Goal: Task Accomplishment & Management: Use online tool/utility

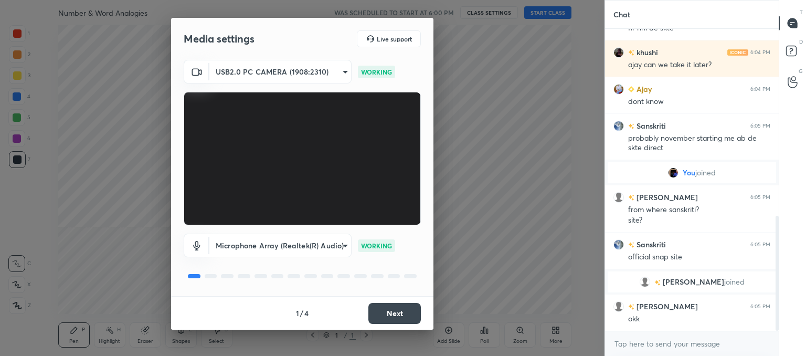
scroll to position [490, 0]
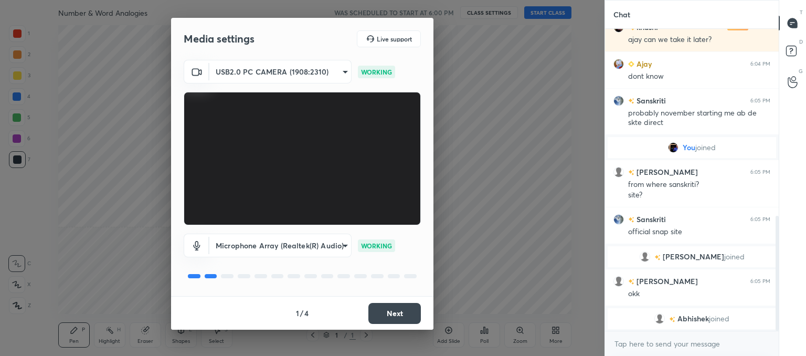
click at [397, 314] on button "Next" at bounding box center [394, 313] width 52 height 21
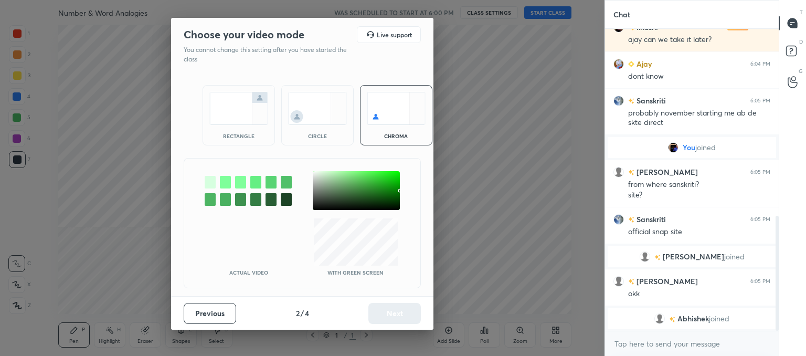
click at [330, 112] on img at bounding box center [317, 108] width 59 height 33
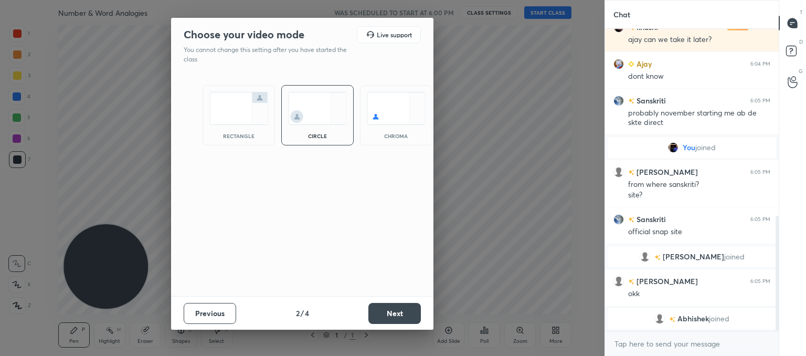
click at [394, 311] on button "Next" at bounding box center [394, 313] width 52 height 21
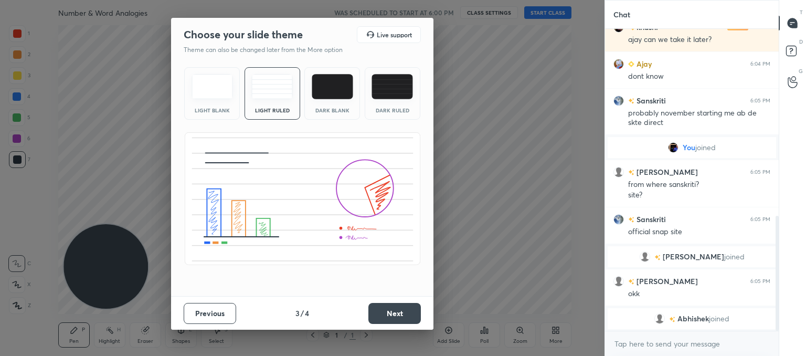
click at [391, 309] on button "Next" at bounding box center [394, 313] width 52 height 21
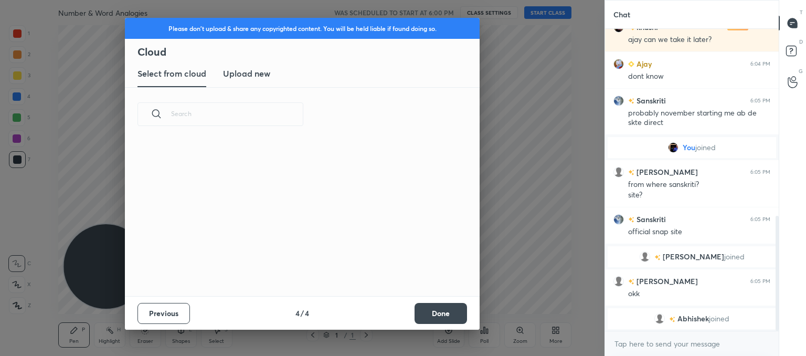
scroll to position [155, 337]
click at [254, 80] on new "Upload new" at bounding box center [246, 74] width 47 height 26
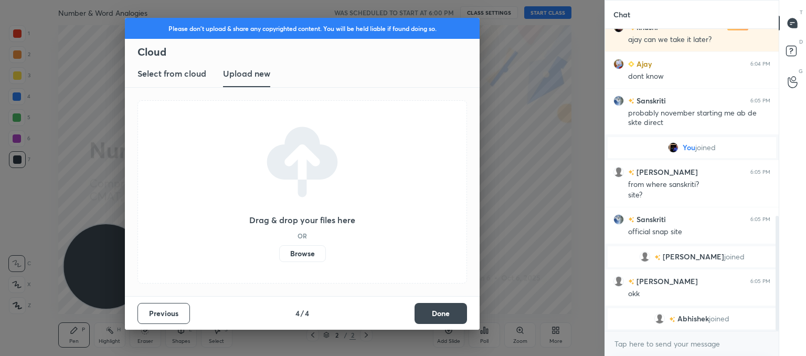
click at [303, 254] on label "Browse" at bounding box center [302, 253] width 47 height 17
click at [279, 254] on input "Browse" at bounding box center [279, 253] width 0 height 17
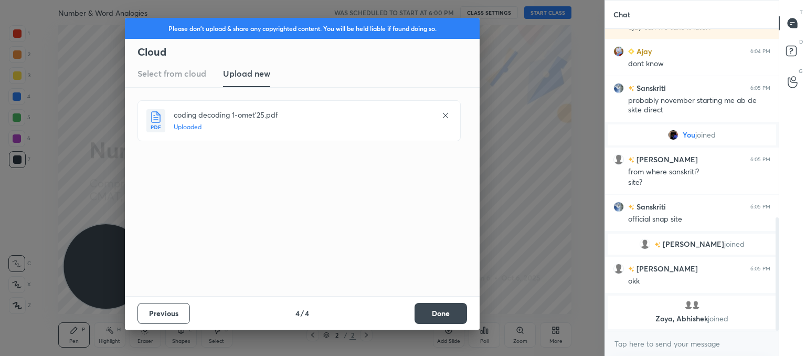
click at [458, 315] on button "Done" at bounding box center [441, 313] width 52 height 21
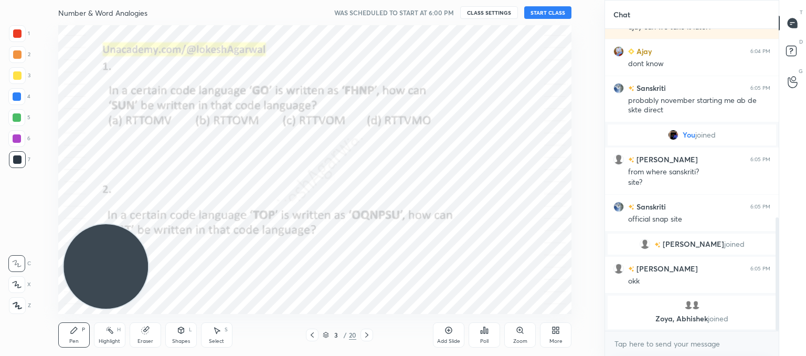
click at [311, 335] on icon at bounding box center [312, 335] width 8 height 8
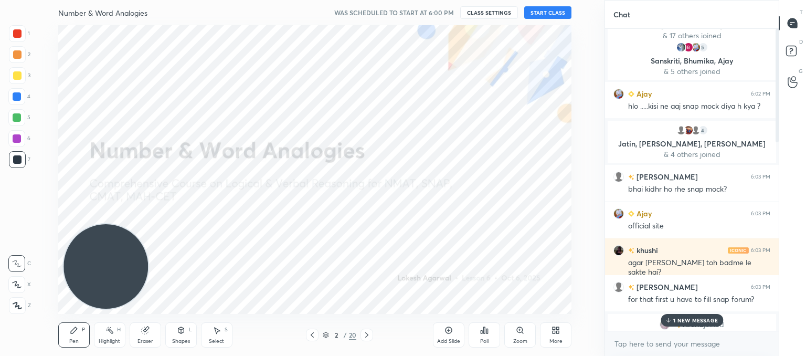
scroll to position [0, 0]
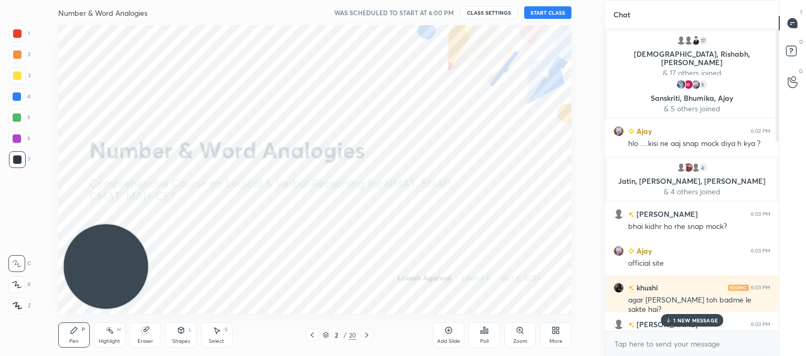
click at [552, 9] on button "START CLASS" at bounding box center [547, 12] width 47 height 13
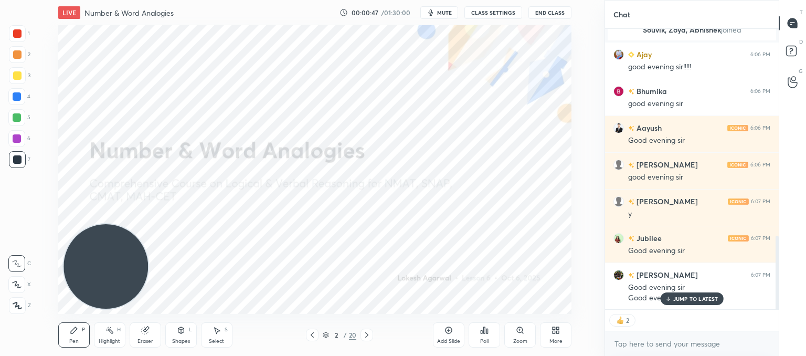
scroll to position [829, 0]
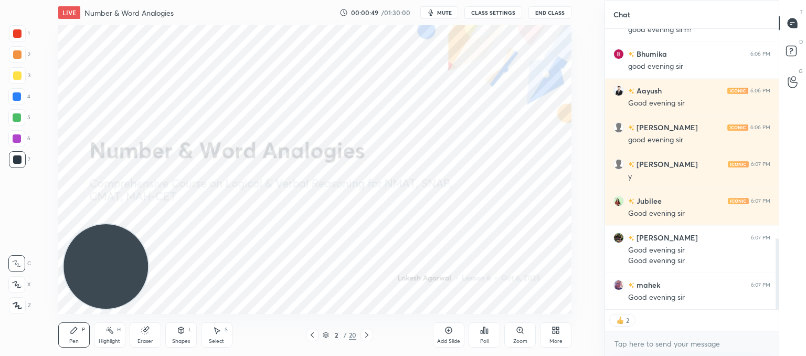
type textarea "x"
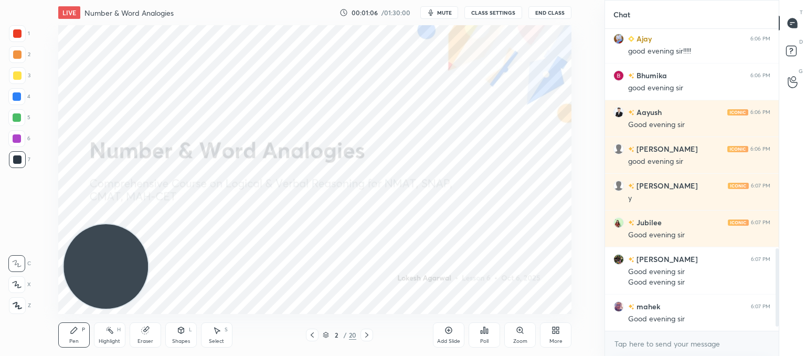
scroll to position [844, 0]
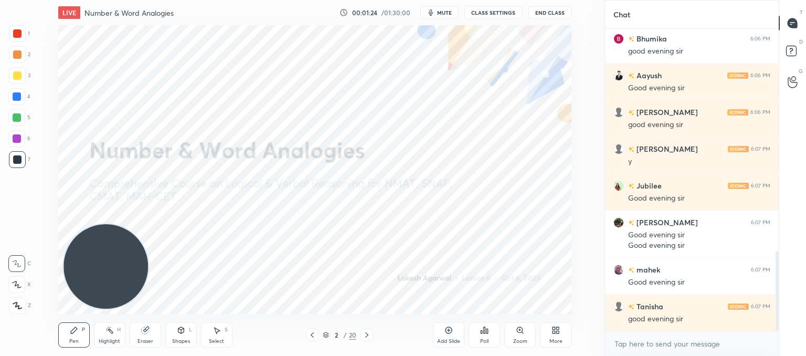
click at [367, 333] on icon at bounding box center [367, 335] width 8 height 8
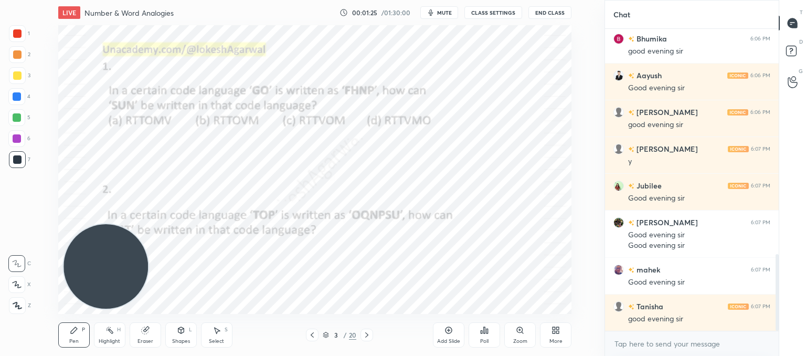
scroll to position [890, 0]
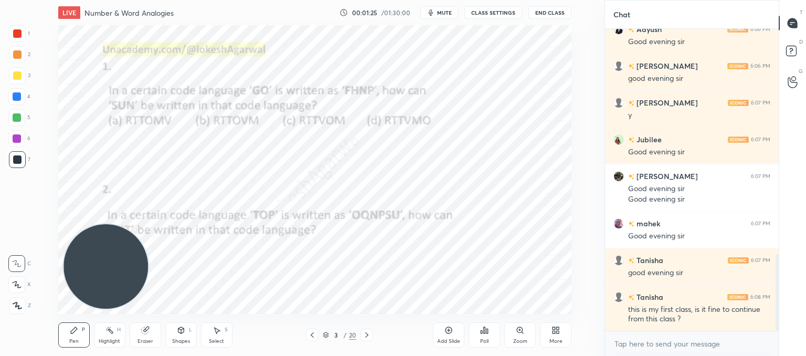
click at [317, 334] on div at bounding box center [312, 334] width 13 height 13
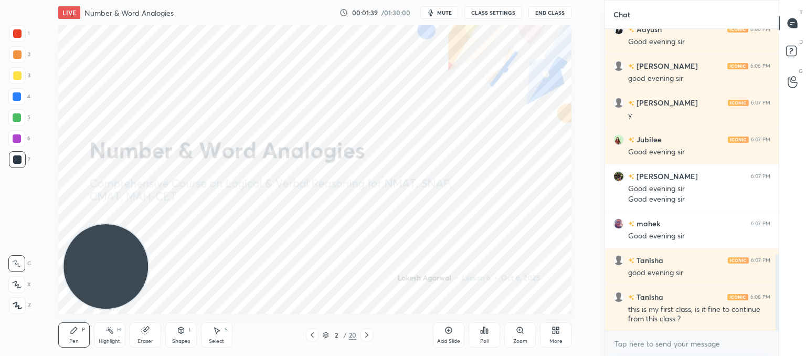
scroll to position [927, 0]
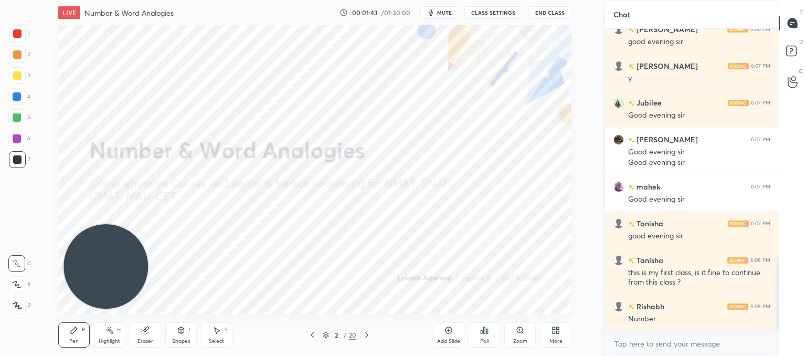
click at [20, 309] on icon at bounding box center [17, 305] width 9 height 7
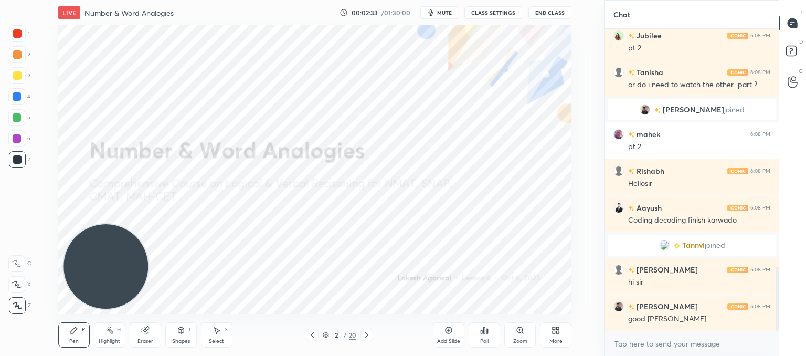
scroll to position [1127, 0]
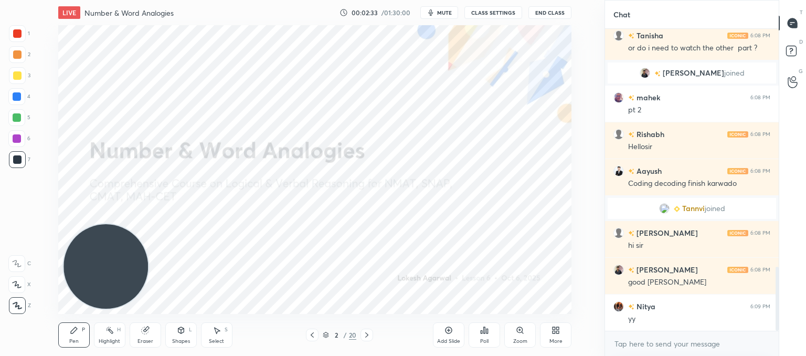
click at [366, 333] on icon at bounding box center [366, 334] width 3 height 5
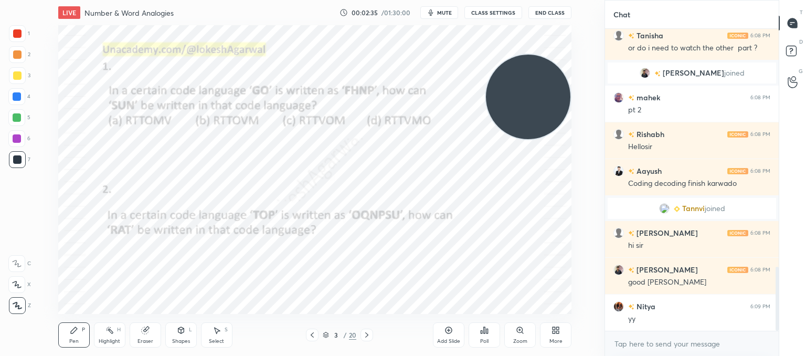
scroll to position [1164, 0]
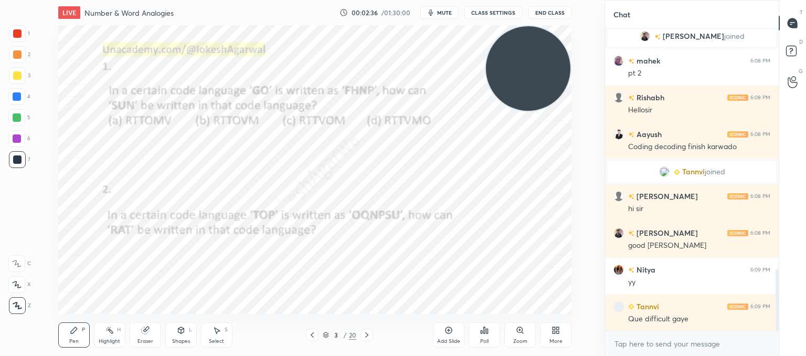
drag, startPoint x: 121, startPoint y: 267, endPoint x: 545, endPoint y: 47, distance: 478.3
click at [545, 47] on video at bounding box center [528, 68] width 84 height 84
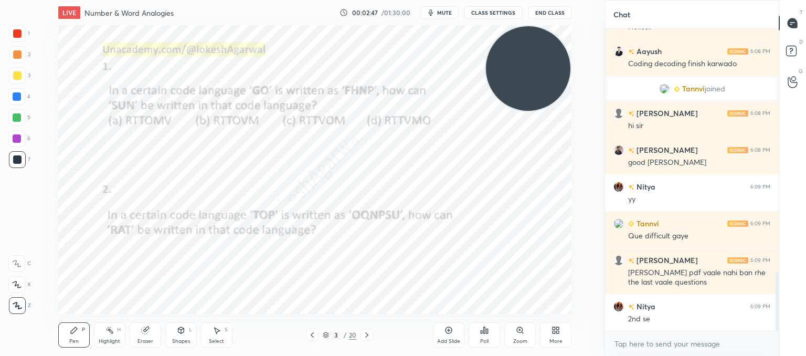
scroll to position [1284, 0]
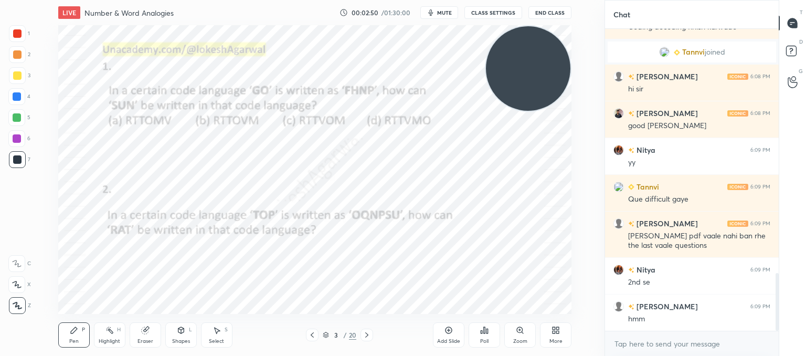
click at [311, 336] on icon at bounding box center [312, 335] width 8 height 8
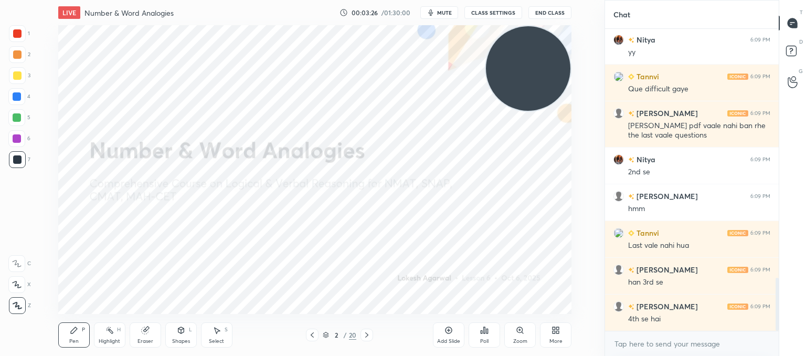
scroll to position [1419, 0]
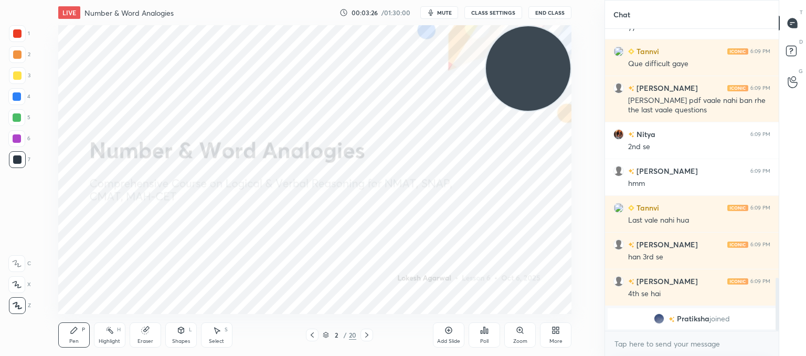
click at [371, 335] on div at bounding box center [366, 334] width 13 height 13
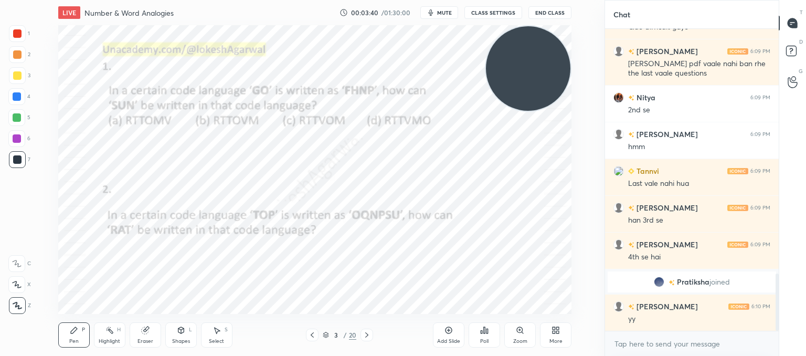
scroll to position [1324, 0]
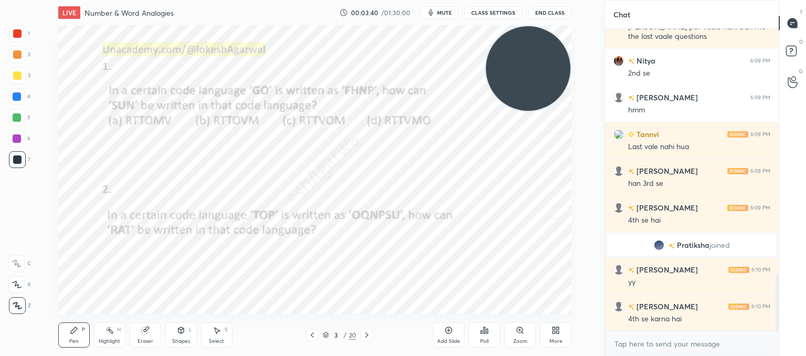
drag, startPoint x: 83, startPoint y: 336, endPoint x: 103, endPoint y: 328, distance: 21.0
click at [86, 336] on div "Pen P" at bounding box center [73, 334] width 31 height 25
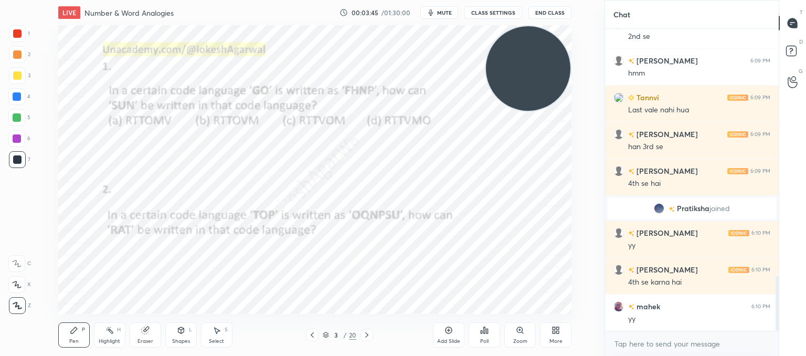
scroll to position [1398, 0]
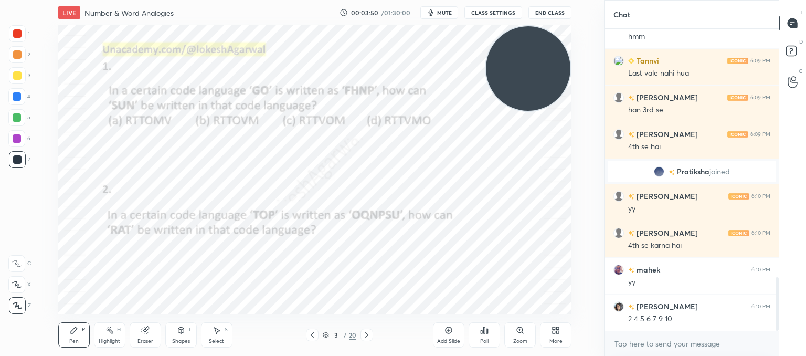
click at [368, 333] on icon at bounding box center [367, 335] width 8 height 8
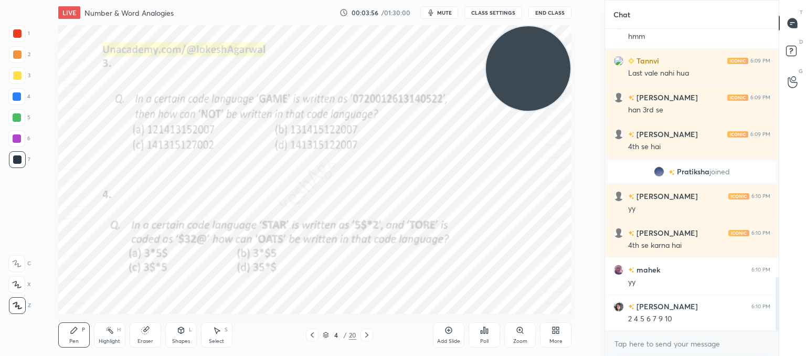
click at [481, 335] on div "Poll" at bounding box center [484, 334] width 31 height 25
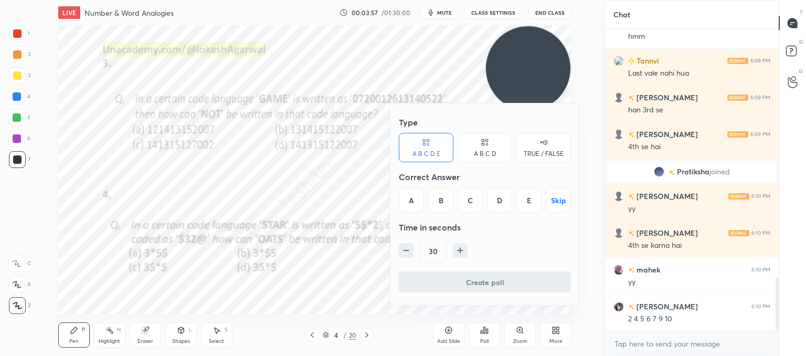
click at [497, 155] on div "A B C D" at bounding box center [485, 147] width 55 height 29
click at [449, 199] on div "B" at bounding box center [449, 199] width 31 height 25
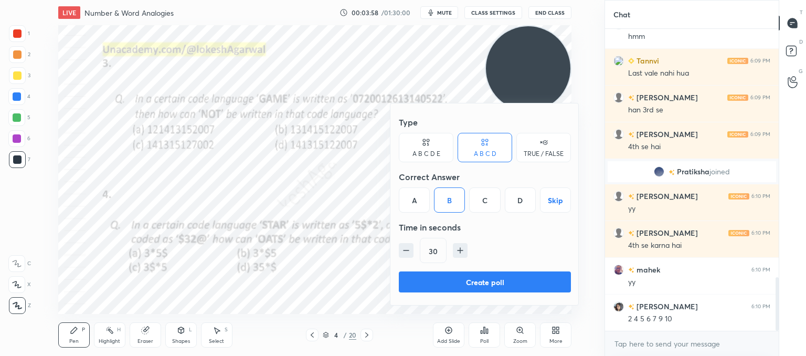
click at [403, 252] on icon "button" at bounding box center [406, 250] width 10 height 10
type input "15"
click at [427, 284] on button "Create poll" at bounding box center [485, 281] width 172 height 21
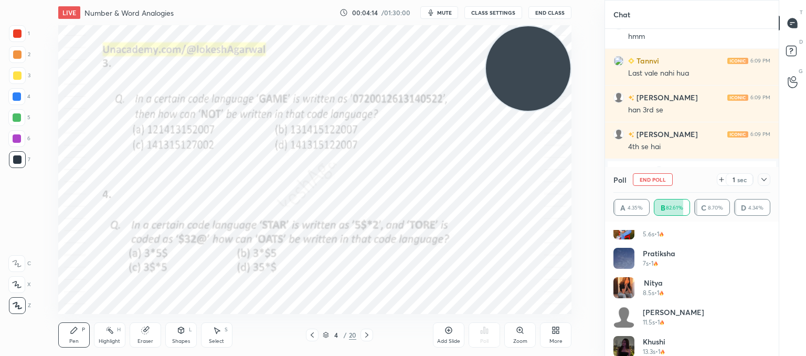
scroll to position [491, 0]
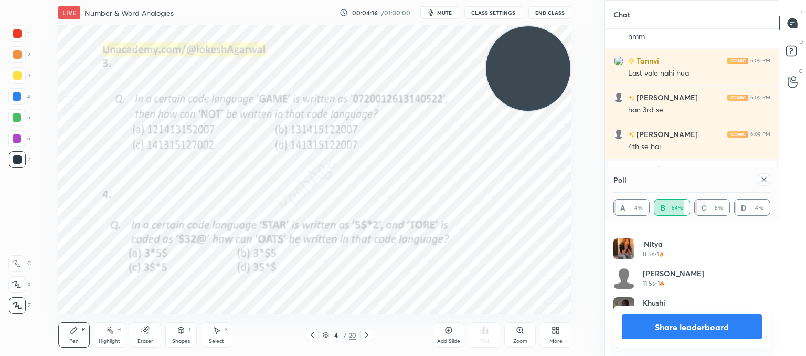
click at [765, 179] on icon at bounding box center [764, 179] width 8 height 8
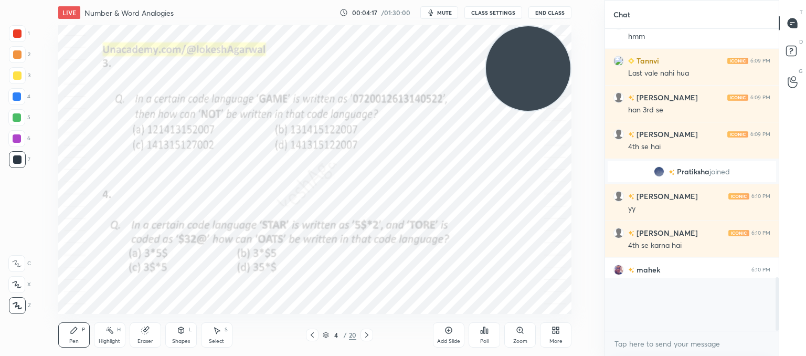
scroll to position [3, 3]
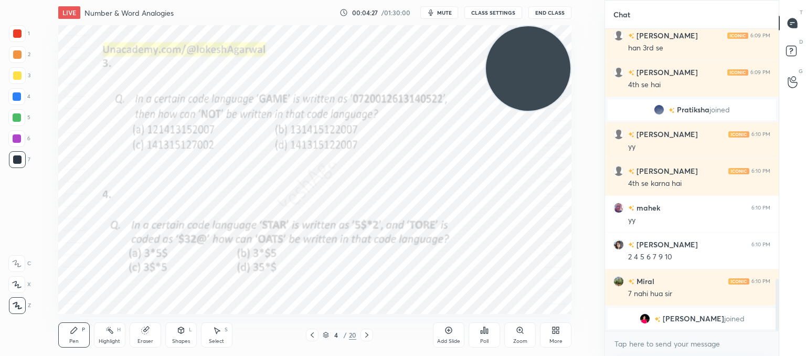
click at [368, 334] on icon at bounding box center [367, 335] width 8 height 8
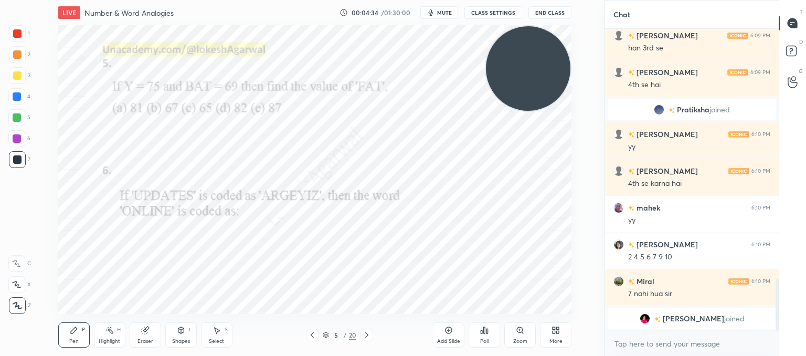
click at [475, 328] on div "Poll" at bounding box center [484, 334] width 31 height 25
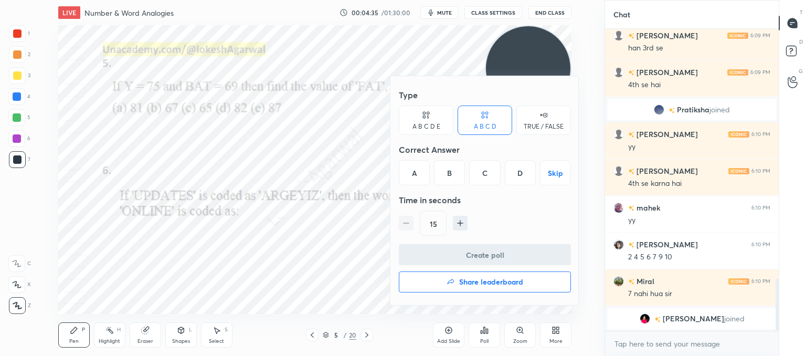
drag, startPoint x: 418, startPoint y: 172, endPoint x: 435, endPoint y: 203, distance: 35.9
click at [418, 171] on div "A" at bounding box center [414, 172] width 31 height 25
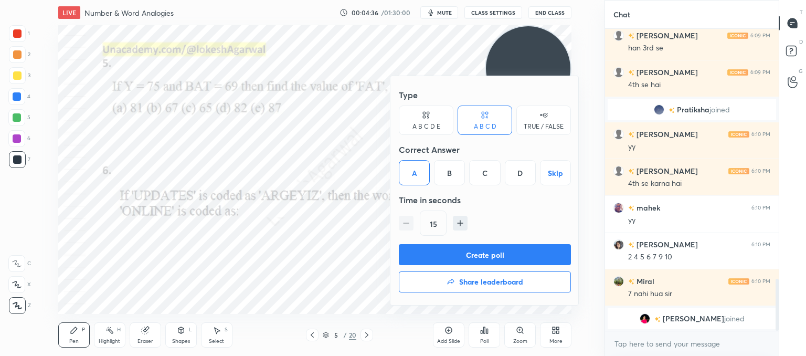
click at [446, 251] on button "Create poll" at bounding box center [485, 254] width 172 height 21
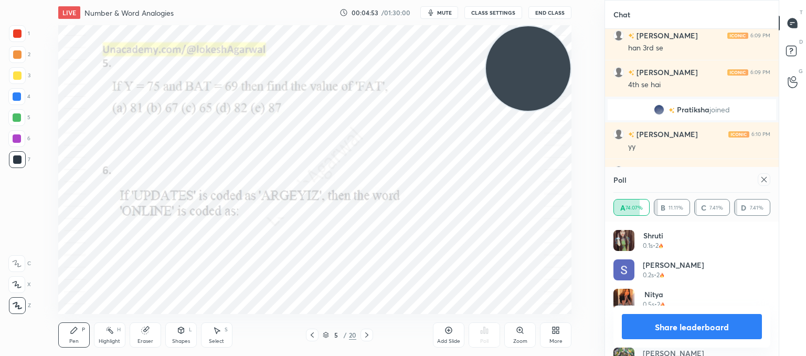
click at [766, 183] on icon at bounding box center [764, 179] width 8 height 8
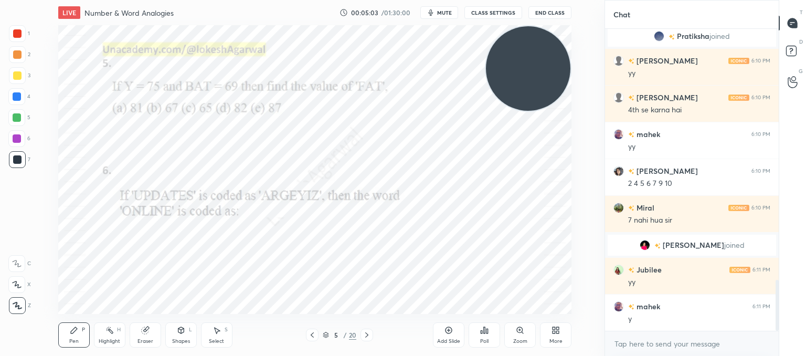
click at [364, 333] on icon at bounding box center [367, 335] width 8 height 8
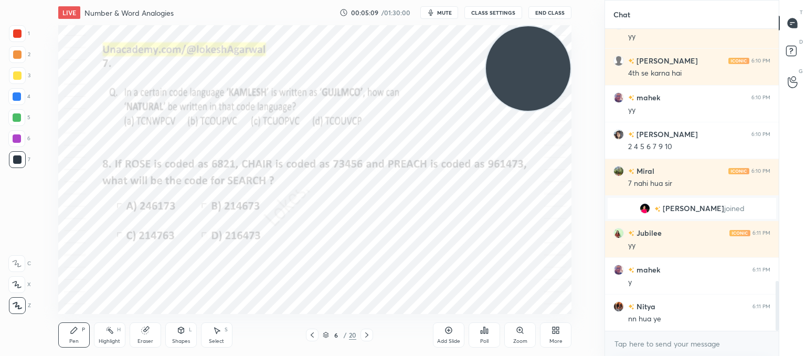
click at [144, 340] on div "Eraser" at bounding box center [145, 340] width 16 height 5
click at [70, 332] on div "Pen P" at bounding box center [73, 334] width 31 height 25
click at [489, 100] on div "Setting up your live class Poll for secs No correct answer Start poll" at bounding box center [314, 169] width 513 height 289
click at [368, 336] on icon at bounding box center [367, 335] width 8 height 8
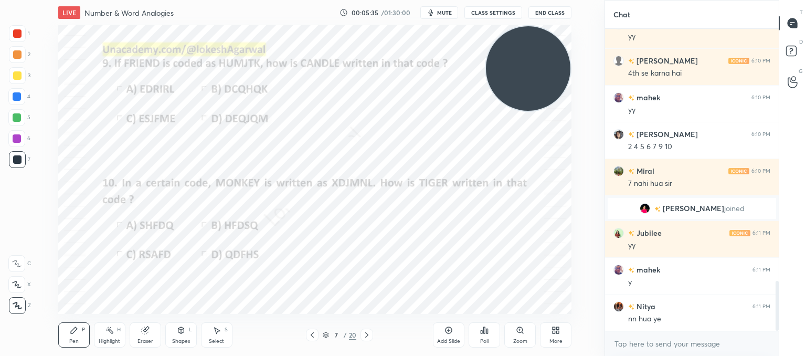
click at [489, 338] on div "Poll" at bounding box center [484, 334] width 31 height 25
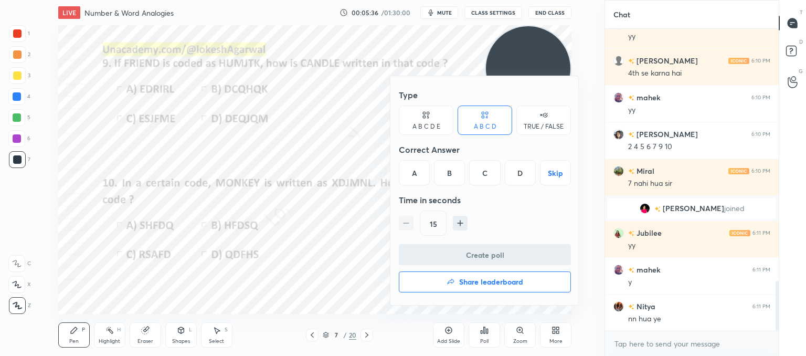
click at [409, 175] on div "A" at bounding box center [414, 172] width 31 height 25
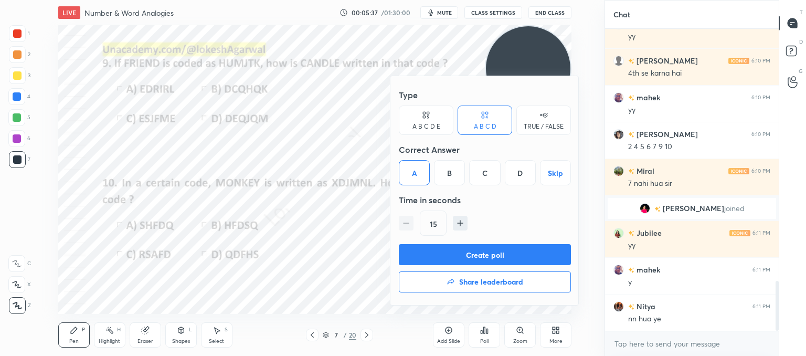
drag, startPoint x: 432, startPoint y: 241, endPoint x: 422, endPoint y: 270, distance: 29.9
click at [431, 244] on div "Type A B C D E A B C D TRUE / FALSE Correct Answer A B C D Skip Time in seconds…" at bounding box center [484, 190] width 189 height 229
click at [420, 252] on button "Create poll" at bounding box center [485, 254] width 172 height 21
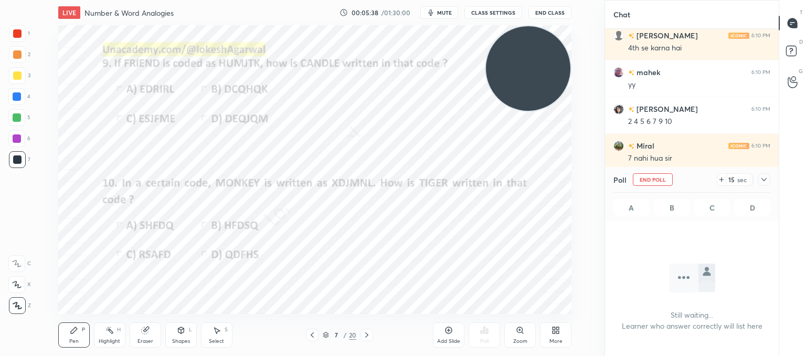
scroll to position [244, 171]
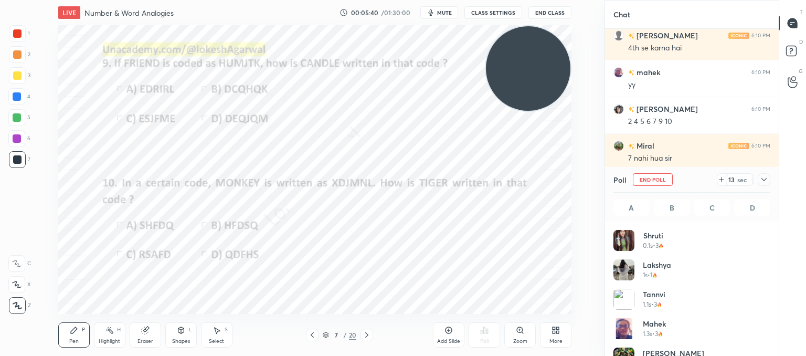
click at [766, 182] on icon at bounding box center [764, 179] width 8 height 8
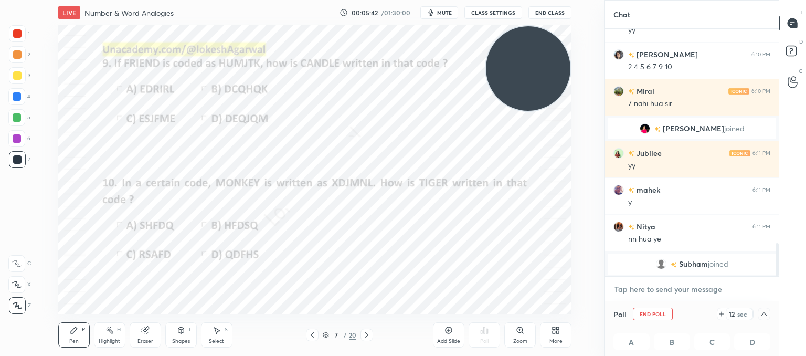
click at [643, 288] on textarea at bounding box center [691, 289] width 157 height 17
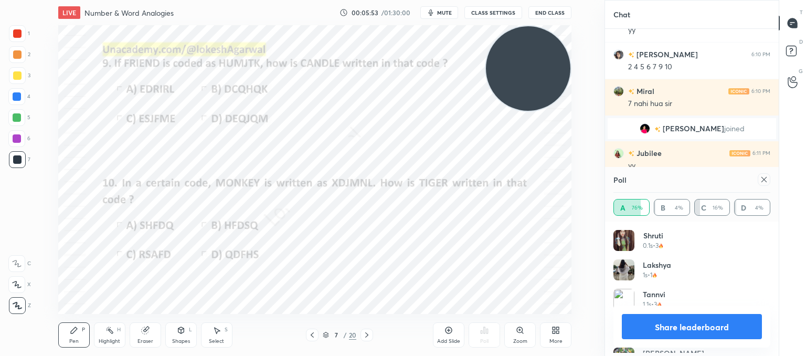
scroll to position [123, 154]
click at [762, 179] on icon at bounding box center [764, 179] width 8 height 8
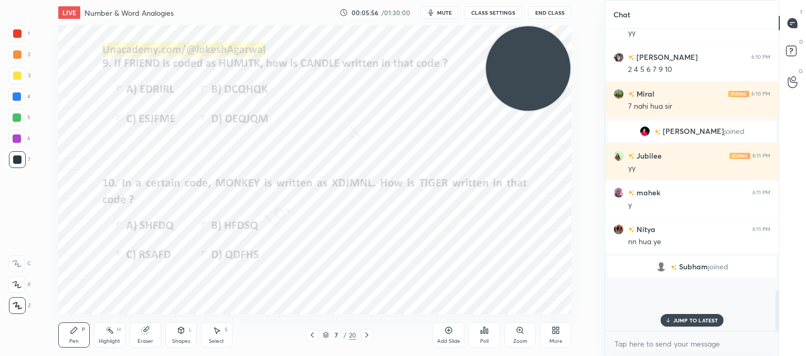
scroll to position [290, 171]
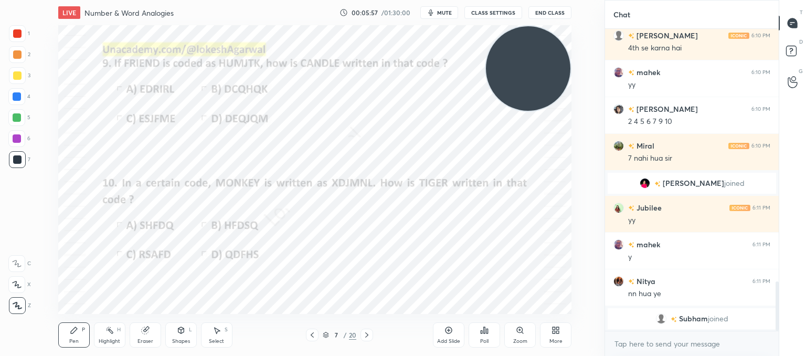
click at [487, 330] on icon at bounding box center [487, 330] width 2 height 5
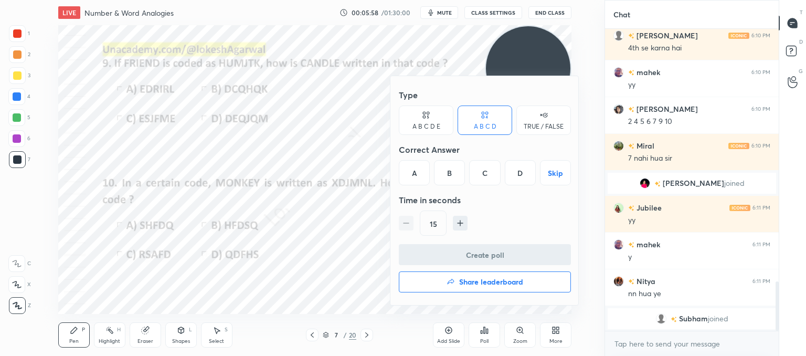
click at [516, 181] on div "D" at bounding box center [520, 172] width 31 height 25
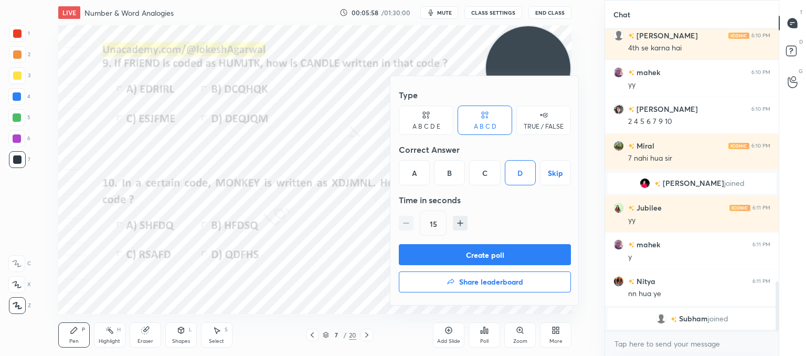
click at [497, 258] on button "Create poll" at bounding box center [485, 254] width 172 height 21
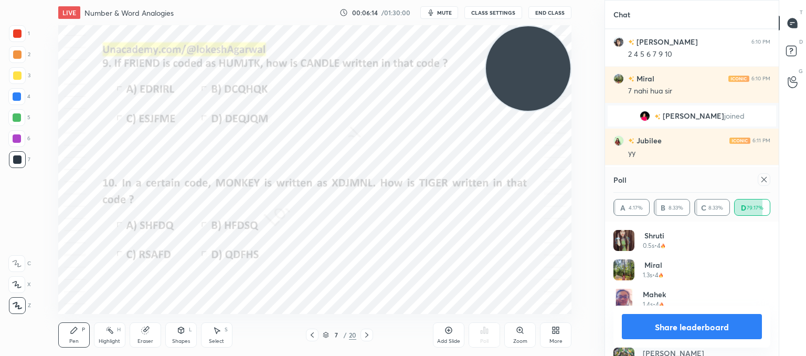
click at [761, 179] on icon at bounding box center [764, 179] width 8 height 8
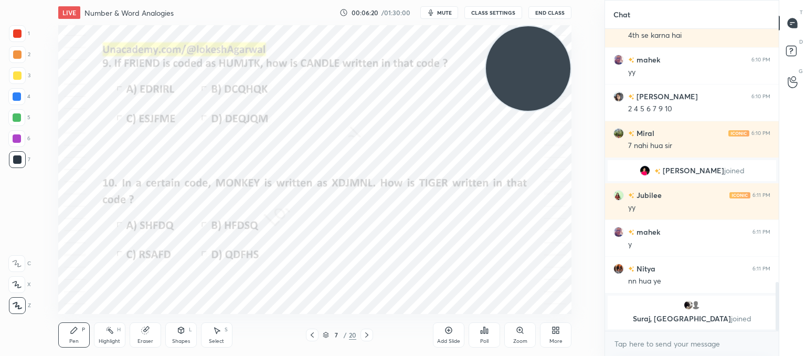
click at [370, 334] on icon at bounding box center [367, 335] width 8 height 8
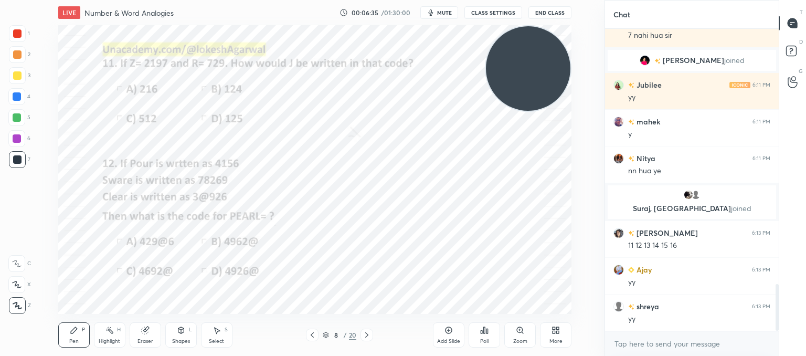
click at [481, 329] on icon at bounding box center [484, 330] width 8 height 8
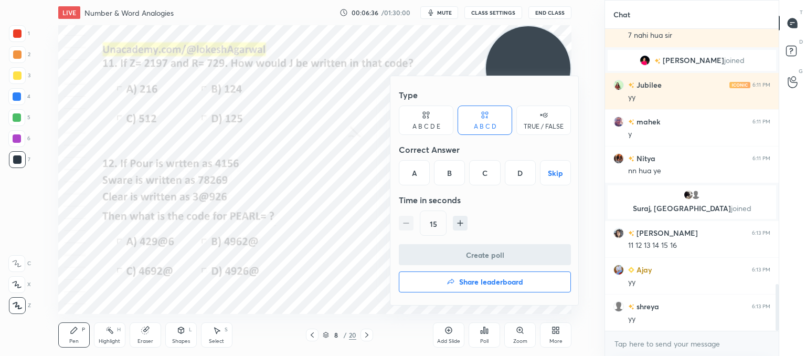
click at [517, 168] on div "D" at bounding box center [520, 172] width 31 height 25
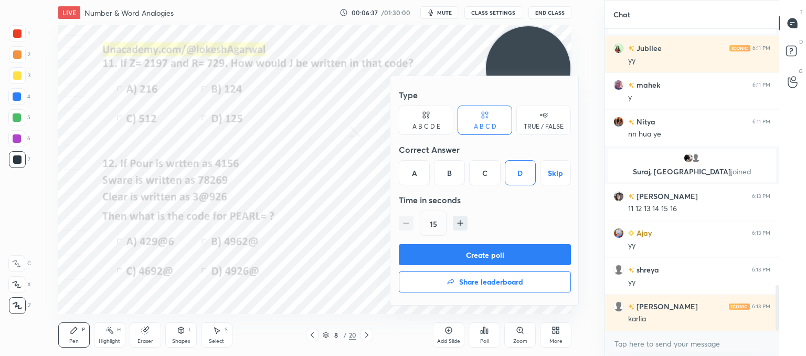
click at [423, 250] on button "Create poll" at bounding box center [485, 254] width 172 height 21
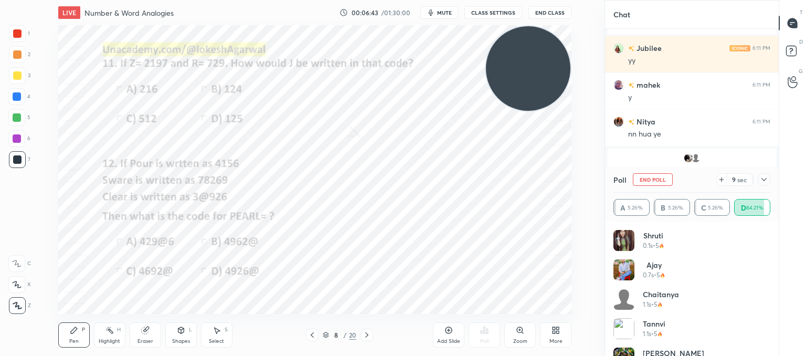
click at [762, 184] on div at bounding box center [764, 179] width 13 height 13
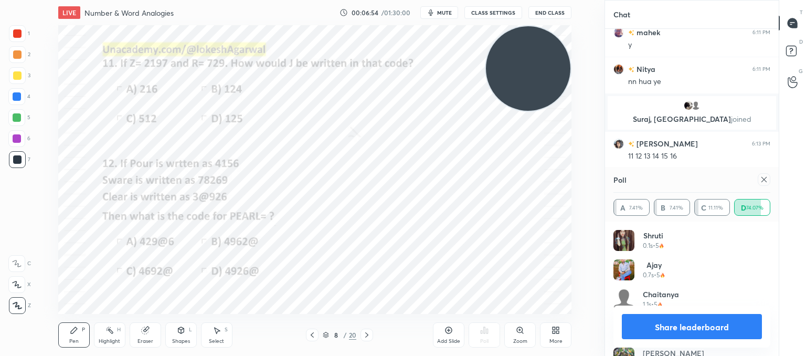
click at [762, 182] on icon at bounding box center [764, 179] width 8 height 8
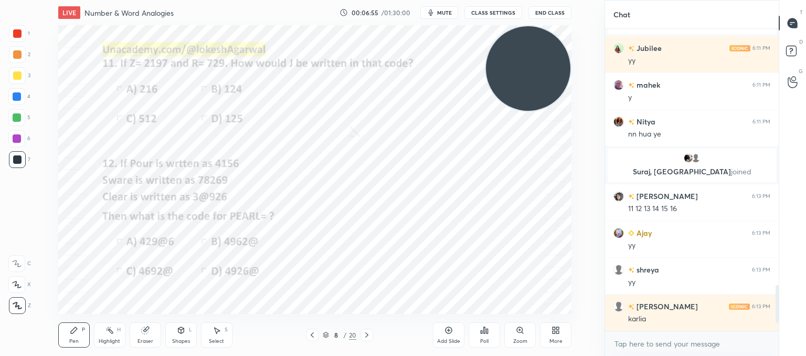
click at [487, 330] on icon at bounding box center [487, 330] width 2 height 5
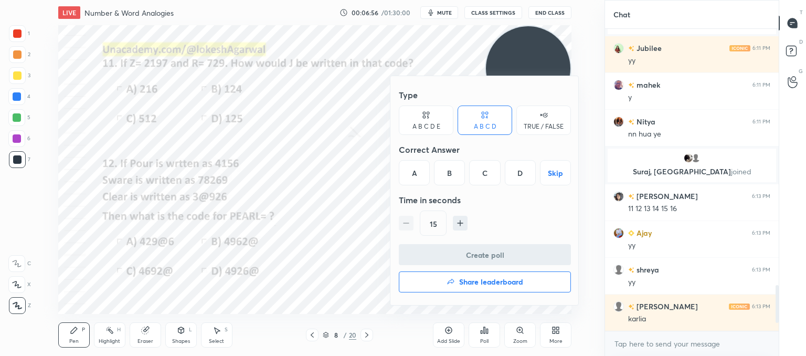
drag, startPoint x: 518, startPoint y: 171, endPoint x: 494, endPoint y: 210, distance: 46.6
click at [518, 171] on div "D" at bounding box center [520, 172] width 31 height 25
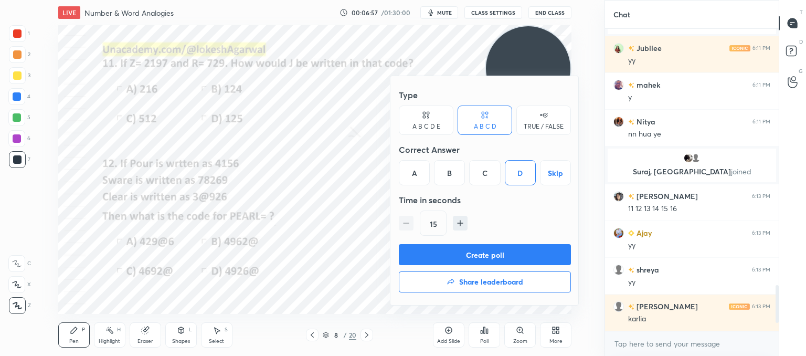
click at [455, 251] on button "Create poll" at bounding box center [485, 254] width 172 height 21
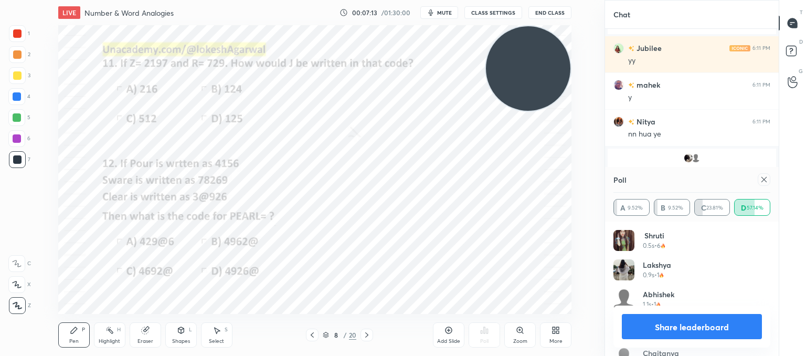
click at [764, 183] on icon at bounding box center [764, 179] width 8 height 8
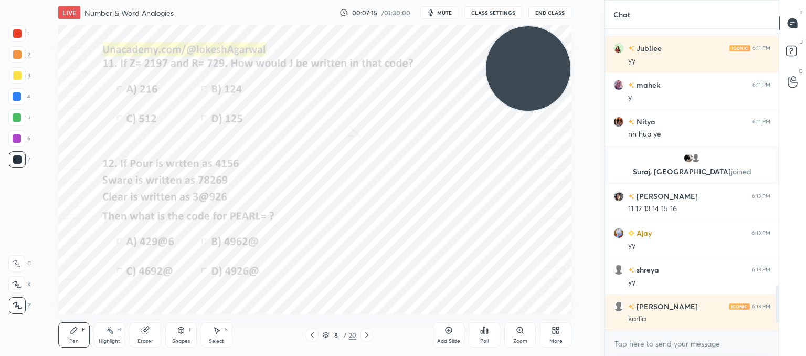
click at [368, 332] on icon at bounding box center [367, 335] width 8 height 8
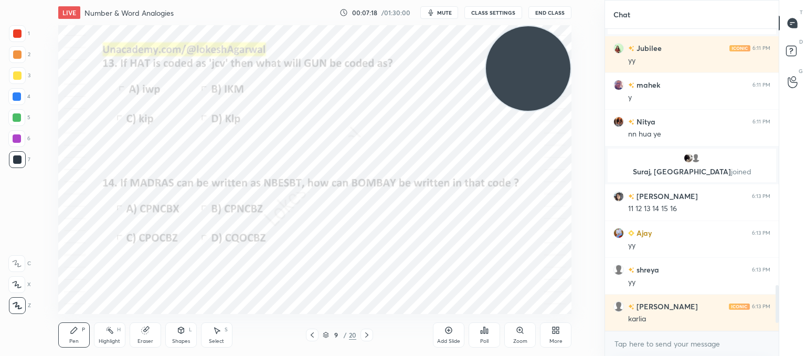
click at [484, 334] on icon at bounding box center [484, 330] width 8 height 8
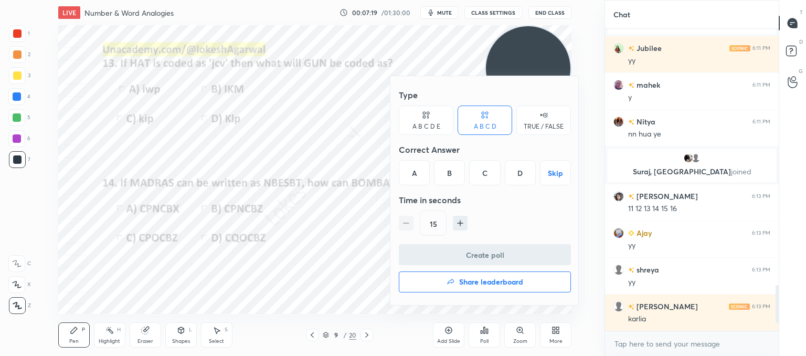
click at [411, 175] on div "A" at bounding box center [414, 172] width 31 height 25
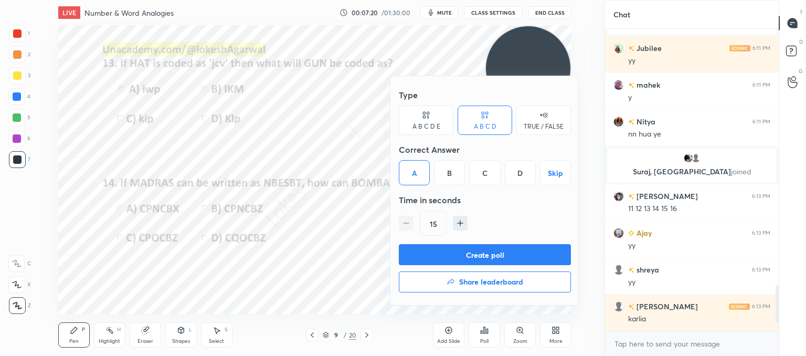
drag, startPoint x: 428, startPoint y: 253, endPoint x: 315, endPoint y: 210, distance: 120.7
click at [428, 252] on button "Create poll" at bounding box center [485, 254] width 172 height 21
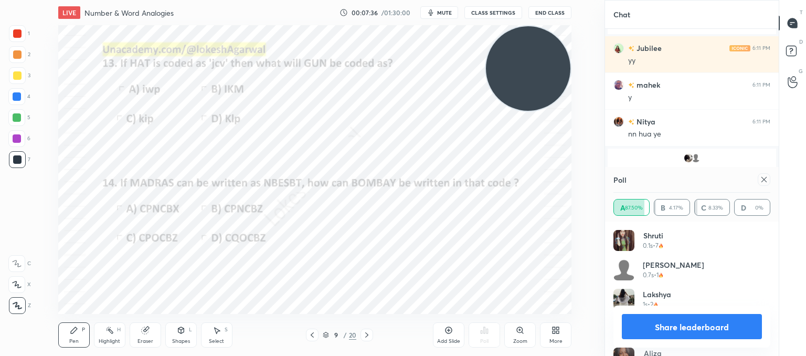
click at [763, 181] on icon at bounding box center [764, 179] width 8 height 8
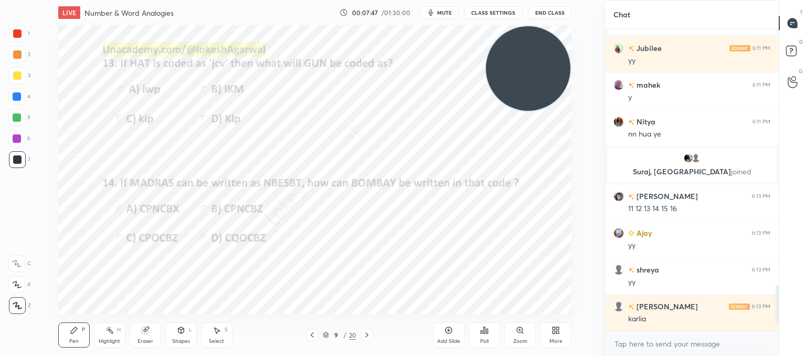
click at [366, 334] on icon at bounding box center [367, 335] width 8 height 8
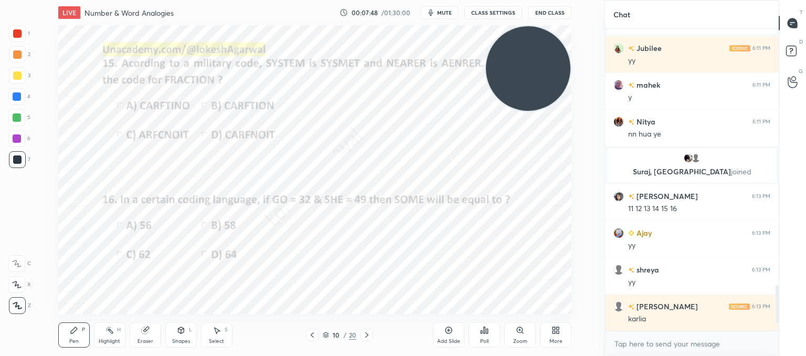
click at [491, 336] on div "Poll" at bounding box center [484, 334] width 31 height 25
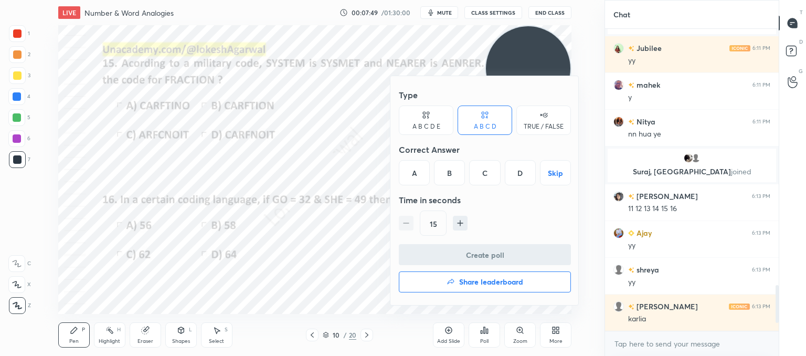
click at [523, 175] on div "D" at bounding box center [520, 172] width 31 height 25
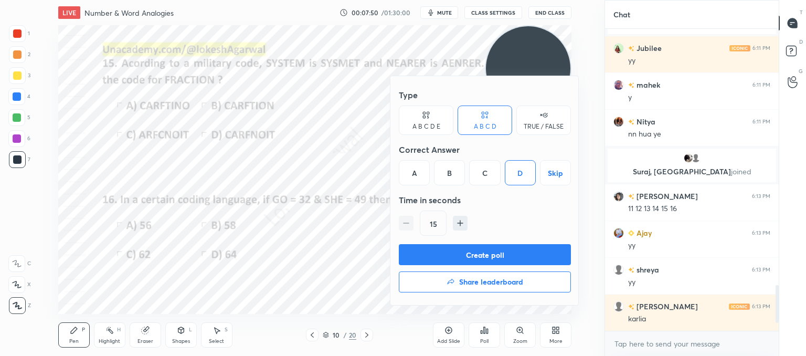
click at [468, 247] on button "Create poll" at bounding box center [485, 254] width 172 height 21
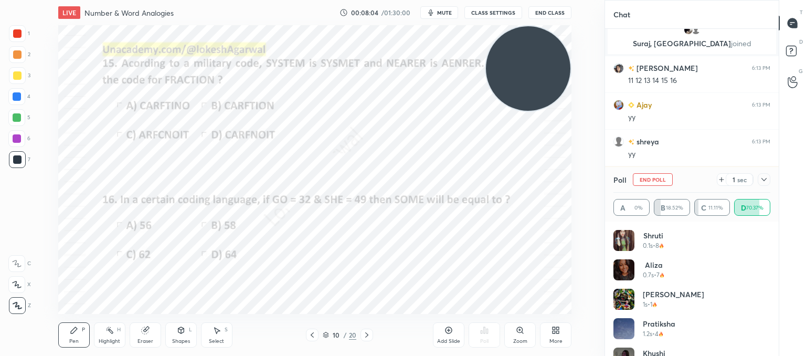
click at [762, 183] on icon at bounding box center [764, 179] width 8 height 8
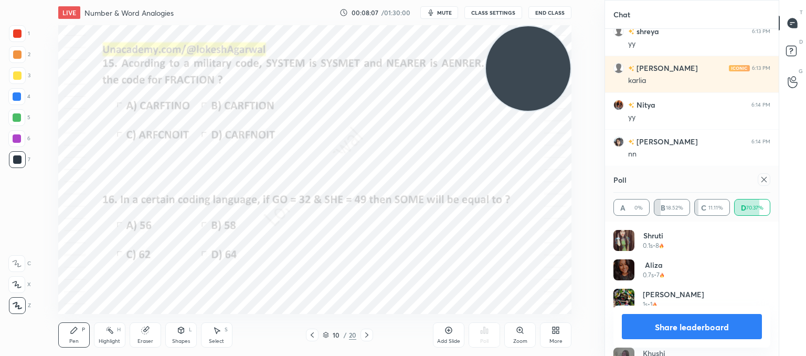
click at [764, 180] on icon at bounding box center [764, 179] width 8 height 8
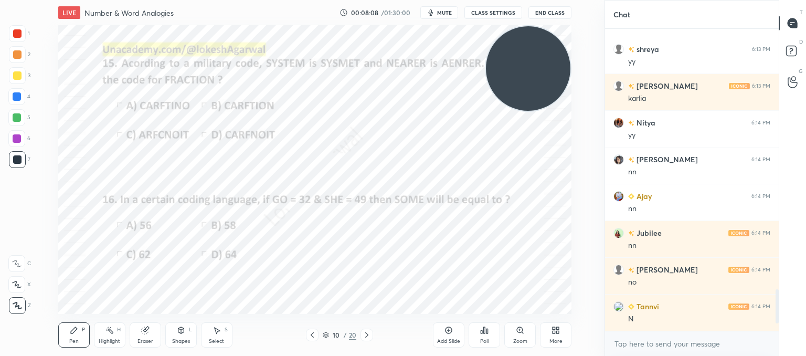
click at [491, 335] on div "Poll" at bounding box center [484, 334] width 31 height 25
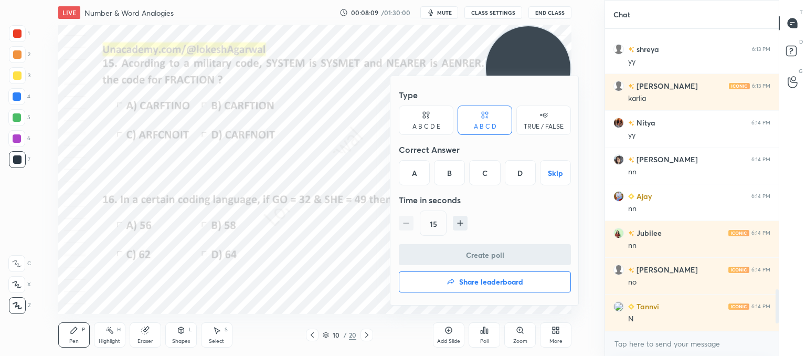
click at [409, 175] on div "A" at bounding box center [414, 172] width 31 height 25
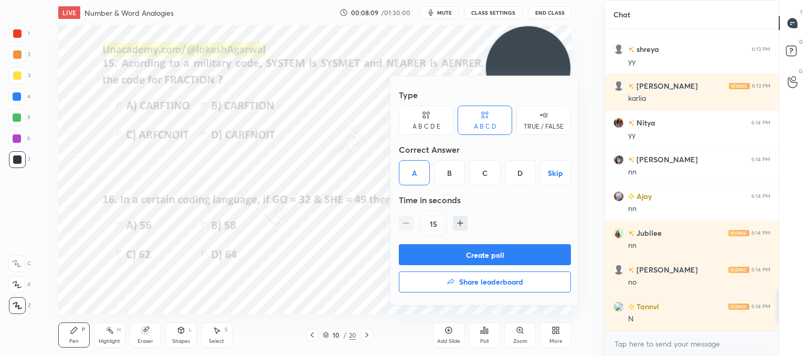
click at [423, 258] on button "Create poll" at bounding box center [485, 254] width 172 height 21
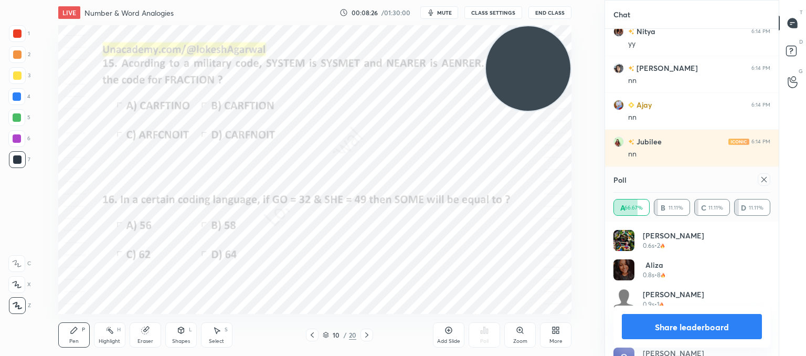
click at [761, 179] on icon at bounding box center [764, 179] width 8 height 8
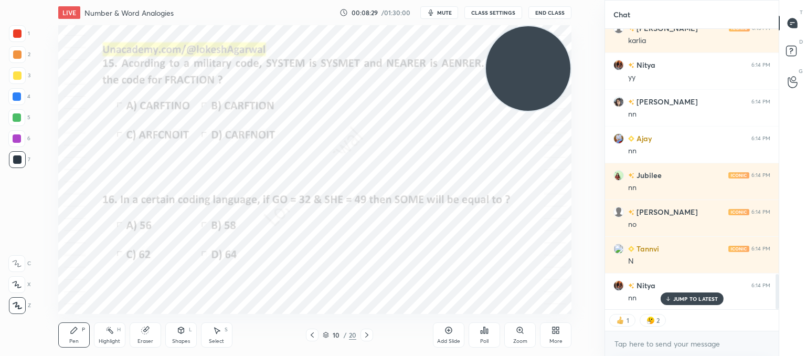
click at [375, 331] on div "10 / 20" at bounding box center [339, 334] width 187 height 13
click at [365, 336] on icon at bounding box center [367, 335] width 8 height 8
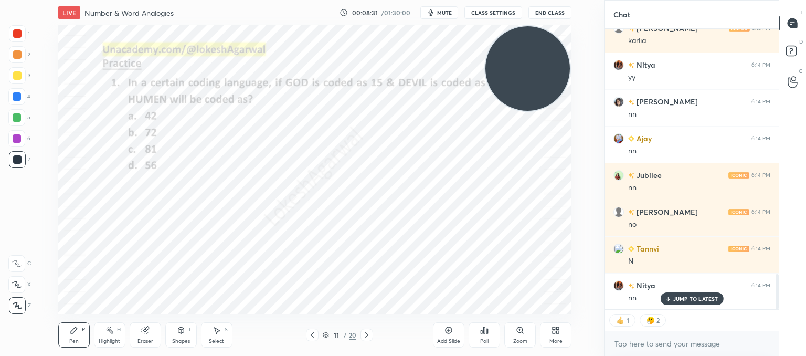
drag, startPoint x: 544, startPoint y: 88, endPoint x: 5, endPoint y: 327, distance: 590.1
click at [2, 328] on div "1 2 3 4 5 6 7 C X Z C X Z E E Erase all H H LIVE Number & Word Analogies 00:08:…" at bounding box center [298, 178] width 596 height 356
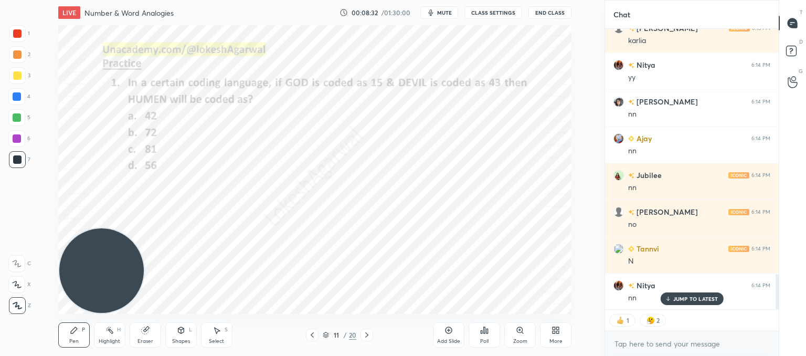
click at [701, 299] on p "JUMP TO LATEST" at bounding box center [695, 298] width 45 height 6
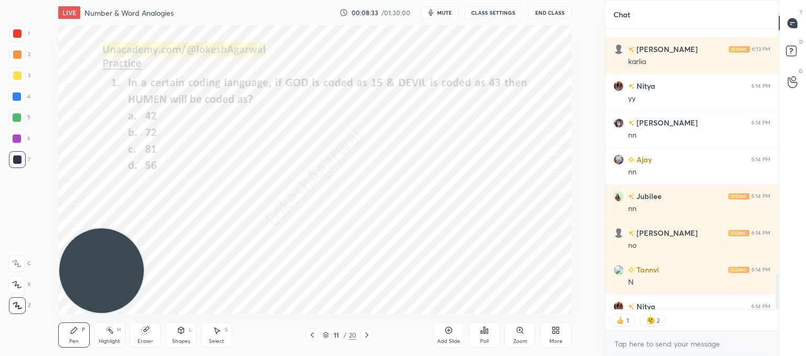
click at [368, 337] on icon at bounding box center [367, 335] width 8 height 8
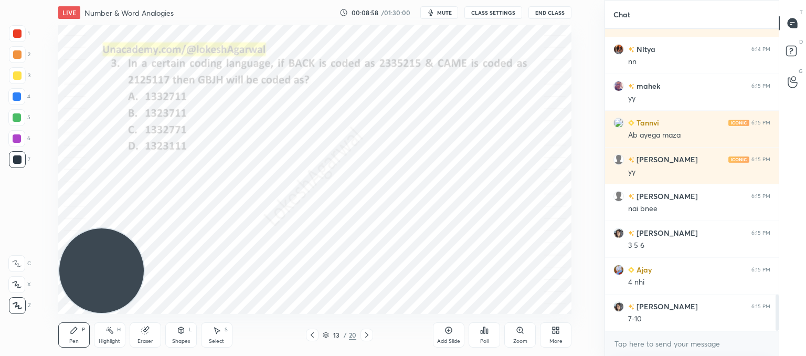
click at [468, 335] on div "Add Slide Poll Zoom More" at bounding box center [502, 334] width 139 height 59
click at [483, 338] on div "Poll" at bounding box center [484, 340] width 8 height 5
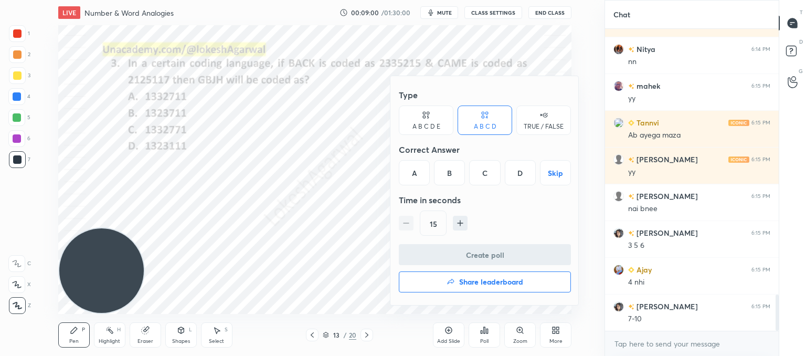
click at [437, 166] on div "B" at bounding box center [449, 172] width 31 height 25
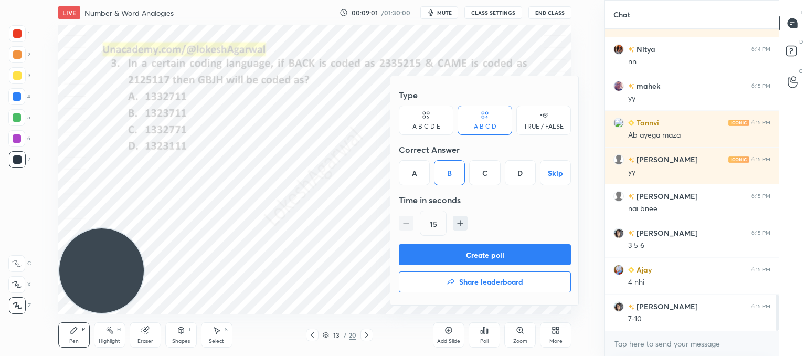
click at [447, 251] on button "Create poll" at bounding box center [485, 254] width 172 height 21
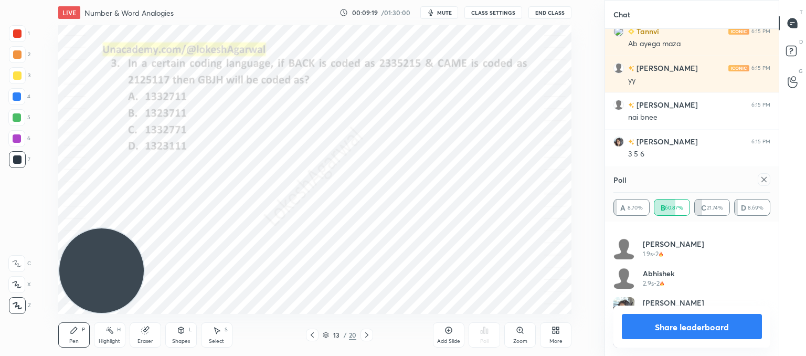
click at [760, 181] on icon at bounding box center [764, 179] width 8 height 8
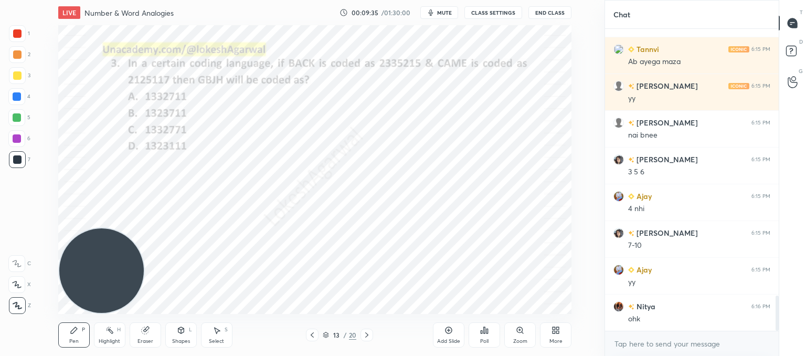
click at [367, 334] on icon at bounding box center [366, 334] width 3 height 5
click at [367, 335] on icon at bounding box center [367, 335] width 8 height 8
click at [487, 334] on icon at bounding box center [484, 330] width 8 height 8
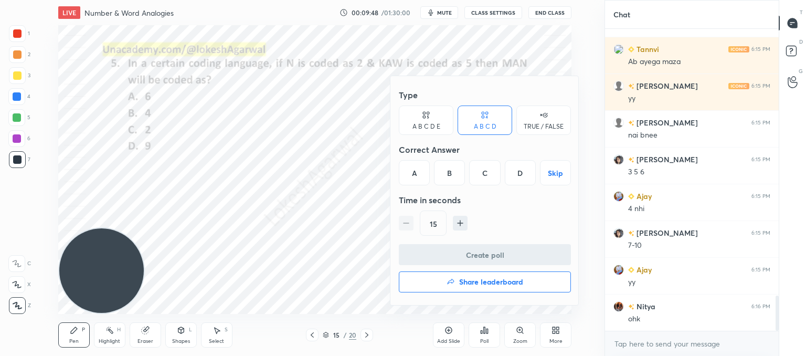
click at [453, 173] on div "B" at bounding box center [449, 172] width 31 height 25
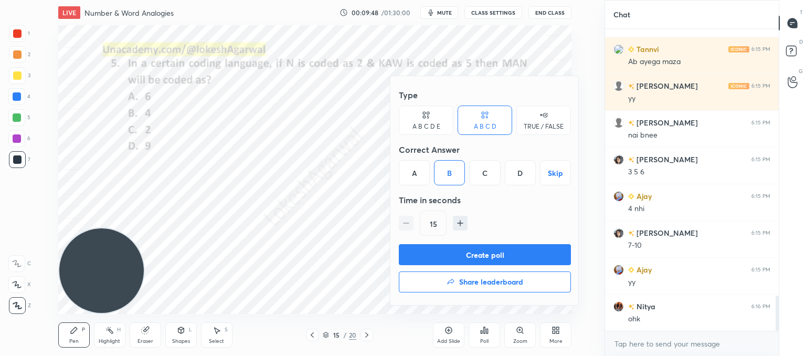
click at [437, 253] on button "Create poll" at bounding box center [485, 254] width 172 height 21
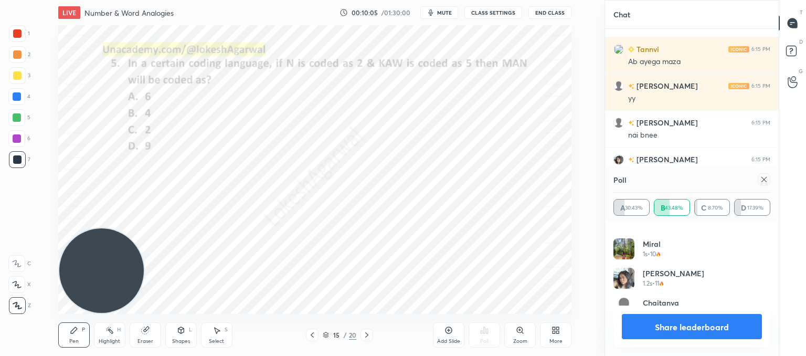
click at [760, 181] on icon at bounding box center [764, 179] width 8 height 8
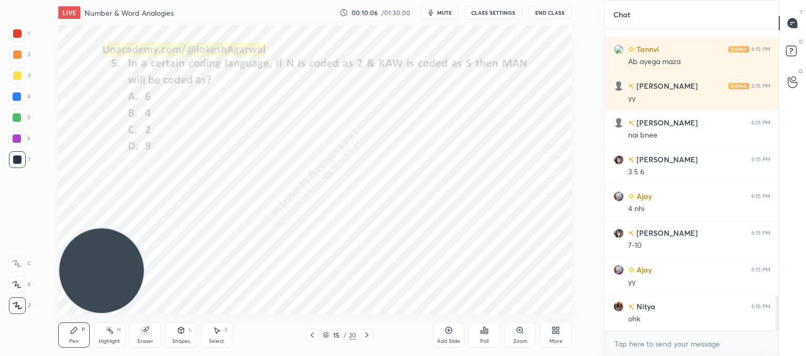
click at [372, 335] on div at bounding box center [366, 334] width 13 height 13
click at [486, 335] on div "Poll" at bounding box center [484, 334] width 31 height 25
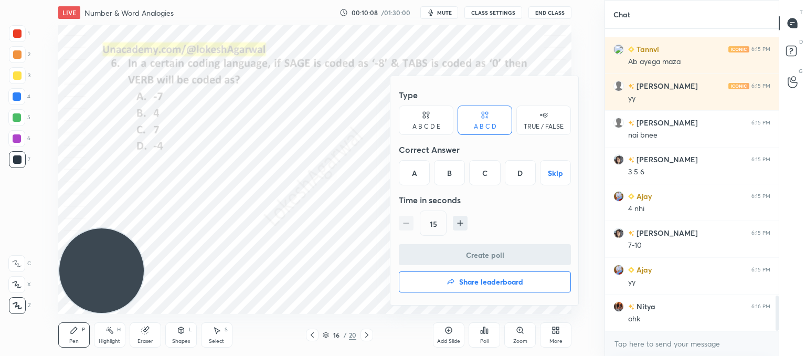
click at [412, 168] on div "A" at bounding box center [414, 172] width 31 height 25
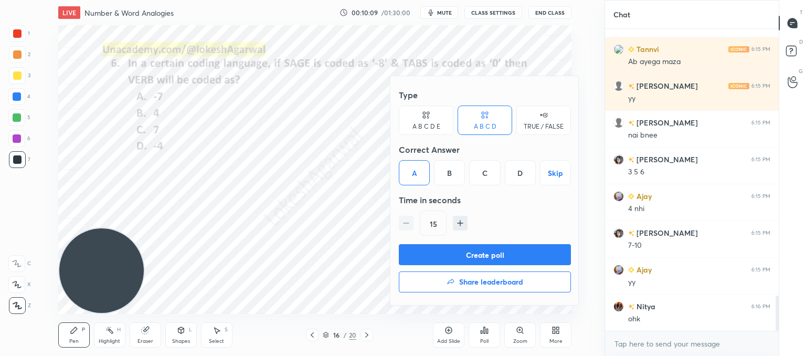
click at [424, 247] on button "Create poll" at bounding box center [485, 254] width 172 height 21
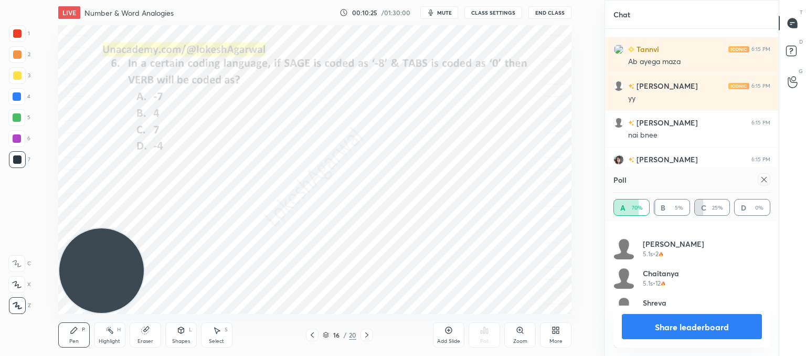
drag, startPoint x: 764, startPoint y: 176, endPoint x: 728, endPoint y: 207, distance: 47.2
click at [765, 177] on icon at bounding box center [764, 179] width 8 height 8
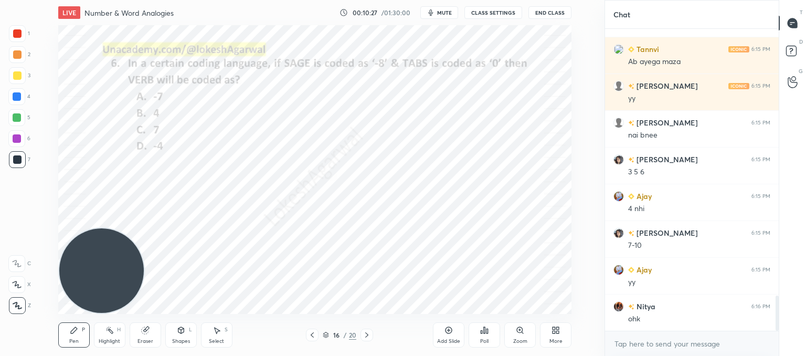
click at [363, 332] on icon at bounding box center [367, 335] width 8 height 8
click at [481, 336] on div "Poll" at bounding box center [484, 334] width 31 height 25
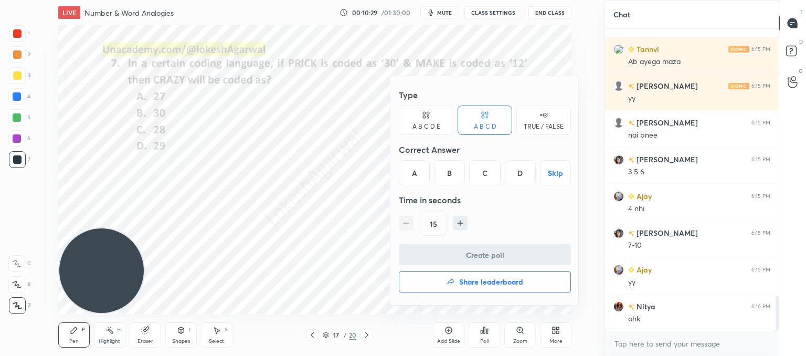
click at [481, 167] on div "C" at bounding box center [484, 172] width 31 height 25
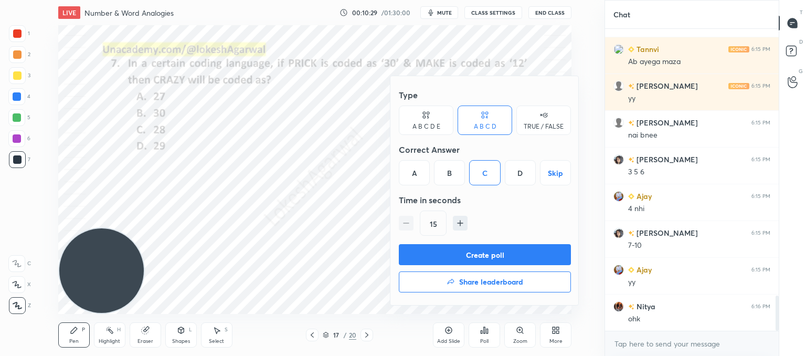
click at [455, 242] on div "Type A B C D E A B C D TRUE / FALSE Correct Answer A B C D Skip Time in seconds…" at bounding box center [485, 164] width 172 height 160
click at [452, 251] on button "Create poll" at bounding box center [485, 254] width 172 height 21
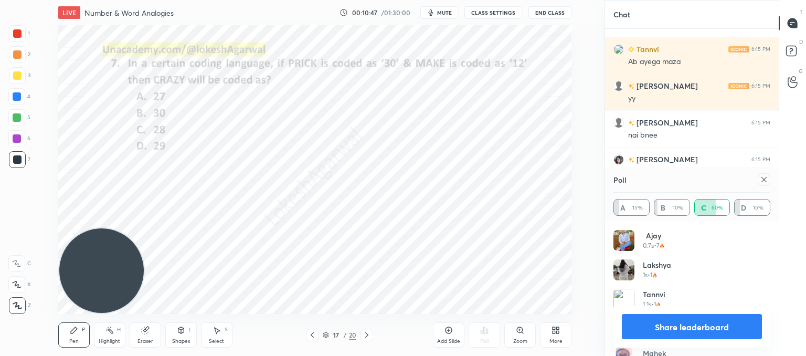
click at [358, 329] on div "17 / 20" at bounding box center [339, 334] width 67 height 13
click at [362, 332] on div at bounding box center [366, 334] width 13 height 13
click at [767, 182] on icon at bounding box center [764, 179] width 8 height 8
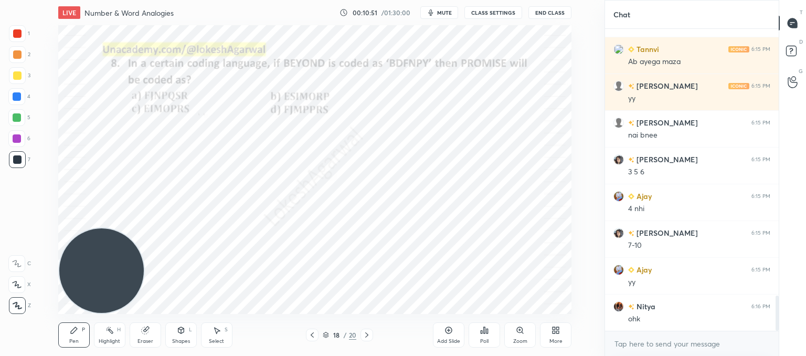
click at [475, 332] on div "Poll" at bounding box center [484, 334] width 31 height 25
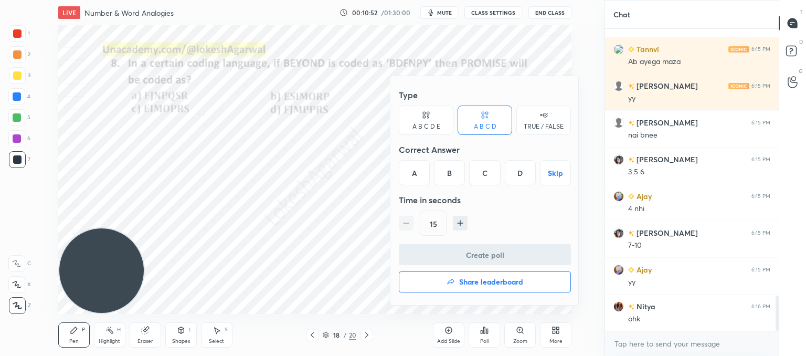
click at [518, 176] on div "D" at bounding box center [520, 172] width 31 height 25
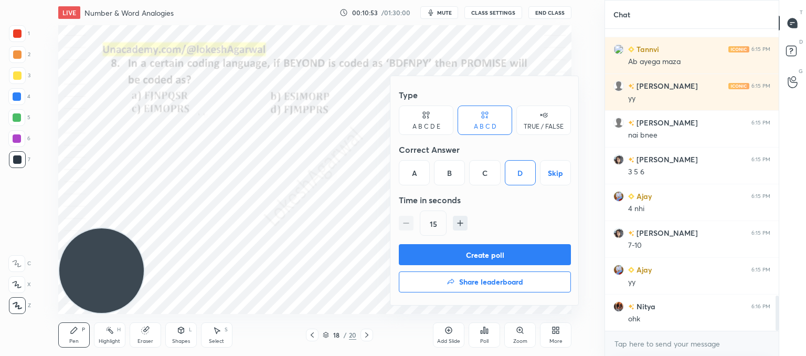
click at [445, 257] on button "Create poll" at bounding box center [485, 254] width 172 height 21
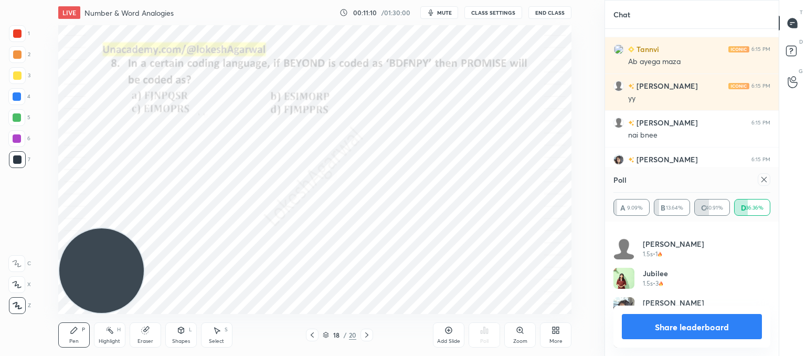
click at [765, 181] on icon at bounding box center [763, 179] width 5 height 5
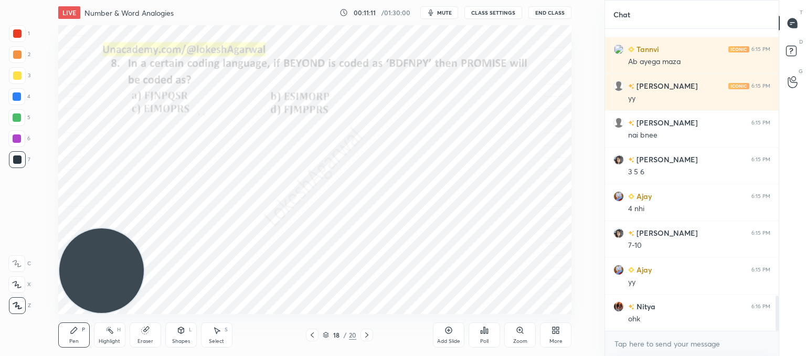
click at [363, 334] on icon at bounding box center [367, 335] width 8 height 8
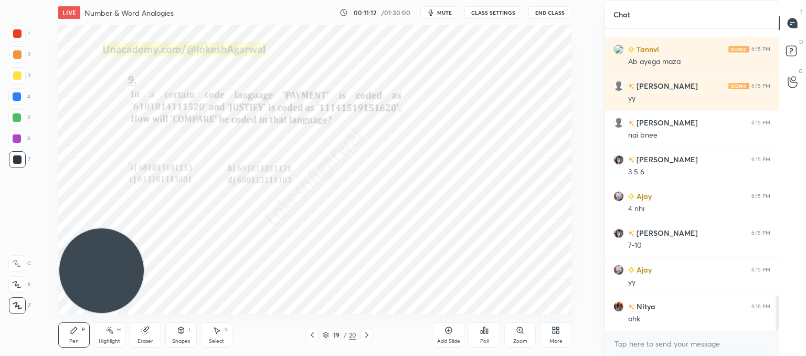
click at [487, 334] on icon at bounding box center [484, 330] width 8 height 8
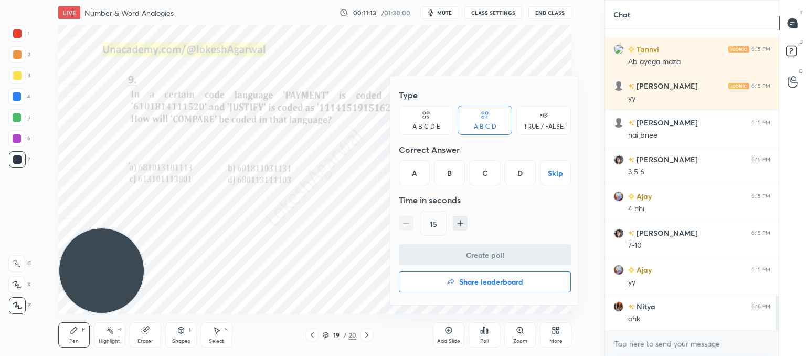
click at [414, 166] on div "A" at bounding box center [414, 172] width 31 height 25
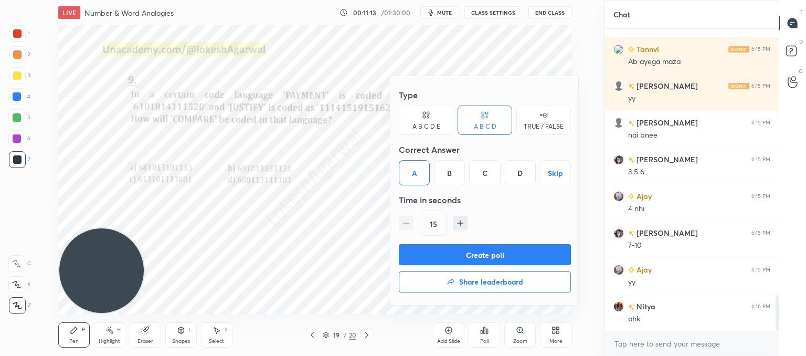
click at [458, 253] on button "Create poll" at bounding box center [485, 254] width 172 height 21
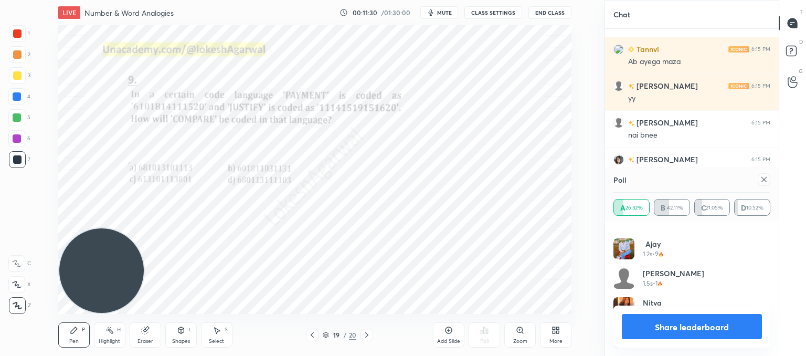
click at [761, 181] on icon at bounding box center [764, 179] width 8 height 8
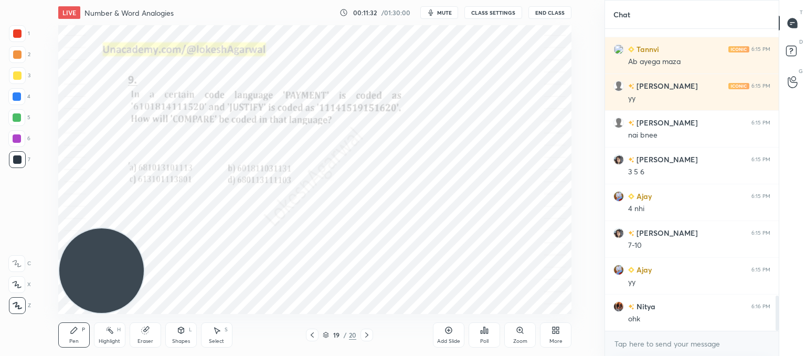
click at [365, 337] on icon at bounding box center [366, 334] width 3 height 5
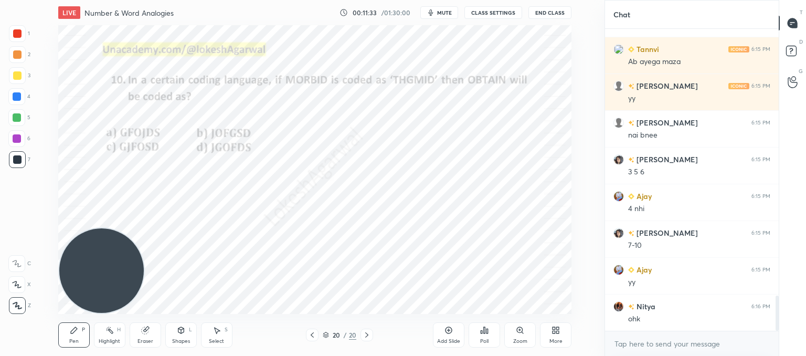
click at [482, 334] on icon at bounding box center [484, 330] width 8 height 8
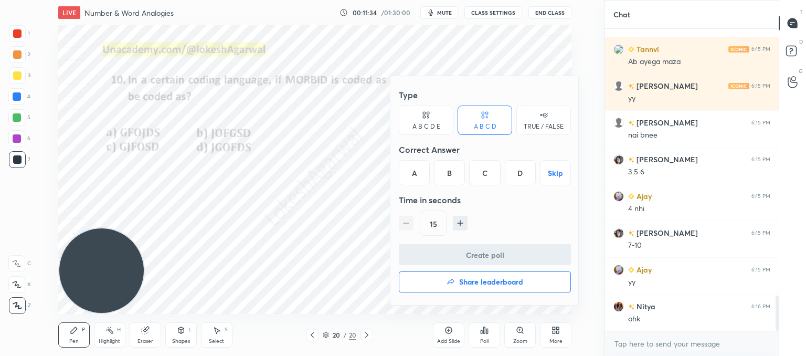
drag, startPoint x: 483, startPoint y: 175, endPoint x: 479, endPoint y: 183, distance: 8.9
click at [483, 175] on div "C" at bounding box center [484, 172] width 31 height 25
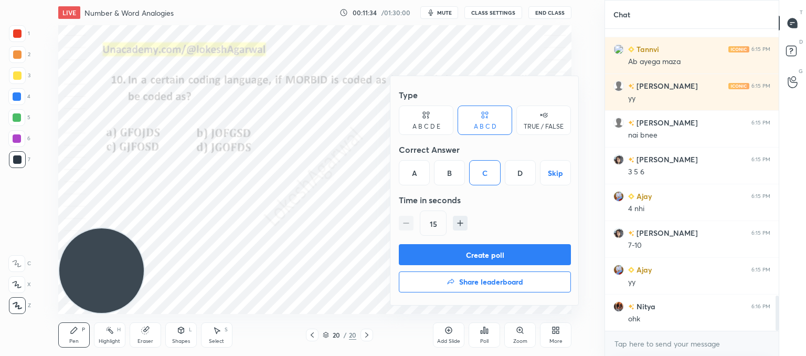
click at [443, 251] on button "Create poll" at bounding box center [485, 254] width 172 height 21
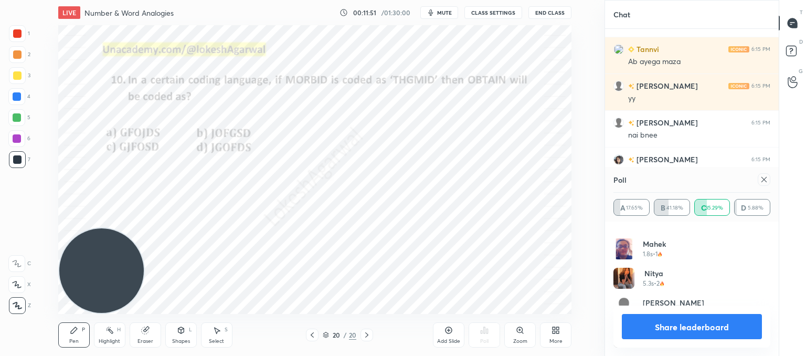
drag, startPoint x: 674, startPoint y: 328, endPoint x: 611, endPoint y: 317, distance: 63.5
click at [673, 328] on button "Share leaderboard" at bounding box center [692, 326] width 140 height 25
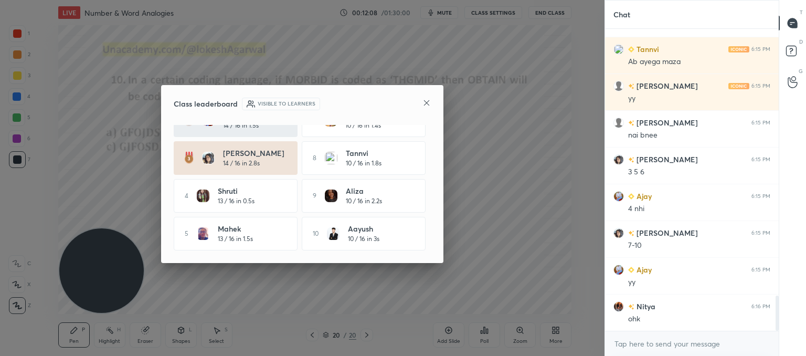
click at [428, 101] on icon at bounding box center [426, 102] width 5 height 5
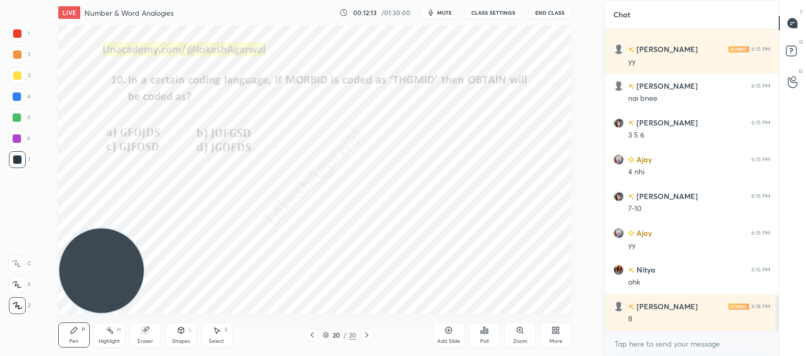
click at [312, 332] on icon at bounding box center [312, 335] width 8 height 8
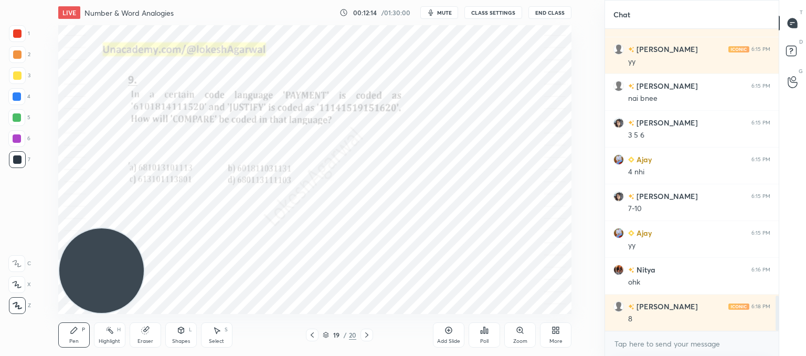
click at [315, 332] on icon at bounding box center [312, 335] width 8 height 8
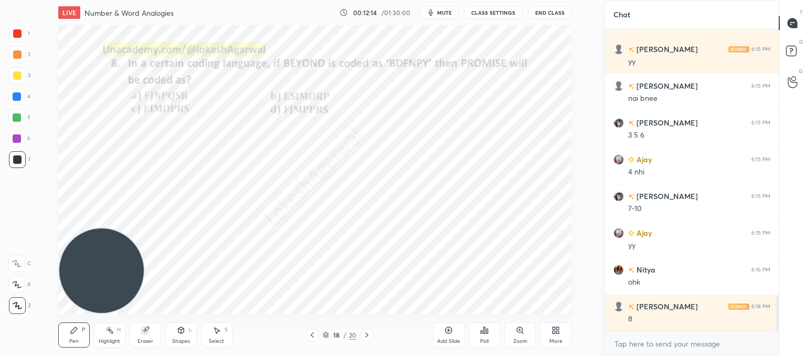
click at [316, 333] on div at bounding box center [312, 334] width 13 height 13
click at [316, 335] on div at bounding box center [312, 334] width 13 height 13
click at [316, 336] on div at bounding box center [312, 334] width 13 height 13
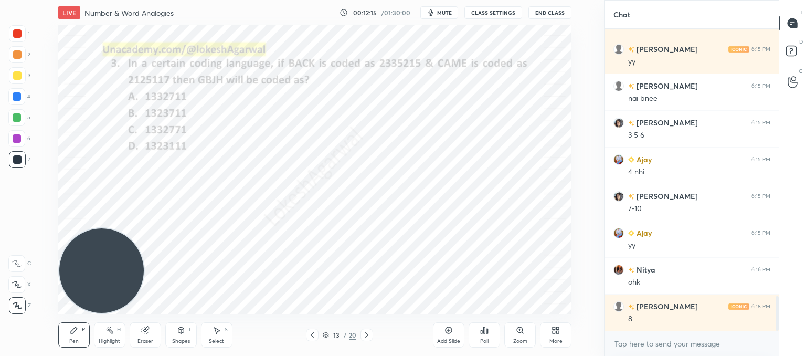
click at [317, 336] on div at bounding box center [312, 334] width 13 height 13
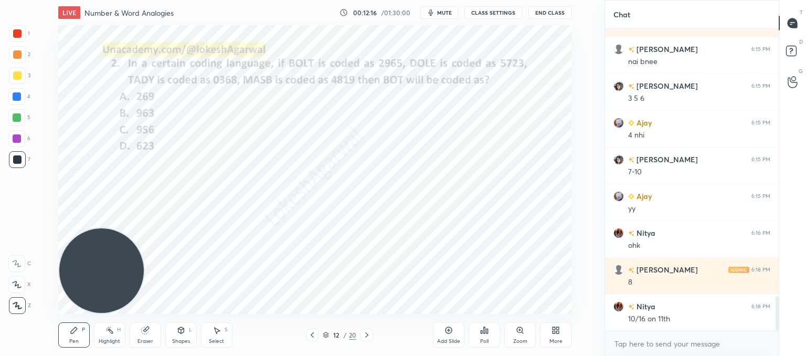
click at [316, 334] on div at bounding box center [312, 334] width 13 height 13
click at [316, 336] on div at bounding box center [312, 334] width 13 height 13
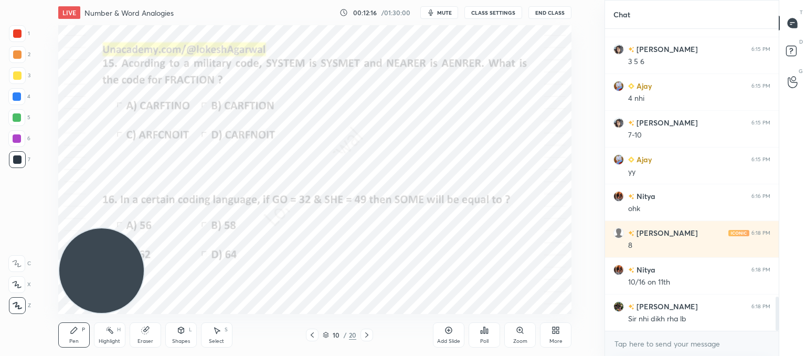
click at [315, 337] on icon at bounding box center [312, 335] width 8 height 8
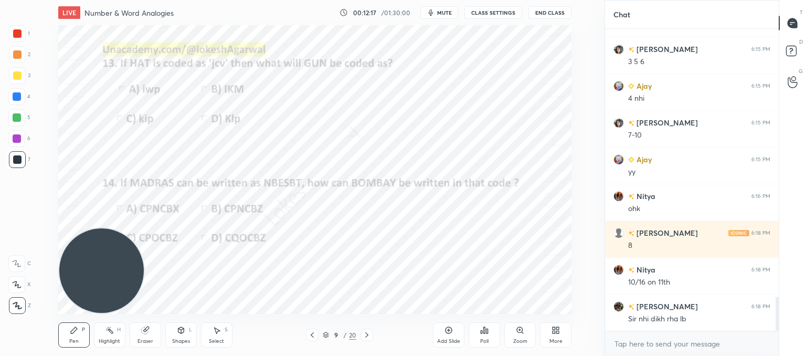
click at [316, 336] on div at bounding box center [312, 334] width 13 height 13
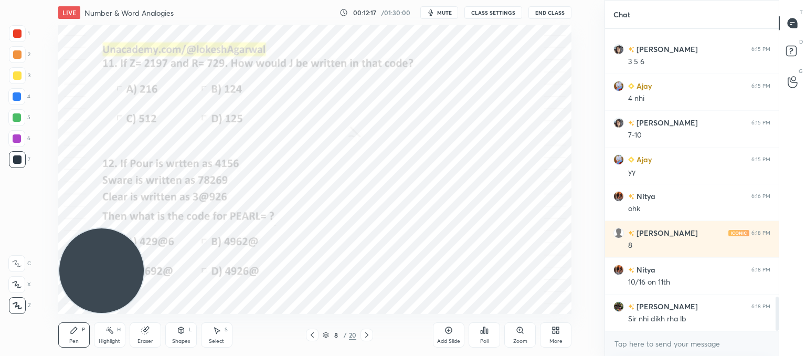
click at [318, 336] on div at bounding box center [312, 334] width 13 height 13
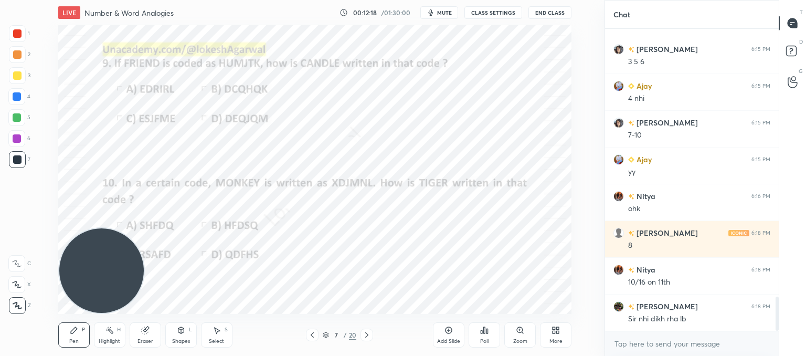
click at [319, 335] on div "7 / 20" at bounding box center [339, 334] width 67 height 13
click at [487, 331] on icon at bounding box center [487, 330] width 2 height 5
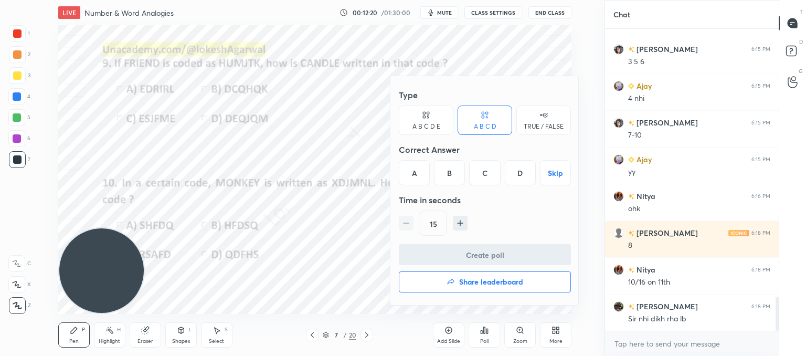
click at [447, 281] on icon "button" at bounding box center [451, 282] width 8 height 8
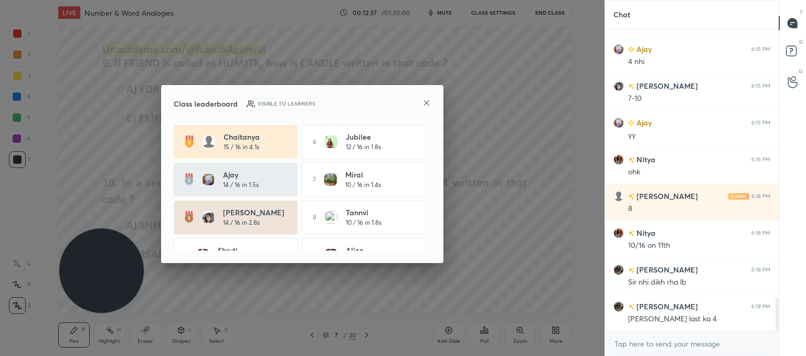
click at [434, 103] on div "Class leaderboard Visible to learners [PERSON_NAME] 15 / 16 in 4.1s 6 Jubilee 1…" at bounding box center [302, 174] width 282 height 178
click at [426, 105] on icon at bounding box center [426, 103] width 8 height 8
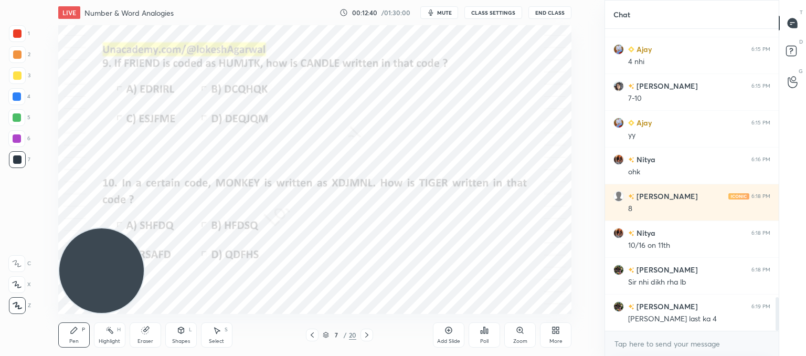
click at [310, 334] on icon at bounding box center [312, 335] width 8 height 8
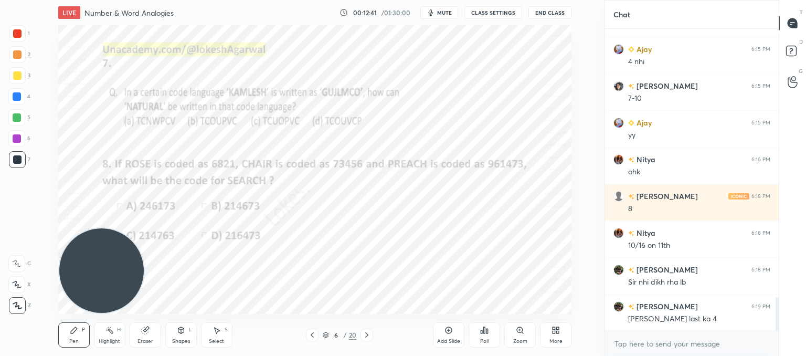
click at [311, 333] on icon at bounding box center [312, 335] width 8 height 8
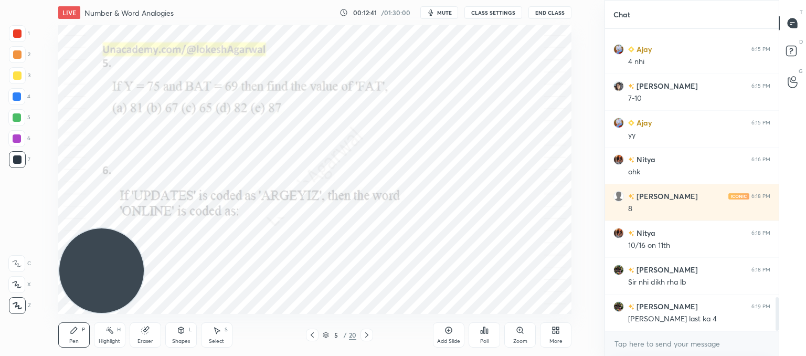
click at [311, 335] on icon at bounding box center [312, 334] width 3 height 5
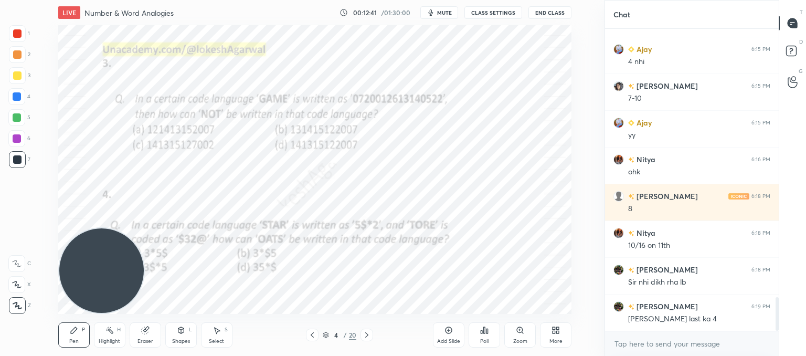
click at [311, 335] on icon at bounding box center [312, 335] width 8 height 8
click at [311, 336] on icon at bounding box center [312, 335] width 8 height 8
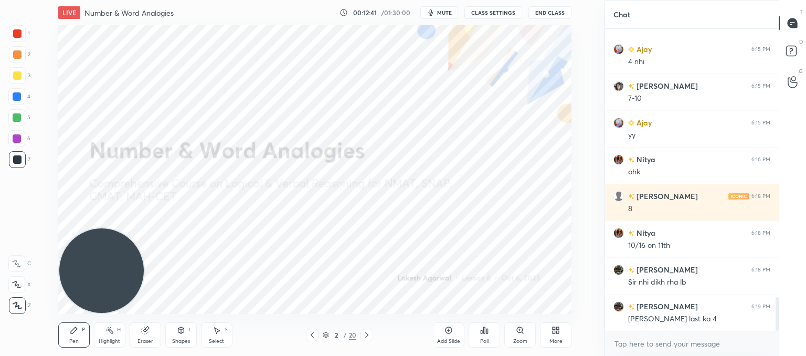
click at [311, 335] on icon at bounding box center [312, 334] width 3 height 5
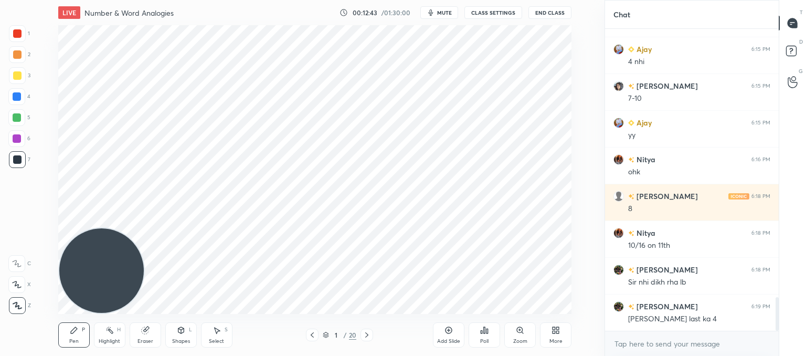
click at [367, 335] on icon at bounding box center [367, 335] width 8 height 8
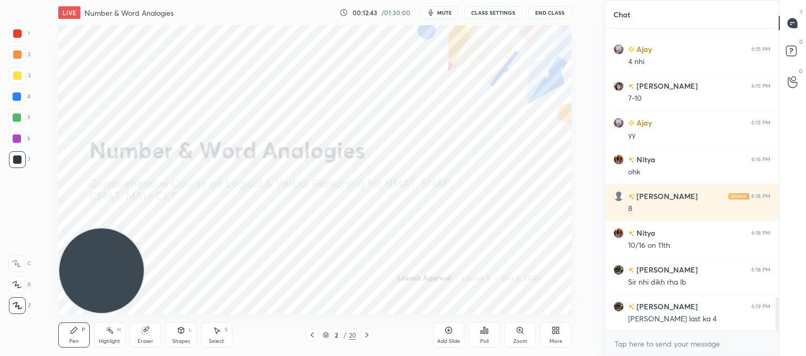
click at [369, 336] on icon at bounding box center [367, 335] width 8 height 8
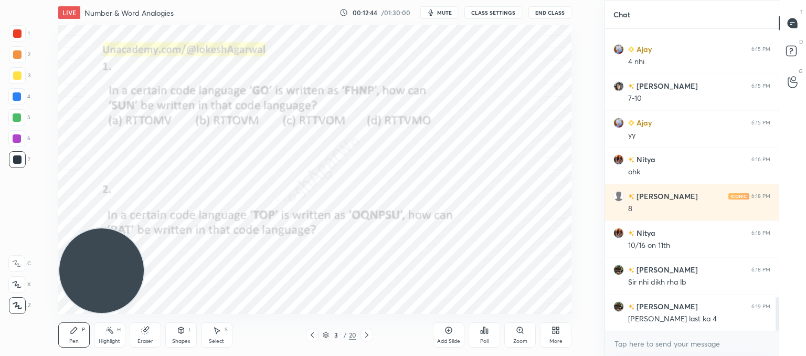
click at [449, 337] on div "Add Slide" at bounding box center [448, 334] width 31 height 25
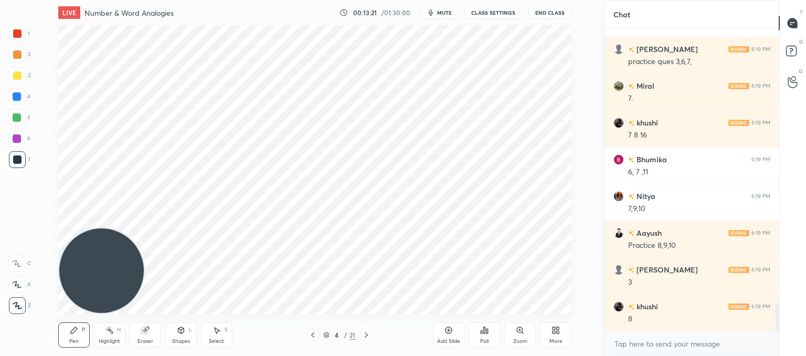
scroll to position [2970, 0]
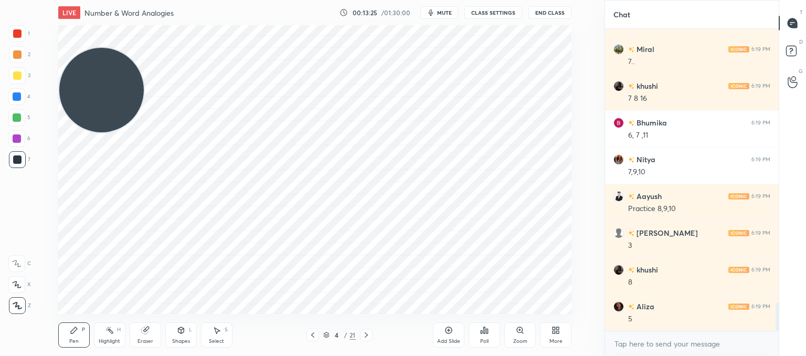
drag, startPoint x: 31, startPoint y: 80, endPoint x: 21, endPoint y: 19, distance: 61.8
click at [20, 19] on div "1 2 3 4 5 6 7 C X Z C X Z E E Erase all H H LIVE Number & Word Analogies 00:13:…" at bounding box center [298, 178] width 596 height 356
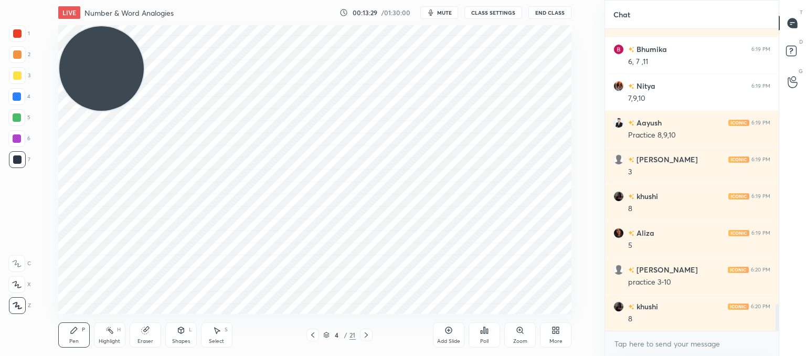
scroll to position [3080, 0]
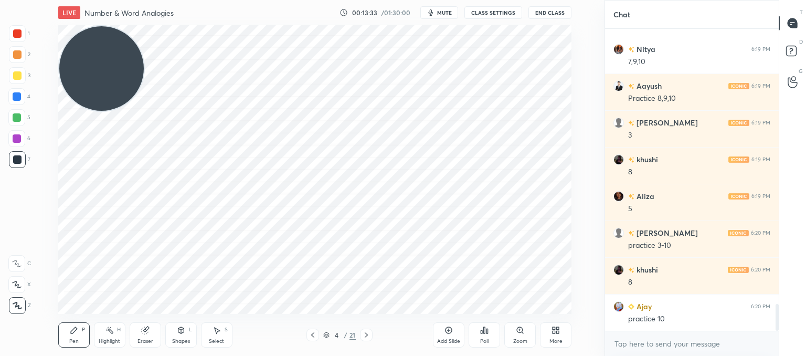
drag, startPoint x: 150, startPoint y: 332, endPoint x: 162, endPoint y: 314, distance: 21.5
click at [157, 322] on div "Eraser" at bounding box center [145, 334] width 31 height 25
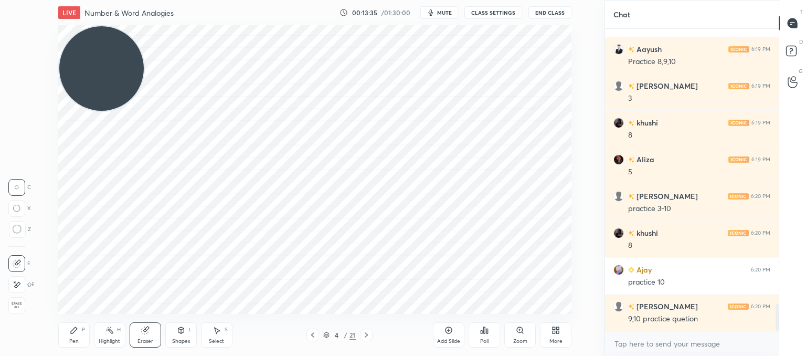
drag, startPoint x: 18, startPoint y: 227, endPoint x: 48, endPoint y: 219, distance: 30.4
click at [22, 226] on div at bounding box center [17, 229] width 17 height 17
click at [59, 332] on div "Pen P" at bounding box center [73, 334] width 31 height 25
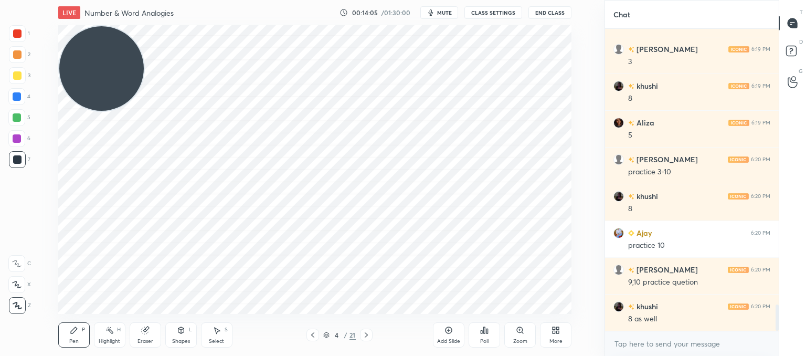
scroll to position [3179, 0]
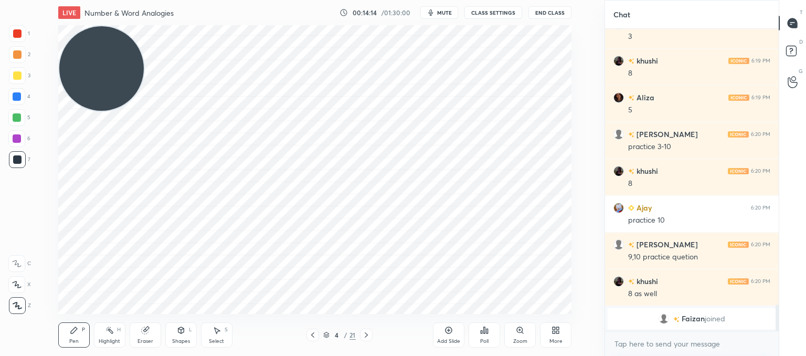
click at [368, 338] on icon at bounding box center [366, 335] width 8 height 8
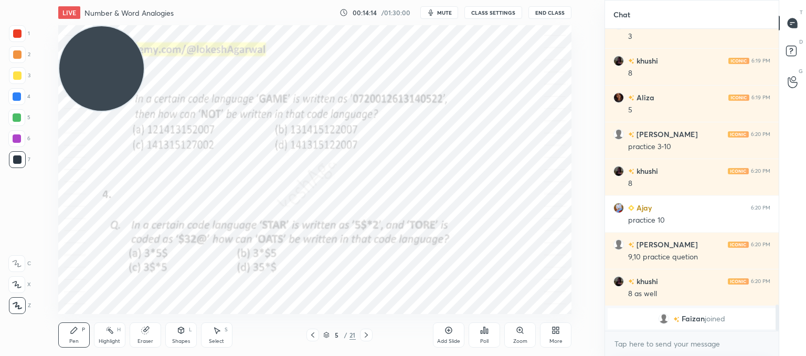
click at [368, 338] on icon at bounding box center [366, 335] width 8 height 8
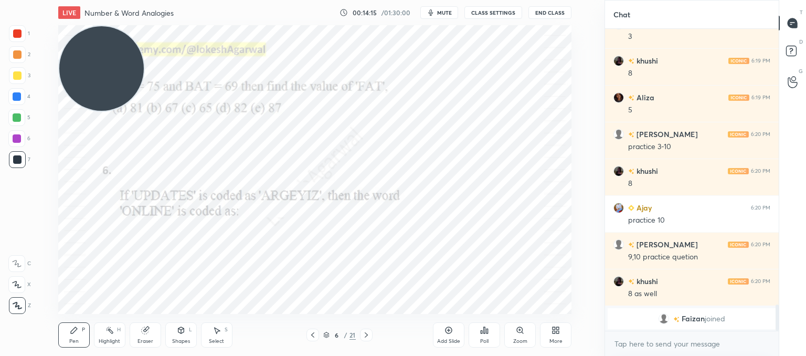
click at [312, 338] on icon at bounding box center [313, 335] width 8 height 8
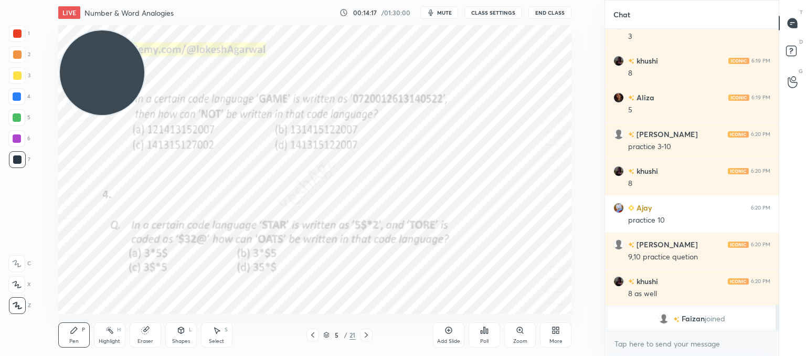
drag, startPoint x: 95, startPoint y: 74, endPoint x: 39, endPoint y: 353, distance: 284.6
click at [13, 0] on html "1 2 3 4 5 6 7 C X Z C X Z E E Erase all H H LIVE Number & Word Analogies 00:14:…" at bounding box center [403, 0] width 806 height 0
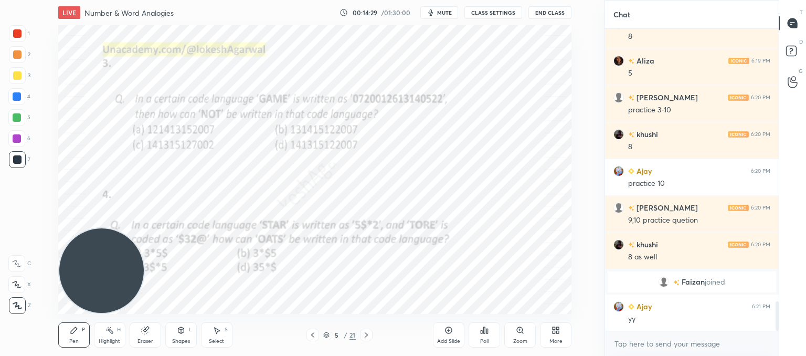
scroll to position [2813, 0]
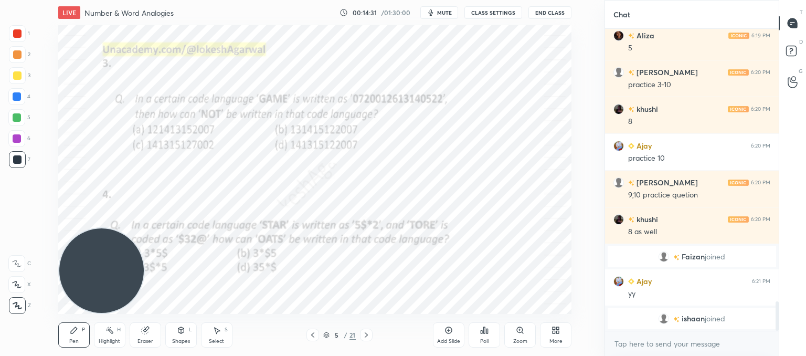
click at [367, 332] on icon at bounding box center [366, 335] width 8 height 8
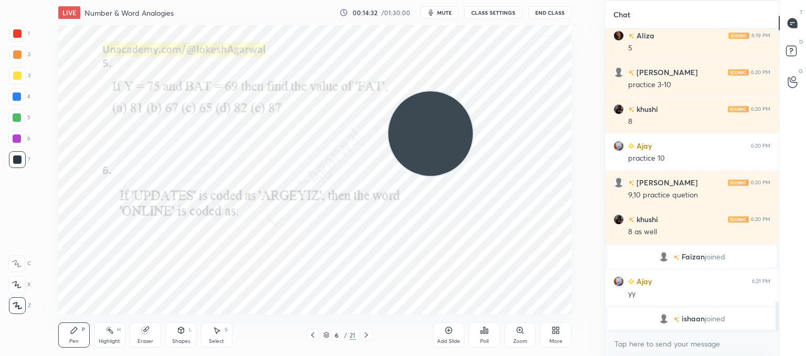
drag, startPoint x: 156, startPoint y: 263, endPoint x: 491, endPoint y: 87, distance: 378.8
click at [473, 91] on video at bounding box center [430, 133] width 84 height 84
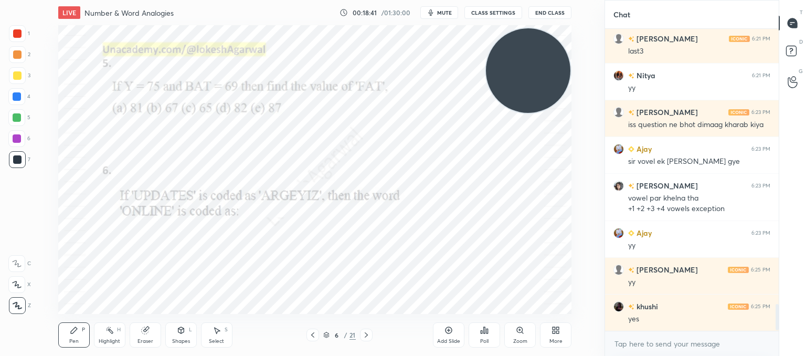
scroll to position [3122, 0]
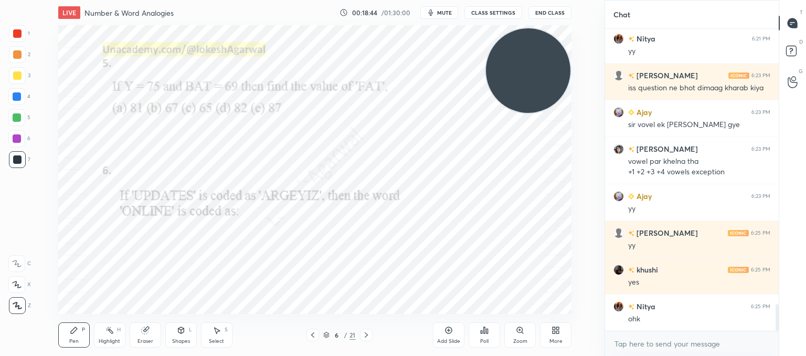
click at [367, 331] on icon at bounding box center [366, 335] width 8 height 8
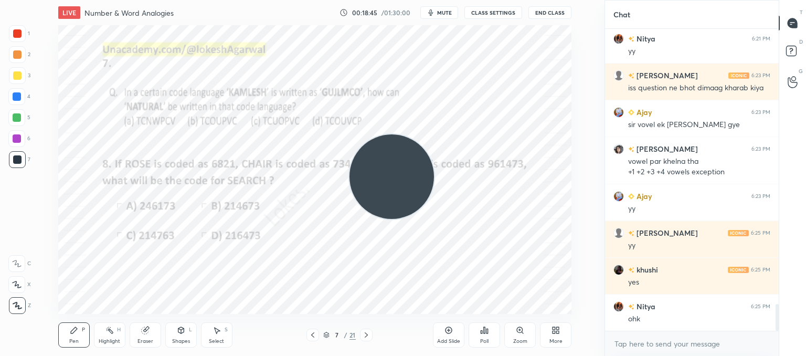
drag, startPoint x: 557, startPoint y: 78, endPoint x: 86, endPoint y: 362, distance: 550.6
click at [86, 0] on html "1 2 3 4 5 6 7 C X Z C X Z E E Erase all H H LIVE Number & Word Analogies 00:18:…" at bounding box center [403, 0] width 806 height 0
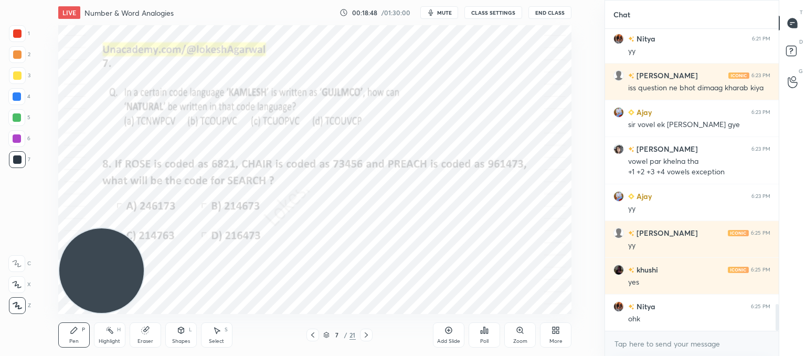
drag, startPoint x: 142, startPoint y: 332, endPoint x: 150, endPoint y: 322, distance: 13.1
click at [145, 331] on icon at bounding box center [145, 330] width 8 height 8
click at [77, 335] on div "Pen P" at bounding box center [73, 334] width 31 height 25
click at [149, 322] on div "Eraser" at bounding box center [145, 334] width 31 height 25
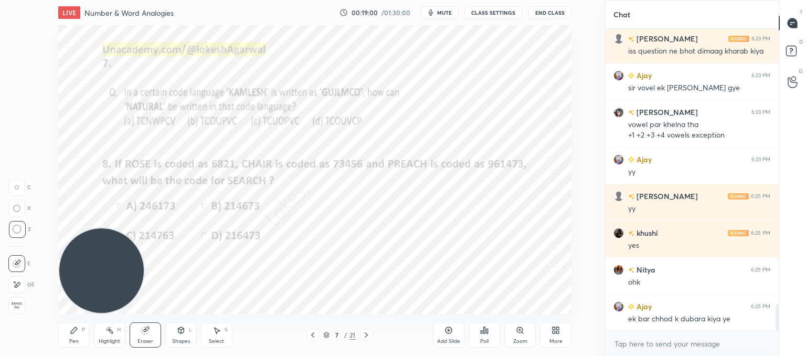
click at [78, 335] on div "Pen P" at bounding box center [73, 334] width 31 height 25
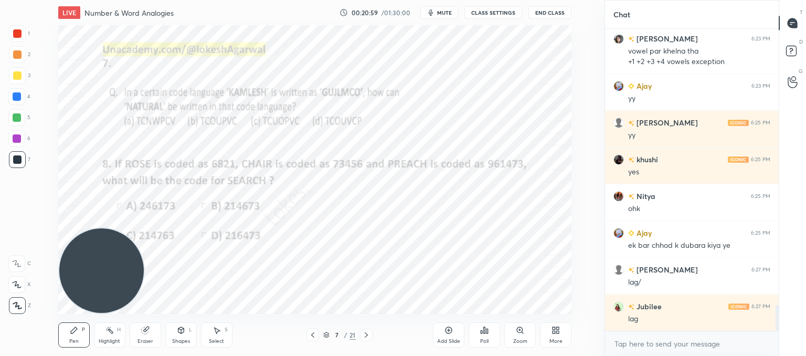
scroll to position [3269, 0]
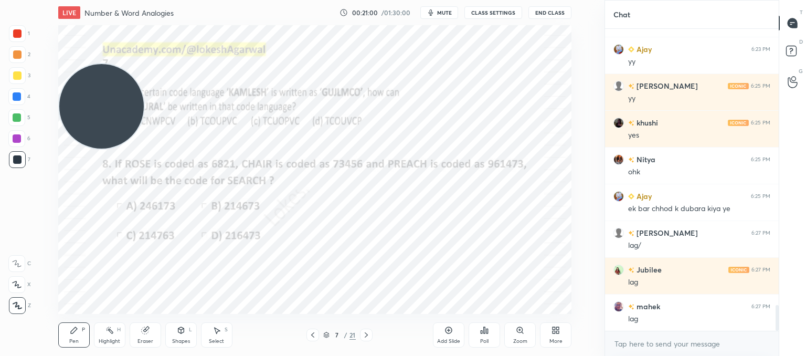
drag, startPoint x: 102, startPoint y: 235, endPoint x: 116, endPoint y: 99, distance: 136.6
click at [62, 83] on video at bounding box center [101, 106] width 84 height 84
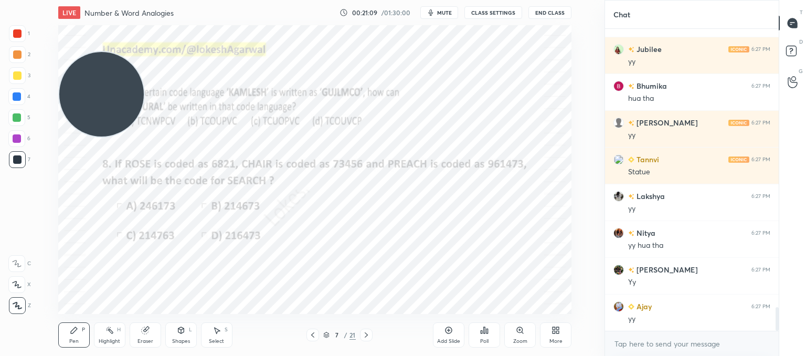
scroll to position [3636, 0]
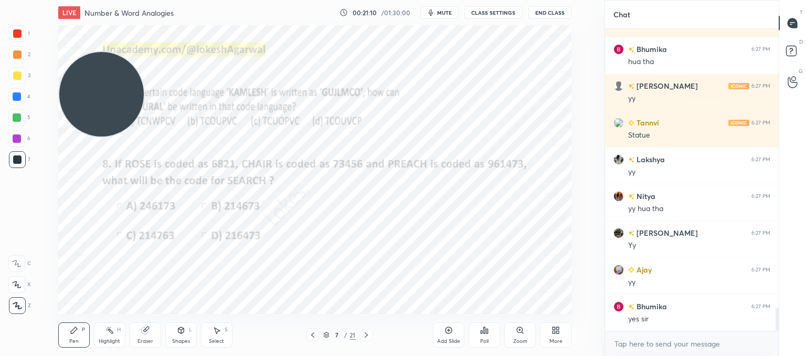
click at [367, 335] on icon at bounding box center [366, 335] width 8 height 8
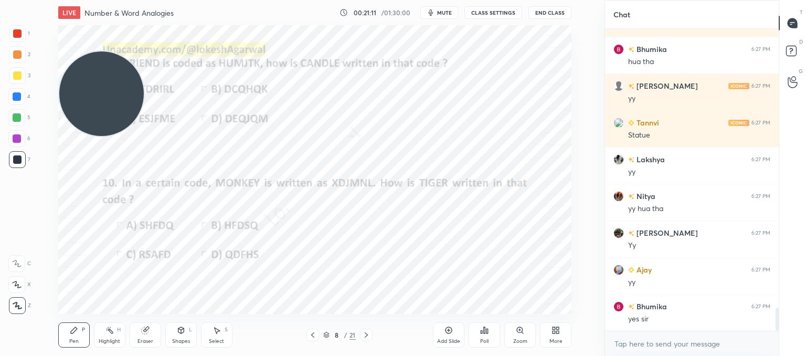
drag, startPoint x: 124, startPoint y: 92, endPoint x: 50, endPoint y: 380, distance: 297.4
click at [50, 0] on html "1 2 3 4 5 6 7 C X Z C X Z E E Erase all H H LIVE Number & Word Analogies 00:21:…" at bounding box center [403, 0] width 806 height 0
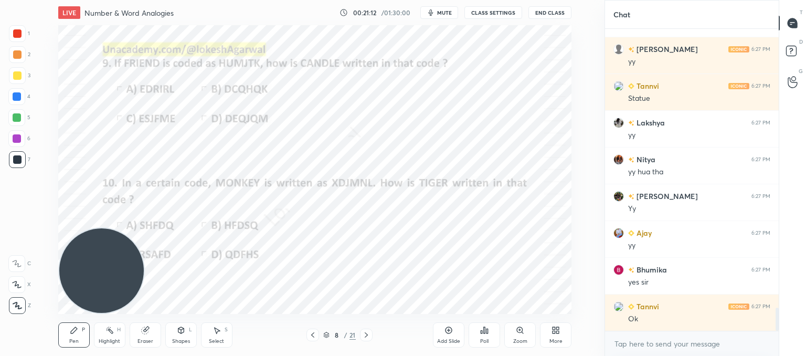
scroll to position [3710, 0]
click at [312, 334] on icon at bounding box center [313, 335] width 8 height 8
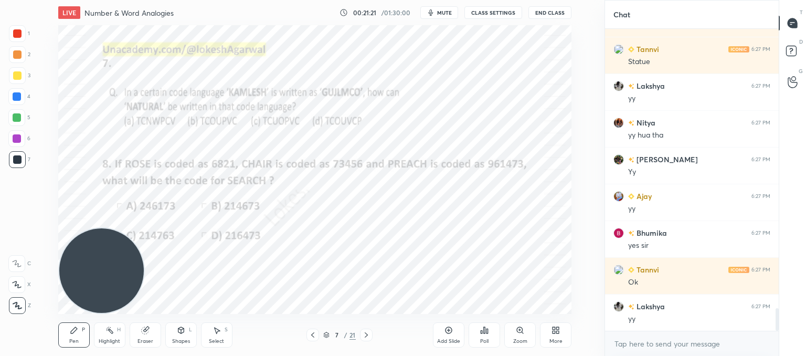
click at [369, 334] on icon at bounding box center [366, 335] width 8 height 8
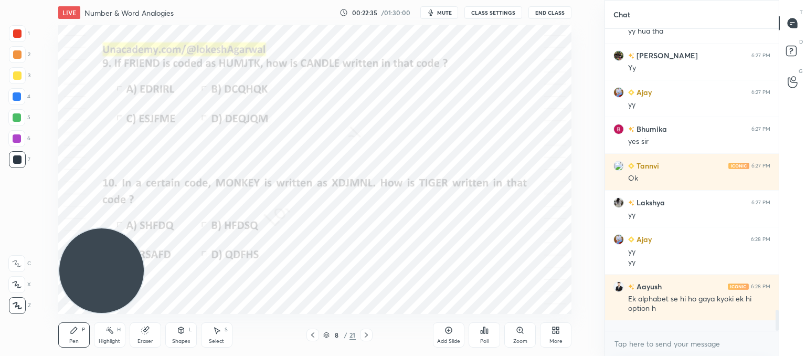
scroll to position [299, 171]
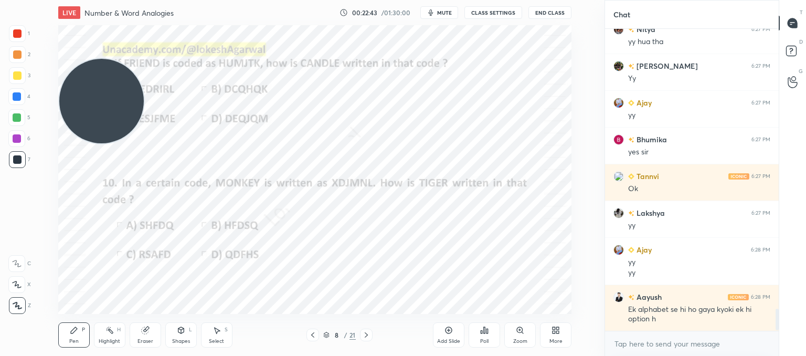
drag, startPoint x: 103, startPoint y: 244, endPoint x: 63, endPoint y: -73, distance: 319.5
click at [63, 0] on html "1 2 3 4 5 6 7 C X Z C X Z E E Erase all H H LIVE Number & Word Analogies 00:22:…" at bounding box center [403, 0] width 806 height 0
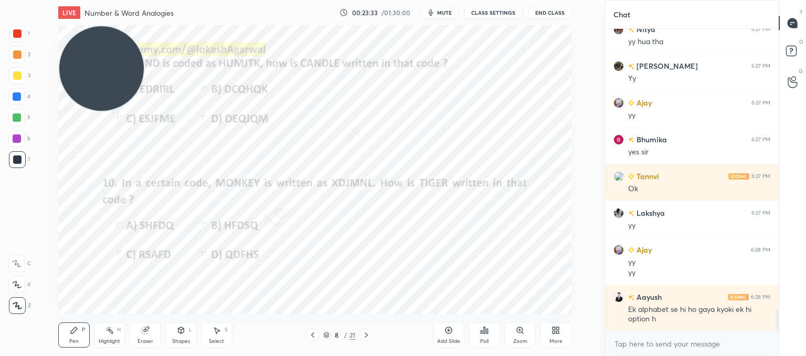
click at [544, 307] on div "LIVE Number & Word Analogies 00:23:33 / 01:30:00 mute CLASS SETTINGS End Class …" at bounding box center [315, 178] width 563 height 356
drag, startPoint x: 151, startPoint y: 336, endPoint x: 232, endPoint y: 324, distance: 81.8
click at [151, 336] on div "Eraser" at bounding box center [145, 334] width 31 height 25
click at [60, 341] on div "Pen P" at bounding box center [73, 334] width 31 height 25
drag, startPoint x: 121, startPoint y: 73, endPoint x: 136, endPoint y: 242, distance: 169.6
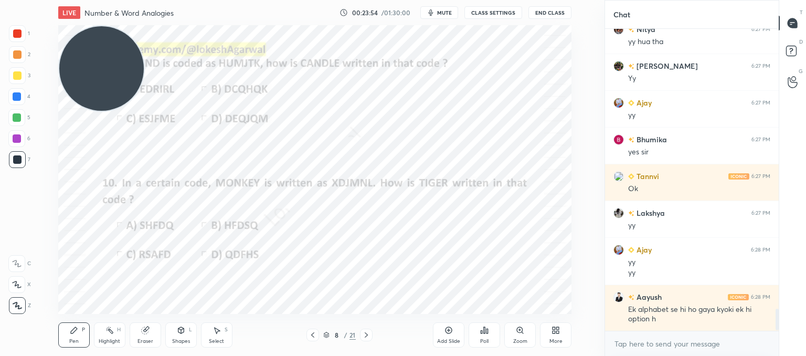
click at [50, 270] on div "Setting up your live class Poll for secs No correct answer Start poll" at bounding box center [315, 169] width 563 height 289
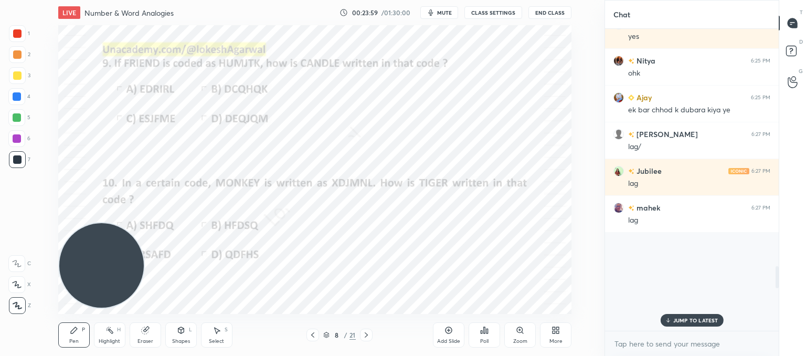
scroll to position [3226, 0]
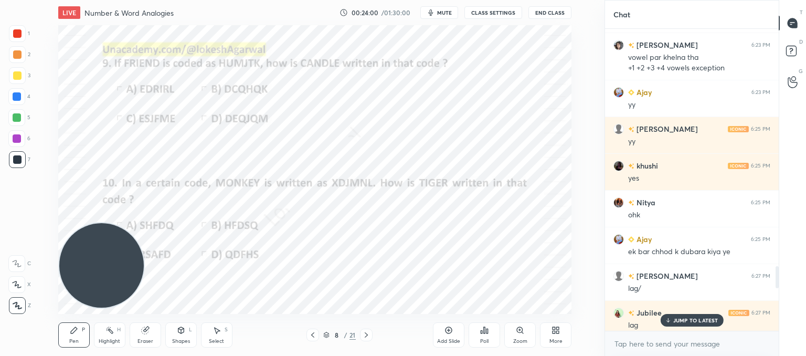
click at [686, 322] on p "JUMP TO LATEST" at bounding box center [695, 320] width 45 height 6
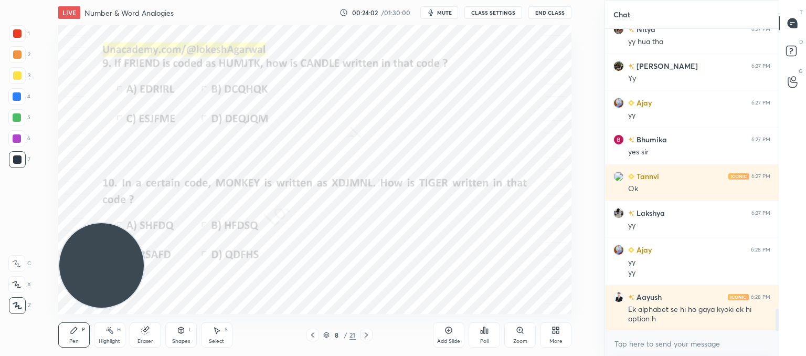
click at [360, 334] on div at bounding box center [366, 334] width 13 height 13
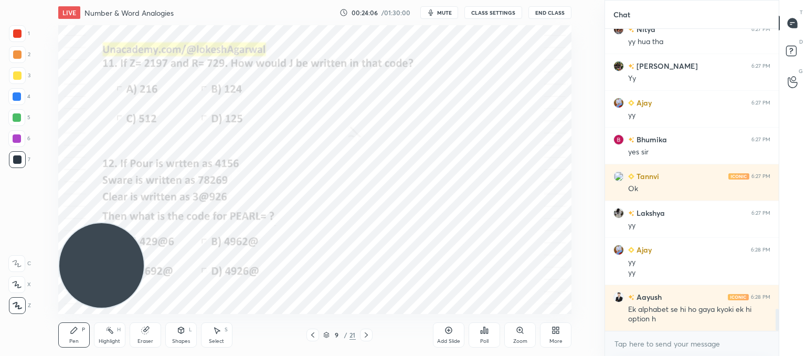
scroll to position [3840, 0]
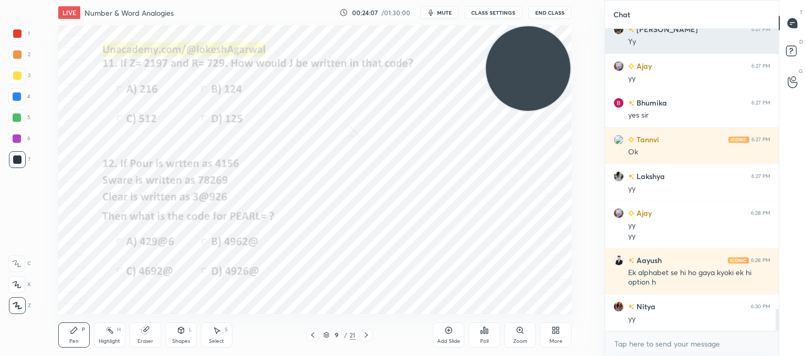
drag, startPoint x: 109, startPoint y: 266, endPoint x: 514, endPoint y: 60, distance: 454.6
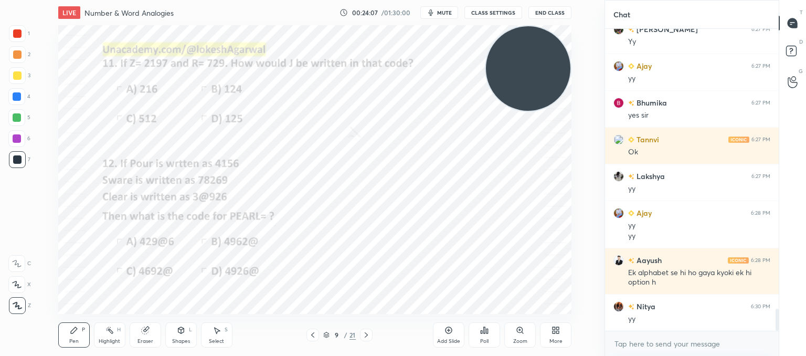
click at [612, 29] on div "1 2 3 4 5 6 7 C X Z C X Z E E Erase all H H LIVE Number & Word Analogies 00:24:…" at bounding box center [403, 178] width 806 height 356
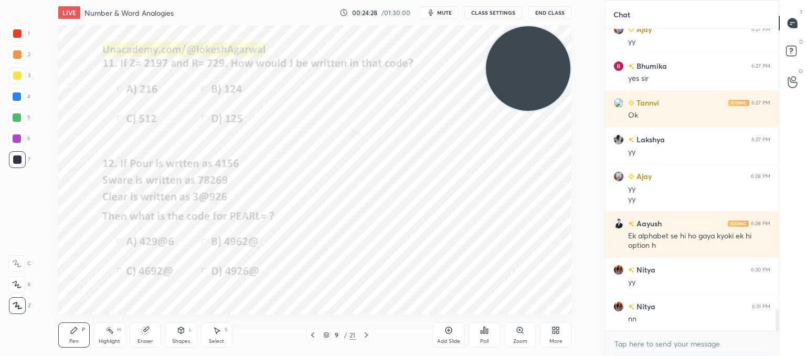
click at [367, 335] on icon at bounding box center [366, 334] width 3 height 5
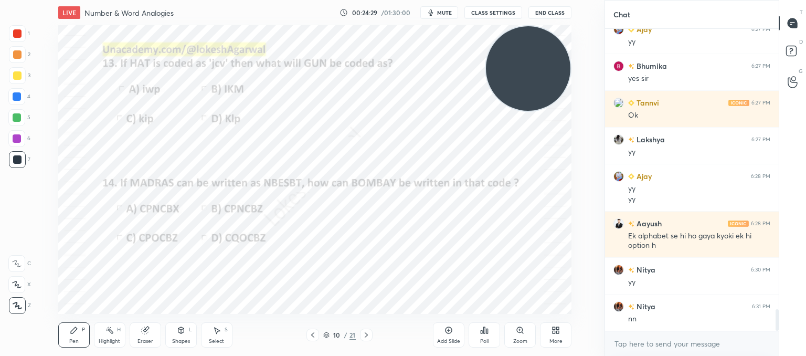
scroll to position [3913, 0]
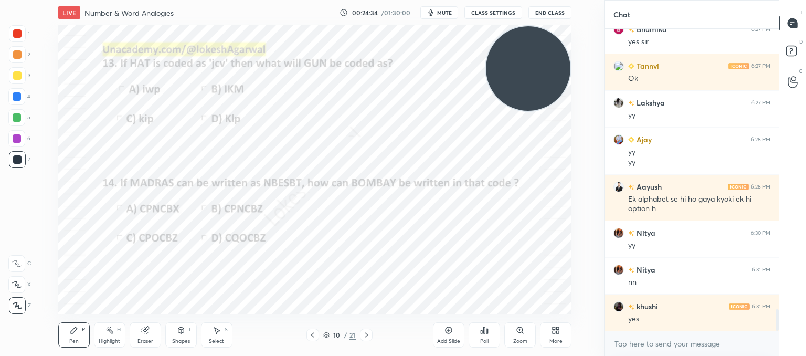
click at [315, 331] on icon at bounding box center [313, 335] width 8 height 8
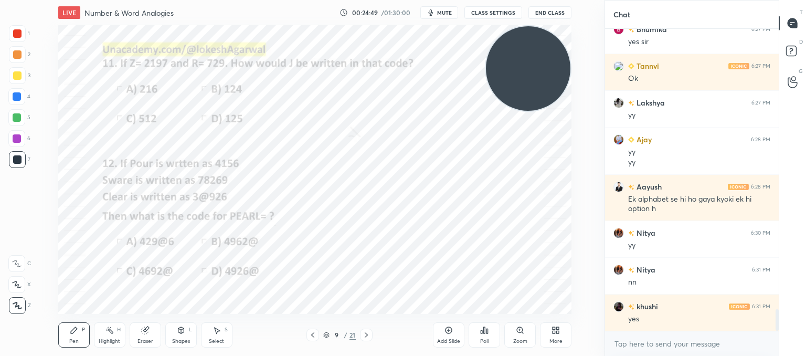
drag, startPoint x: 527, startPoint y: 69, endPoint x: 241, endPoint y: 223, distance: 324.9
click at [486, 111] on video at bounding box center [528, 68] width 84 height 84
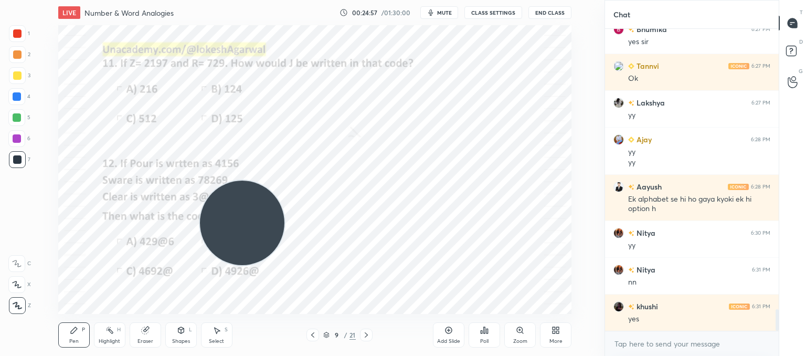
scroll to position [3924, 0]
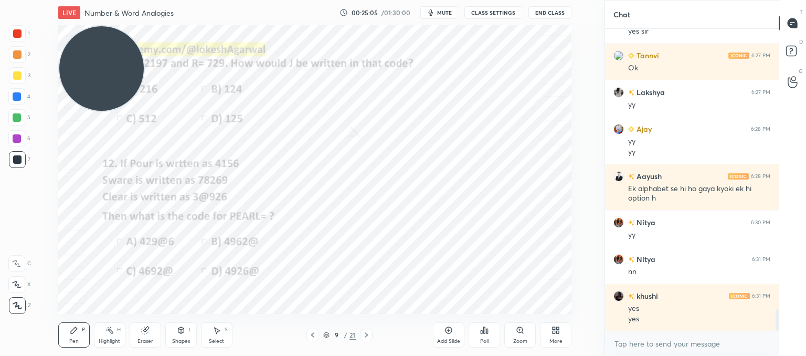
drag, startPoint x: 226, startPoint y: 168, endPoint x: 36, endPoint y: -18, distance: 266.4
click at [36, 0] on html "1 2 3 4 5 6 7 C X Z C X Z E E Erase all H H LIVE Number & Word Analogies 00:25:…" at bounding box center [403, 0] width 806 height 0
click at [366, 335] on icon at bounding box center [366, 335] width 8 height 8
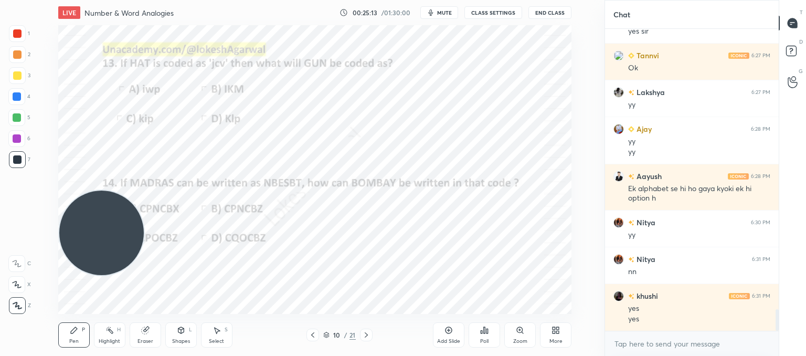
drag, startPoint x: 89, startPoint y: 117, endPoint x: 9, endPoint y: 360, distance: 255.7
click at [9, 0] on html "1 2 3 4 5 6 7 C X Z C X Z E E Erase all H H LIVE Number & Word Analogies 00:25:…" at bounding box center [403, 0] width 806 height 0
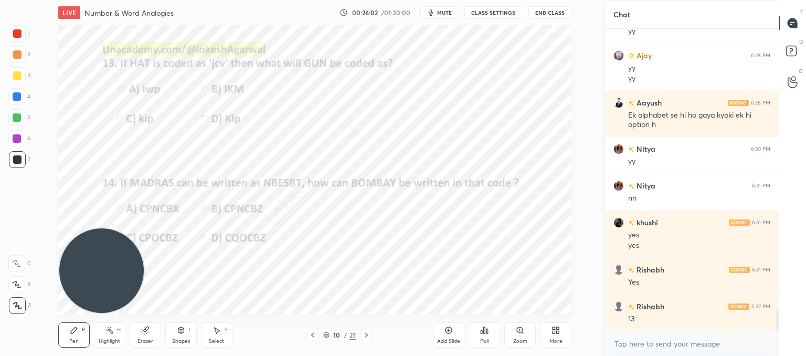
scroll to position [4008, 0]
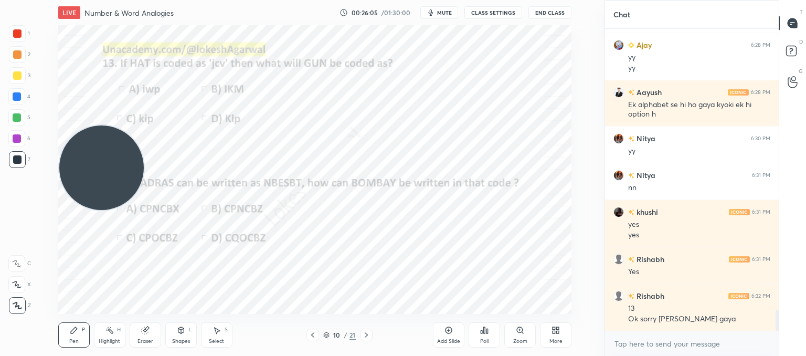
drag, startPoint x: 101, startPoint y: 216, endPoint x: 62, endPoint y: 24, distance: 196.5
click at [45, 20] on div "LIVE Number & Word Analogies 00:26:05 / 01:30:00 mute CLASS SETTINGS End Class …" at bounding box center [315, 178] width 563 height 356
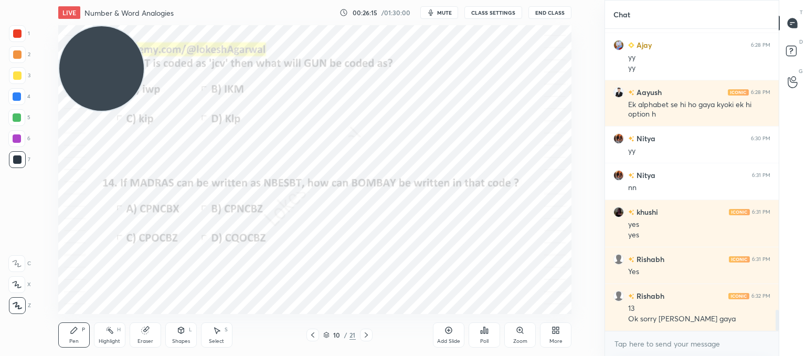
click at [367, 330] on div at bounding box center [366, 334] width 13 height 13
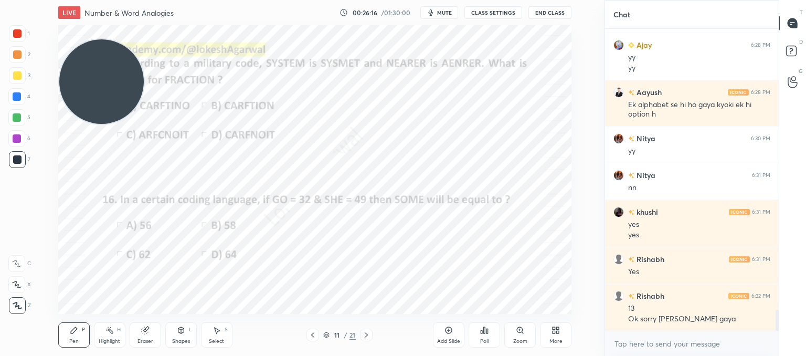
drag, startPoint x: 120, startPoint y: 82, endPoint x: 9, endPoint y: 304, distance: 247.3
click at [10, 305] on div "1 2 3 4 5 6 7 C X Z C X Z E E Erase all H H LIVE Number & Word Analogies 00:26:…" at bounding box center [298, 178] width 596 height 356
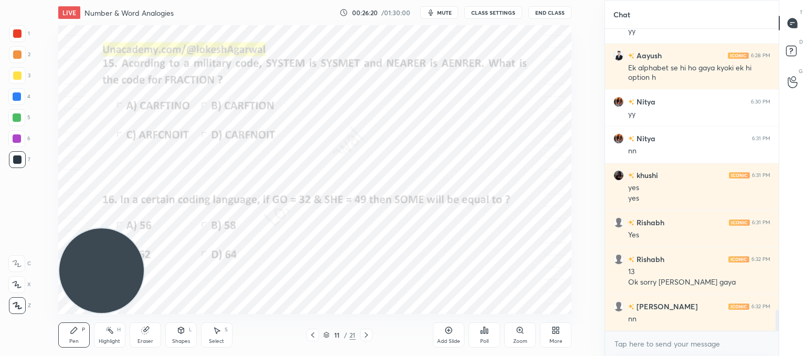
scroll to position [4081, 0]
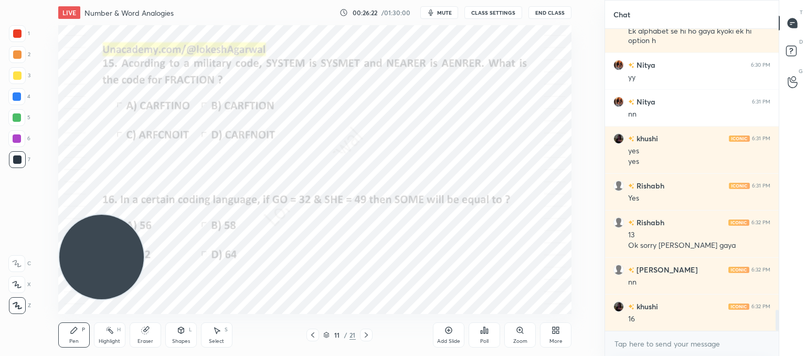
drag, startPoint x: 118, startPoint y: 259, endPoint x: 91, endPoint y: -41, distance: 301.3
click at [91, 0] on html "1 2 3 4 5 6 7 C X Z C X Z E E Erase all H H LIVE Number & Word Analogies 00:26:…" at bounding box center [403, 0] width 806 height 0
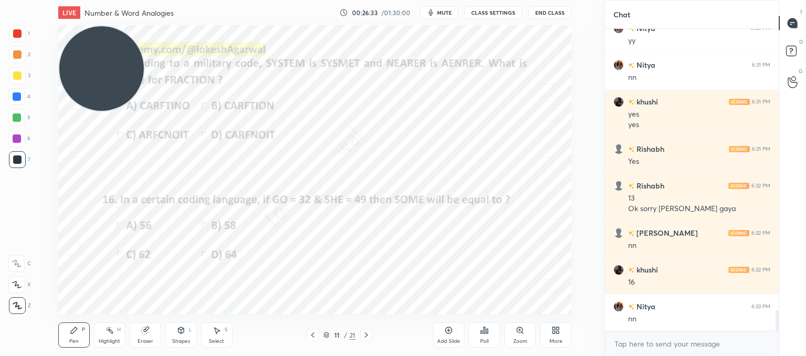
scroll to position [4155, 0]
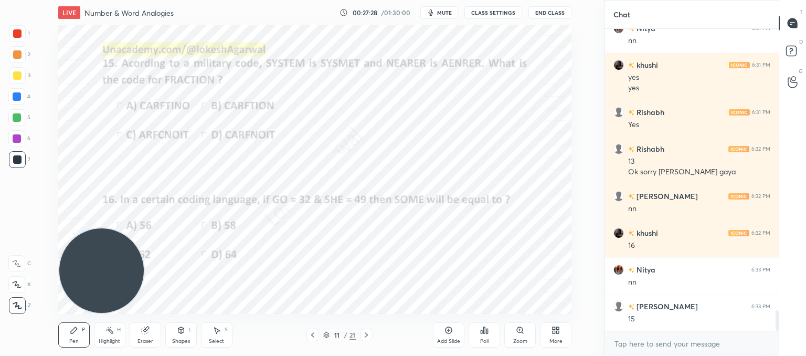
drag, startPoint x: 99, startPoint y: 82, endPoint x: 150, endPoint y: 328, distance: 251.8
click at [0, 0] on html "1 2 3 4 5 6 7 C X Z C X Z E E Erase all H H LIVE Number & Word Analogies 00:27:…" at bounding box center [403, 0] width 806 height 0
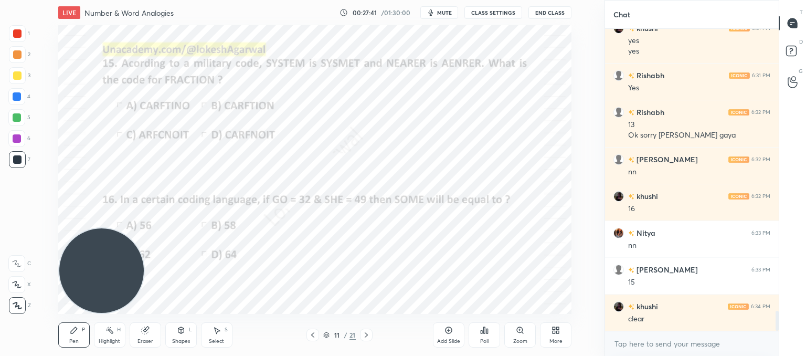
scroll to position [4228, 0]
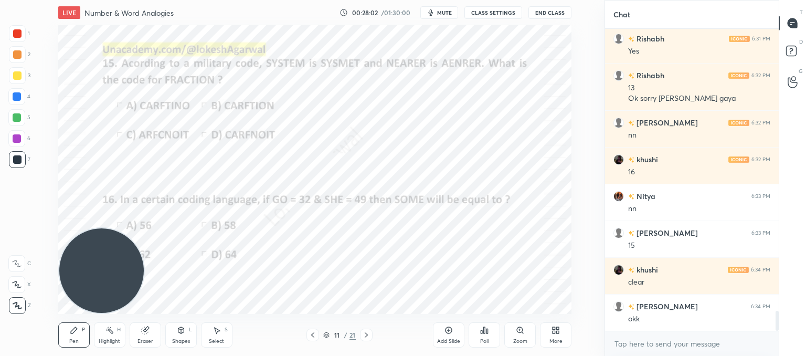
click at [365, 338] on icon at bounding box center [366, 335] width 8 height 8
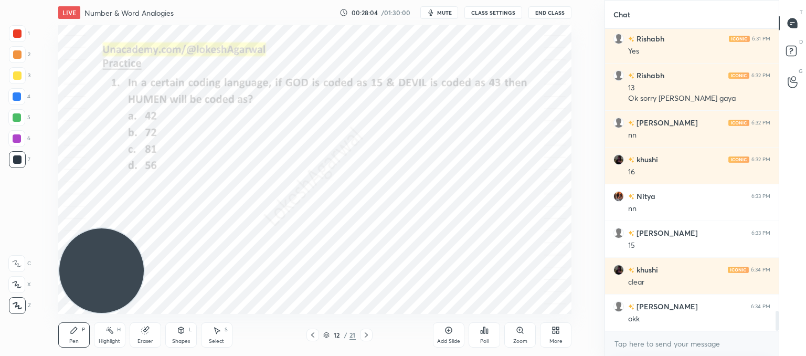
click at [364, 333] on icon at bounding box center [366, 335] width 8 height 8
click at [369, 336] on icon at bounding box center [366, 335] width 8 height 8
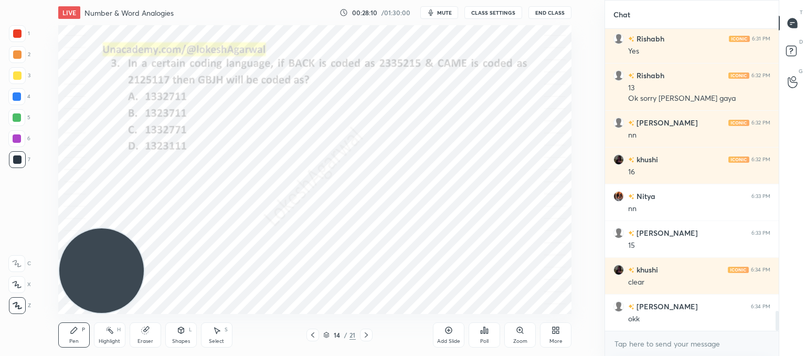
scroll to position [4265, 0]
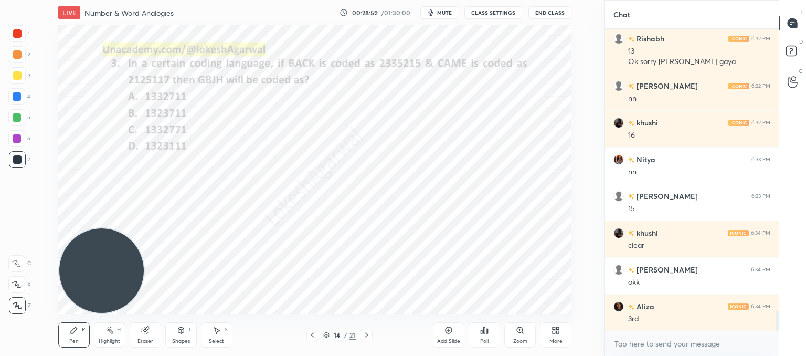
click at [147, 333] on icon at bounding box center [145, 330] width 8 height 8
drag, startPoint x: 71, startPoint y: 334, endPoint x: 134, endPoint y: 297, distance: 72.9
click at [73, 334] on icon at bounding box center [74, 330] width 8 height 8
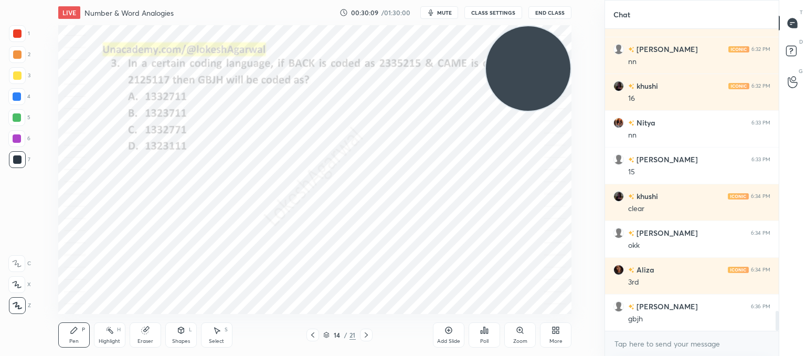
drag, startPoint x: 107, startPoint y: 251, endPoint x: 485, endPoint y: 71, distance: 419.0
click at [565, 10] on div "LIVE Number & Word Analogies 00:30:09 / 01:30:00 mute CLASS SETTINGS End Class …" at bounding box center [315, 178] width 563 height 356
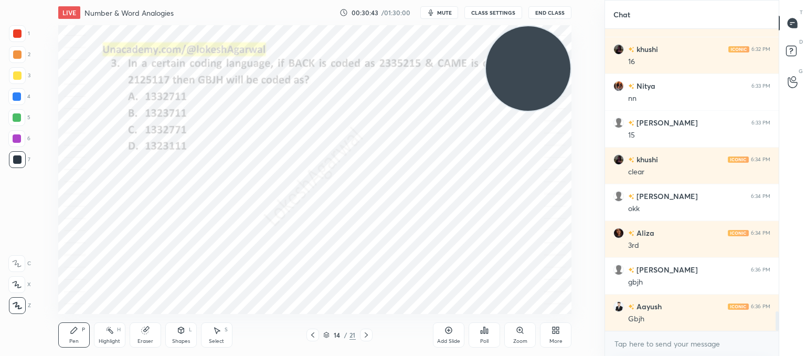
click at [364, 332] on icon at bounding box center [366, 335] width 8 height 8
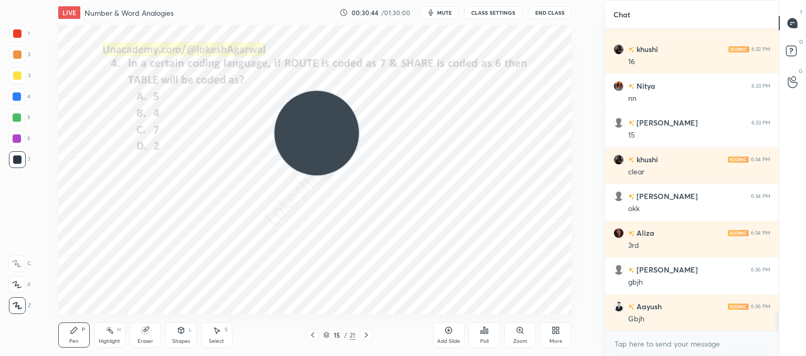
drag, startPoint x: 513, startPoint y: 97, endPoint x: 9, endPoint y: 248, distance: 525.6
click at [8, 248] on div "1 2 3 4 5 6 7 C X Z C X Z E E Erase all H H LIVE Number & Word Analogies 00:30:…" at bounding box center [298, 178] width 596 height 356
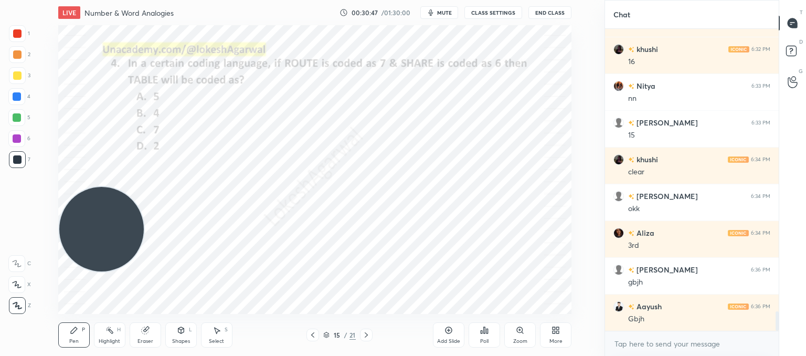
click at [365, 335] on icon at bounding box center [366, 335] width 8 height 8
click at [370, 334] on icon at bounding box center [366, 335] width 8 height 8
drag, startPoint x: 149, startPoint y: 332, endPoint x: 152, endPoint y: 322, distance: 10.3
click at [150, 328] on div "Eraser" at bounding box center [145, 334] width 31 height 25
click at [78, 345] on div "Pen P" at bounding box center [73, 334] width 31 height 25
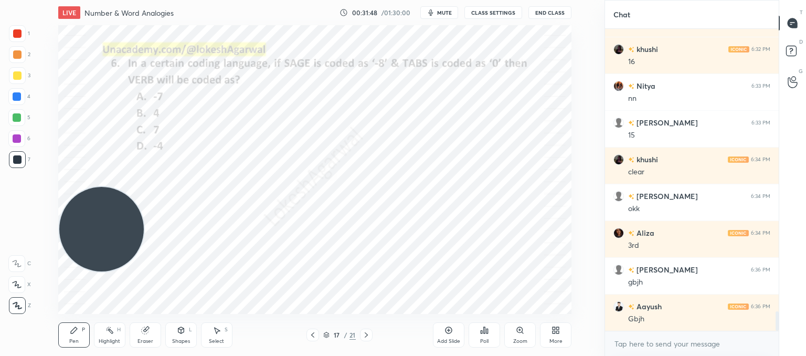
click at [149, 334] on div "Eraser" at bounding box center [145, 334] width 31 height 25
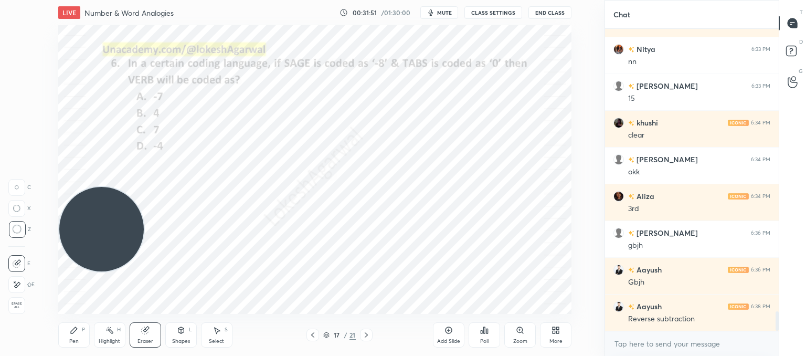
click at [71, 343] on div "Pen" at bounding box center [73, 340] width 9 height 5
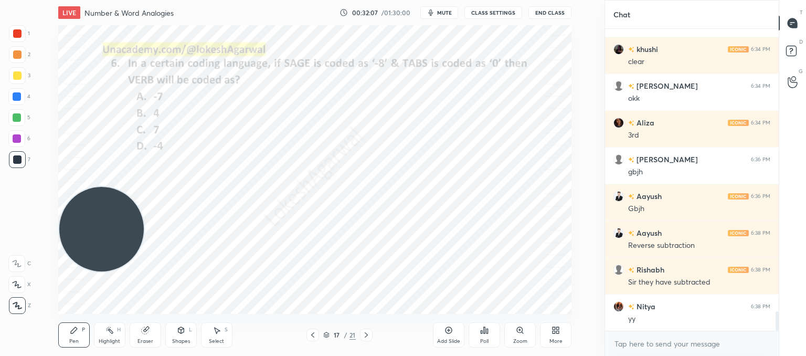
scroll to position [4495, 0]
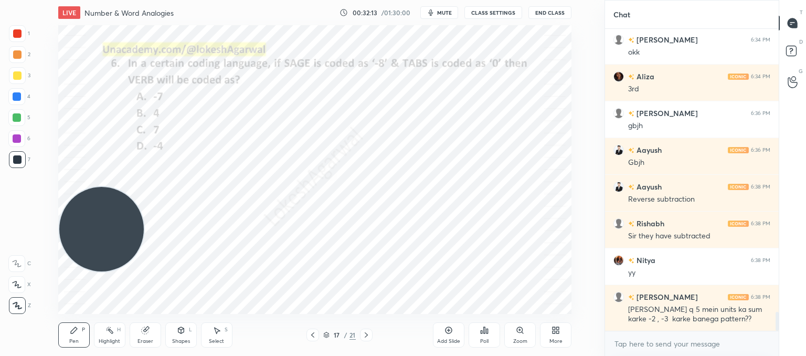
click at [312, 332] on icon at bounding box center [313, 335] width 8 height 8
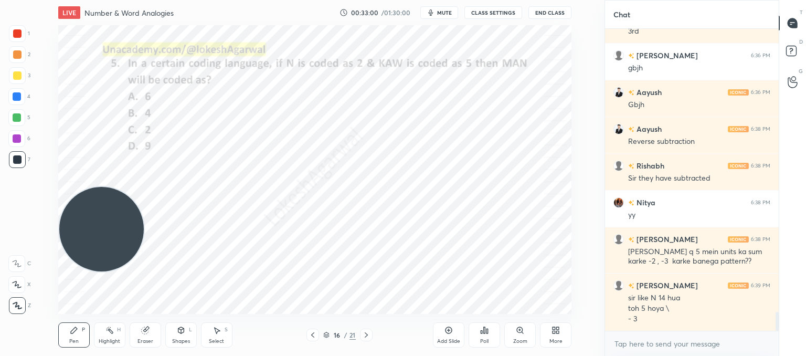
scroll to position [4563, 0]
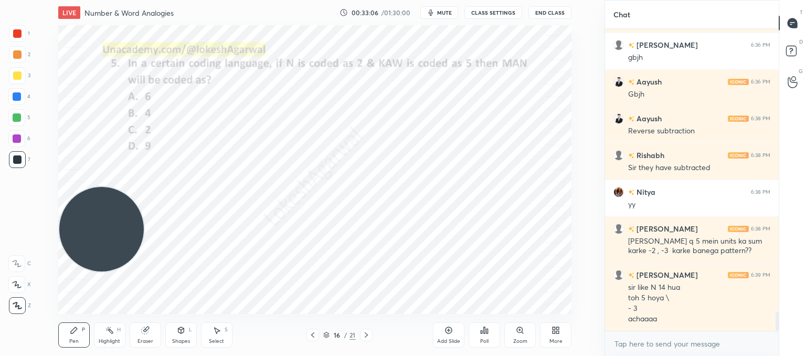
click at [364, 332] on icon at bounding box center [366, 335] width 8 height 8
click at [369, 336] on icon at bounding box center [366, 335] width 8 height 8
click at [364, 331] on icon at bounding box center [366, 335] width 8 height 8
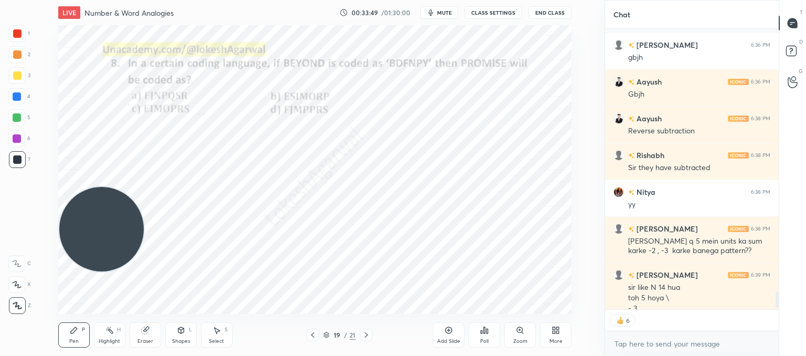
scroll to position [4621, 0]
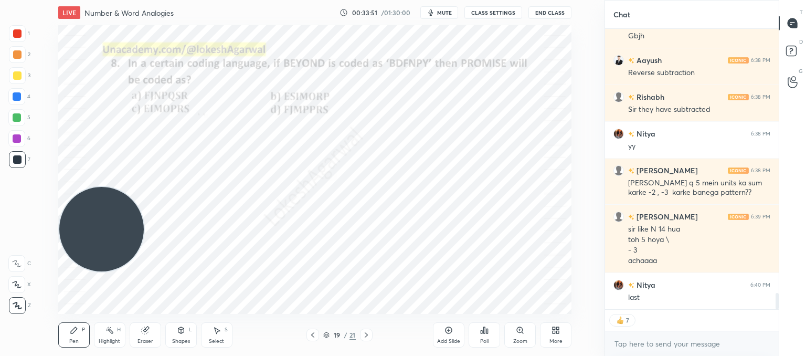
click at [365, 335] on icon at bounding box center [366, 335] width 8 height 8
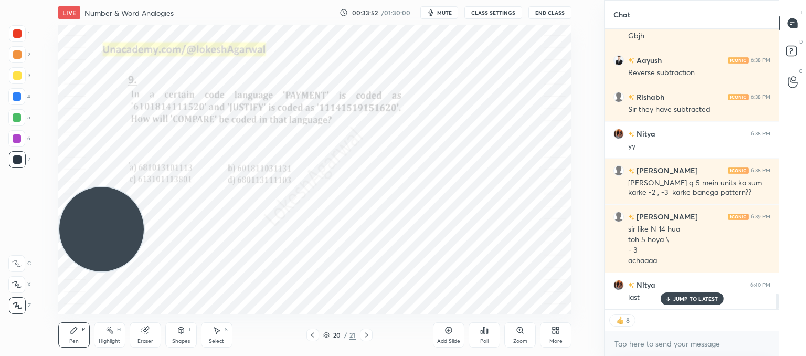
scroll to position [4658, 0]
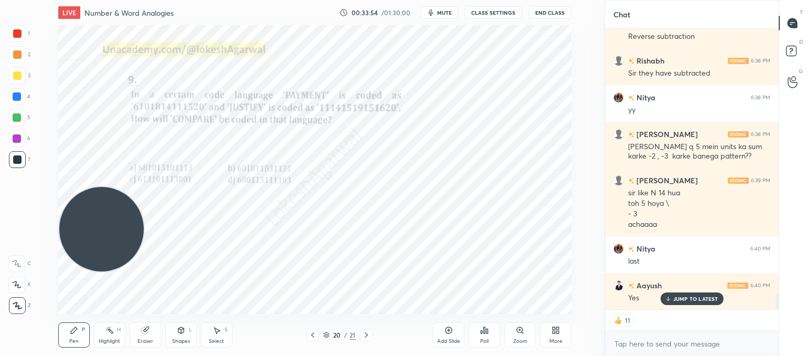
click at [315, 334] on icon at bounding box center [313, 335] width 8 height 8
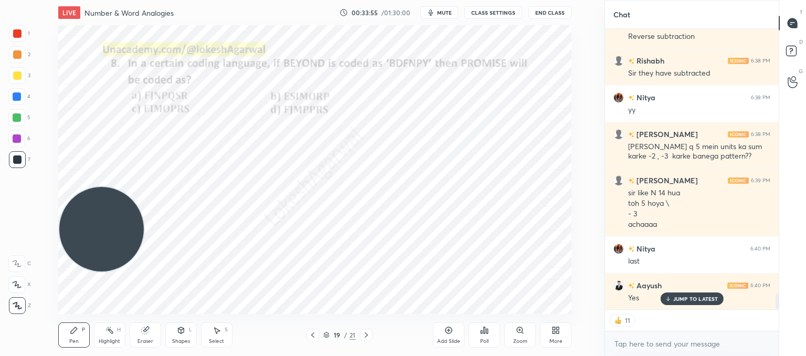
click at [315, 334] on icon at bounding box center [313, 335] width 8 height 8
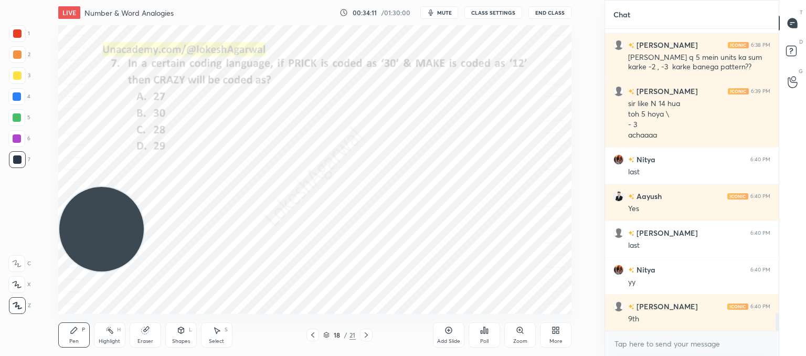
scroll to position [4793, 0]
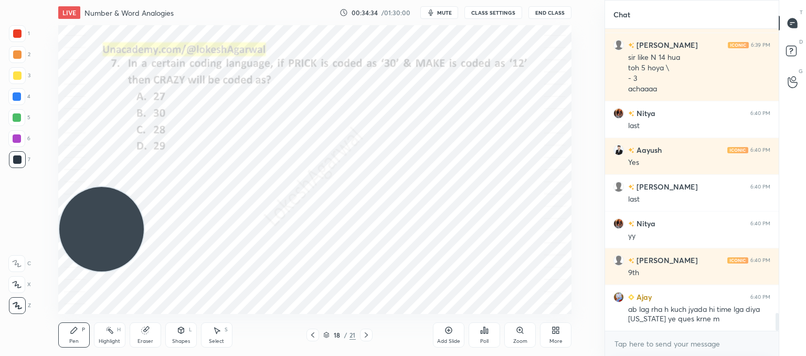
click at [149, 330] on icon at bounding box center [145, 330] width 8 height 8
drag, startPoint x: 66, startPoint y: 338, endPoint x: 92, endPoint y: 326, distance: 29.1
click at [67, 338] on div "Pen P" at bounding box center [73, 334] width 31 height 25
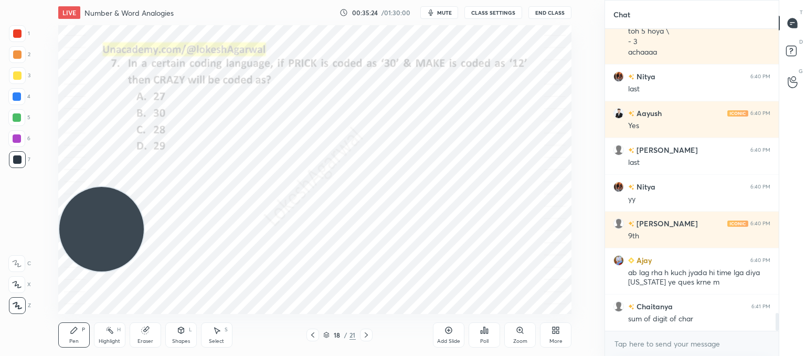
scroll to position [4866, 0]
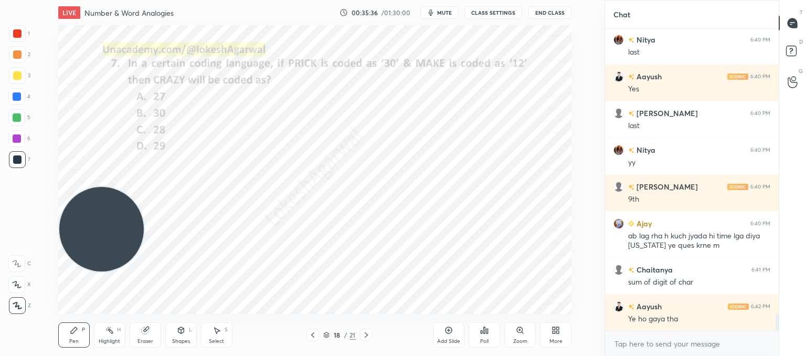
click at [365, 334] on icon at bounding box center [366, 335] width 8 height 8
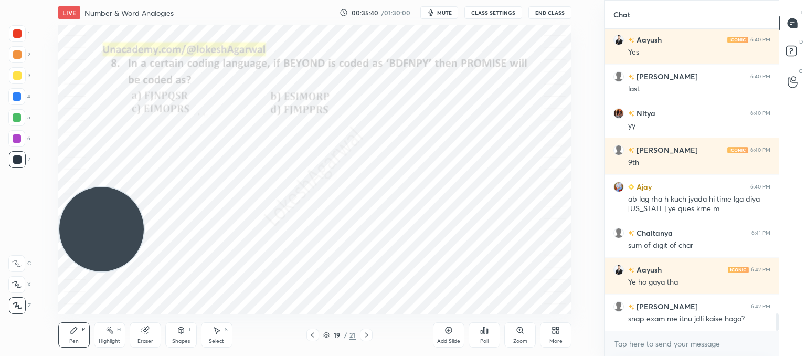
scroll to position [4, 3]
click at [308, 333] on div at bounding box center [312, 334] width 13 height 13
click at [312, 331] on icon at bounding box center [313, 335] width 8 height 8
click at [366, 332] on icon at bounding box center [366, 335] width 8 height 8
click at [369, 331] on div at bounding box center [366, 334] width 13 height 13
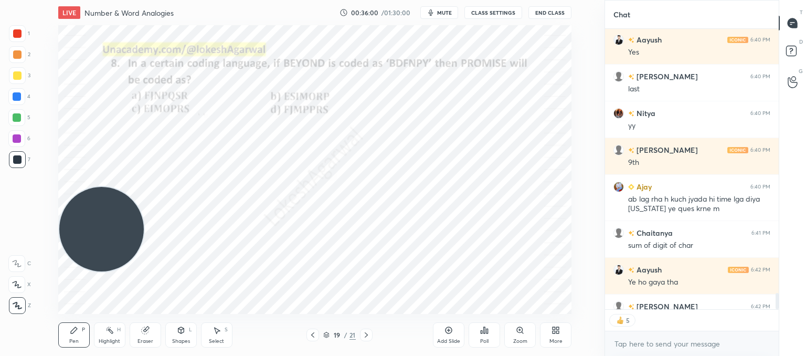
drag, startPoint x: 162, startPoint y: 326, endPoint x: 169, endPoint y: 317, distance: 11.9
click at [163, 325] on div "Pen P Highlight H Eraser Shapes L Select S" at bounding box center [151, 334] width 187 height 25
drag, startPoint x: 141, startPoint y: 341, endPoint x: 158, endPoint y: 322, distance: 24.9
click at [143, 338] on div "Eraser" at bounding box center [145, 340] width 16 height 5
drag, startPoint x: 87, startPoint y: 330, endPoint x: 103, endPoint y: 314, distance: 22.6
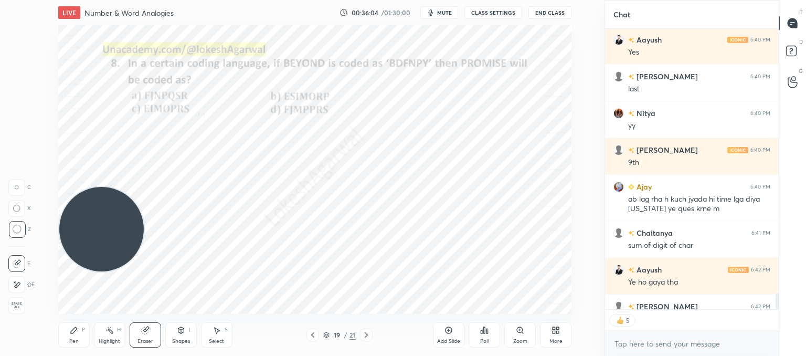
click at [88, 328] on div "Pen P" at bounding box center [73, 334] width 31 height 25
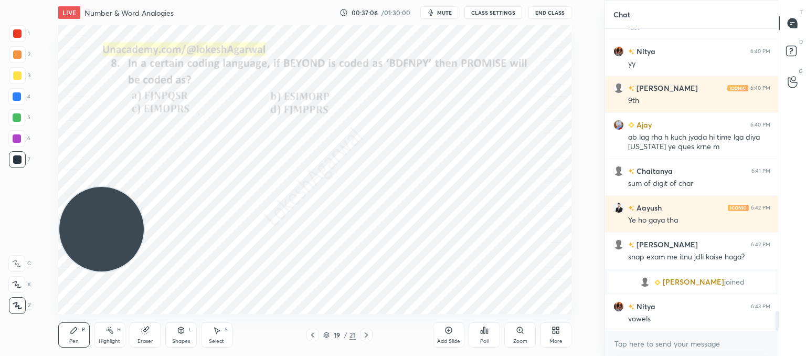
scroll to position [4339, 0]
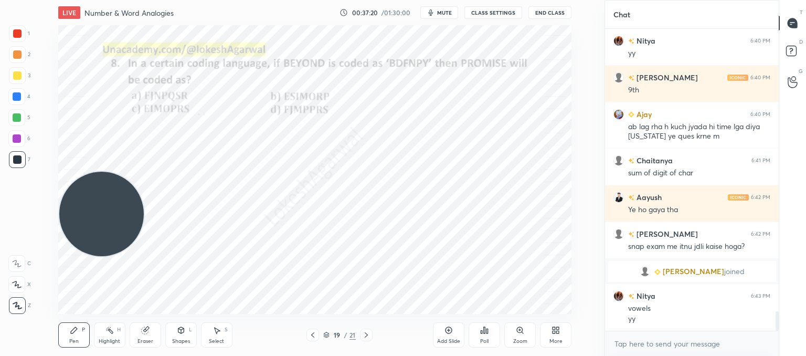
drag, startPoint x: 121, startPoint y: 207, endPoint x: 39, endPoint y: 50, distance: 177.2
click at [39, 50] on div "Setting up your live class Poll for secs No correct answer Start poll" at bounding box center [315, 169] width 563 height 289
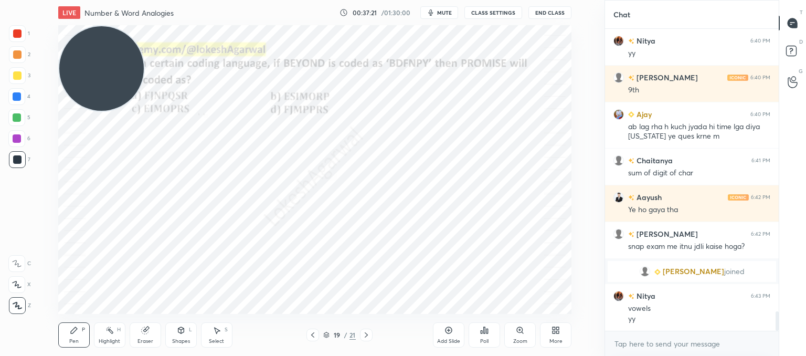
scroll to position [4375, 0]
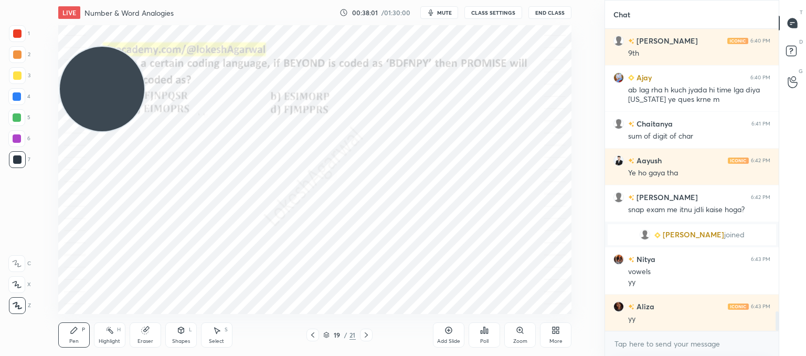
drag, startPoint x: 76, startPoint y: 72, endPoint x: 67, endPoint y: 292, distance: 220.0
click at [48, 319] on div "LIVE Number & Word Analogies 00:38:01 / 01:30:00 mute CLASS SETTINGS End Class …" at bounding box center [315, 178] width 563 height 356
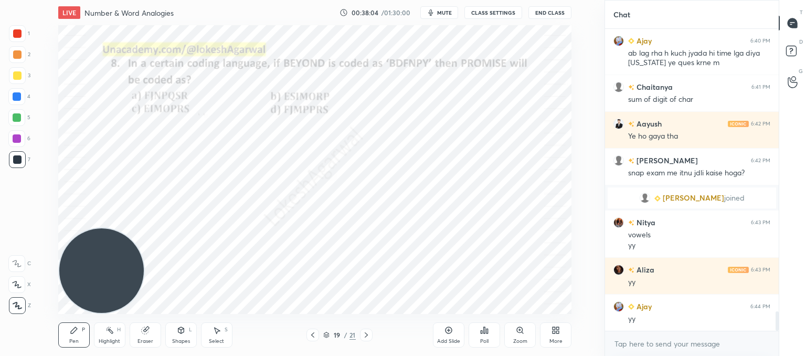
click at [367, 332] on icon at bounding box center [366, 335] width 8 height 8
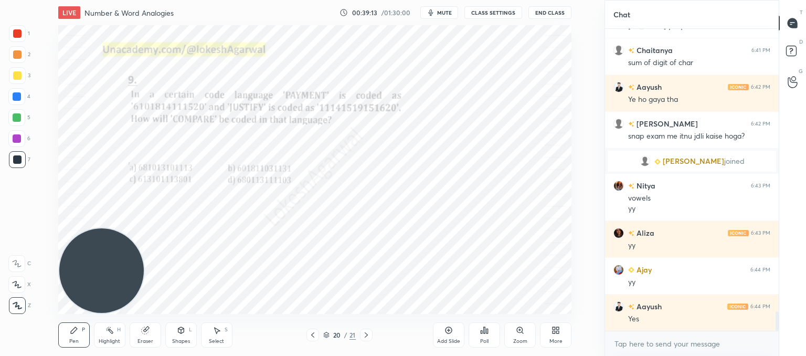
scroll to position [4474, 0]
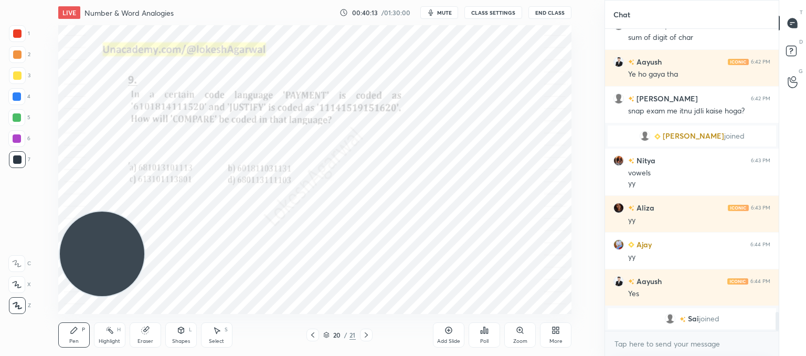
drag, startPoint x: 98, startPoint y: 261, endPoint x: 52, endPoint y: 76, distance: 190.4
click at [40, 76] on div "Setting up your live class Poll for secs No correct answer Start poll" at bounding box center [315, 169] width 563 height 289
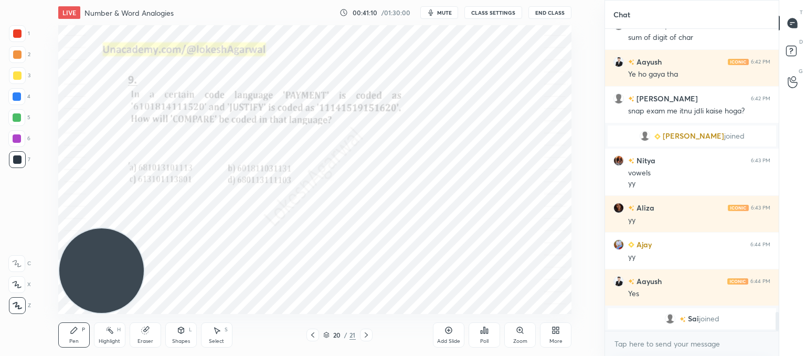
drag, startPoint x: 117, startPoint y: 89, endPoint x: 27, endPoint y: 375, distance: 299.7
click at [27, 0] on html "1 2 3 4 5 6 7 C X Z C X Z E E Erase all H H LIVE Number & Word Analogies 00:41:…" at bounding box center [403, 0] width 806 height 0
click at [368, 333] on icon at bounding box center [366, 335] width 8 height 8
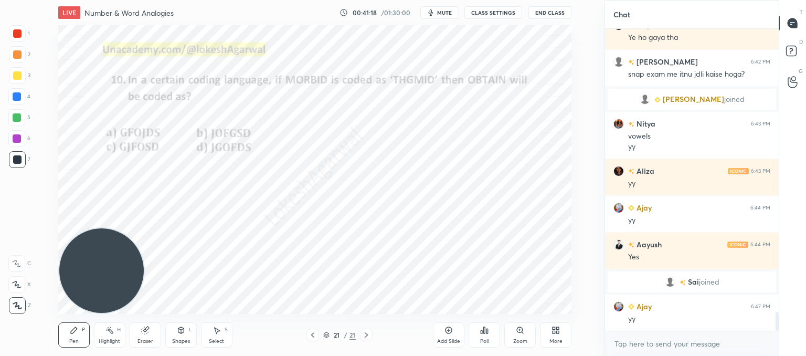
scroll to position [4526, 0]
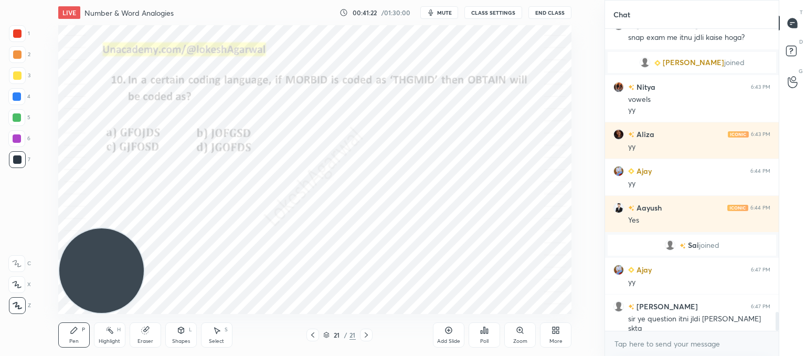
click at [313, 332] on icon at bounding box center [313, 335] width 8 height 8
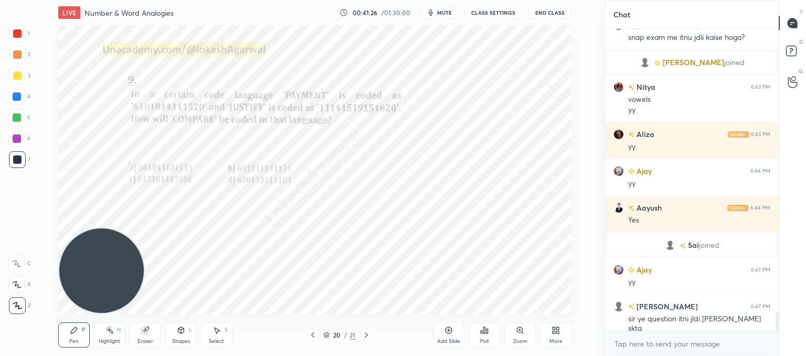
scroll to position [4563, 0]
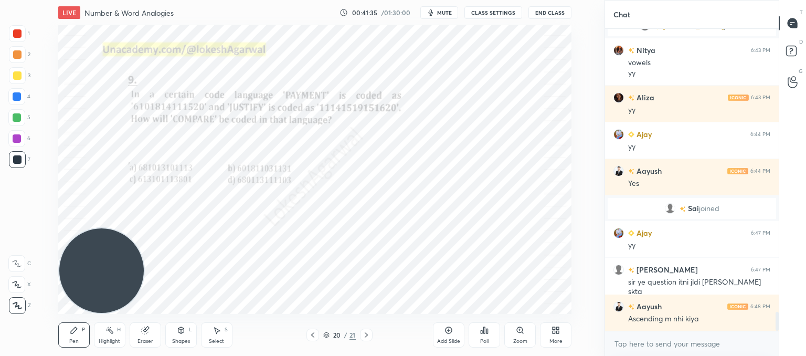
click at [365, 331] on icon at bounding box center [366, 335] width 8 height 8
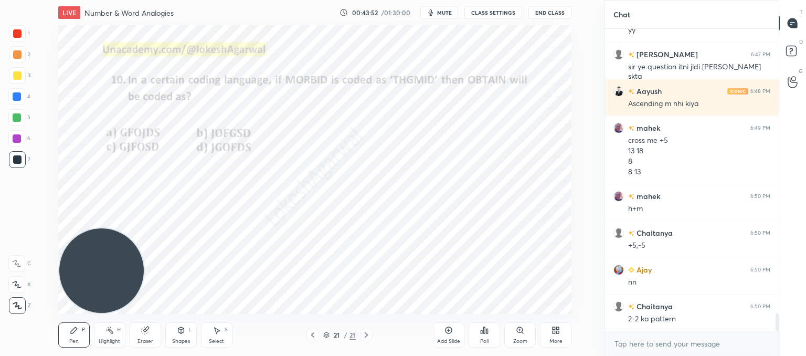
scroll to position [4815, 0]
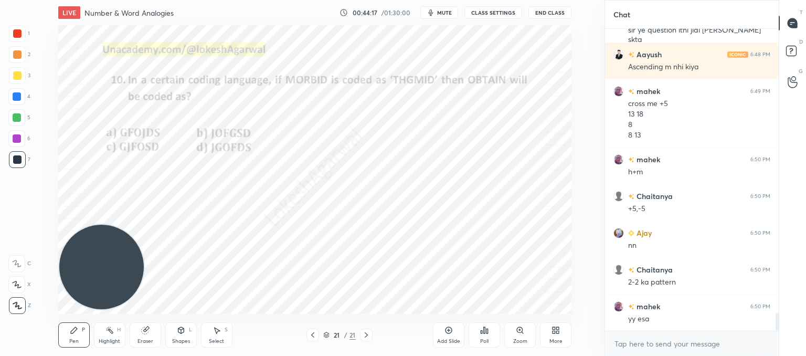
drag, startPoint x: 89, startPoint y: 252, endPoint x: 105, endPoint y: 66, distance: 186.9
click at [105, 225] on video at bounding box center [101, 267] width 84 height 84
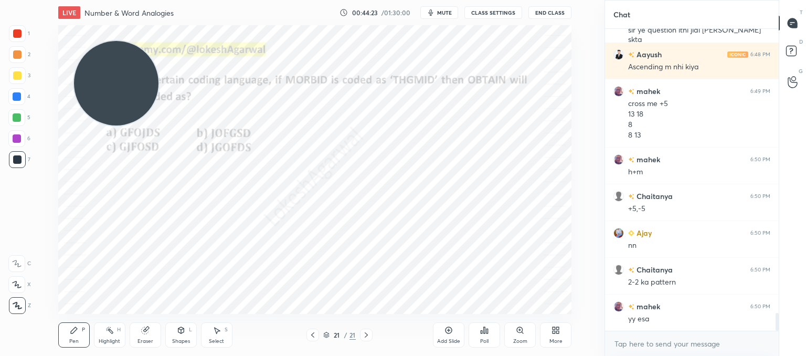
click at [147, 334] on icon at bounding box center [145, 330] width 8 height 8
click at [71, 340] on div "Pen" at bounding box center [73, 340] width 9 height 5
drag, startPoint x: 149, startPoint y: 331, endPoint x: 155, endPoint y: 321, distance: 11.4
click at [151, 328] on div "Eraser" at bounding box center [145, 334] width 31 height 25
drag, startPoint x: 70, startPoint y: 325, endPoint x: 84, endPoint y: 316, distance: 16.3
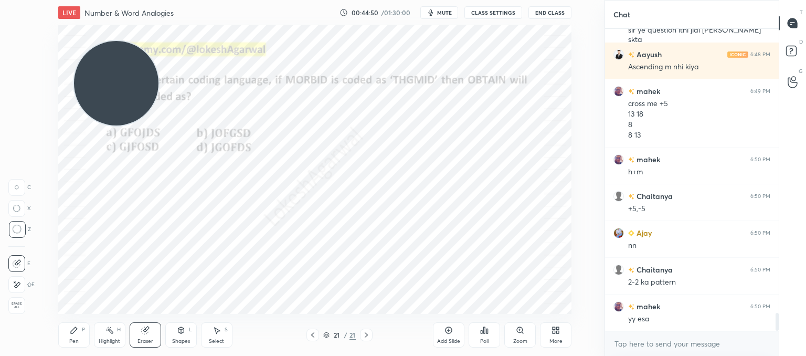
click at [74, 324] on div "Pen P" at bounding box center [73, 334] width 31 height 25
click at [149, 342] on div "Eraser" at bounding box center [145, 340] width 16 height 5
click at [74, 334] on icon at bounding box center [74, 330] width 8 height 8
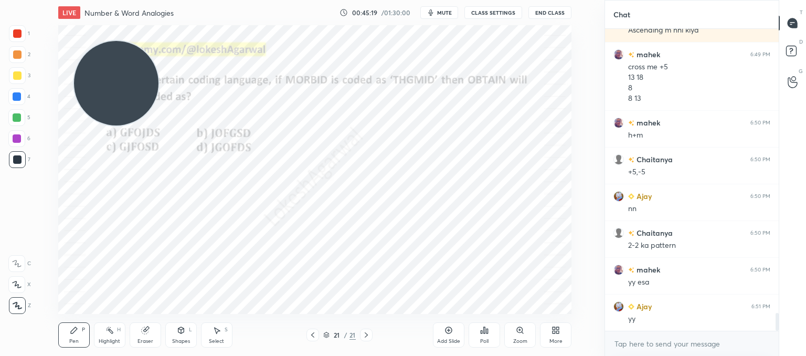
click at [361, 335] on div at bounding box center [366, 334] width 13 height 13
click at [305, 338] on div "21 / 21" at bounding box center [339, 334] width 187 height 13
click at [307, 338] on div at bounding box center [312, 334] width 13 height 13
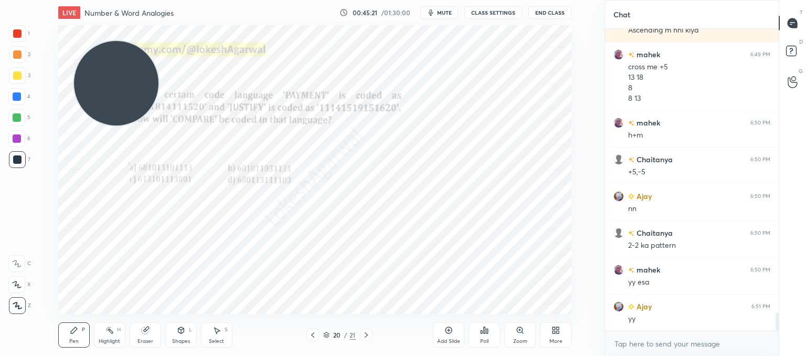
click at [307, 338] on div at bounding box center [312, 334] width 13 height 13
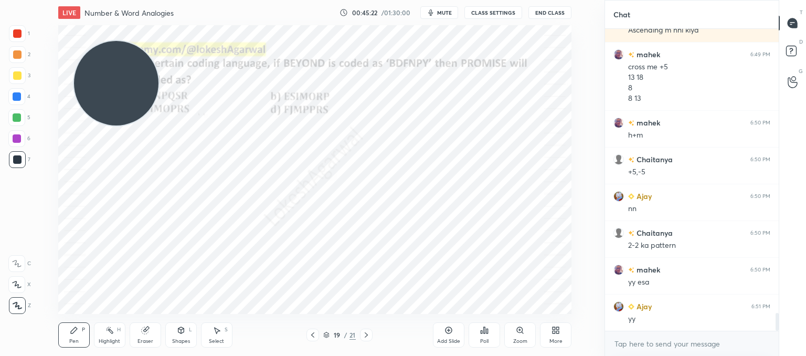
click at [307, 338] on div at bounding box center [312, 334] width 13 height 13
click at [314, 336] on icon at bounding box center [313, 335] width 8 height 8
click at [314, 335] on icon at bounding box center [313, 335] width 8 height 8
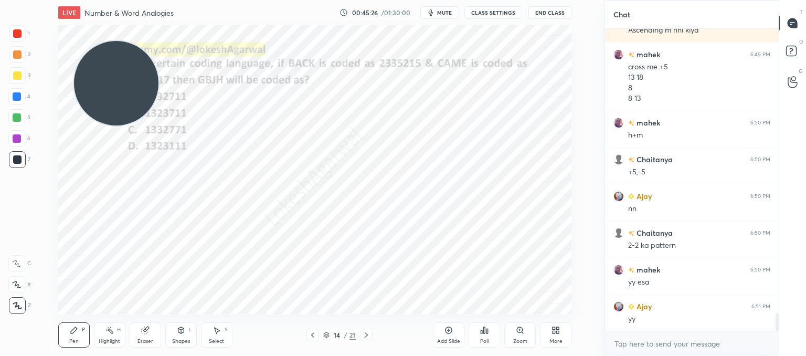
click at [315, 336] on icon at bounding box center [313, 335] width 8 height 8
click at [312, 336] on icon at bounding box center [313, 335] width 8 height 8
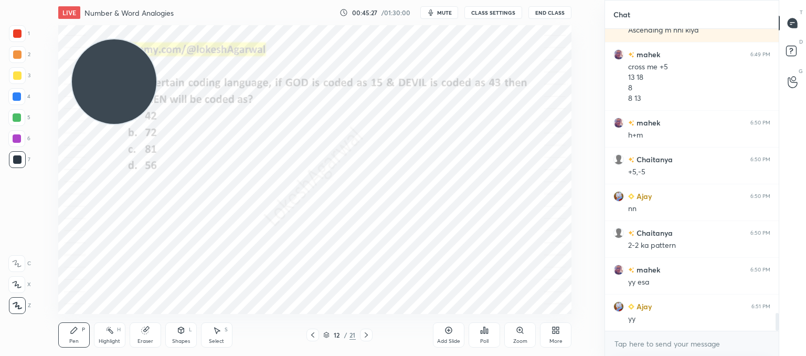
drag, startPoint x: 111, startPoint y: 68, endPoint x: 77, endPoint y: 307, distance: 241.7
click at [63, 347] on div "LIVE Number & Word Analogies 00:45:27 / 01:30:00 mute CLASS SETTINGS End Class …" at bounding box center [315, 178] width 563 height 356
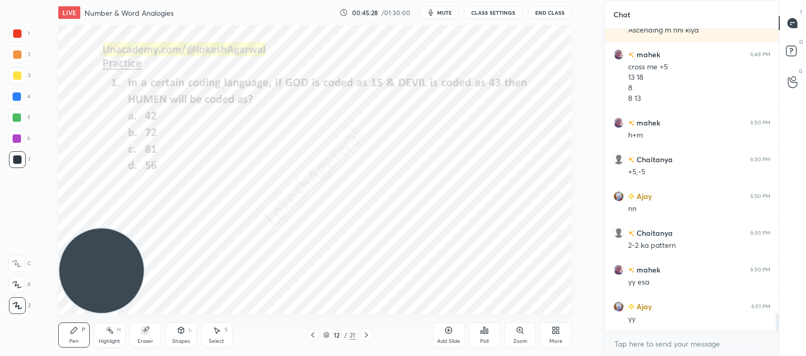
click at [311, 332] on icon at bounding box center [313, 335] width 8 height 8
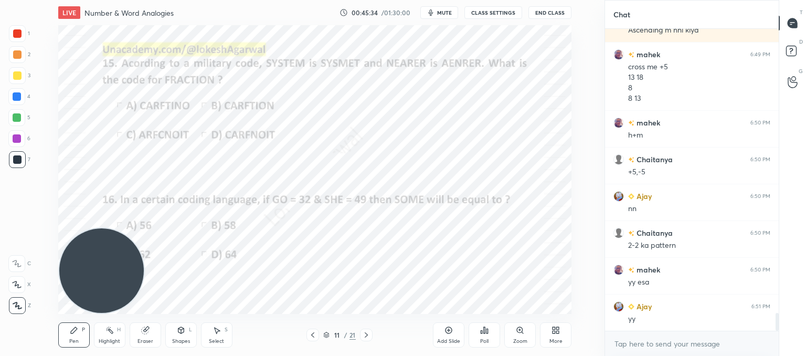
click at [357, 334] on div "11 / 21" at bounding box center [339, 334] width 66 height 13
click at [362, 337] on icon at bounding box center [366, 335] width 8 height 8
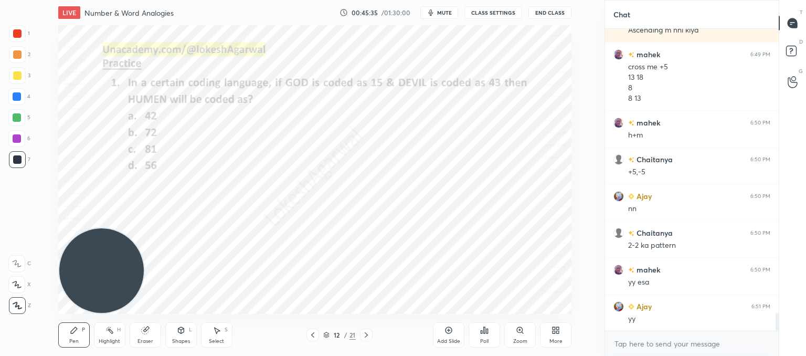
click at [363, 338] on icon at bounding box center [366, 335] width 8 height 8
click at [366, 336] on icon at bounding box center [366, 335] width 8 height 8
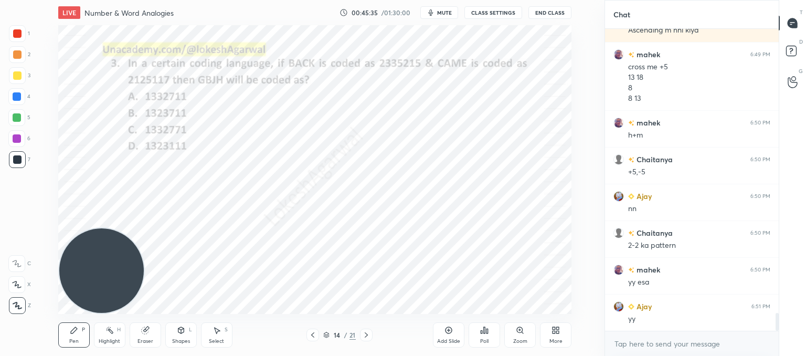
click at [367, 336] on icon at bounding box center [366, 335] width 8 height 8
click at [367, 338] on icon at bounding box center [366, 335] width 8 height 8
click at [365, 333] on icon at bounding box center [366, 335] width 8 height 8
click at [366, 337] on icon at bounding box center [366, 335] width 8 height 8
click at [367, 337] on icon at bounding box center [366, 335] width 8 height 8
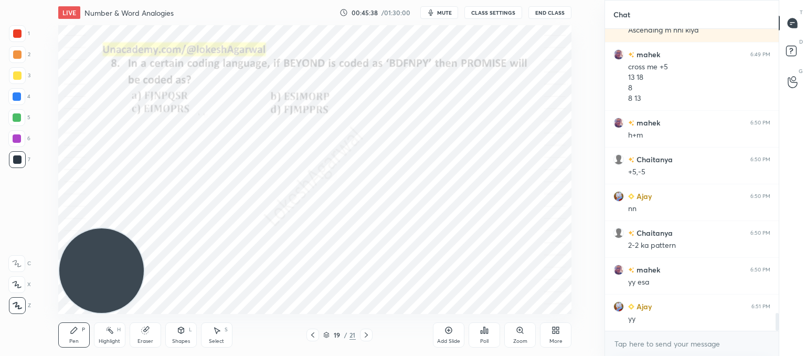
click at [367, 337] on icon at bounding box center [366, 335] width 8 height 8
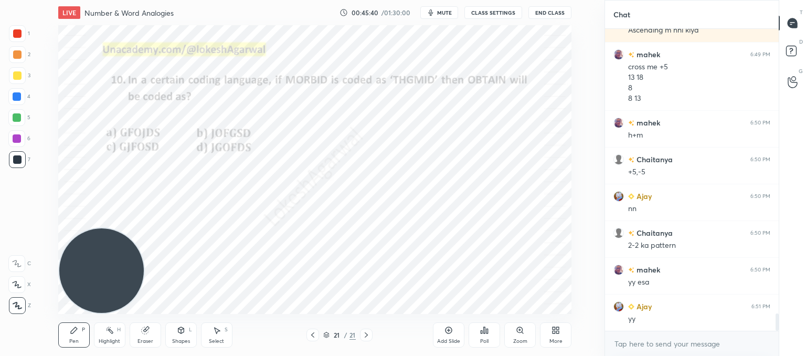
scroll to position [4888, 0]
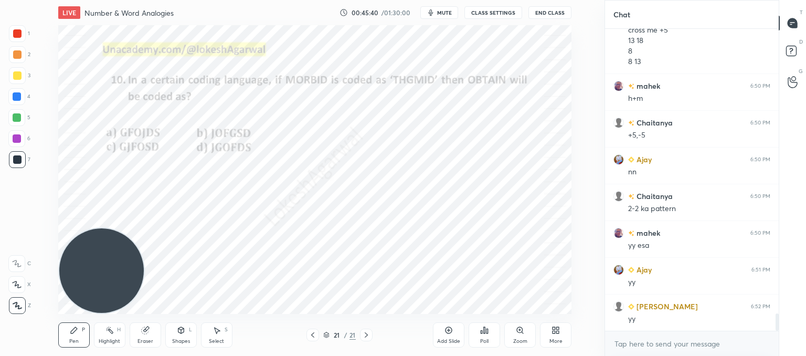
click at [367, 338] on div at bounding box center [366, 334] width 13 height 13
click at [451, 338] on div "Add Slide" at bounding box center [448, 340] width 23 height 5
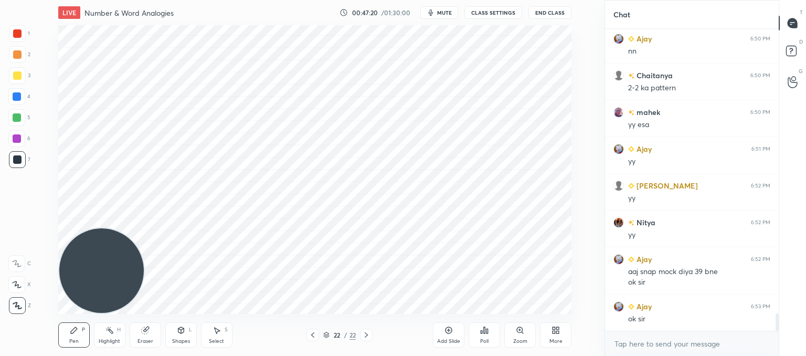
scroll to position [3, 3]
click at [90, 272] on video at bounding box center [101, 270] width 84 height 84
drag, startPoint x: 137, startPoint y: 338, endPoint x: 145, endPoint y: 314, distance: 25.4
click at [137, 334] on div "Eraser" at bounding box center [145, 334] width 31 height 25
click at [309, 336] on icon at bounding box center [313, 335] width 8 height 8
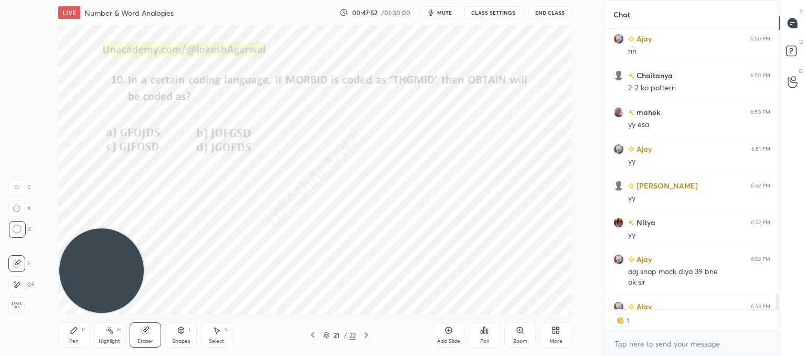
scroll to position [278, 171]
click at [372, 332] on div at bounding box center [366, 334] width 13 height 13
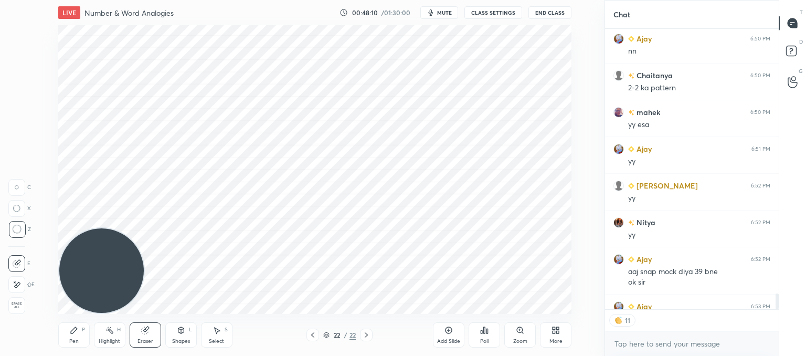
drag, startPoint x: 365, startPoint y: 333, endPoint x: 429, endPoint y: 336, distance: 64.1
click at [365, 332] on icon at bounding box center [366, 335] width 8 height 8
click at [443, 336] on div "Add Slide" at bounding box center [448, 334] width 31 height 25
click at [70, 330] on div "Pen P" at bounding box center [73, 334] width 31 height 25
click at [559, 331] on icon at bounding box center [558, 332] width 3 height 3
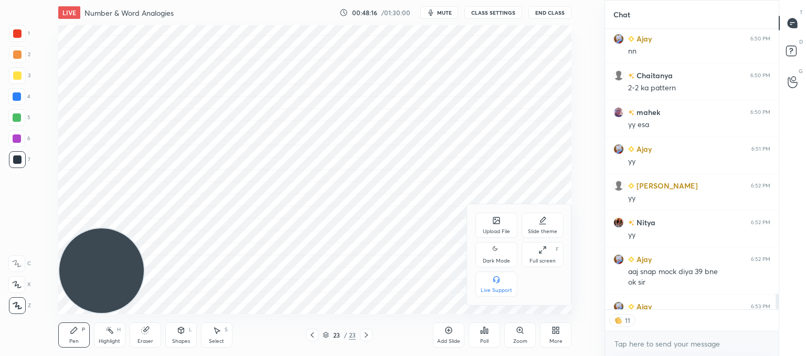
scroll to position [299, 171]
click at [486, 226] on div "Upload File" at bounding box center [496, 225] width 42 height 25
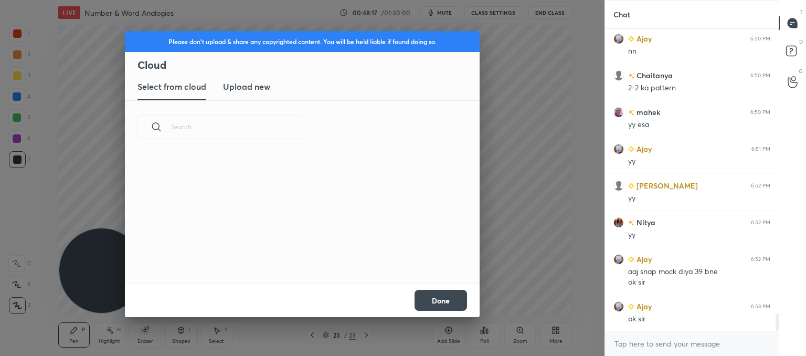
scroll to position [129, 337]
click at [253, 98] on new "Upload new" at bounding box center [246, 87] width 47 height 26
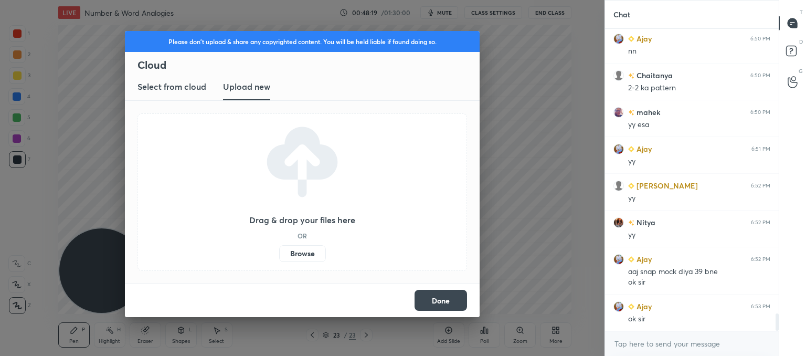
click at [296, 250] on label "Browse" at bounding box center [302, 253] width 47 height 17
click at [279, 250] on input "Browse" at bounding box center [279, 253] width 0 height 17
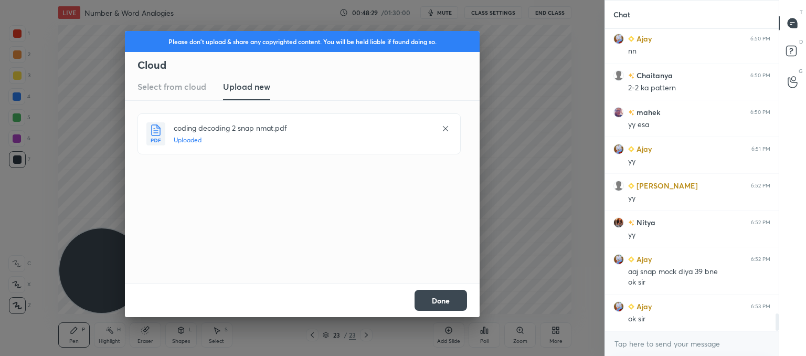
click at [437, 296] on button "Done" at bounding box center [441, 300] width 52 height 21
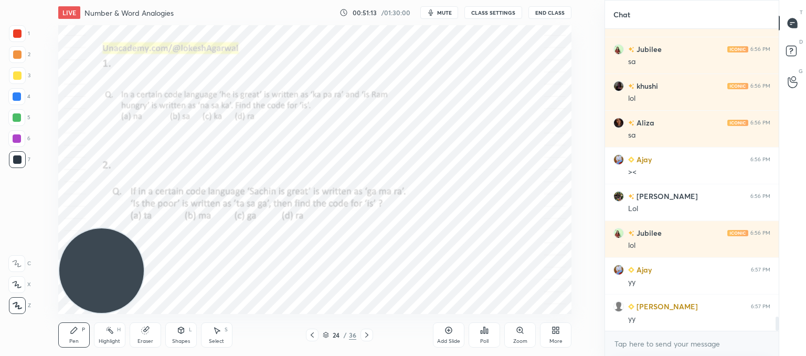
scroll to position [6074, 0]
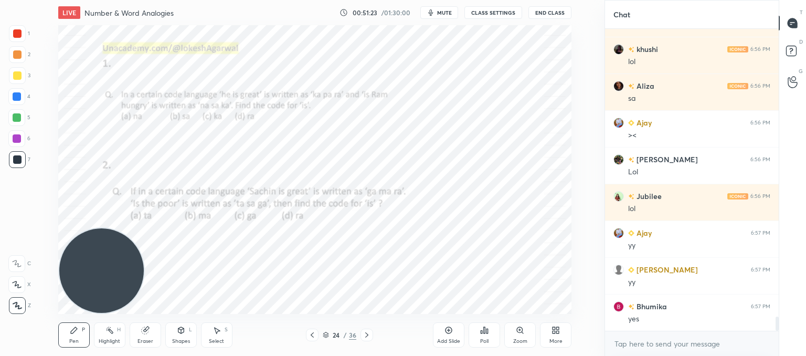
drag, startPoint x: 99, startPoint y: 220, endPoint x: 29, endPoint y: -2, distance: 232.5
click at [29, 0] on html "1 2 3 4 5 6 7 C X Z C X Z E E Erase all H H LIVE Number & Word Analogies 00:51:…" at bounding box center [403, 0] width 806 height 0
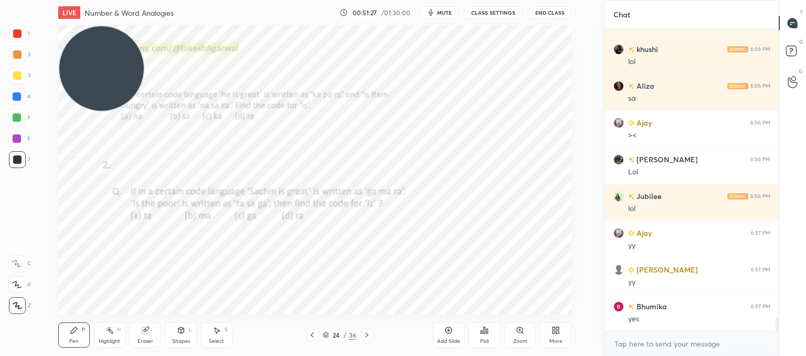
click at [368, 334] on icon at bounding box center [367, 335] width 8 height 8
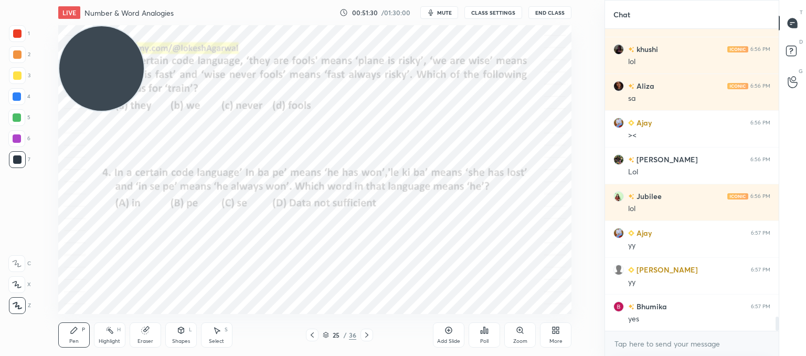
click at [369, 333] on icon at bounding box center [367, 335] width 8 height 8
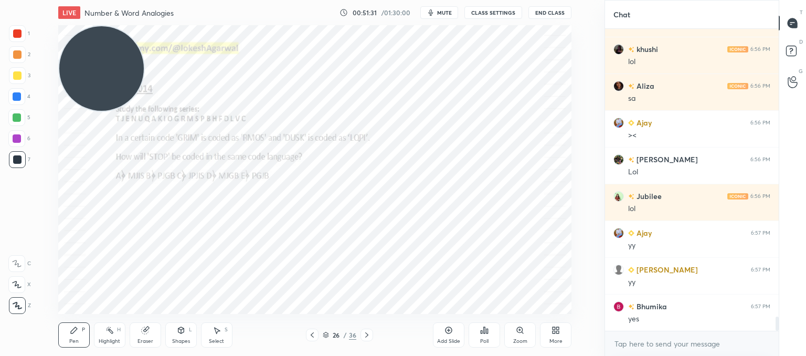
drag, startPoint x: 105, startPoint y: 69, endPoint x: 22, endPoint y: 344, distance: 287.8
click at [22, 344] on div "1 2 3 4 5 6 7 C X Z C X Z E E Erase all H H LIVE Number & Word Analogies 00:51:…" at bounding box center [298, 178] width 596 height 356
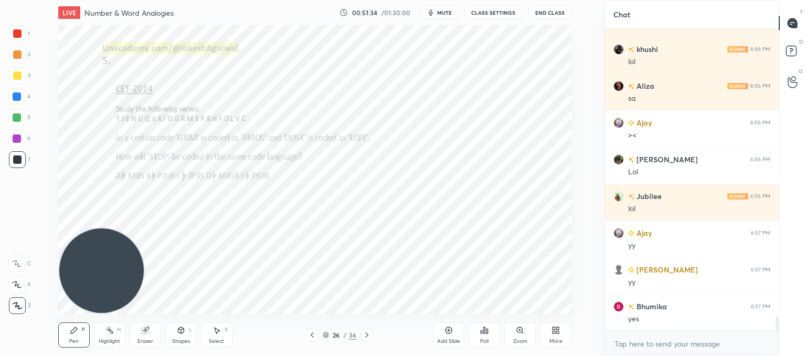
scroll to position [6111, 0]
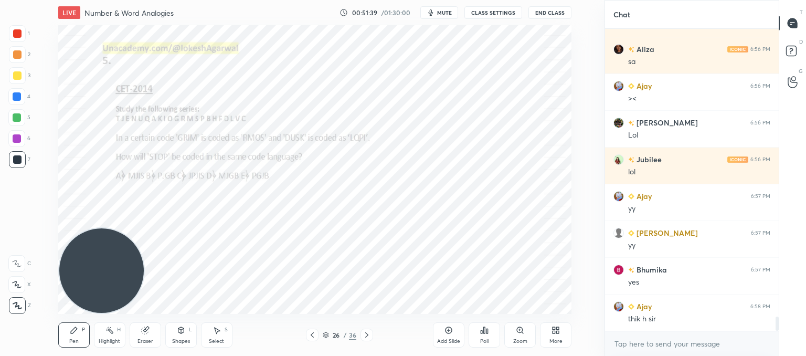
click at [361, 328] on div "Pen P Highlight H Eraser Shapes L Select S 26 / 36 Add Slide Poll Zoom More" at bounding box center [314, 335] width 513 height 42
click at [369, 333] on icon at bounding box center [367, 335] width 8 height 8
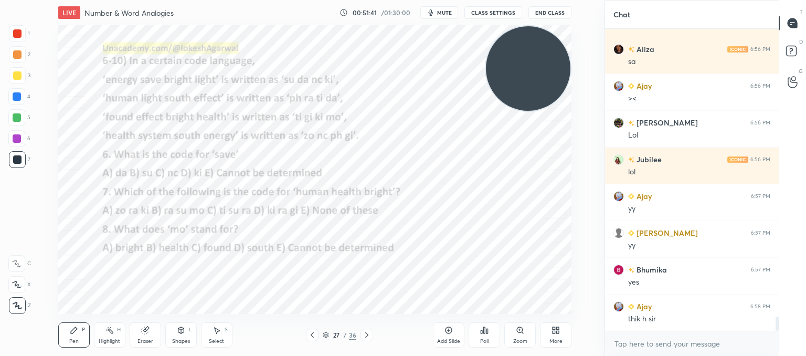
drag, startPoint x: 105, startPoint y: 276, endPoint x: 588, endPoint y: 34, distance: 540.0
click at [594, 20] on div "LIVE Number & Word Analogies 00:51:41 / 01:30:00 mute CLASS SETTINGS End Class …" at bounding box center [315, 178] width 563 height 356
click at [445, 12] on span "mute" at bounding box center [444, 12] width 15 height 7
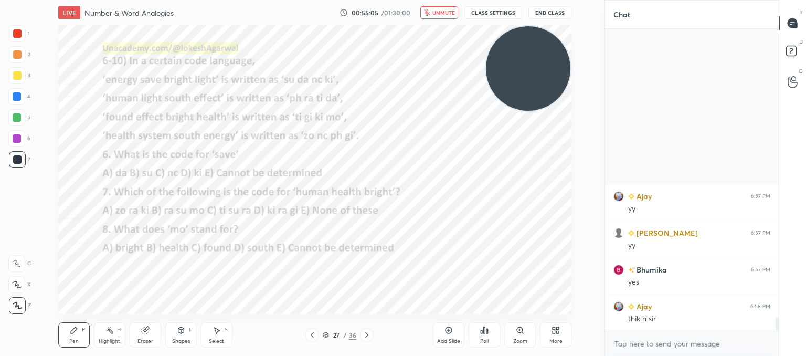
scroll to position [6331, 0]
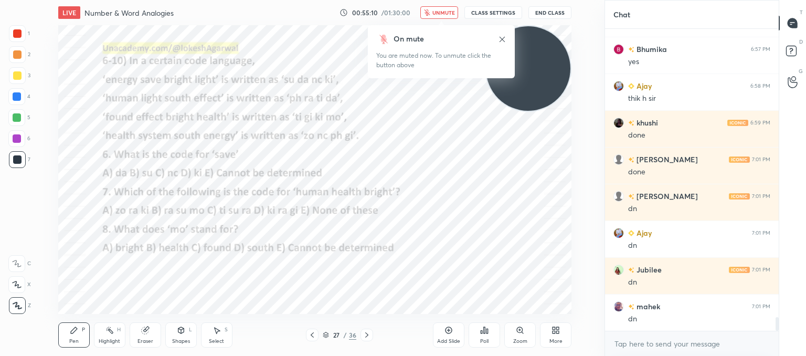
click at [441, 11] on span "unmute" at bounding box center [443, 12] width 23 height 7
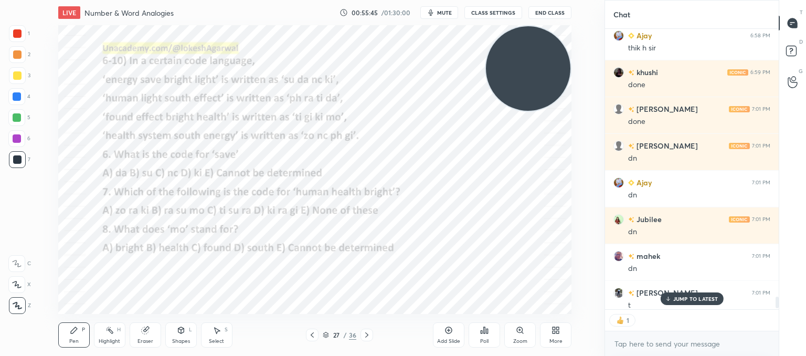
scroll to position [6389, 0]
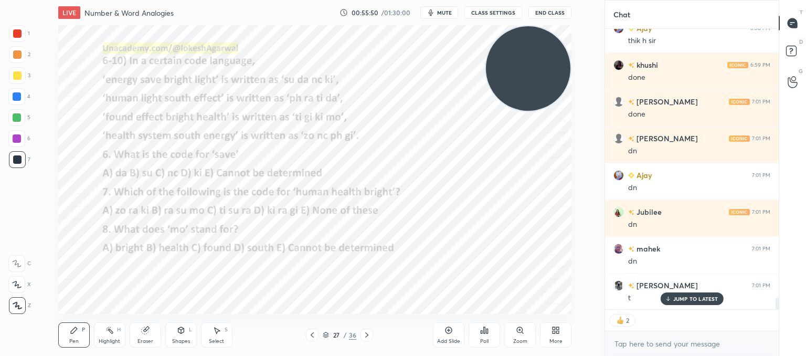
click at [483, 333] on icon at bounding box center [484, 330] width 8 height 8
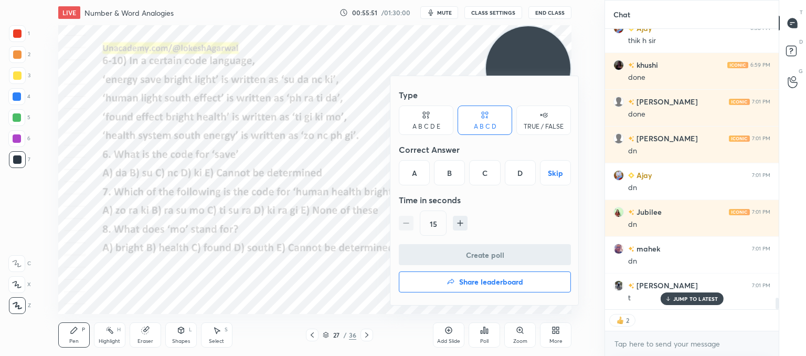
click at [443, 168] on div "B" at bounding box center [449, 172] width 31 height 25
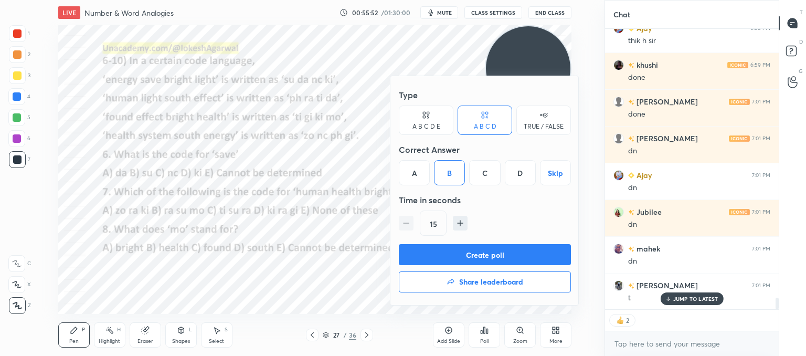
click at [455, 253] on button "Create poll" at bounding box center [485, 254] width 172 height 21
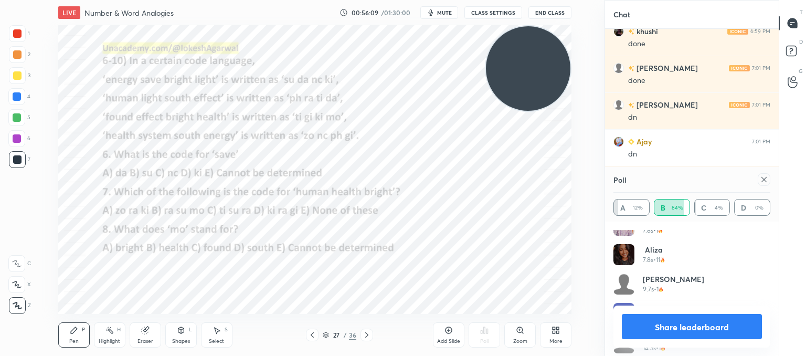
scroll to position [521, 0]
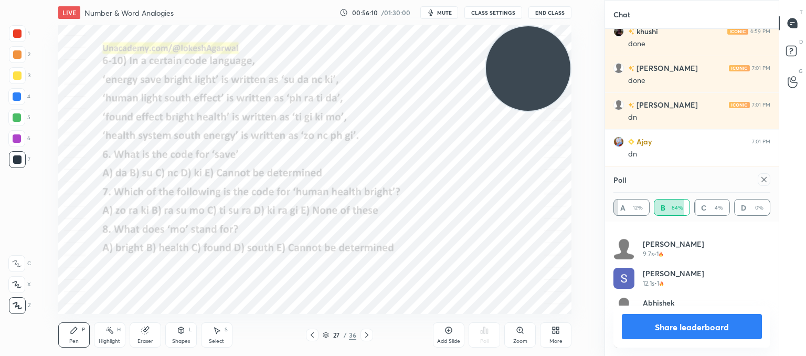
click at [764, 177] on icon at bounding box center [764, 179] width 8 height 8
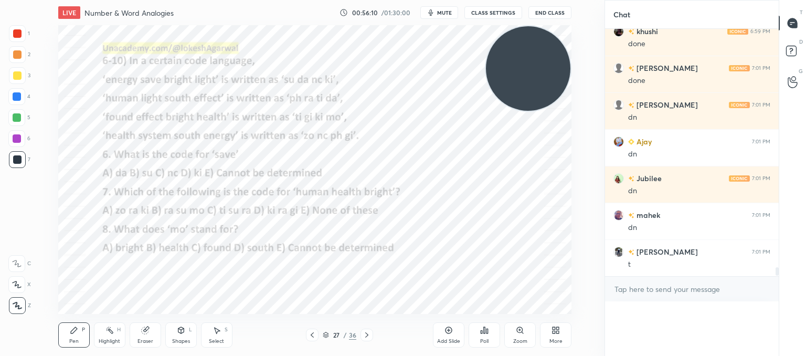
scroll to position [262, 171]
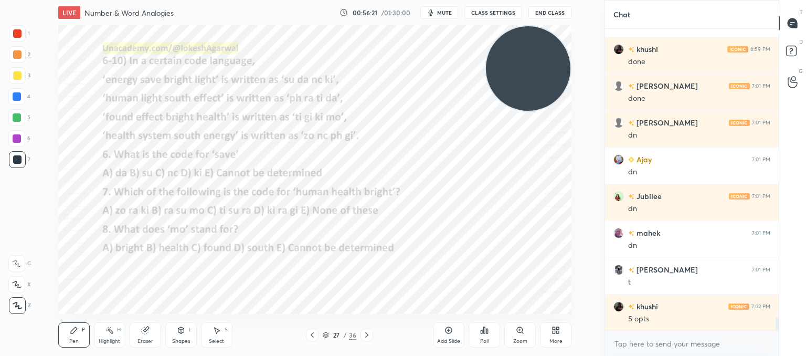
click at [489, 332] on div "Poll" at bounding box center [484, 334] width 31 height 25
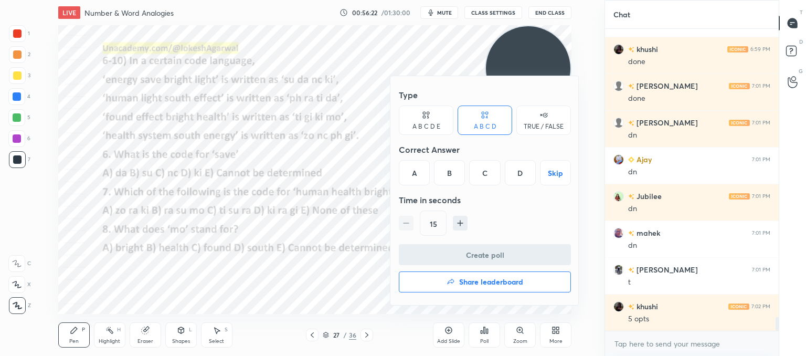
click at [422, 126] on div "A B C D E" at bounding box center [426, 126] width 28 height 6
click at [494, 168] on div "D" at bounding box center [499, 172] width 25 height 25
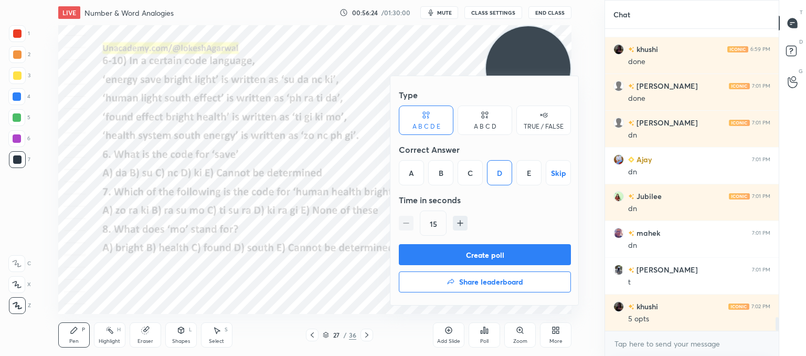
click at [463, 252] on button "Create poll" at bounding box center [485, 254] width 172 height 21
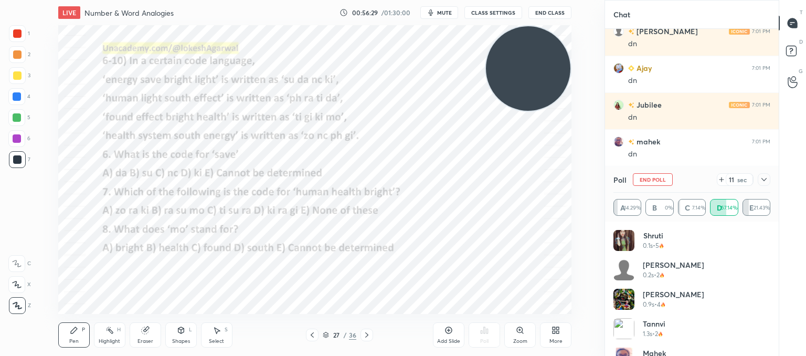
click at [768, 181] on div at bounding box center [764, 179] width 13 height 13
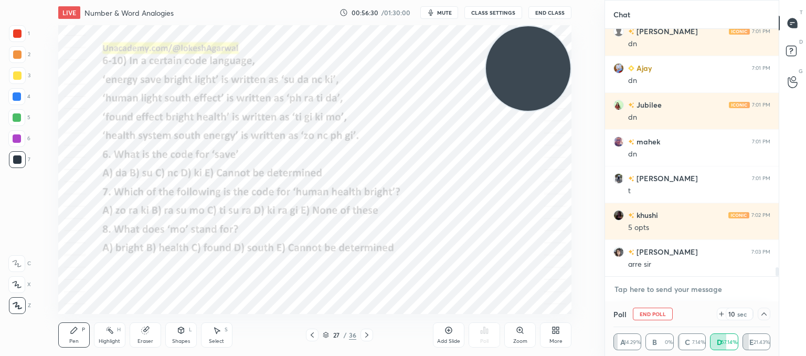
click at [681, 293] on textarea at bounding box center [691, 289] width 157 height 17
click at [763, 315] on icon at bounding box center [764, 314] width 8 height 8
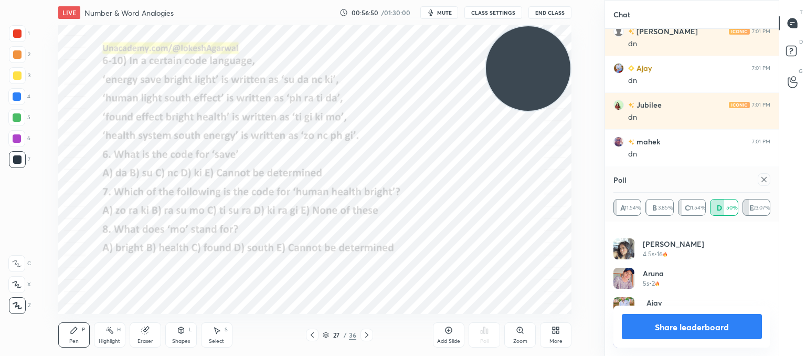
click at [766, 181] on icon at bounding box center [764, 179] width 8 height 8
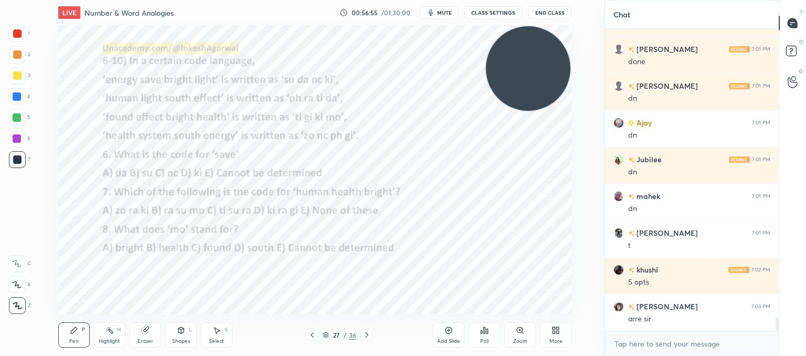
click at [482, 334] on icon at bounding box center [484, 330] width 8 height 8
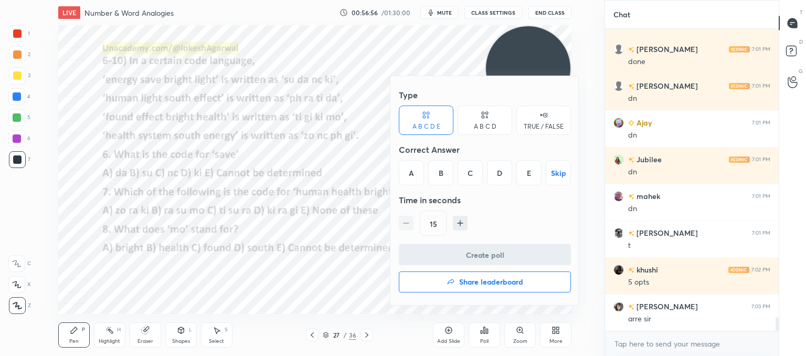
click at [472, 170] on div "C" at bounding box center [470, 172] width 25 height 25
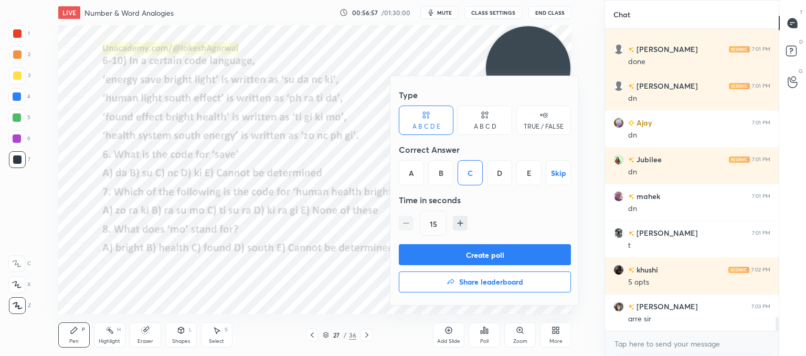
click at [439, 251] on button "Create poll" at bounding box center [485, 254] width 172 height 21
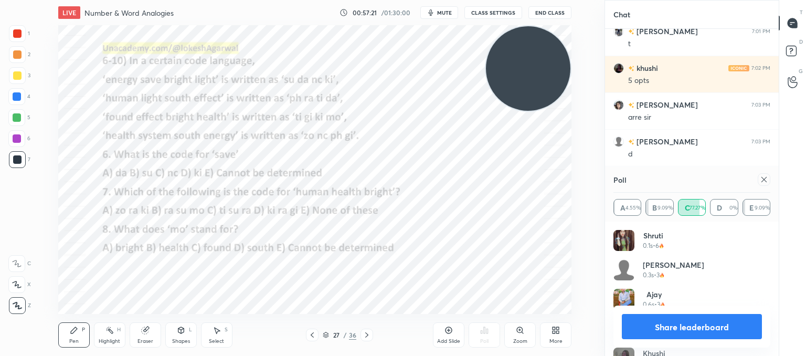
click at [805, 278] on div "Chat [PERSON_NAME] 7:01 PM dn [PERSON_NAME] 7:01 PM t khushi 7:02 PM 5 opts [PE…" at bounding box center [704, 178] width 201 height 356
click at [764, 182] on icon at bounding box center [764, 179] width 8 height 8
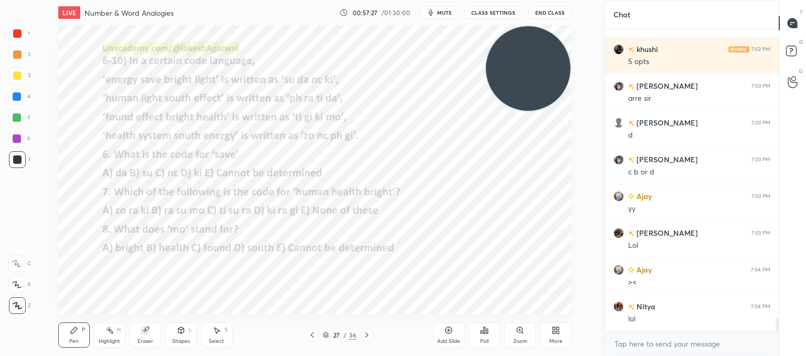
click at [370, 334] on icon at bounding box center [367, 335] width 8 height 8
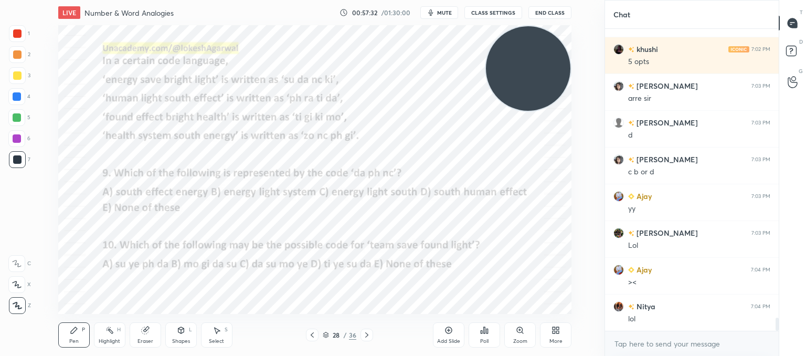
drag, startPoint x: 450, startPoint y: 5, endPoint x: 446, endPoint y: 9, distance: 6.7
click at [449, 6] on div "LIVE Number & Word Analogies 00:57:32 / 01:30:00 mute CLASS SETTINGS End Class" at bounding box center [314, 12] width 513 height 25
click at [446, 9] on span "mute" at bounding box center [444, 12] width 15 height 7
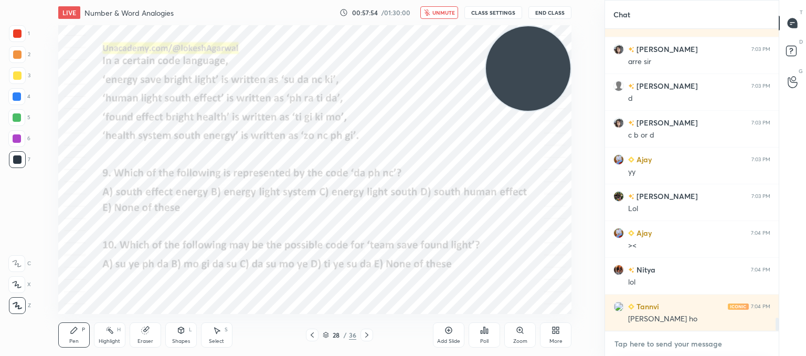
click at [641, 351] on textarea at bounding box center [691, 343] width 157 height 17
click at [455, 13] on span "unmute" at bounding box center [443, 12] width 23 height 7
click at [669, 344] on textarea at bounding box center [691, 343] width 157 height 17
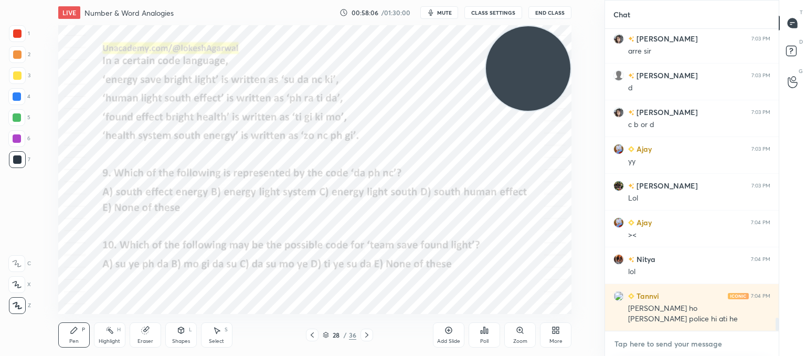
click at [685, 349] on textarea at bounding box center [691, 343] width 157 height 17
click at [634, 344] on textarea at bounding box center [691, 343] width 157 height 17
click at [440, 13] on span "mute" at bounding box center [444, 12] width 15 height 7
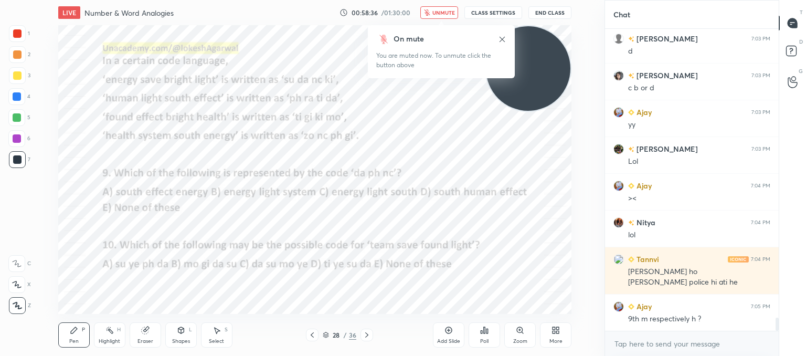
click at [436, 15] on span "unmute" at bounding box center [443, 12] width 23 height 7
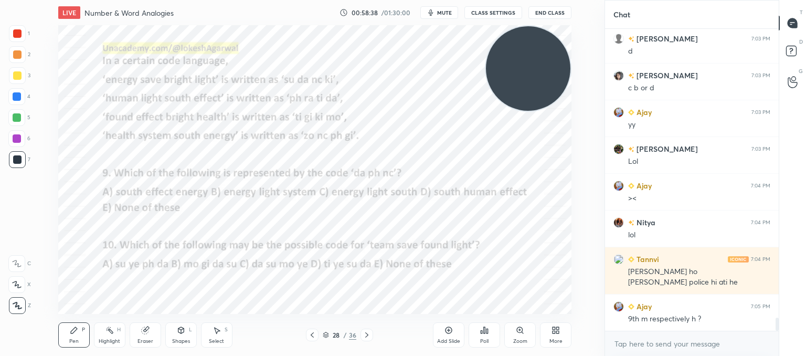
drag, startPoint x: 143, startPoint y: 337, endPoint x: 169, endPoint y: 315, distance: 33.9
click at [145, 336] on div "Eraser" at bounding box center [145, 334] width 31 height 25
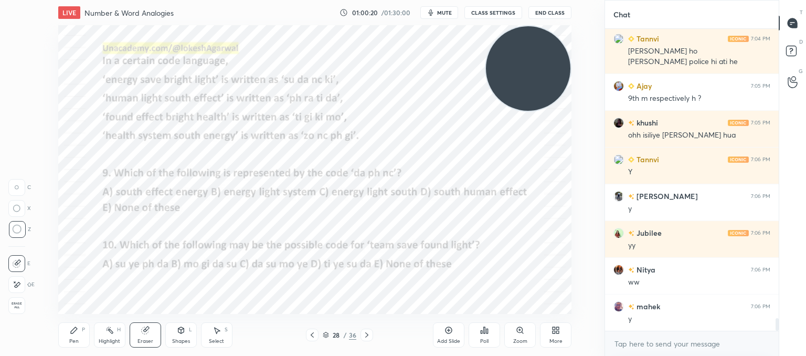
scroll to position [7003, 0]
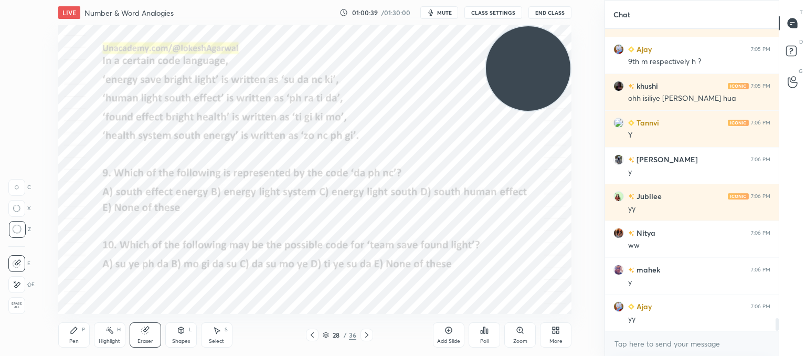
click at [491, 332] on div "Poll" at bounding box center [484, 334] width 31 height 25
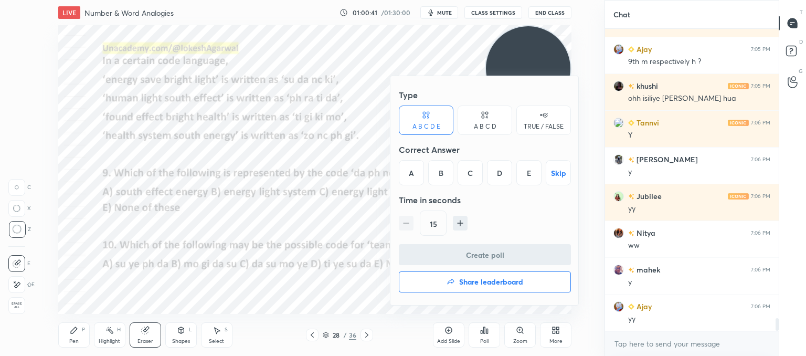
click at [467, 167] on div "C" at bounding box center [470, 172] width 25 height 25
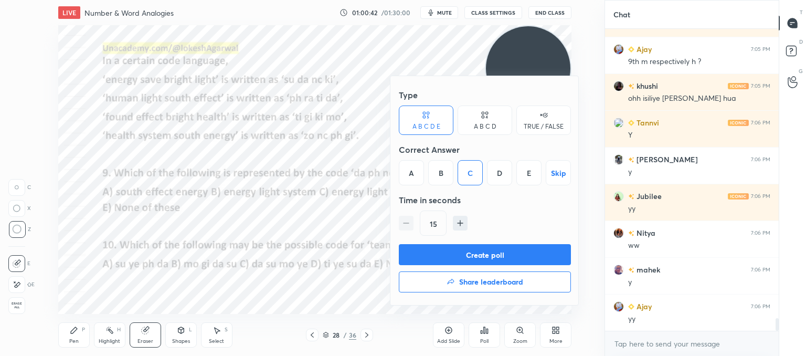
click at [498, 253] on button "Create poll" at bounding box center [485, 254] width 172 height 21
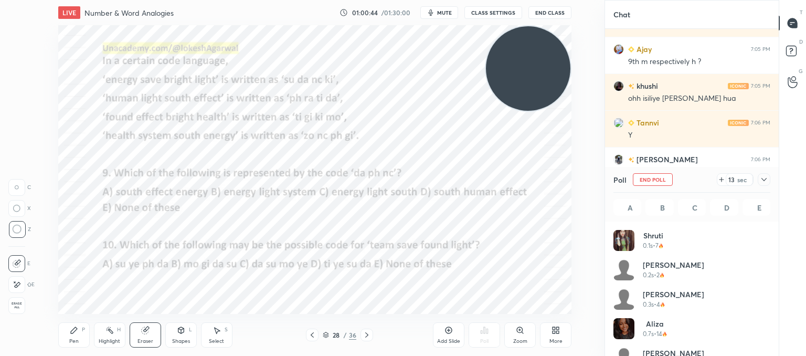
scroll to position [3, 3]
drag, startPoint x: 76, startPoint y: 333, endPoint x: 80, endPoint y: 315, distance: 19.0
click at [75, 333] on icon at bounding box center [74, 330] width 8 height 8
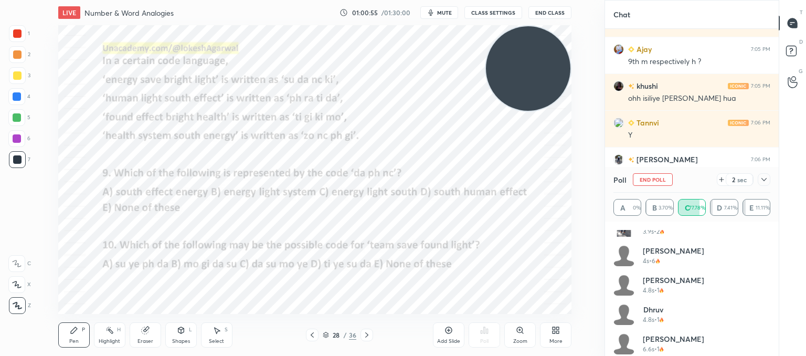
scroll to position [491, 0]
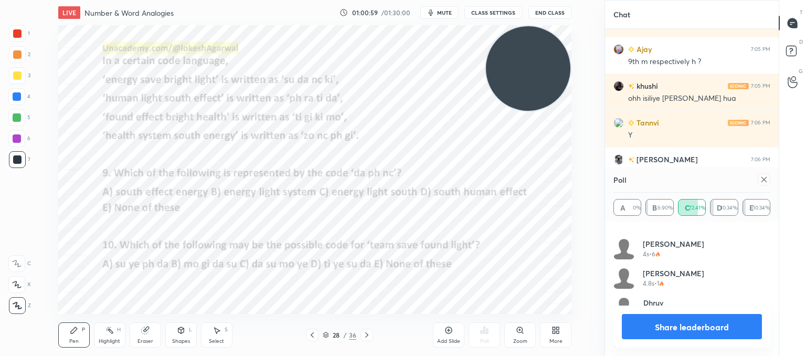
click at [764, 185] on div at bounding box center [764, 179] width 13 height 13
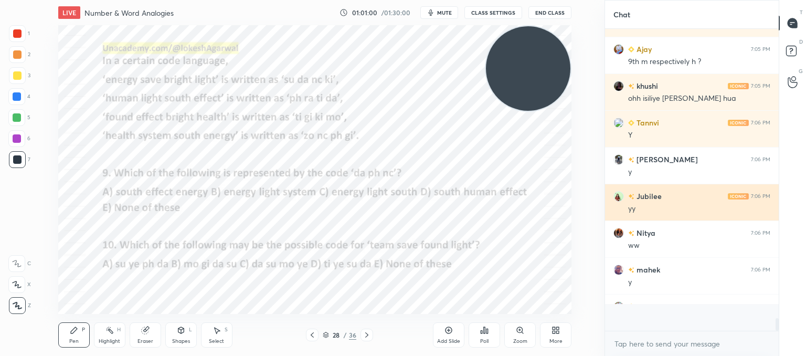
scroll to position [0, 0]
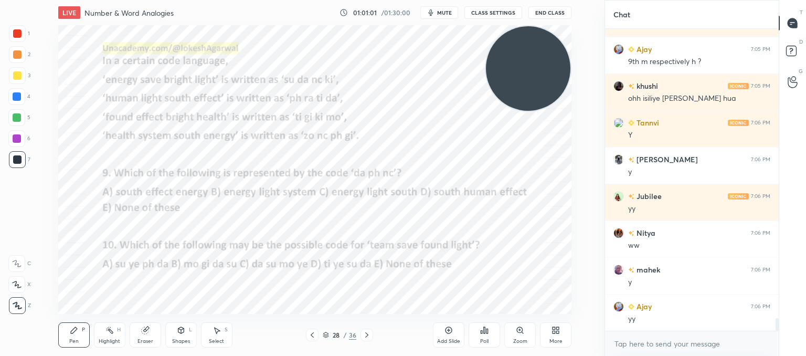
click at [491, 330] on div "Poll" at bounding box center [484, 334] width 31 height 25
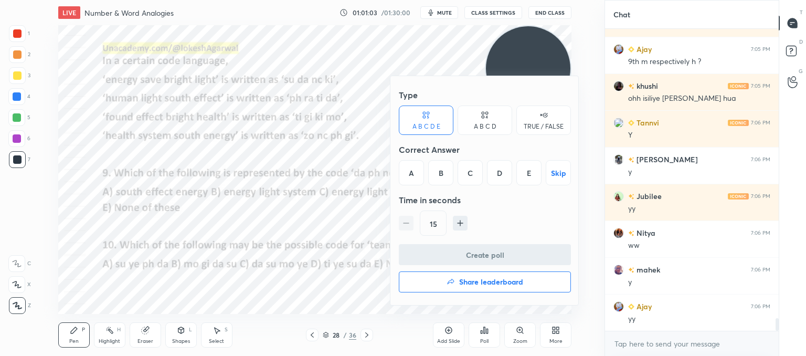
click at [474, 168] on div "C" at bounding box center [470, 172] width 25 height 25
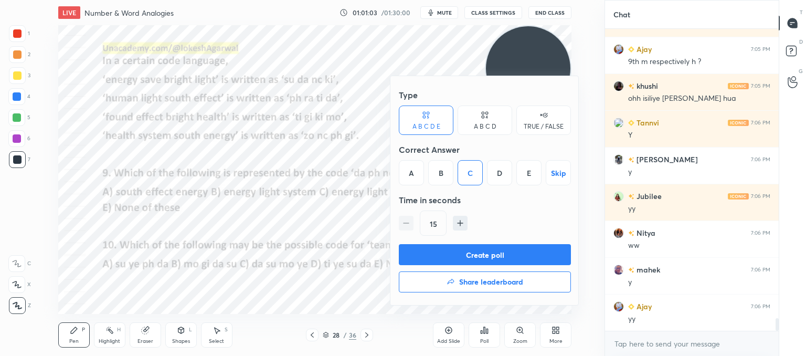
click at [487, 259] on button "Create poll" at bounding box center [485, 254] width 172 height 21
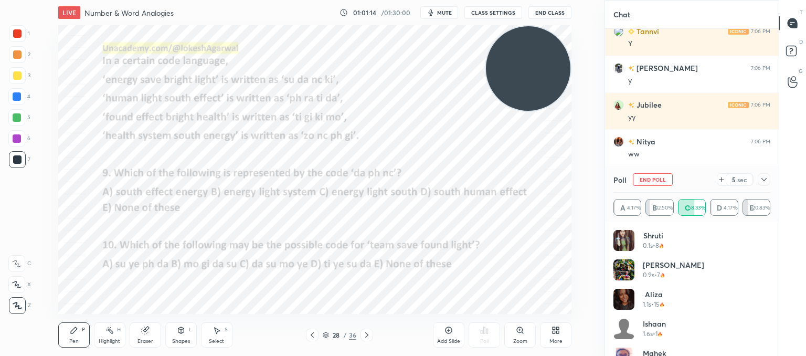
click at [759, 181] on div at bounding box center [764, 179] width 13 height 13
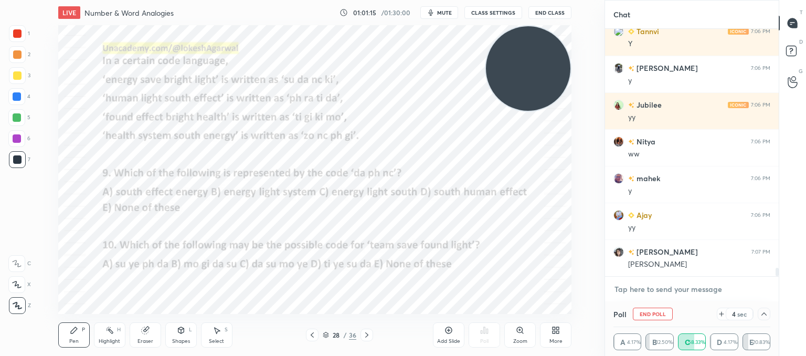
click at [683, 288] on textarea at bounding box center [691, 289] width 157 height 17
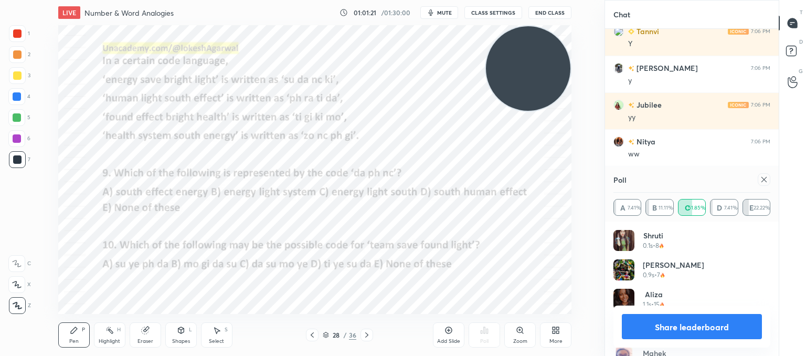
click at [763, 182] on icon at bounding box center [764, 179] width 8 height 8
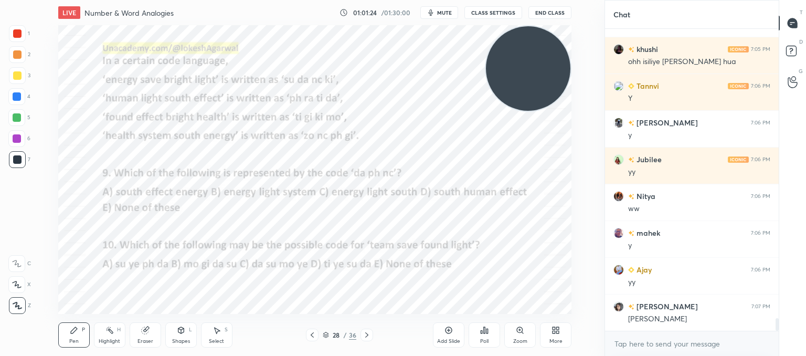
click at [312, 334] on icon at bounding box center [312, 335] width 8 height 8
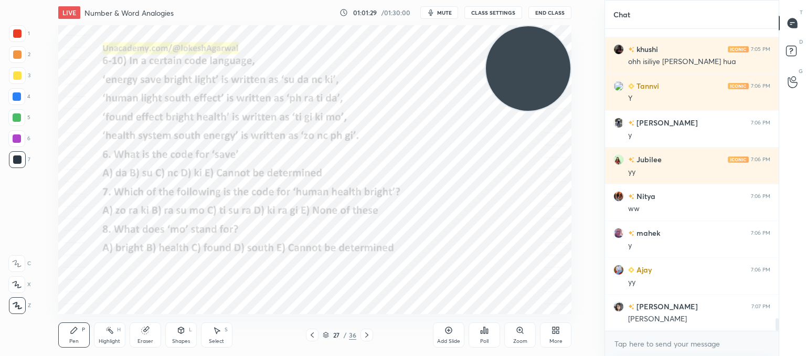
click at [144, 326] on icon at bounding box center [145, 330] width 8 height 8
click at [73, 335] on div "Pen P" at bounding box center [73, 334] width 31 height 25
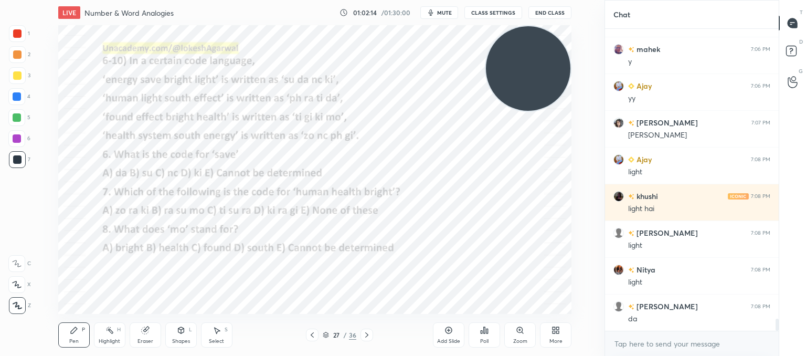
scroll to position [7234, 0]
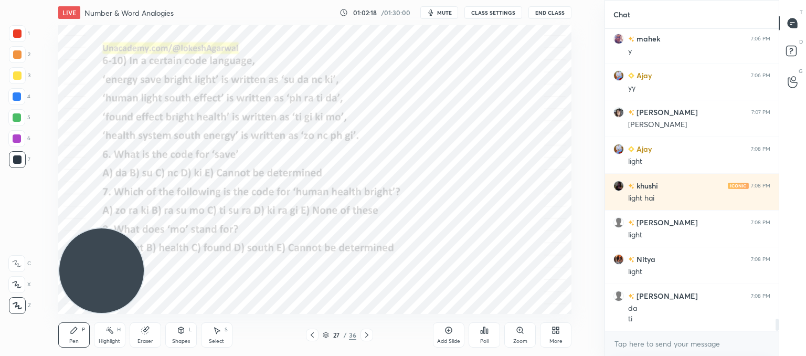
drag, startPoint x: 527, startPoint y: 76, endPoint x: 67, endPoint y: 336, distance: 528.7
click at [65, 341] on div "LIVE Number & Word Analogies 01:02:18 / 01:30:00 mute CLASS SETTINGS End Class …" at bounding box center [315, 178] width 563 height 356
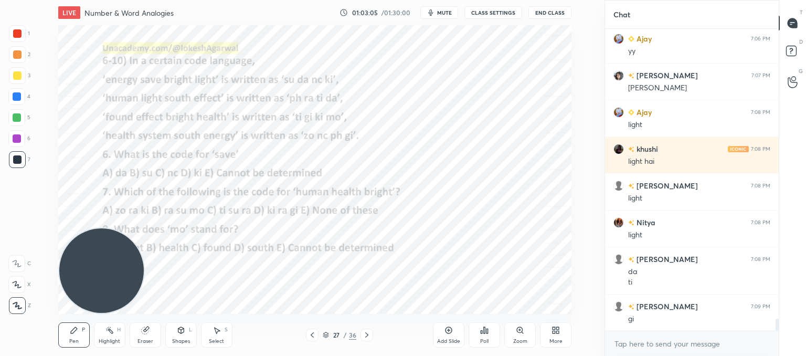
drag, startPoint x: 137, startPoint y: 333, endPoint x: 118, endPoint y: 235, distance: 99.6
click at [138, 330] on div "Eraser" at bounding box center [145, 334] width 31 height 25
click at [70, 330] on div "Pen P" at bounding box center [73, 334] width 31 height 25
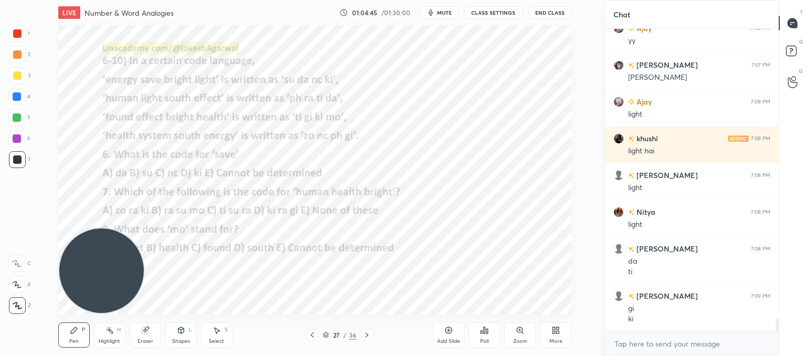
drag, startPoint x: 94, startPoint y: 243, endPoint x: 65, endPoint y: 47, distance: 198.5
click at [63, 228] on video at bounding box center [101, 270] width 84 height 84
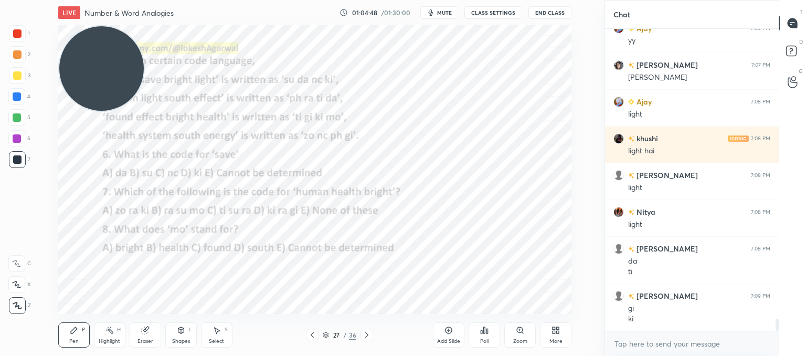
scroll to position [7327, 0]
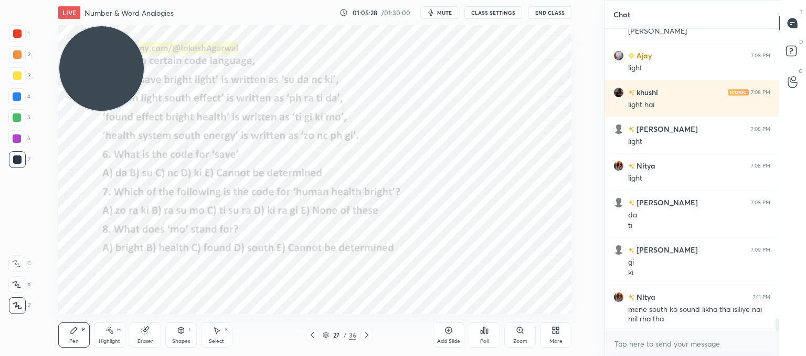
click at [368, 335] on icon at bounding box center [367, 335] width 8 height 8
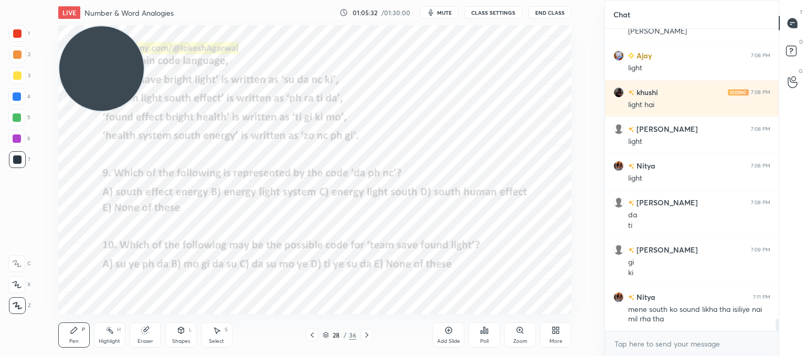
drag, startPoint x: 313, startPoint y: 334, endPoint x: 349, endPoint y: 314, distance: 41.6
click at [315, 334] on icon at bounding box center [312, 335] width 8 height 8
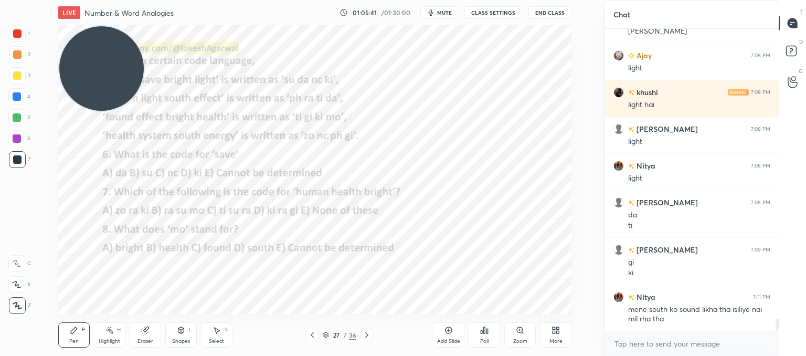
drag, startPoint x: 368, startPoint y: 337, endPoint x: 366, endPoint y: 317, distance: 20.0
click at [368, 337] on icon at bounding box center [367, 335] width 8 height 8
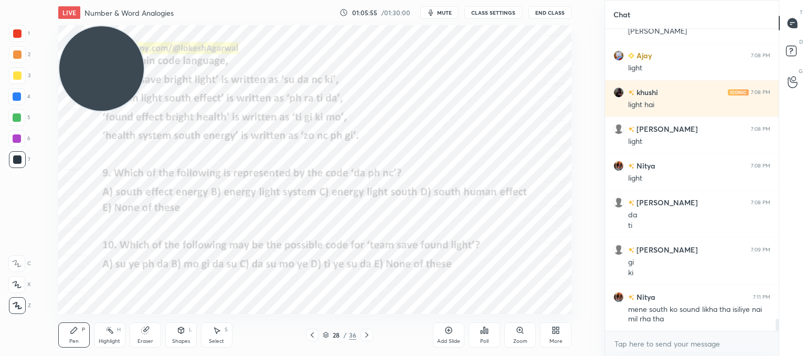
click at [311, 334] on icon at bounding box center [312, 335] width 8 height 8
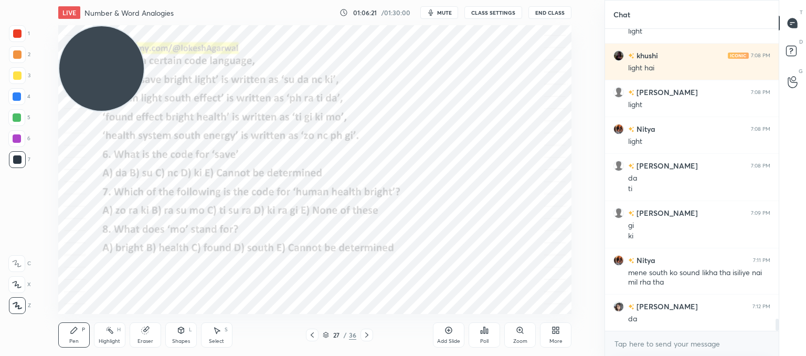
scroll to position [7401, 0]
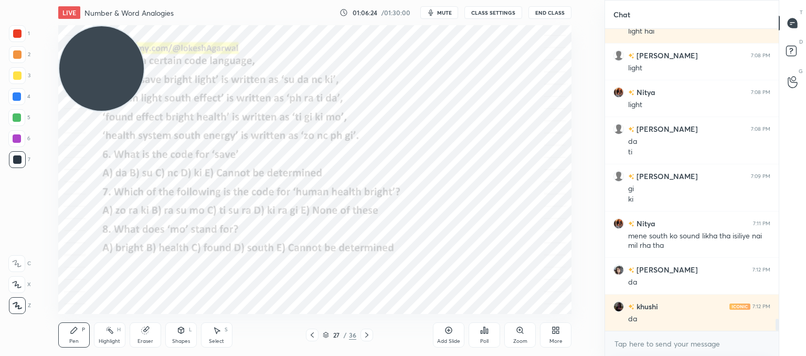
click at [577, 75] on div "Setting up your live class Poll for secs No correct answer Start poll" at bounding box center [315, 169] width 563 height 289
click at [367, 335] on icon at bounding box center [366, 334] width 3 height 5
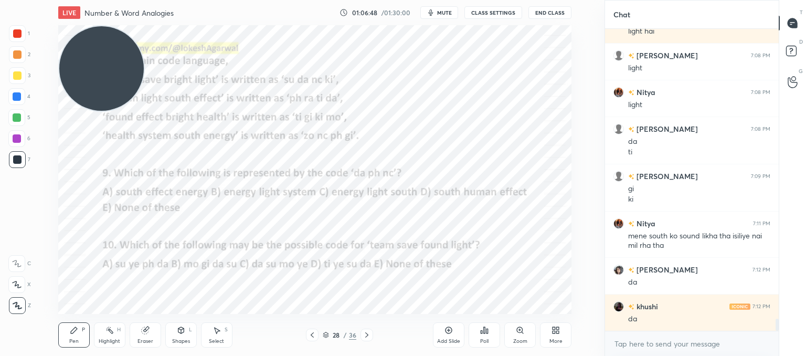
click at [311, 334] on icon at bounding box center [312, 335] width 8 height 8
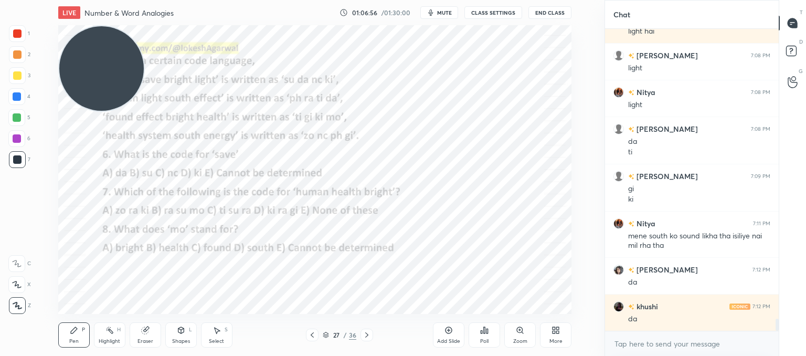
drag, startPoint x: 363, startPoint y: 331, endPoint x: 324, endPoint y: 314, distance: 42.3
click at [363, 331] on icon at bounding box center [367, 335] width 8 height 8
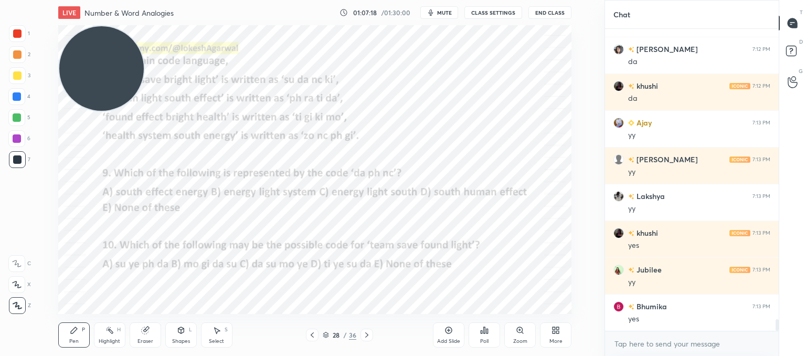
scroll to position [7658, 0]
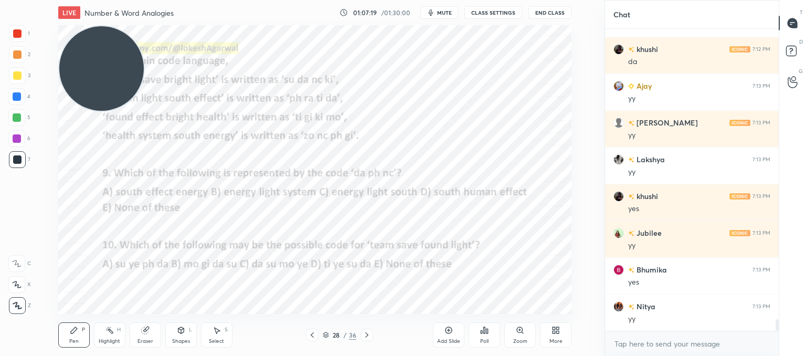
drag, startPoint x: 315, startPoint y: 334, endPoint x: 306, endPoint y: 332, distance: 8.7
click at [314, 334] on div at bounding box center [312, 334] width 13 height 13
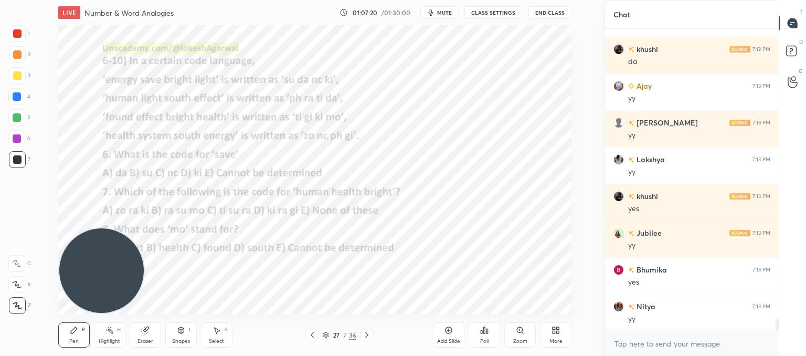
drag, startPoint x: 128, startPoint y: 54, endPoint x: 56, endPoint y: 319, distance: 274.6
click at [56, 319] on div "LIVE Number & Word Analogies 01:07:20 / 01:30:00 mute CLASS SETTINGS End Class …" at bounding box center [315, 178] width 563 height 356
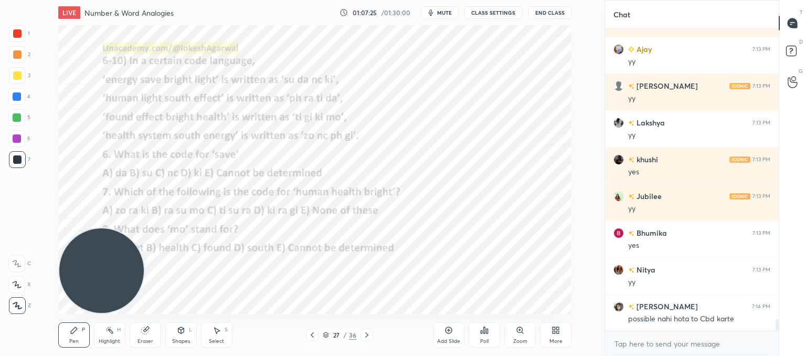
scroll to position [7731, 0]
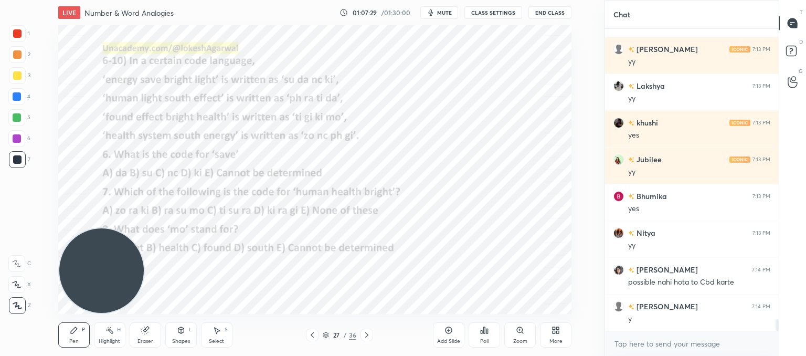
click at [368, 340] on div at bounding box center [366, 334] width 13 height 13
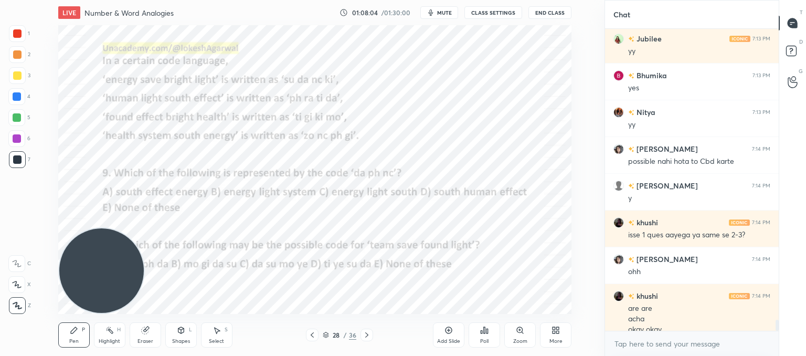
scroll to position [7863, 0]
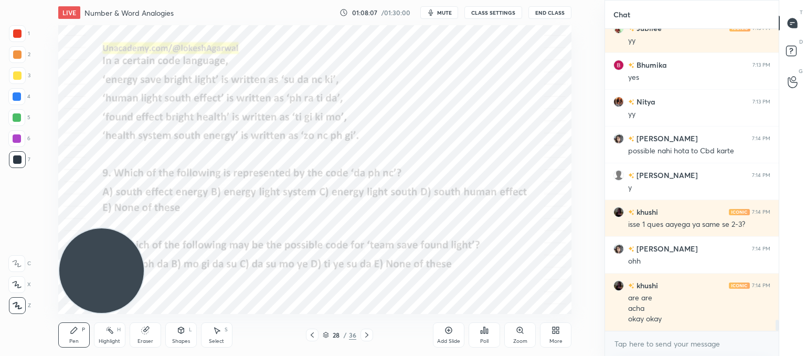
click at [214, 336] on div "Select S" at bounding box center [216, 334] width 31 height 25
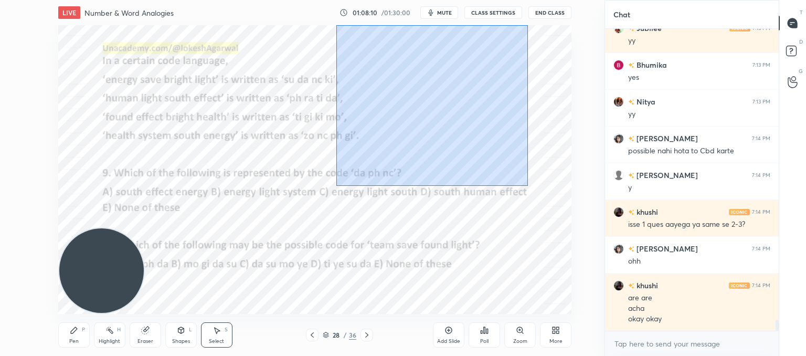
drag, startPoint x: 525, startPoint y: 182, endPoint x: 339, endPoint y: 27, distance: 241.8
click at [336, 26] on div "0 ° Undo Copy Duplicate Duplicate to new slide Delete" at bounding box center [314, 169] width 513 height 289
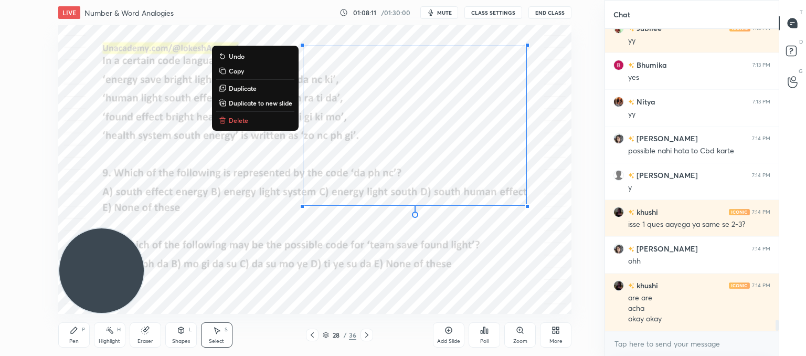
click at [242, 119] on p "Delete" at bounding box center [238, 120] width 19 height 8
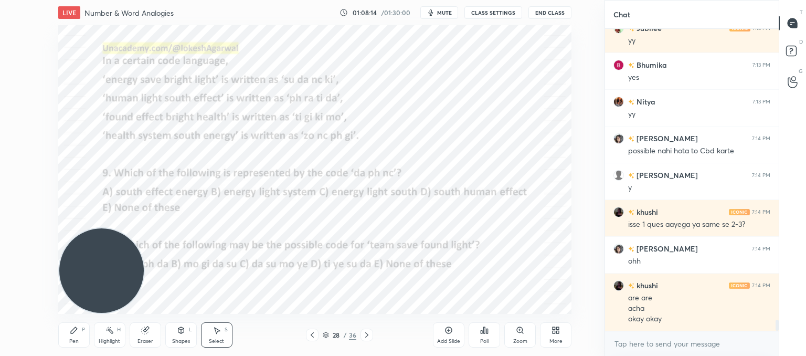
click at [363, 335] on icon at bounding box center [367, 335] width 8 height 8
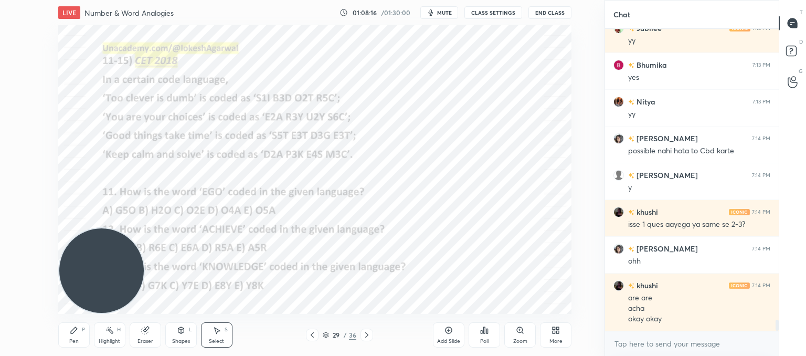
click at [311, 331] on icon at bounding box center [312, 335] width 8 height 8
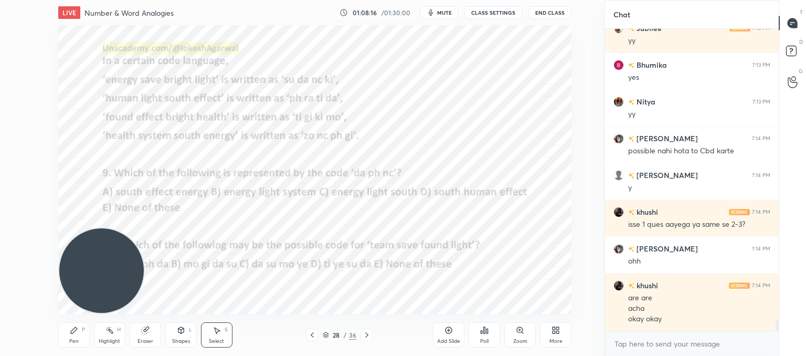
click at [312, 332] on icon at bounding box center [312, 335] width 8 height 8
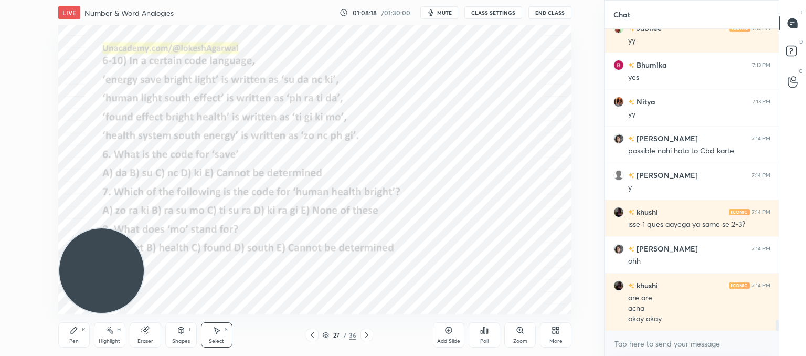
click at [367, 336] on icon at bounding box center [367, 335] width 8 height 8
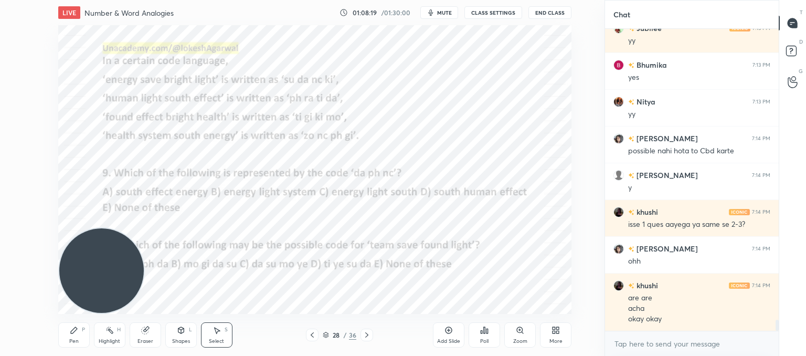
click at [366, 336] on icon at bounding box center [366, 334] width 3 height 5
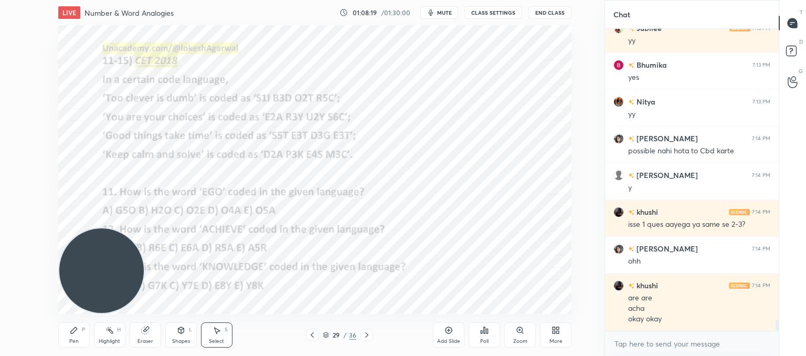
click at [367, 336] on icon at bounding box center [367, 335] width 8 height 8
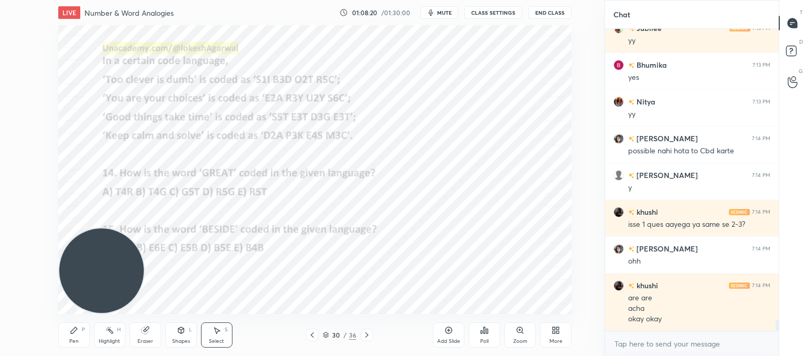
click at [367, 337] on icon at bounding box center [367, 335] width 8 height 8
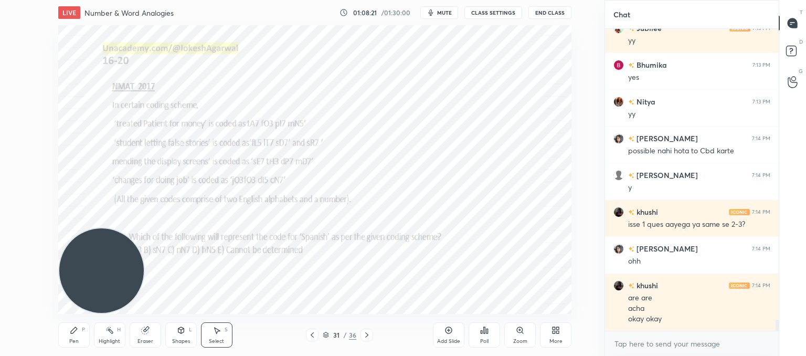
drag, startPoint x: 97, startPoint y: 246, endPoint x: 449, endPoint y: -19, distance: 441.4
click at [449, 0] on html "1 2 3 4 5 6 7 C X Z C X Z E E Erase all H H LIVE Number & Word Analogies 01:08:…" at bounding box center [403, 0] width 806 height 0
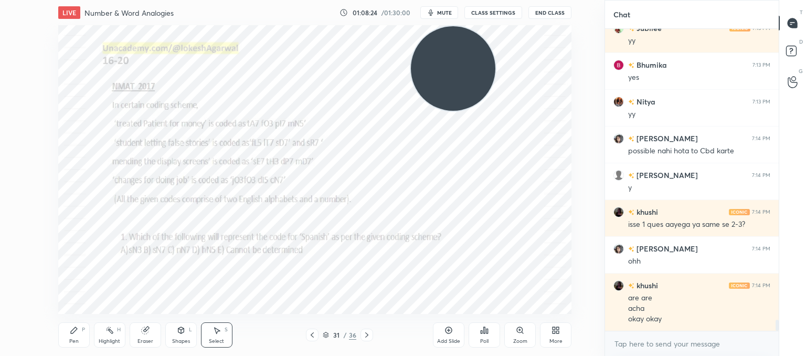
click at [367, 332] on icon at bounding box center [367, 335] width 8 height 8
click at [312, 334] on icon at bounding box center [312, 335] width 8 height 8
drag, startPoint x: 76, startPoint y: 332, endPoint x: 77, endPoint y: 317, distance: 14.8
click at [76, 330] on icon at bounding box center [74, 330] width 8 height 8
drag, startPoint x: 154, startPoint y: 341, endPoint x: 157, endPoint y: 317, distance: 24.4
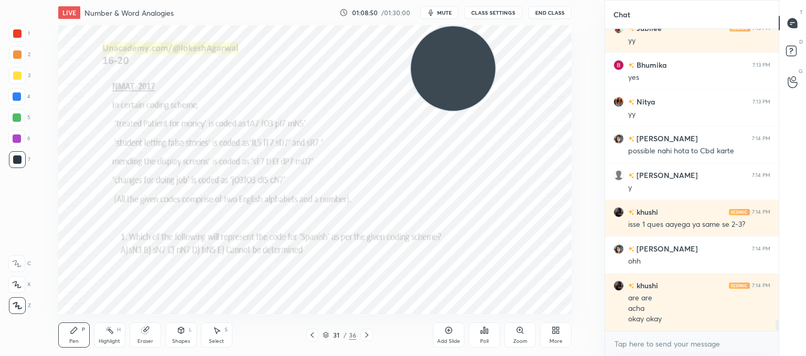
click at [157, 341] on div "Eraser" at bounding box center [145, 334] width 31 height 25
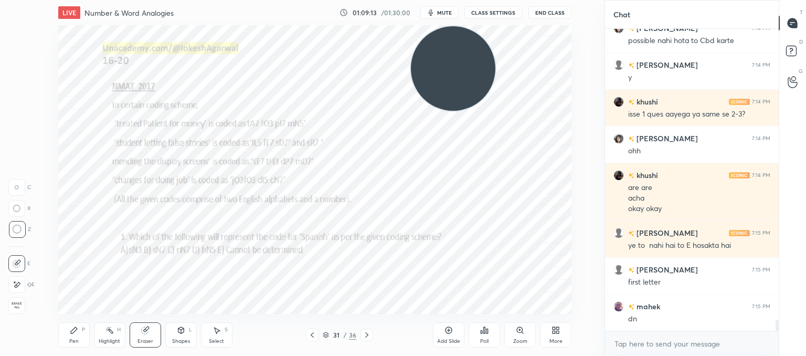
scroll to position [8010, 0]
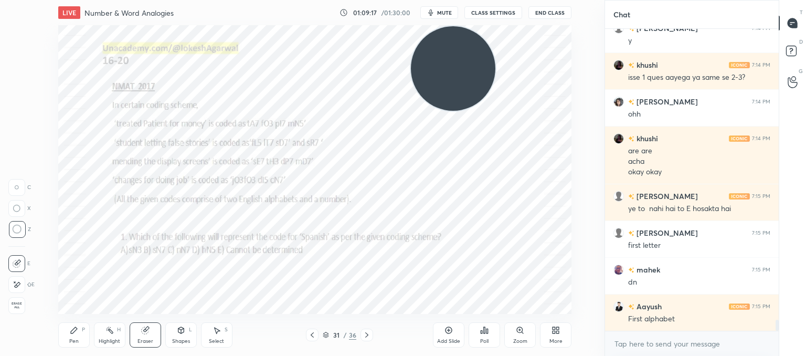
drag, startPoint x: 73, startPoint y: 338, endPoint x: 79, endPoint y: 324, distance: 15.3
click at [75, 336] on div "Pen P" at bounding box center [73, 334] width 31 height 25
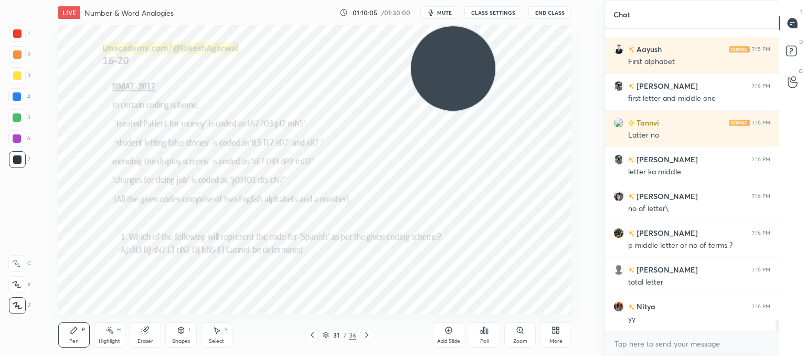
scroll to position [8303, 0]
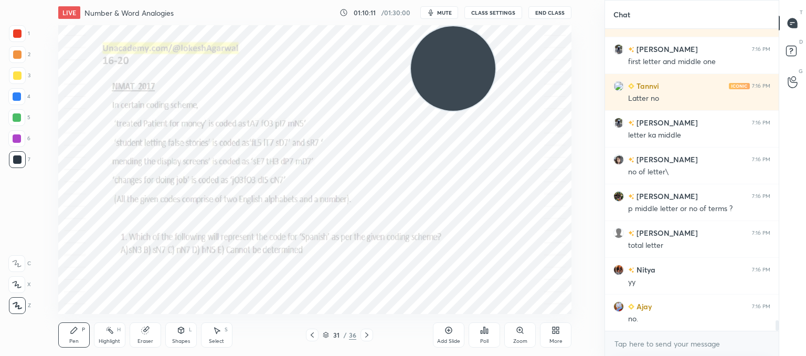
click at [454, 334] on div "Add Slide" at bounding box center [448, 334] width 31 height 25
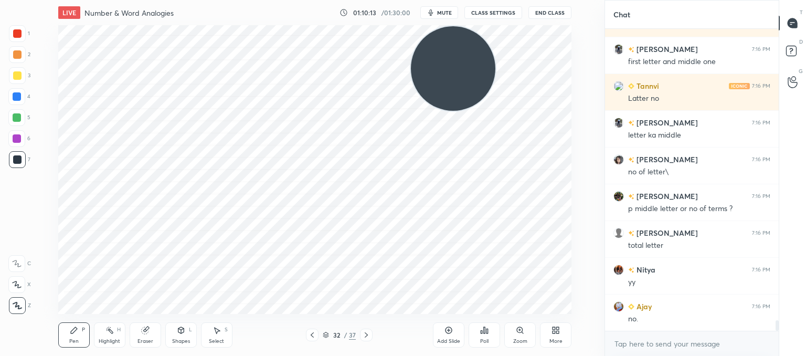
scroll to position [8340, 0]
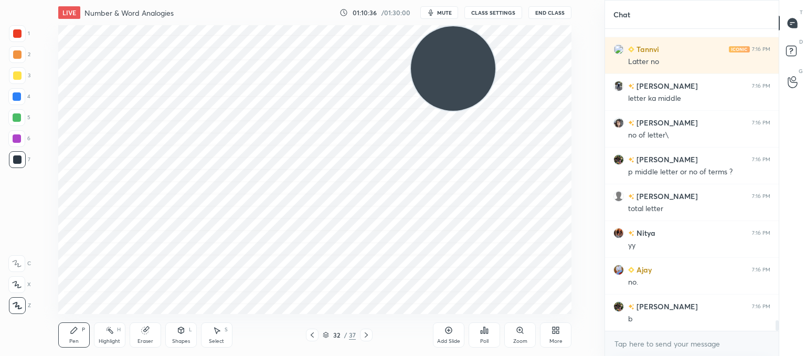
drag, startPoint x: 151, startPoint y: 334, endPoint x: 152, endPoint y: 325, distance: 9.1
click at [151, 328] on div "Eraser" at bounding box center [145, 334] width 31 height 25
drag, startPoint x: 69, startPoint y: 337, endPoint x: 73, endPoint y: 326, distance: 11.8
click at [71, 337] on div "Pen P" at bounding box center [73, 334] width 31 height 25
drag, startPoint x: 143, startPoint y: 332, endPoint x: 145, endPoint y: 320, distance: 12.2
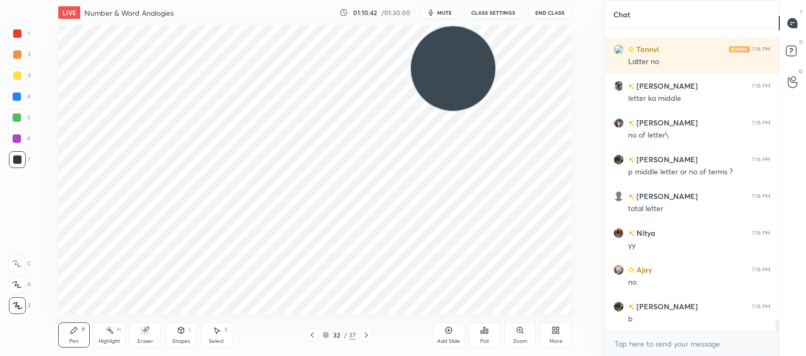
click at [145, 331] on icon at bounding box center [144, 330] width 7 height 7
click at [76, 340] on div "Pen" at bounding box center [73, 340] width 9 height 5
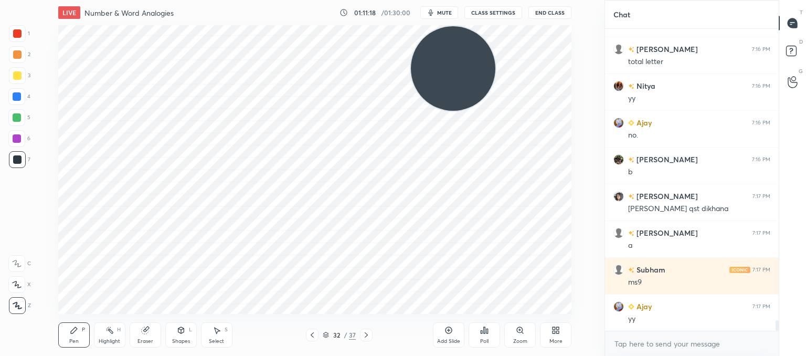
scroll to position [8524, 0]
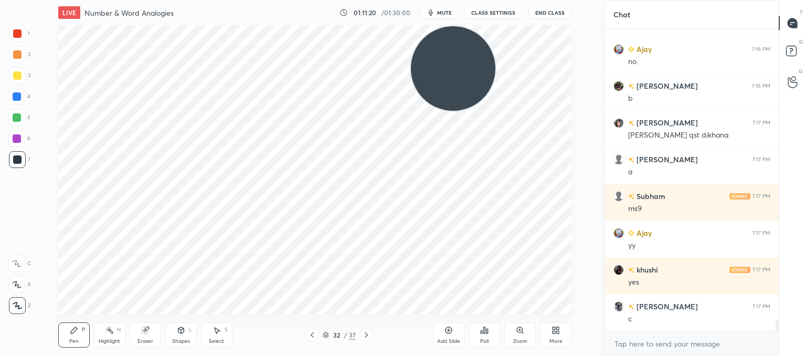
click at [314, 333] on icon at bounding box center [312, 335] width 8 height 8
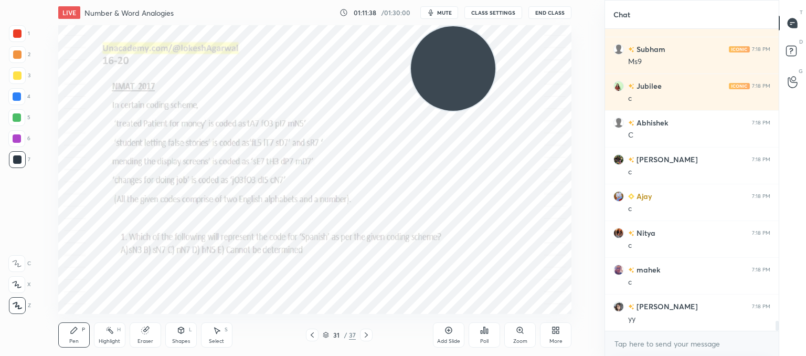
scroll to position [8965, 0]
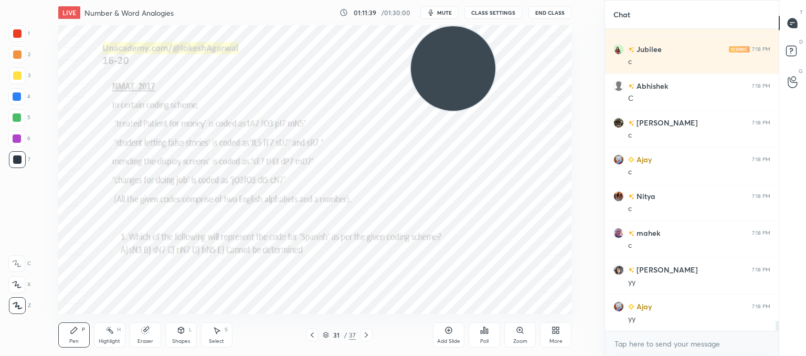
drag, startPoint x: 141, startPoint y: 334, endPoint x: 149, endPoint y: 319, distance: 17.8
click at [142, 334] on icon at bounding box center [145, 330] width 8 height 8
click at [366, 332] on icon at bounding box center [366, 335] width 8 height 8
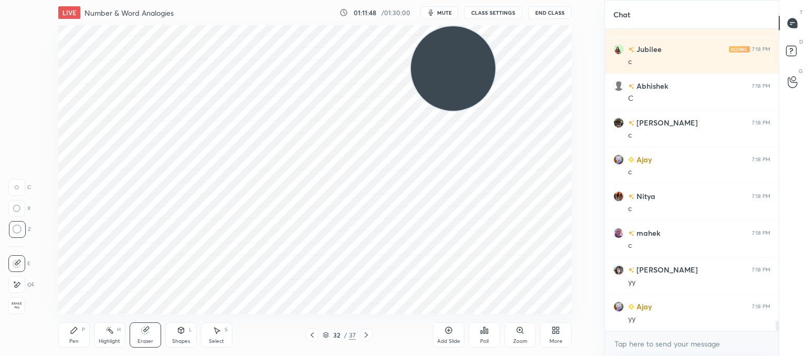
scroll to position [9001, 0]
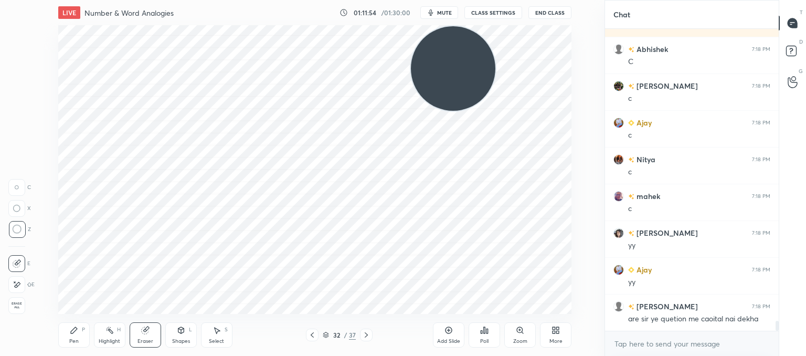
click at [76, 327] on icon at bounding box center [74, 330] width 8 height 8
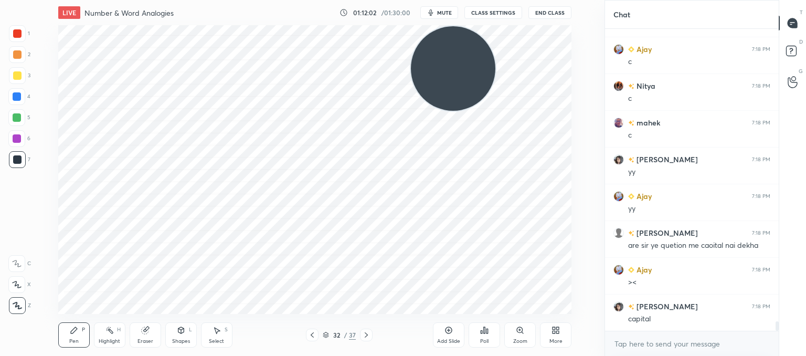
scroll to position [9112, 0]
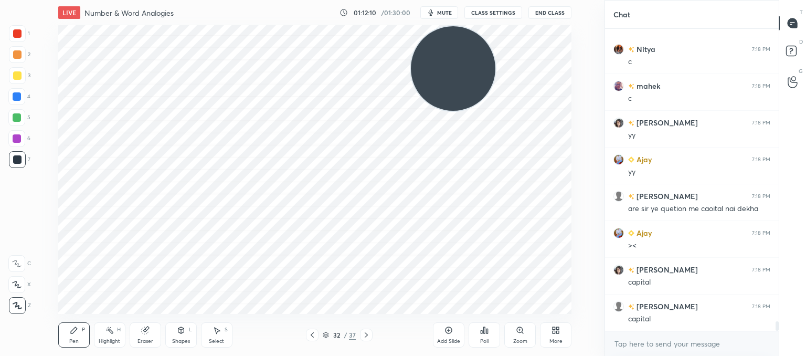
click at [315, 340] on div at bounding box center [312, 334] width 13 height 13
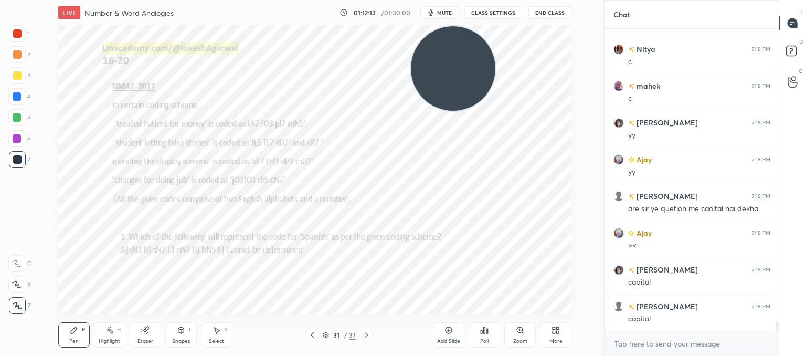
click at [367, 331] on icon at bounding box center [366, 335] width 8 height 8
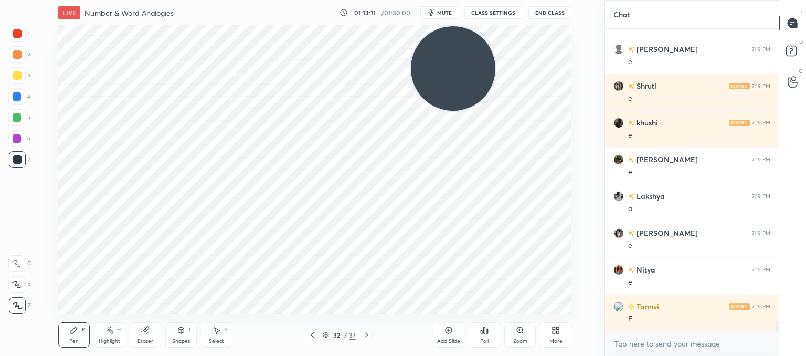
scroll to position [9626, 0]
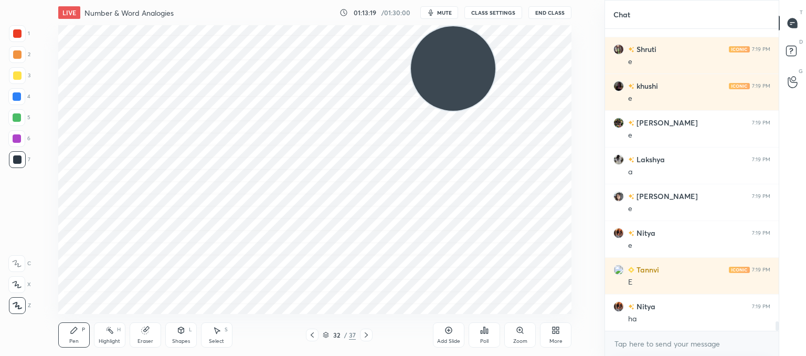
click at [368, 336] on icon at bounding box center [366, 335] width 8 height 8
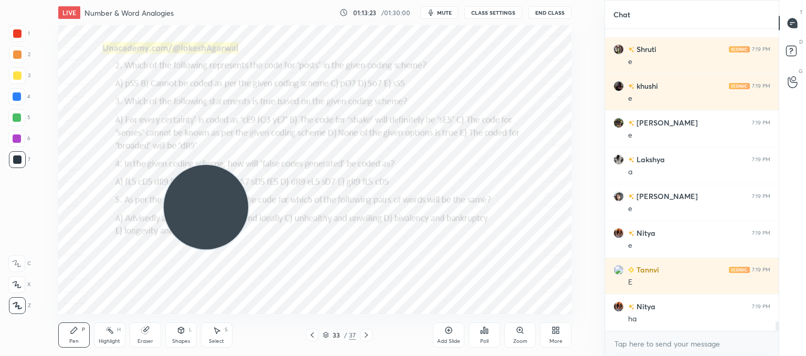
drag, startPoint x: 407, startPoint y: 105, endPoint x: 38, endPoint y: 380, distance: 460.2
click at [38, 0] on html "1 2 3 4 5 6 7 C X Z C X Z E E Erase all H H LIVE Number & Word Analogies 01:13:…" at bounding box center [403, 0] width 806 height 0
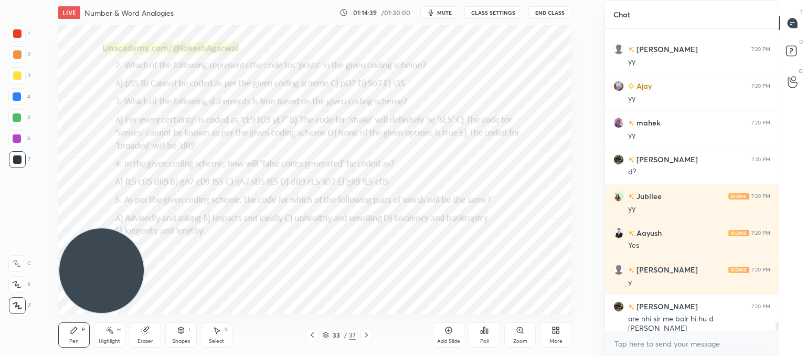
scroll to position [9956, 0]
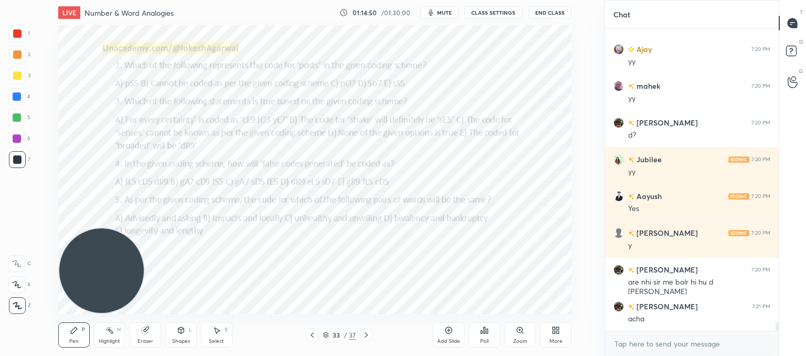
click at [315, 332] on icon at bounding box center [312, 335] width 8 height 8
click at [315, 334] on icon at bounding box center [312, 335] width 8 height 8
click at [364, 334] on icon at bounding box center [366, 335] width 8 height 8
click at [367, 334] on icon at bounding box center [366, 334] width 3 height 5
click at [366, 334] on icon at bounding box center [366, 335] width 8 height 8
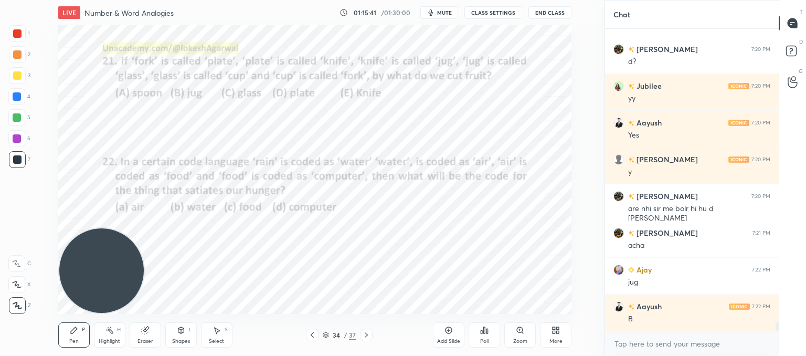
scroll to position [10067, 0]
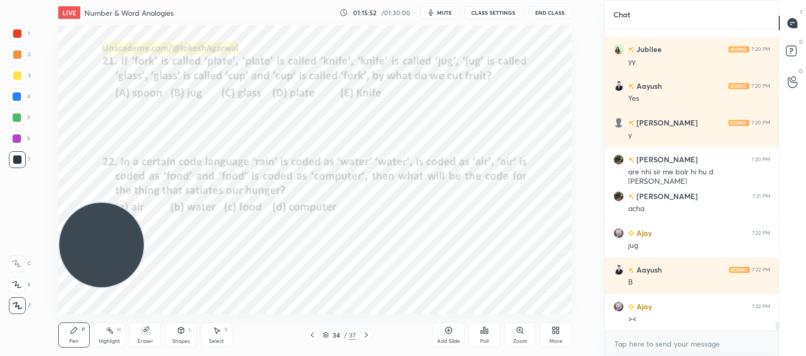
drag, startPoint x: 120, startPoint y: 235, endPoint x: 7, endPoint y: -9, distance: 268.1
click at [7, 0] on html "1 2 3 4 5 6 7 C X Z C X Z E E Erase all H H LIVE Number & Word Analogies 01:15:…" at bounding box center [403, 0] width 806 height 0
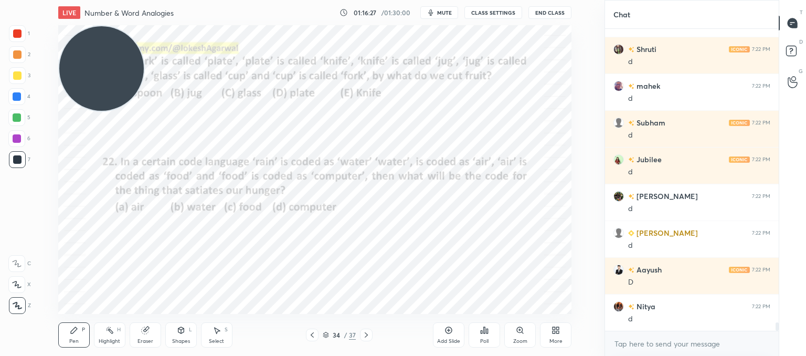
scroll to position [10544, 0]
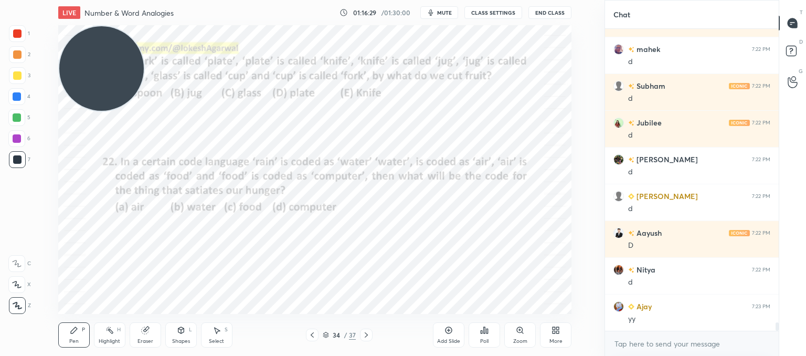
click at [368, 337] on icon at bounding box center [366, 335] width 8 height 8
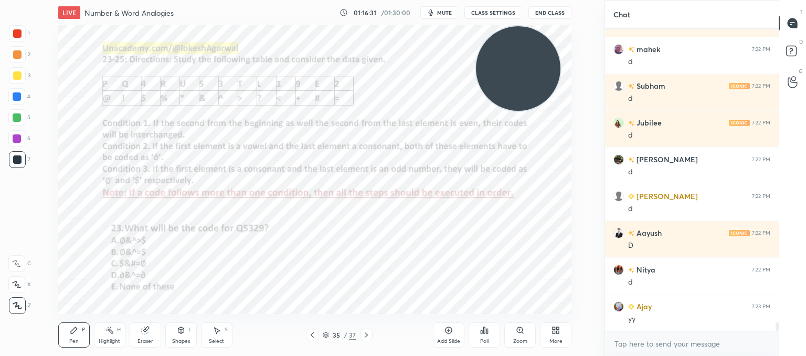
drag, startPoint x: 102, startPoint y: 82, endPoint x: 527, endPoint y: 38, distance: 426.8
click at [527, 38] on video at bounding box center [518, 68] width 84 height 84
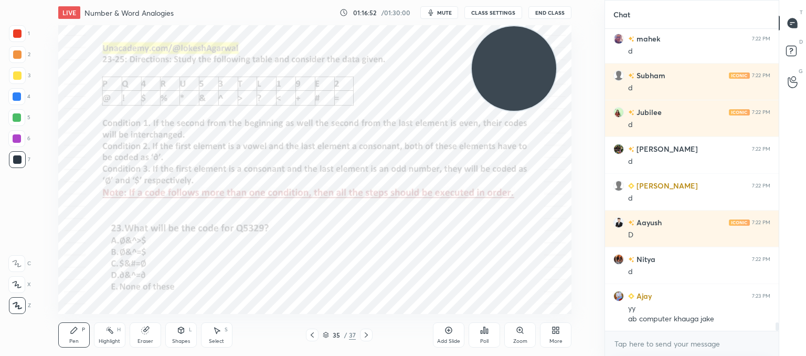
drag, startPoint x: 522, startPoint y: 97, endPoint x: 512, endPoint y: 71, distance: 27.6
click at [521, 70] on video at bounding box center [514, 68] width 84 height 84
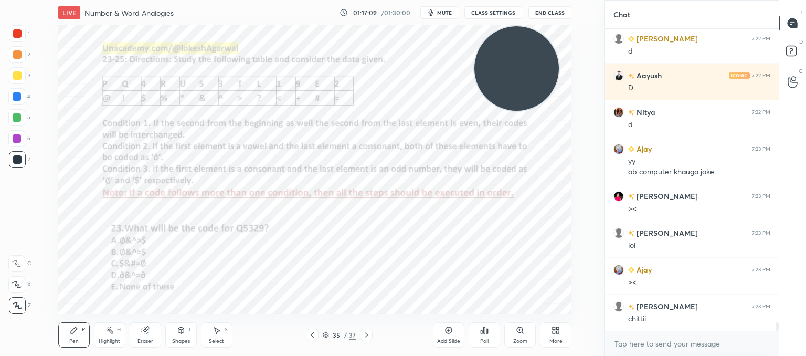
scroll to position [10738, 0]
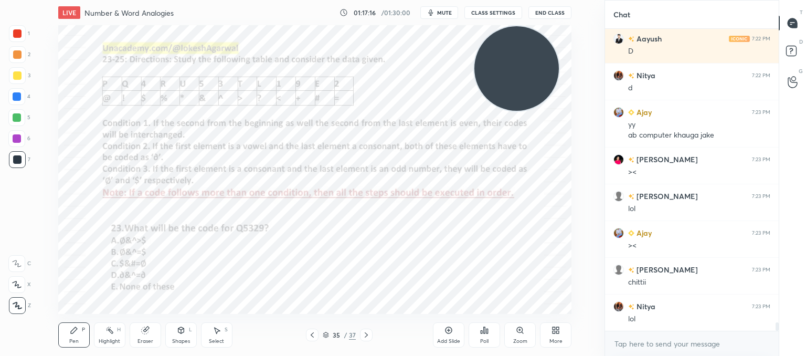
click at [146, 337] on div "Eraser" at bounding box center [145, 334] width 31 height 25
click at [75, 343] on div "Pen" at bounding box center [73, 340] width 9 height 5
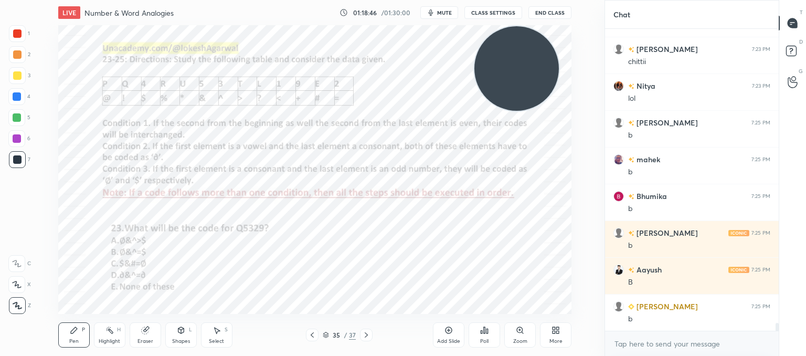
scroll to position [10995, 0]
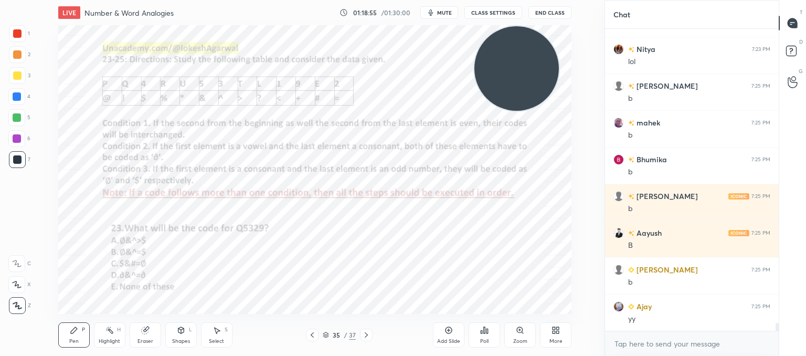
click at [367, 333] on icon at bounding box center [366, 335] width 8 height 8
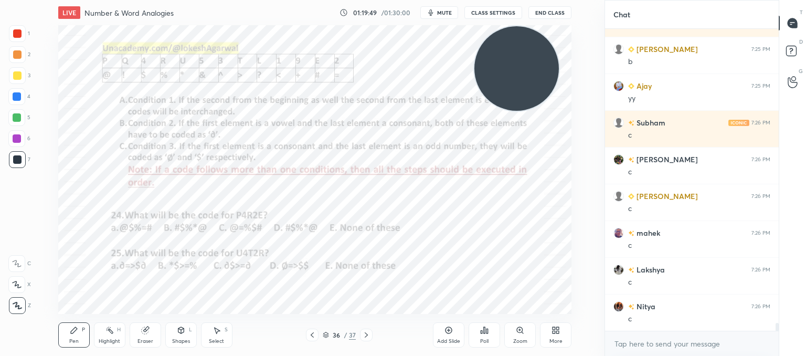
scroll to position [11252, 0]
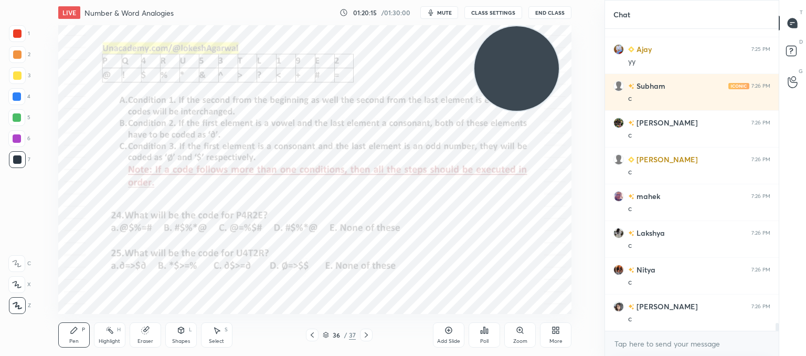
click at [365, 337] on icon at bounding box center [366, 335] width 8 height 8
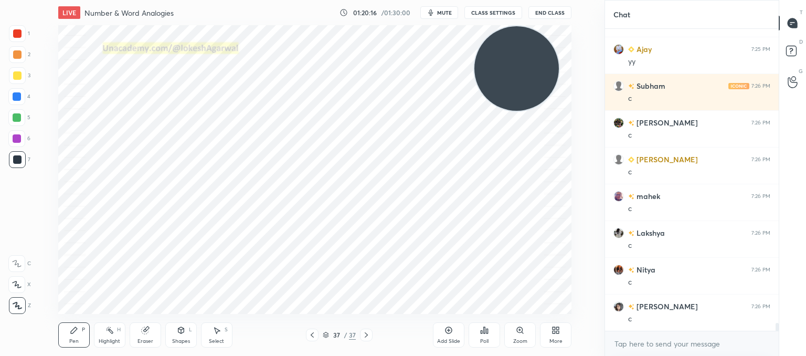
scroll to position [11289, 0]
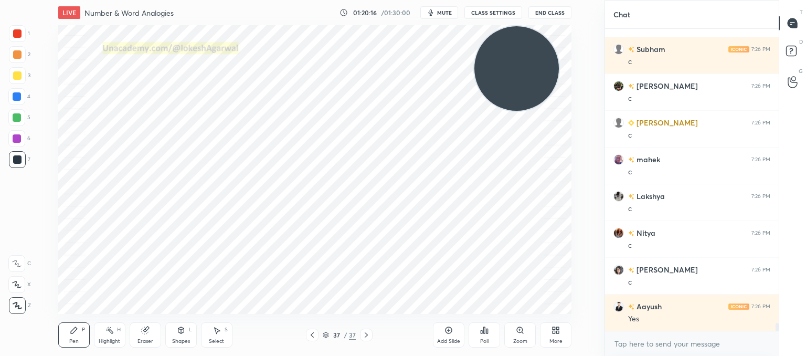
click at [365, 337] on icon at bounding box center [366, 335] width 8 height 8
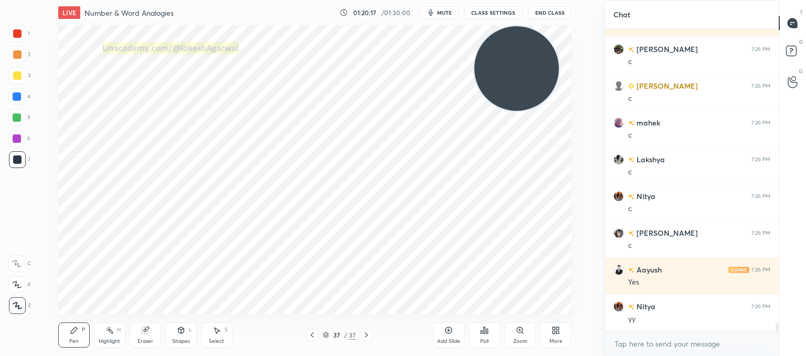
click at [308, 337] on icon at bounding box center [312, 335] width 8 height 8
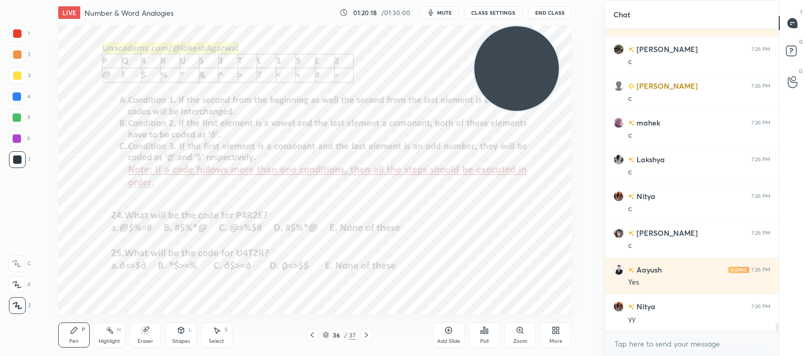
scroll to position [11473, 0]
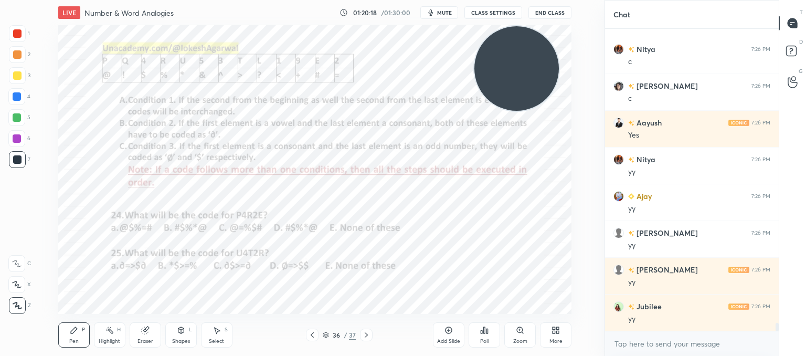
click at [308, 337] on icon at bounding box center [312, 335] width 8 height 8
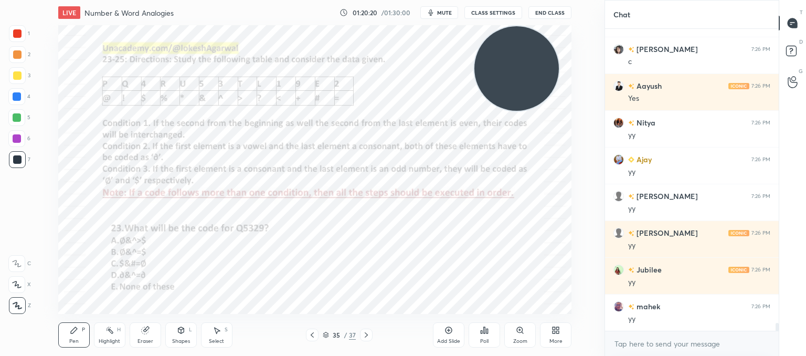
click at [308, 337] on icon at bounding box center [312, 335] width 8 height 8
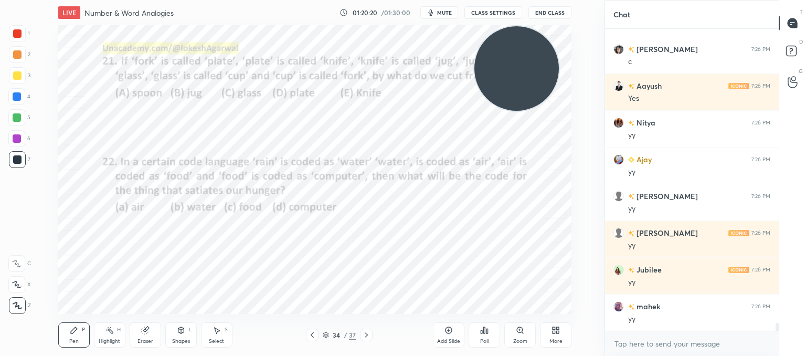
scroll to position [11546, 0]
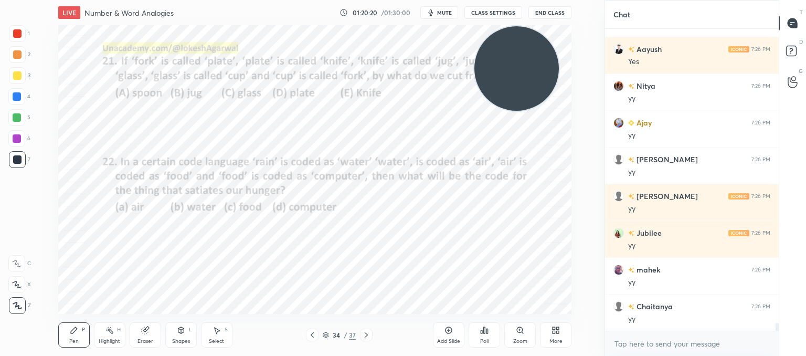
click at [308, 337] on icon at bounding box center [312, 335] width 8 height 8
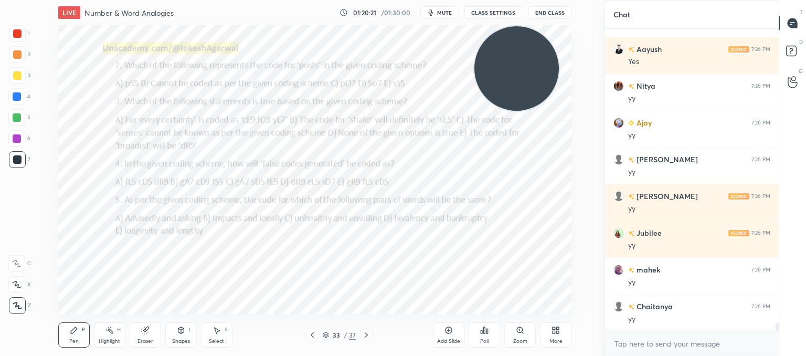
click at [308, 337] on icon at bounding box center [312, 335] width 8 height 8
click at [313, 336] on icon at bounding box center [312, 335] width 8 height 8
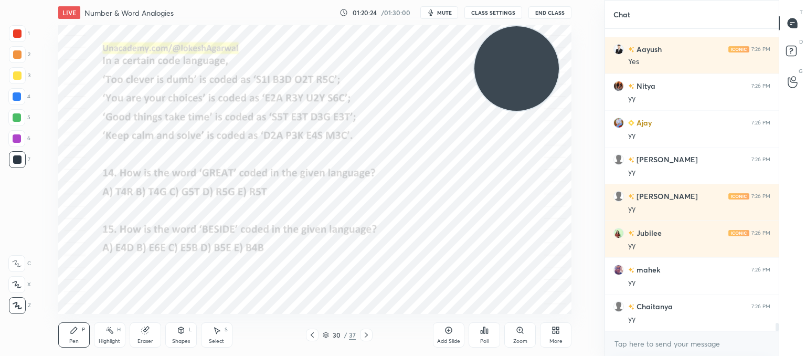
scroll to position [11583, 0]
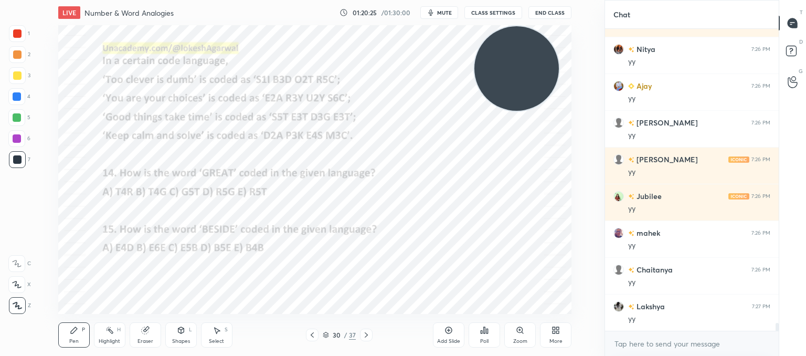
click at [313, 336] on icon at bounding box center [312, 335] width 8 height 8
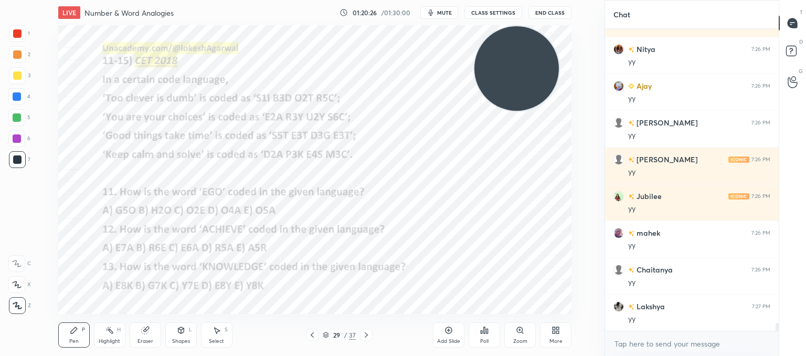
click at [313, 336] on icon at bounding box center [312, 335] width 8 height 8
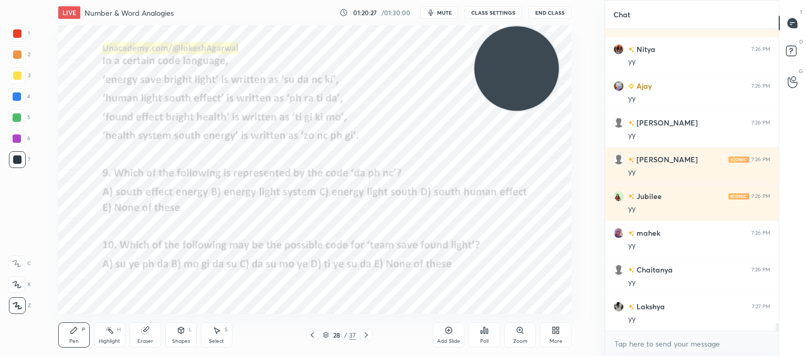
click at [313, 336] on icon at bounding box center [312, 335] width 8 height 8
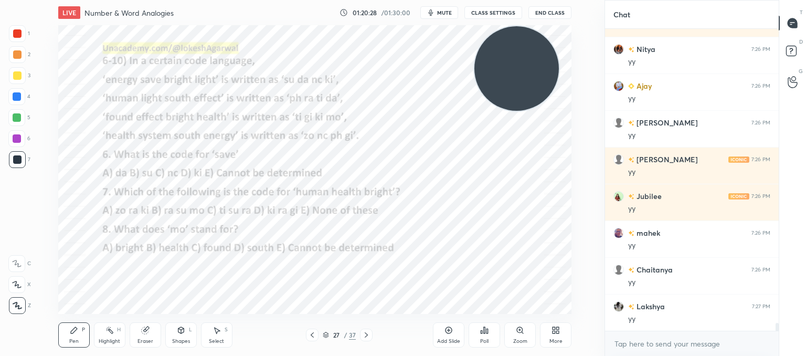
click at [313, 336] on icon at bounding box center [312, 335] width 8 height 8
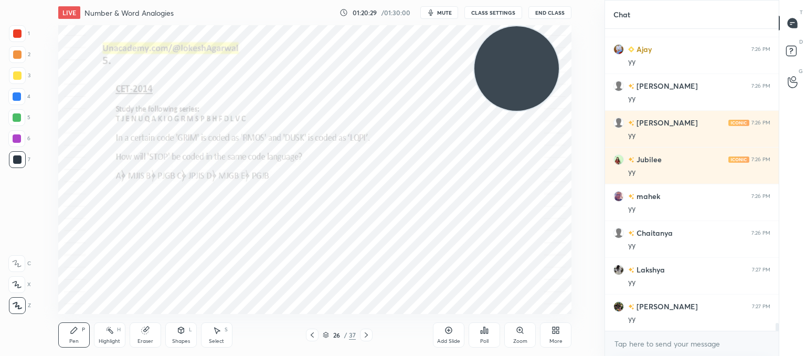
click at [313, 336] on icon at bounding box center [312, 335] width 8 height 8
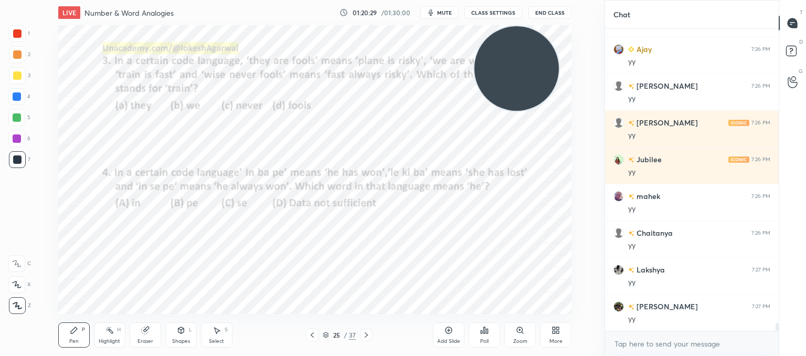
scroll to position [11656, 0]
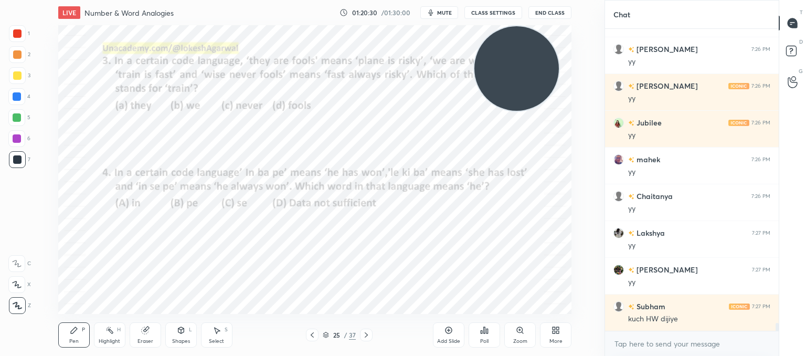
click at [313, 336] on icon at bounding box center [312, 335] width 8 height 8
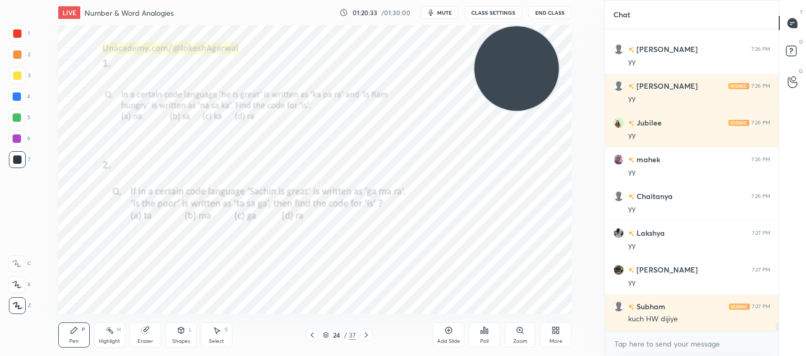
click at [364, 334] on icon at bounding box center [366, 335] width 8 height 8
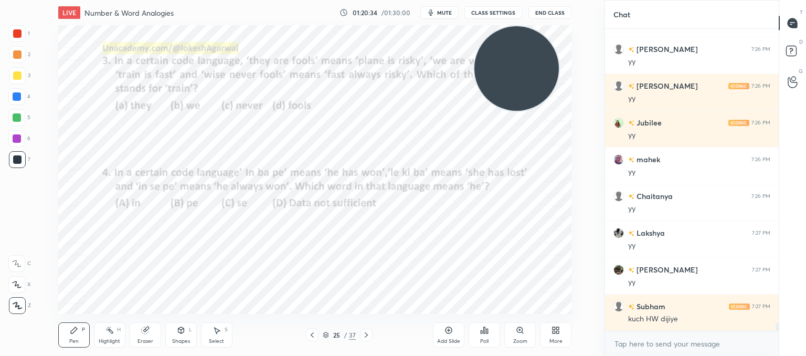
click at [364, 334] on icon at bounding box center [366, 335] width 8 height 8
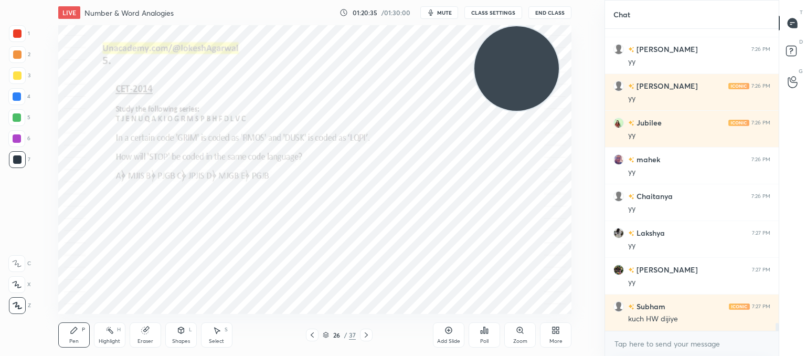
click at [364, 334] on icon at bounding box center [366, 335] width 8 height 8
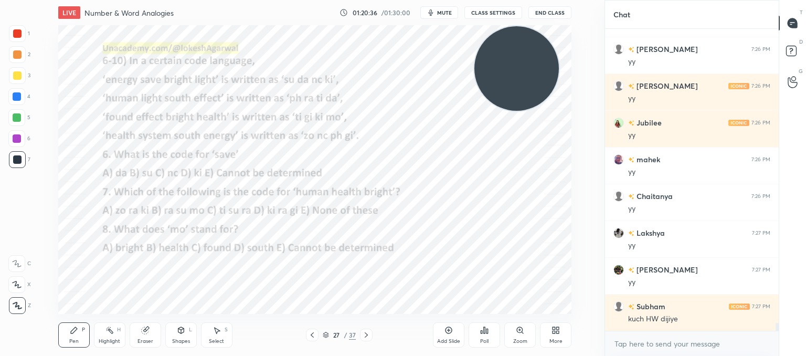
click at [315, 335] on icon at bounding box center [312, 335] width 8 height 8
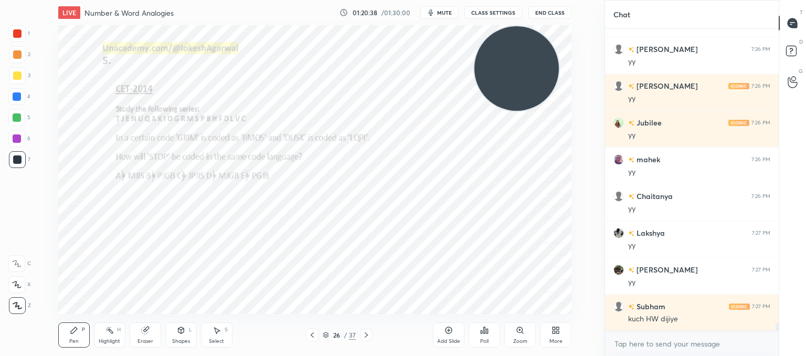
click at [358, 332] on div "26 / 37" at bounding box center [339, 334] width 67 height 13
click at [363, 332] on icon at bounding box center [366, 335] width 8 height 8
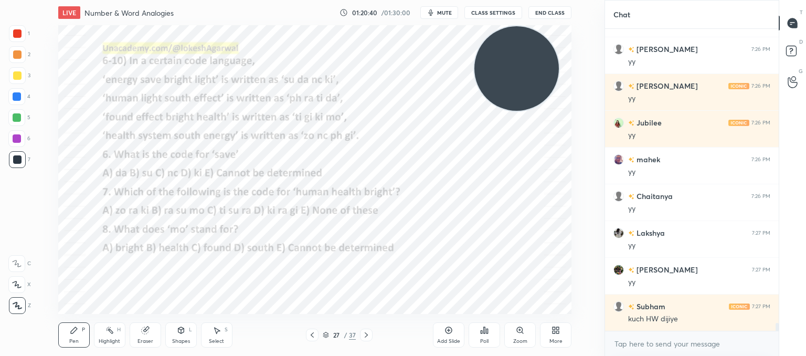
click at [363, 332] on icon at bounding box center [366, 335] width 8 height 8
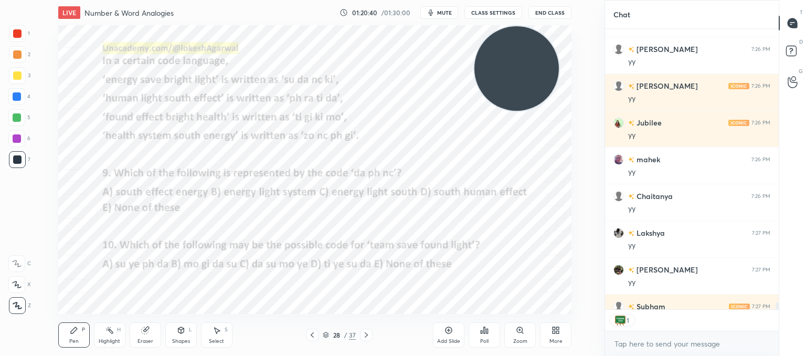
scroll to position [4, 3]
click at [363, 332] on icon at bounding box center [366, 335] width 8 height 8
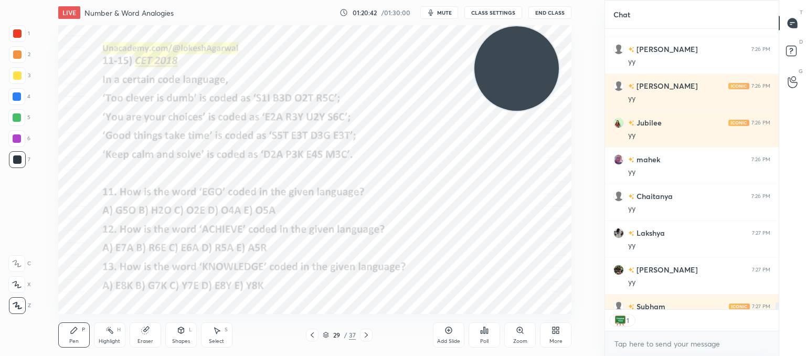
scroll to position [11724, 0]
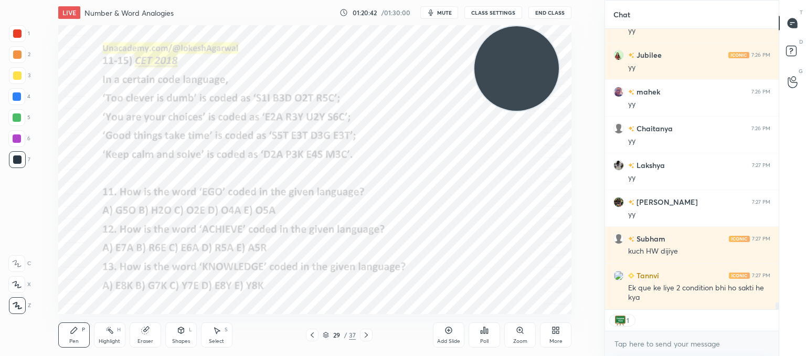
click at [363, 332] on icon at bounding box center [366, 335] width 8 height 8
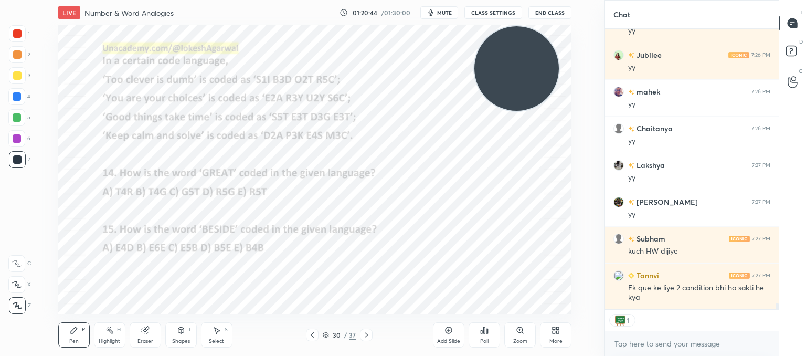
click at [363, 332] on icon at bounding box center [366, 335] width 8 height 8
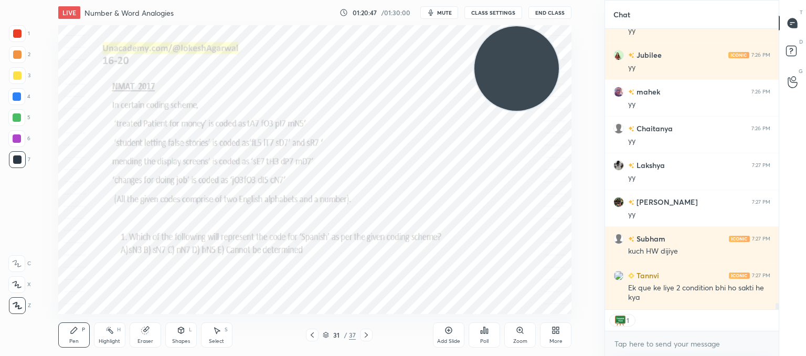
click at [363, 332] on icon at bounding box center [366, 335] width 8 height 8
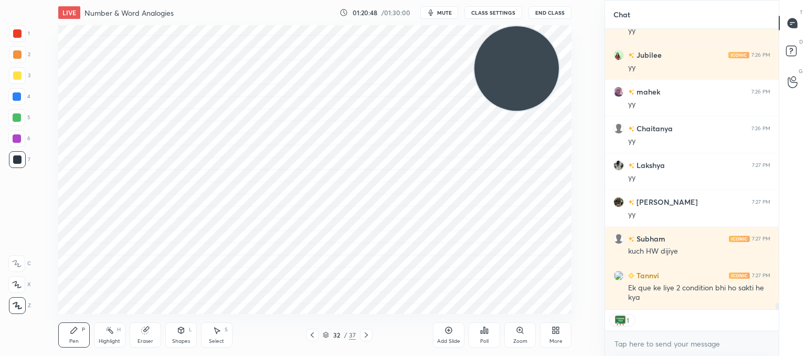
click at [363, 332] on icon at bounding box center [366, 335] width 8 height 8
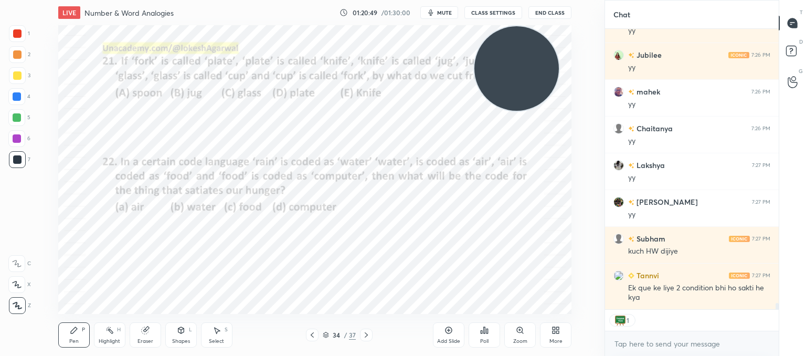
click at [363, 332] on icon at bounding box center [366, 335] width 8 height 8
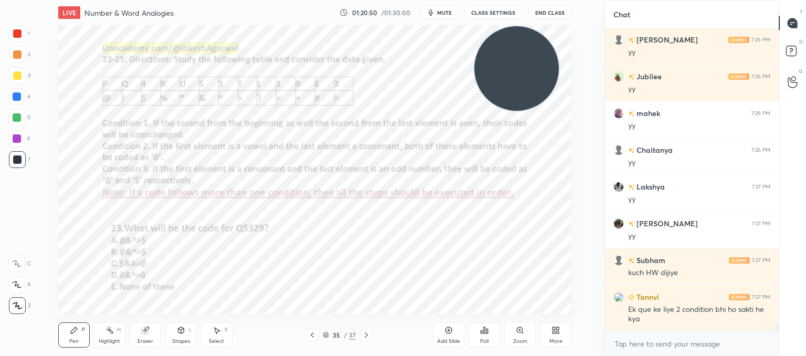
scroll to position [11703, 0]
click at [364, 332] on icon at bounding box center [366, 335] width 8 height 8
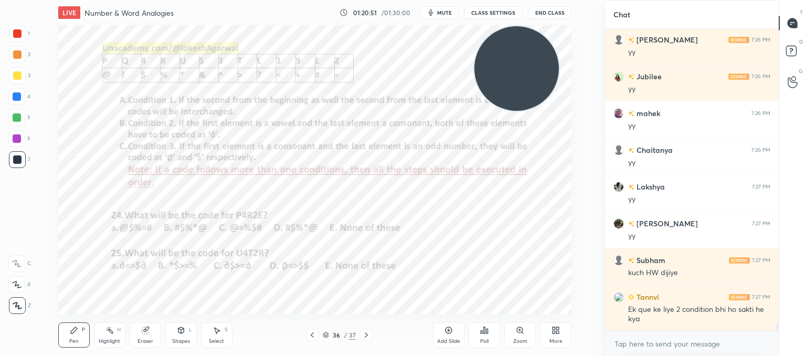
click at [364, 332] on icon at bounding box center [366, 335] width 8 height 8
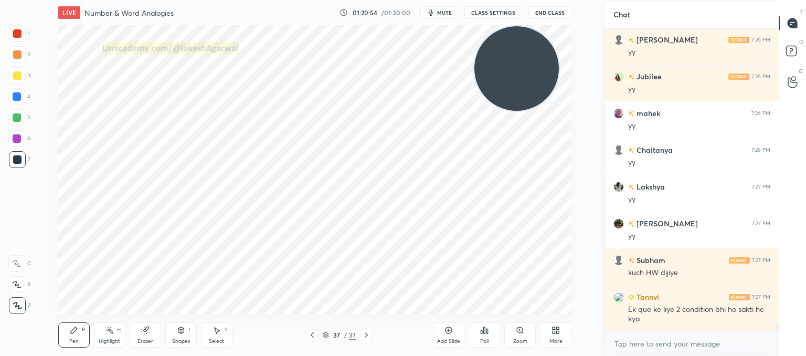
click at [315, 338] on icon at bounding box center [312, 335] width 8 height 8
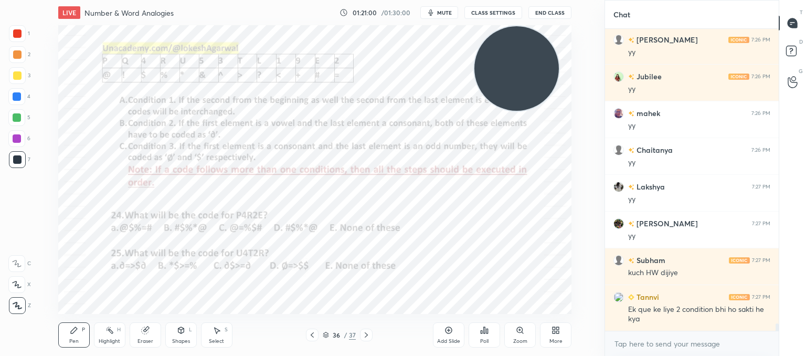
scroll to position [11739, 0]
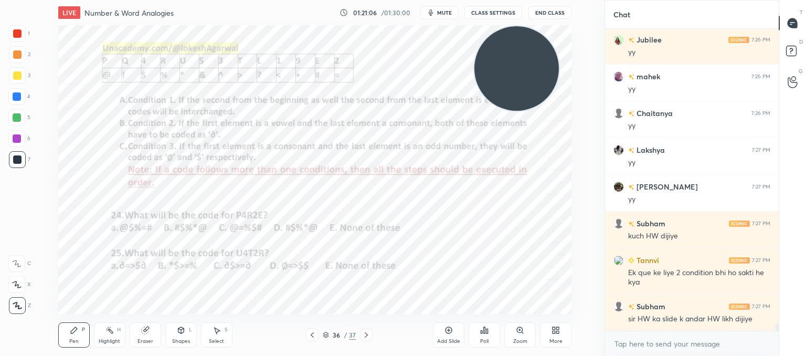
click at [313, 334] on icon at bounding box center [312, 335] width 8 height 8
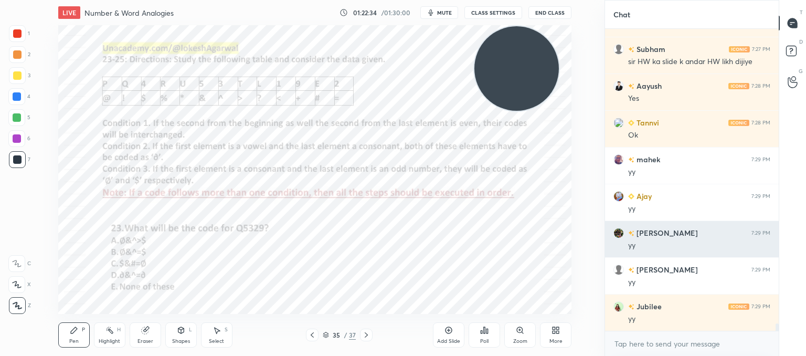
scroll to position [12033, 0]
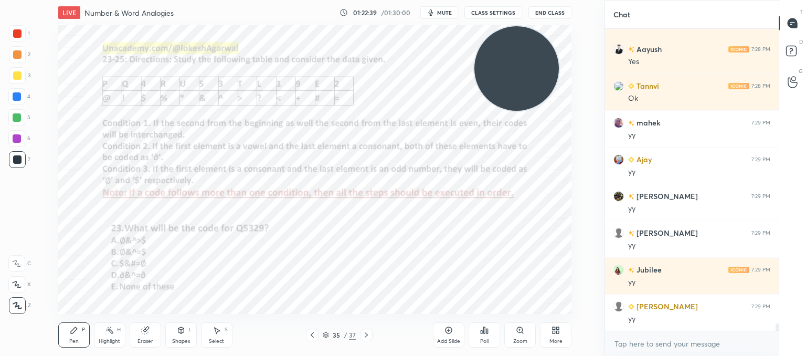
click at [315, 333] on icon at bounding box center [312, 335] width 8 height 8
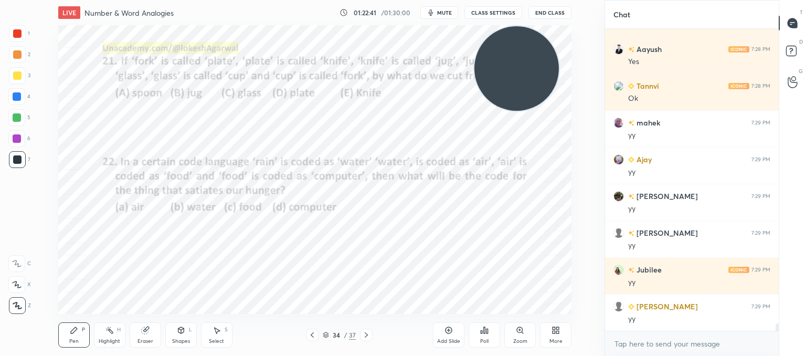
scroll to position [4, 3]
click at [372, 334] on div at bounding box center [366, 334] width 13 height 13
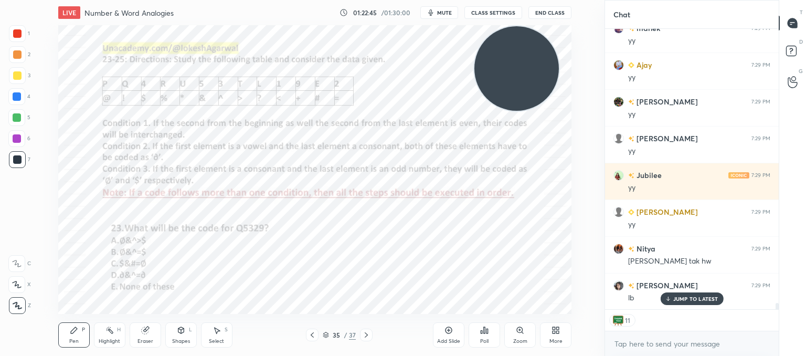
scroll to position [12165, 0]
click at [366, 336] on icon at bounding box center [366, 335] width 8 height 8
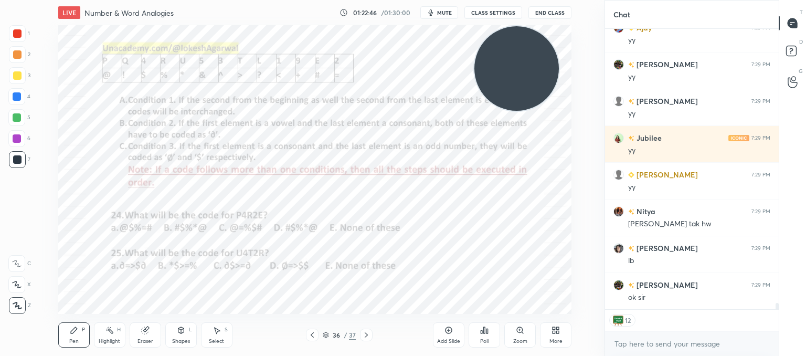
click at [367, 336] on icon at bounding box center [366, 335] width 8 height 8
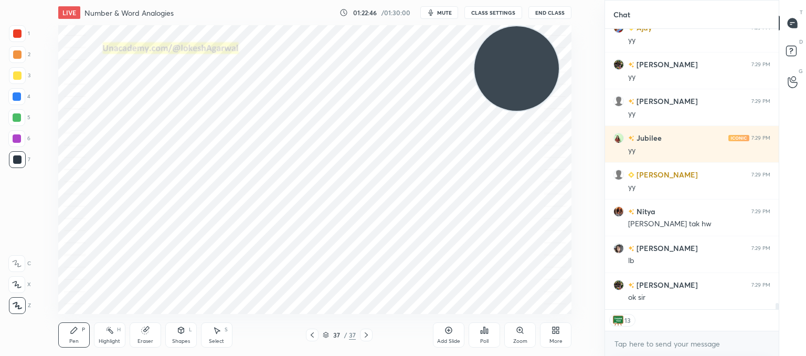
scroll to position [12190, 0]
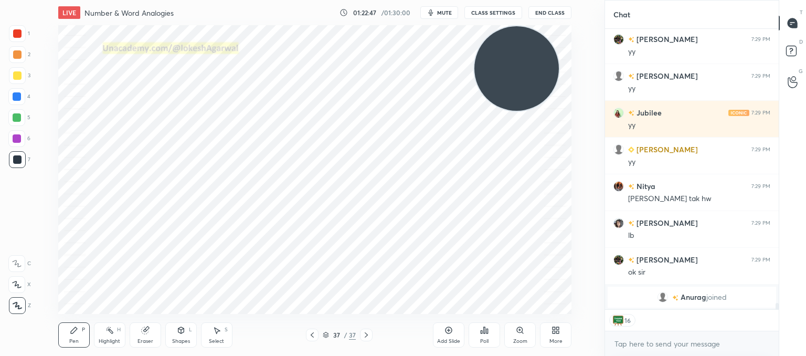
click at [367, 336] on icon at bounding box center [366, 335] width 8 height 8
click at [314, 332] on icon at bounding box center [312, 335] width 8 height 8
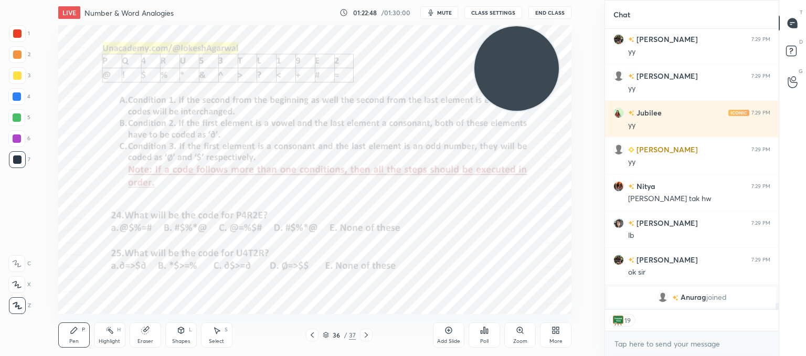
click at [314, 332] on icon at bounding box center [312, 335] width 8 height 8
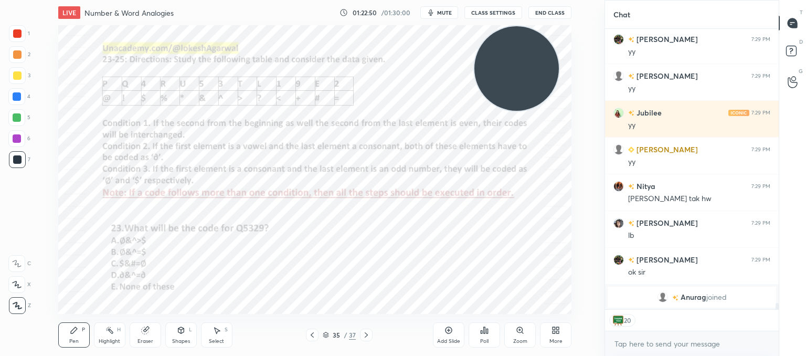
scroll to position [9892, 0]
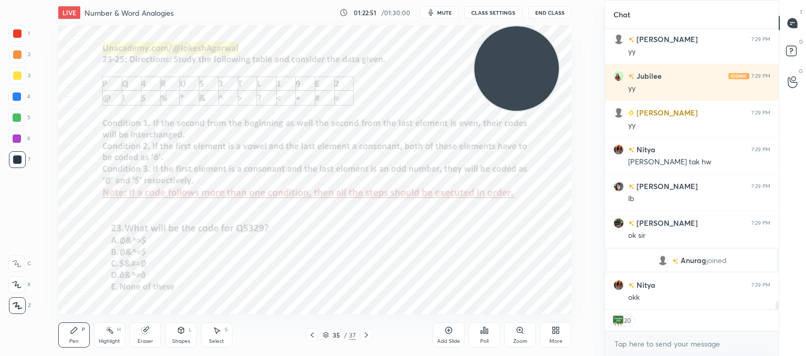
click at [367, 335] on icon at bounding box center [366, 334] width 3 height 5
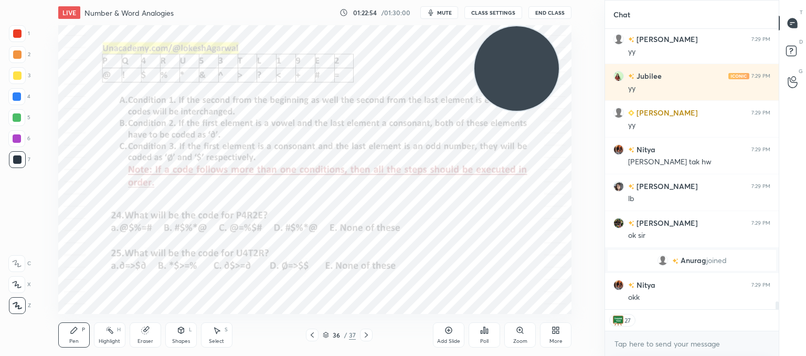
click at [317, 336] on div at bounding box center [312, 334] width 13 height 13
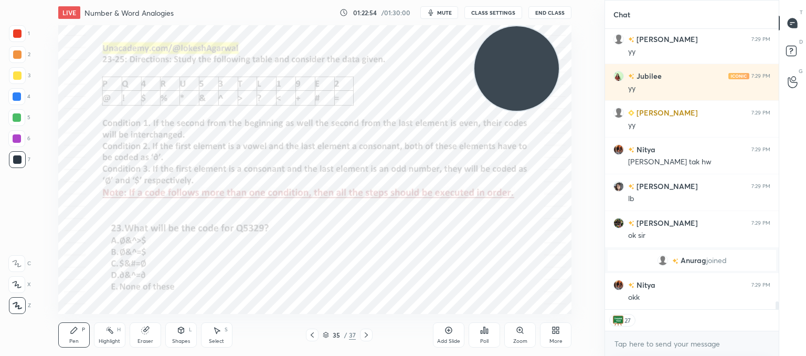
click at [317, 336] on div at bounding box center [312, 334] width 13 height 13
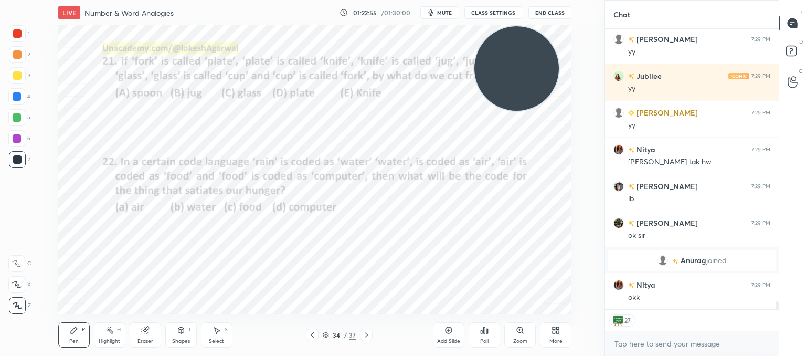
click at [317, 336] on div at bounding box center [312, 334] width 13 height 13
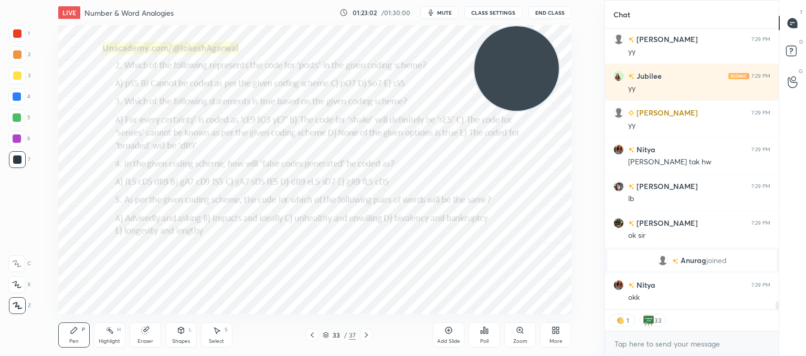
click at [309, 332] on icon at bounding box center [312, 335] width 8 height 8
click at [308, 334] on icon at bounding box center [312, 335] width 8 height 8
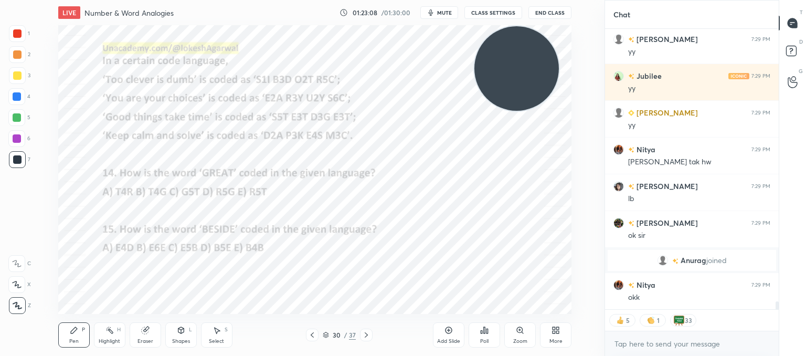
click at [308, 334] on icon at bounding box center [312, 335] width 8 height 8
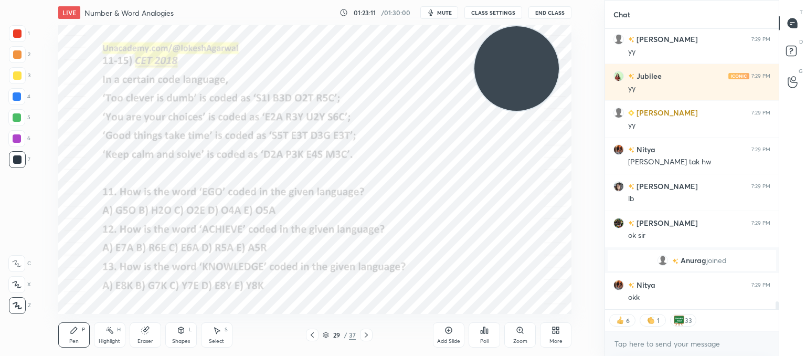
click at [309, 329] on div at bounding box center [312, 334] width 13 height 13
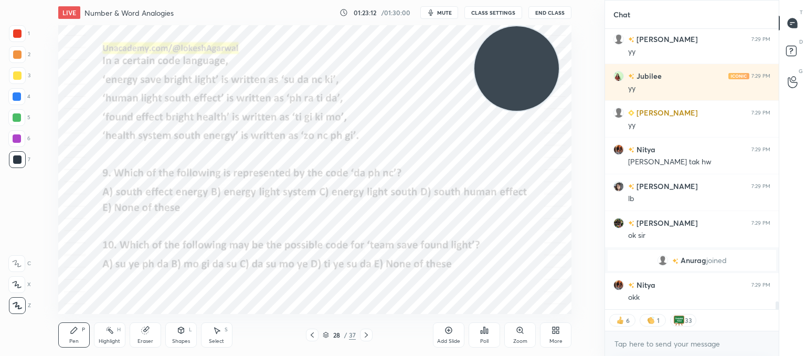
click at [309, 329] on div at bounding box center [312, 334] width 13 height 13
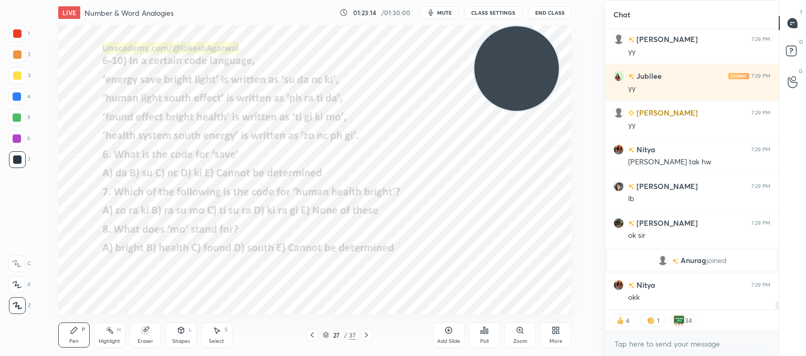
click at [309, 329] on div at bounding box center [312, 334] width 13 height 13
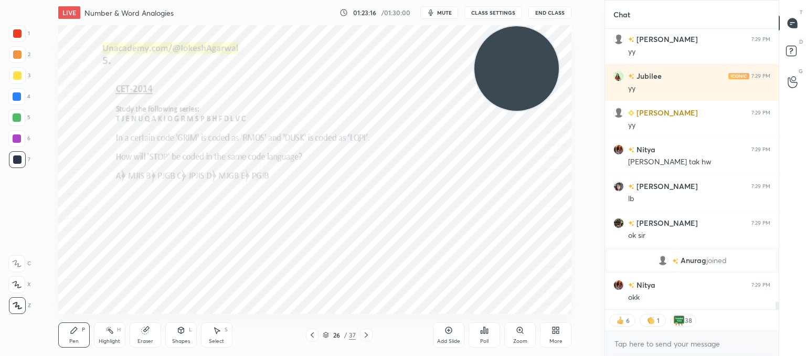
click at [311, 334] on icon at bounding box center [312, 335] width 8 height 8
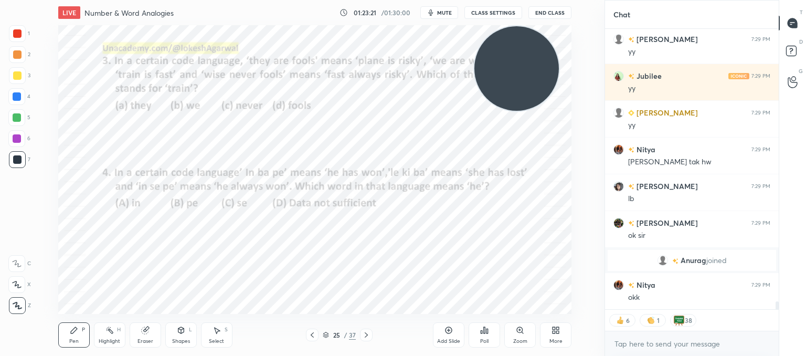
click at [369, 336] on icon at bounding box center [366, 335] width 8 height 8
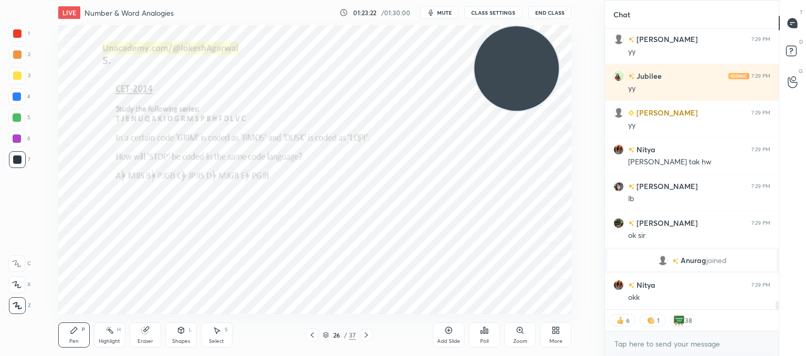
click at [369, 336] on icon at bounding box center [366, 335] width 8 height 8
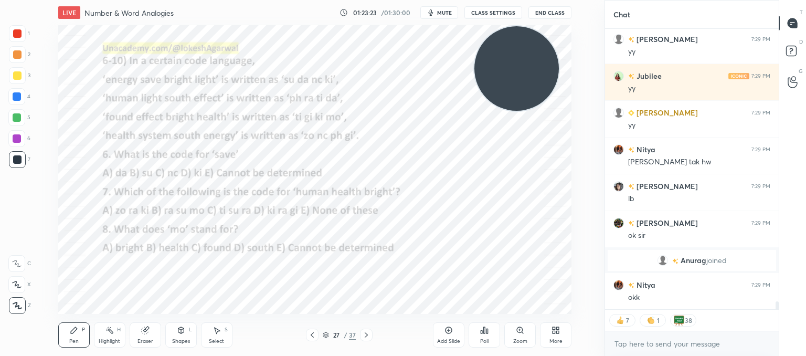
click at [369, 336] on icon at bounding box center [366, 335] width 8 height 8
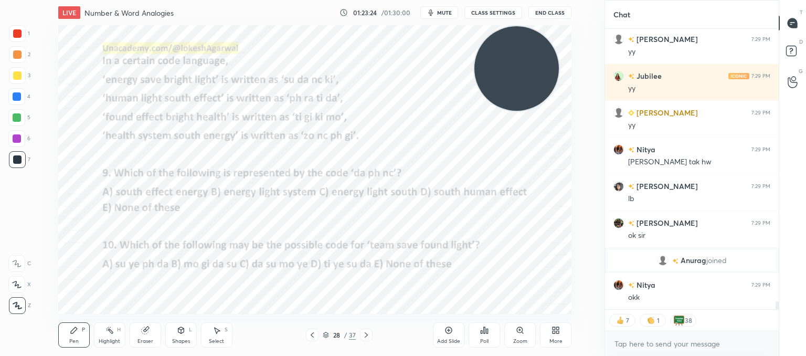
click at [369, 336] on icon at bounding box center [366, 335] width 8 height 8
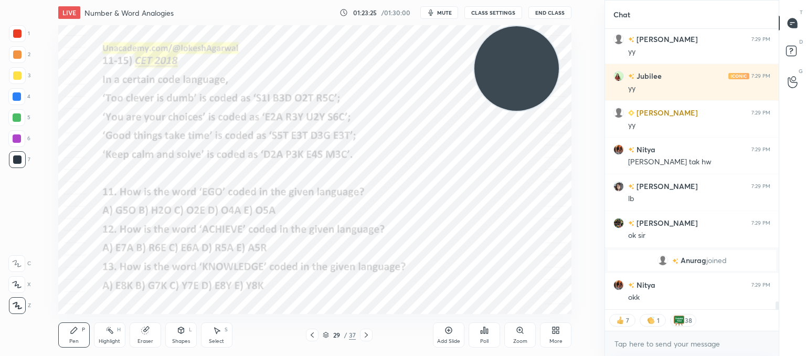
click at [369, 336] on icon at bounding box center [366, 335] width 8 height 8
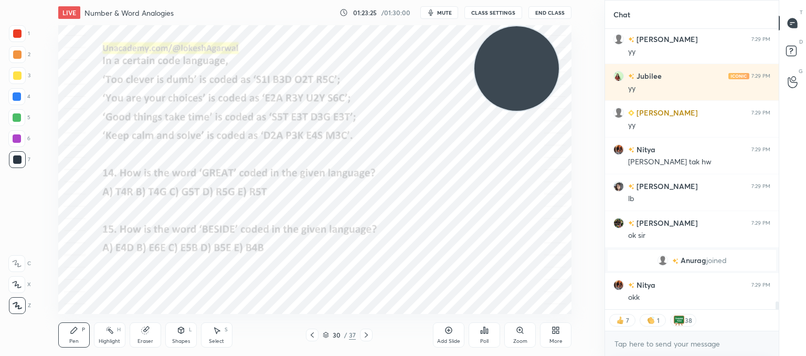
click at [369, 336] on icon at bounding box center [366, 335] width 8 height 8
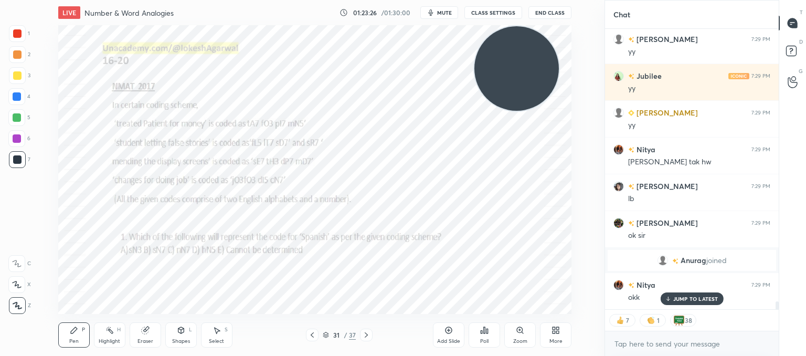
scroll to position [9928, 0]
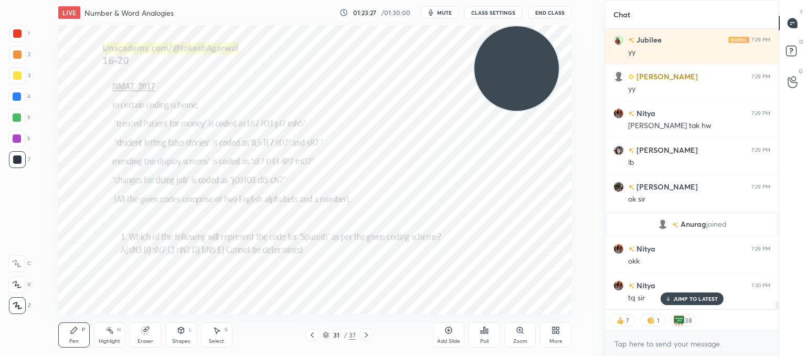
click at [369, 336] on icon at bounding box center [366, 335] width 8 height 8
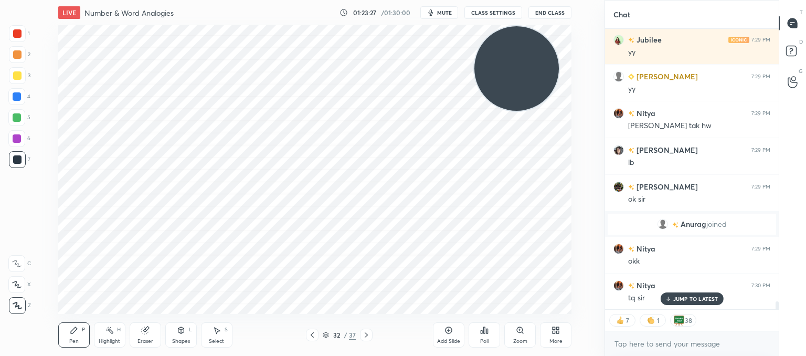
click at [369, 336] on icon at bounding box center [366, 335] width 8 height 8
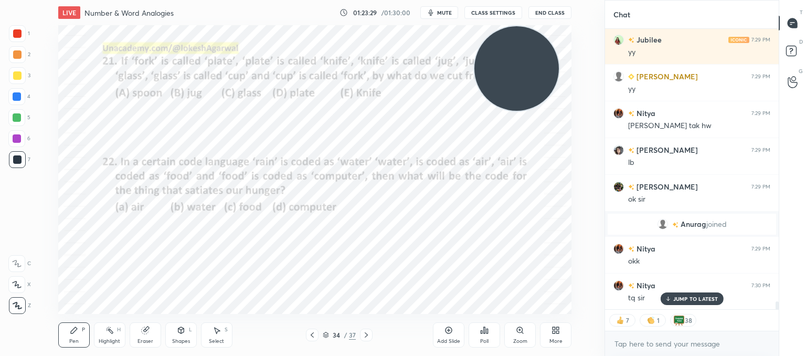
click at [369, 336] on icon at bounding box center [366, 335] width 8 height 8
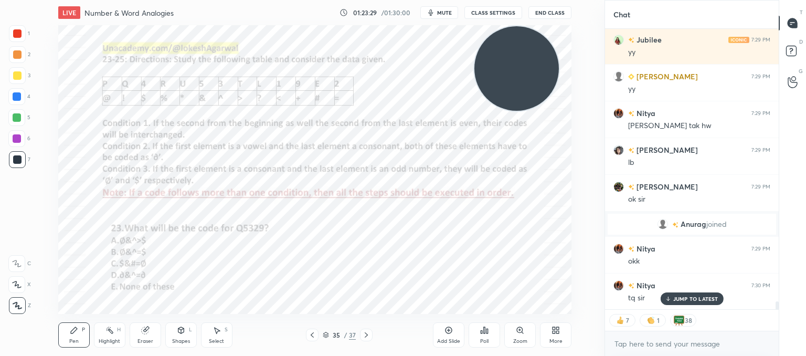
click at [369, 336] on icon at bounding box center [366, 335] width 8 height 8
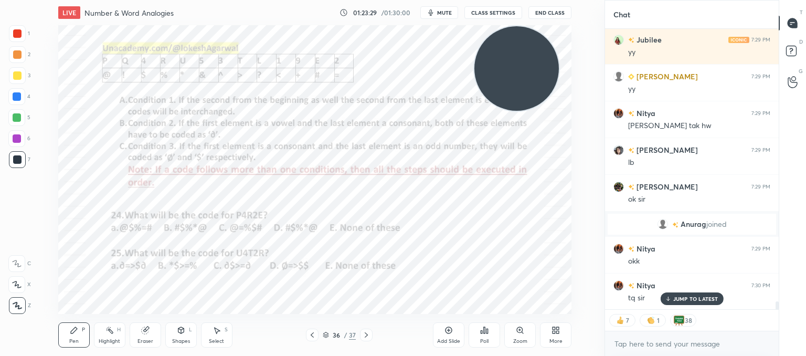
click at [369, 336] on icon at bounding box center [366, 335] width 8 height 8
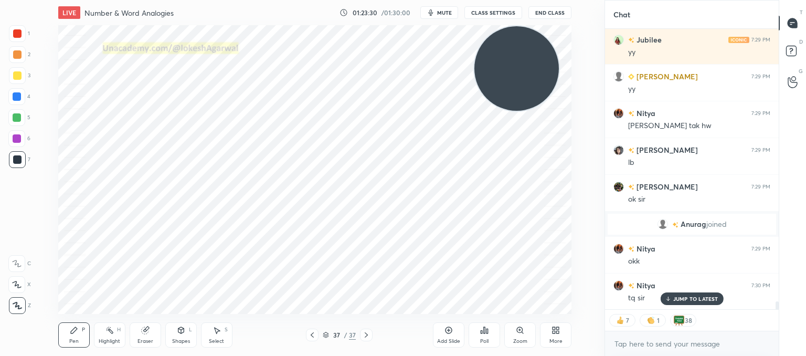
click at [369, 336] on icon at bounding box center [366, 335] width 8 height 8
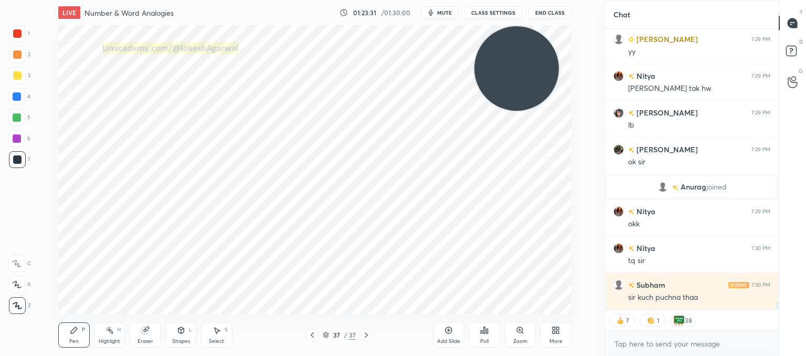
click at [687, 295] on div "sir kuch puchna thaa" at bounding box center [699, 297] width 142 height 10
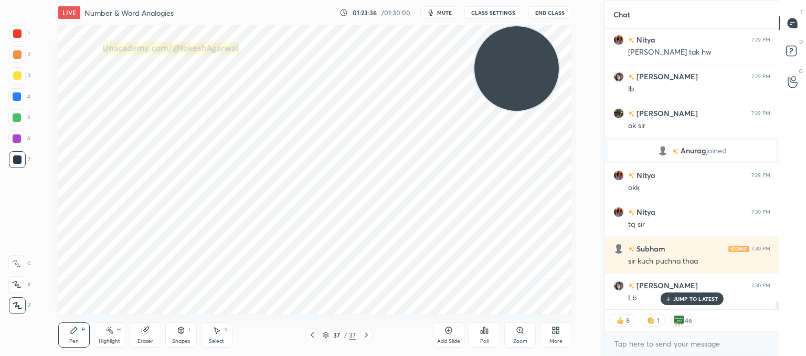
click at [495, 328] on div "Poll" at bounding box center [484, 334] width 31 height 25
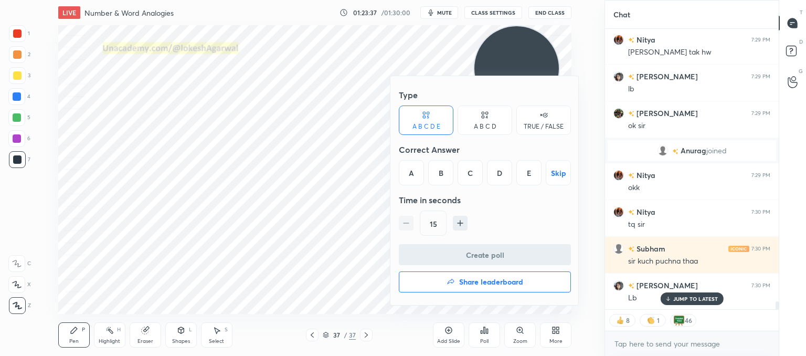
click at [450, 288] on button "Share leaderboard" at bounding box center [485, 281] width 172 height 21
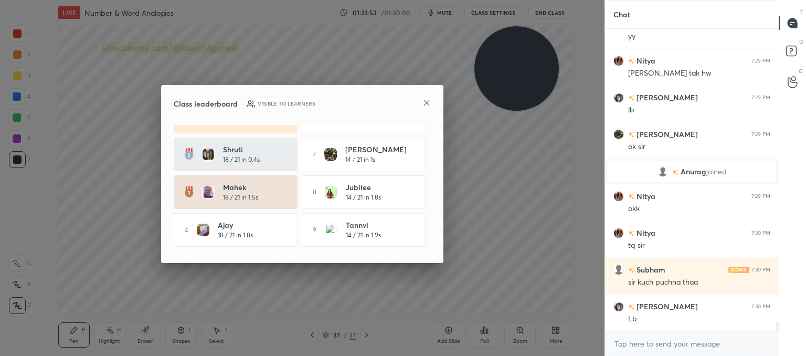
scroll to position [0, 0]
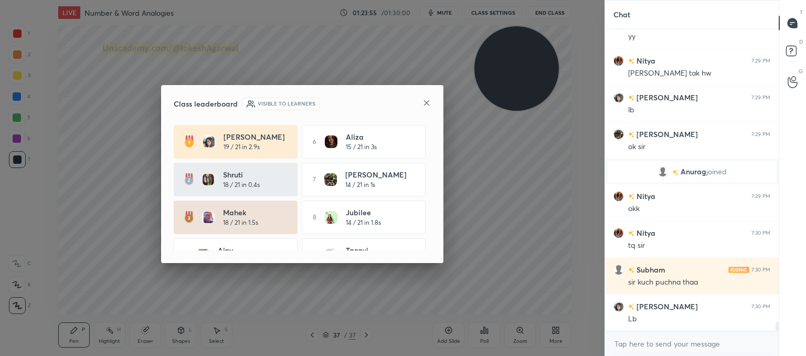
click at [426, 103] on icon at bounding box center [426, 103] width 8 height 8
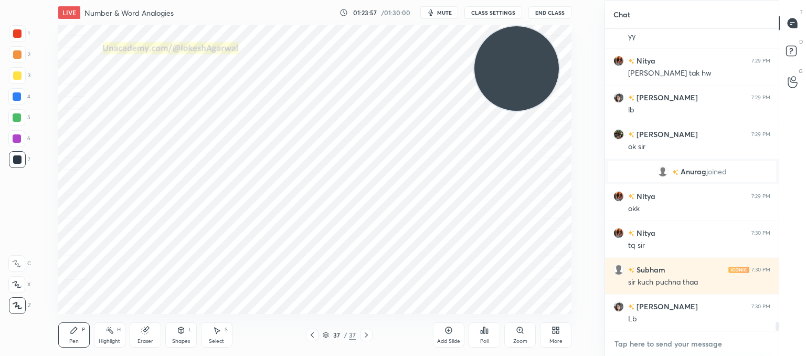
click at [630, 340] on textarea at bounding box center [691, 343] width 157 height 17
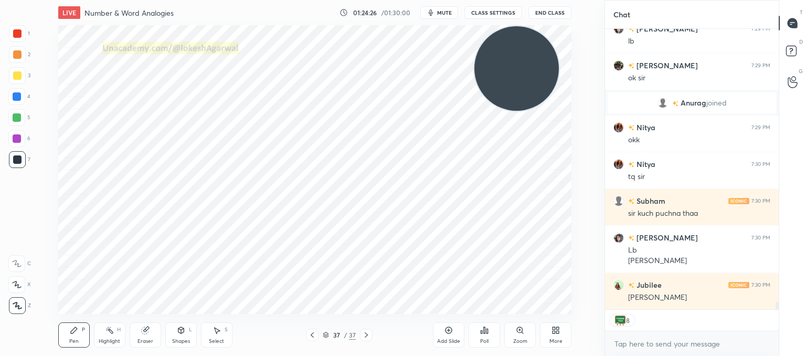
scroll to position [10095, 0]
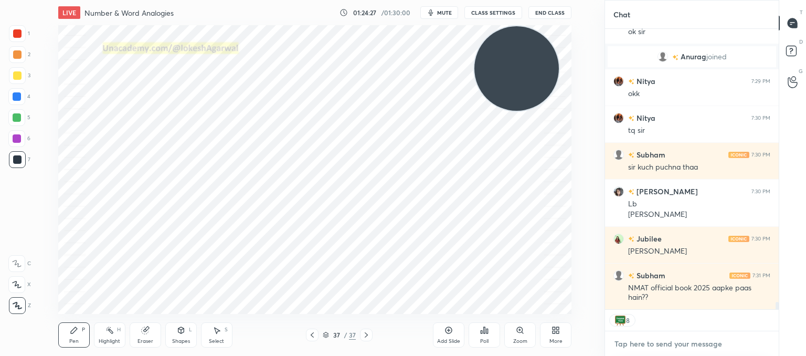
click at [655, 347] on textarea at bounding box center [691, 343] width 157 height 17
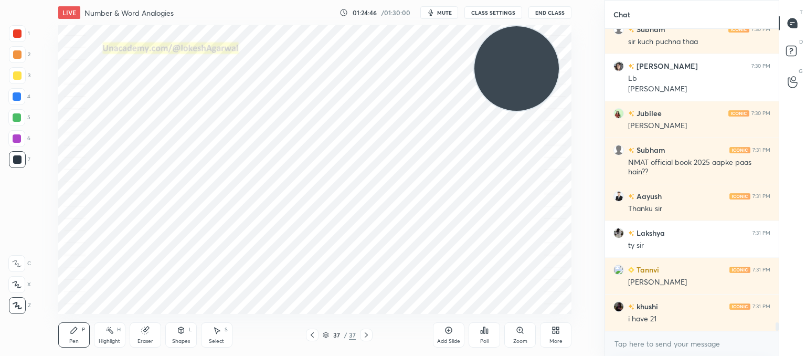
scroll to position [10258, 0]
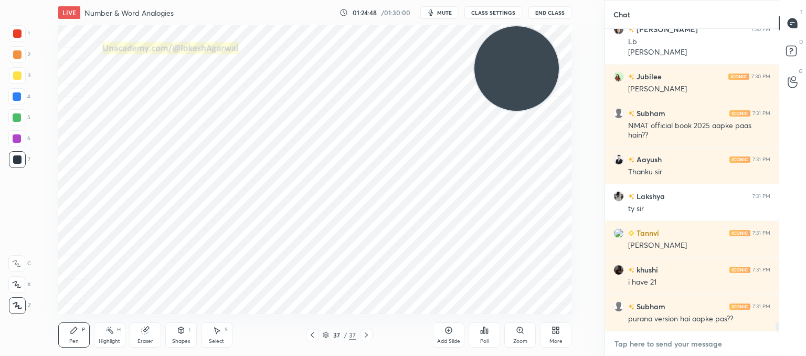
click at [644, 343] on textarea at bounding box center [691, 343] width 157 height 17
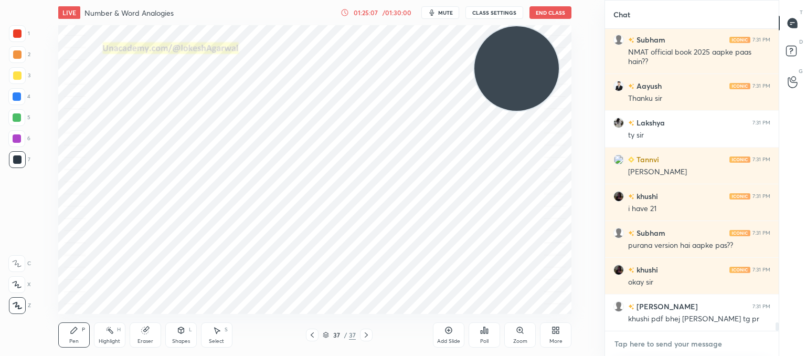
scroll to position [10368, 0]
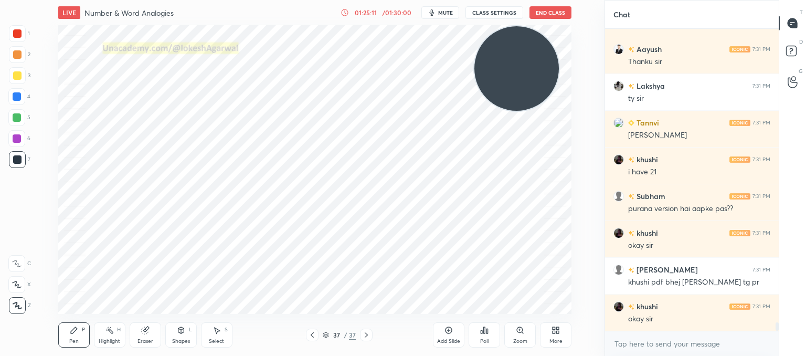
click at [315, 334] on icon at bounding box center [312, 335] width 8 height 8
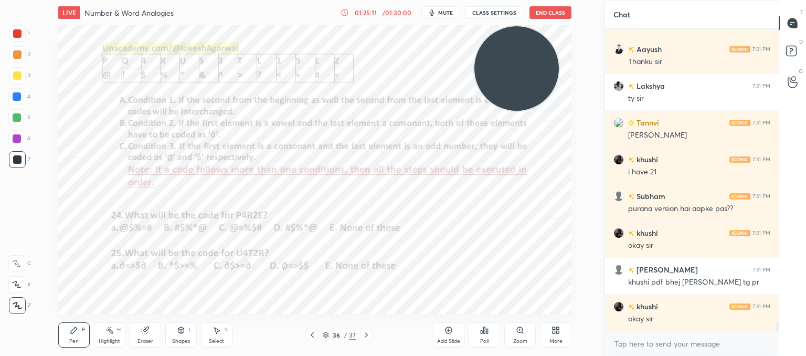
scroll to position [10404, 0]
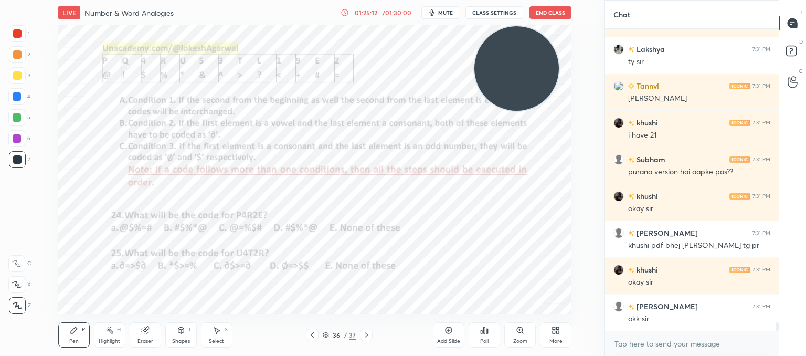
click at [316, 334] on div at bounding box center [312, 334] width 13 height 13
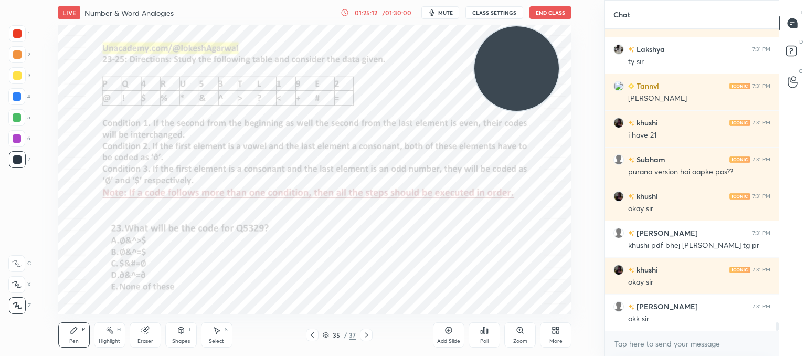
click at [316, 334] on div at bounding box center [312, 334] width 13 height 13
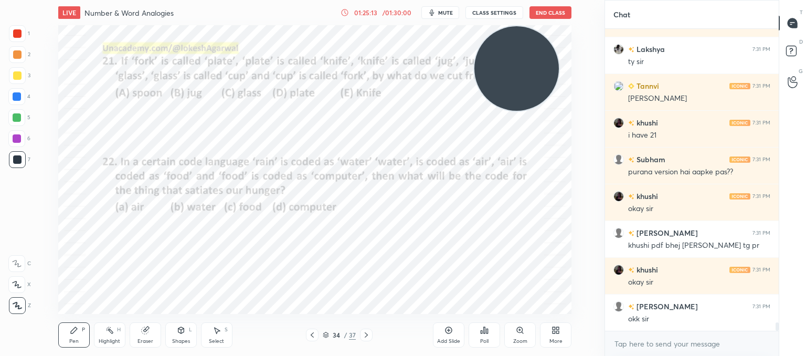
click at [316, 334] on div at bounding box center [312, 334] width 13 height 13
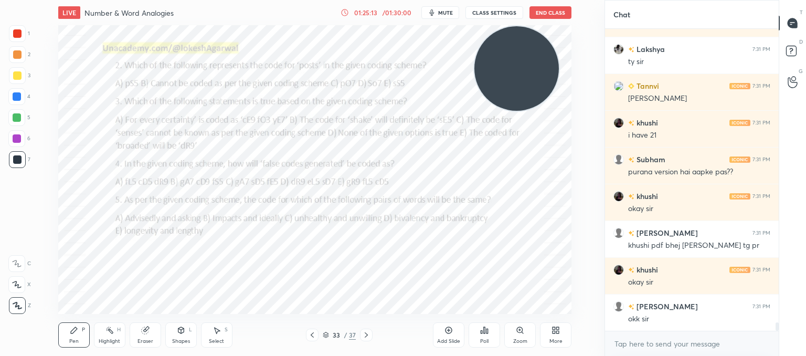
click at [316, 334] on div at bounding box center [312, 334] width 13 height 13
click at [367, 334] on icon at bounding box center [366, 334] width 3 height 5
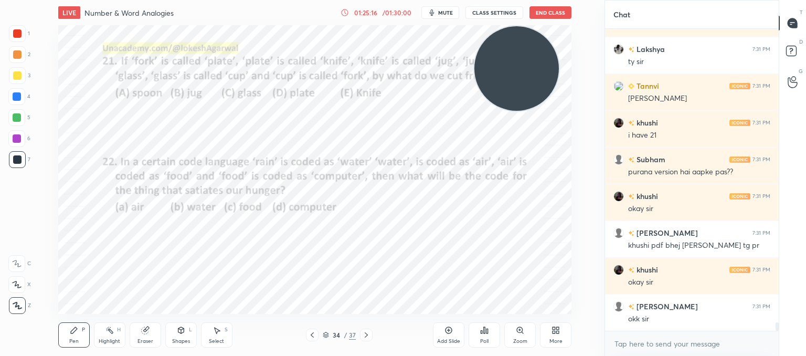
click at [540, 13] on button "End Class" at bounding box center [550, 12] width 42 height 13
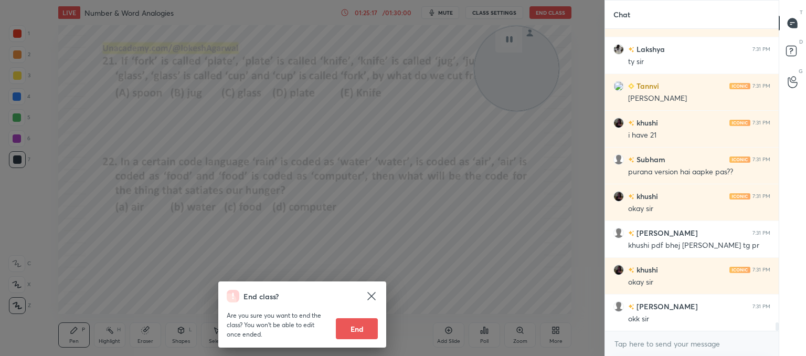
click at [361, 332] on button "End" at bounding box center [357, 328] width 42 height 21
type textarea "x"
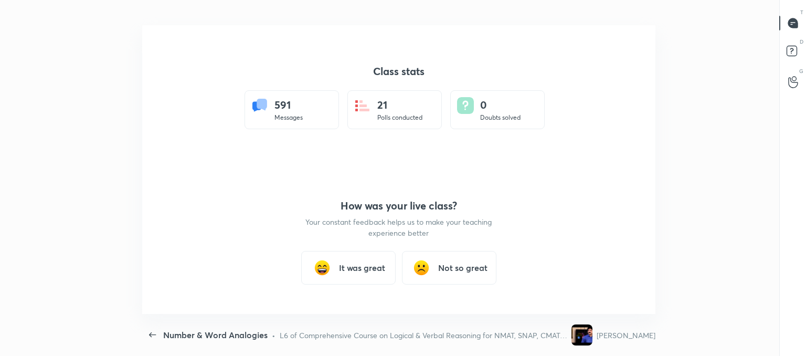
scroll to position [52185, 51687]
click at [355, 274] on div "It was great" at bounding box center [348, 268] width 94 height 34
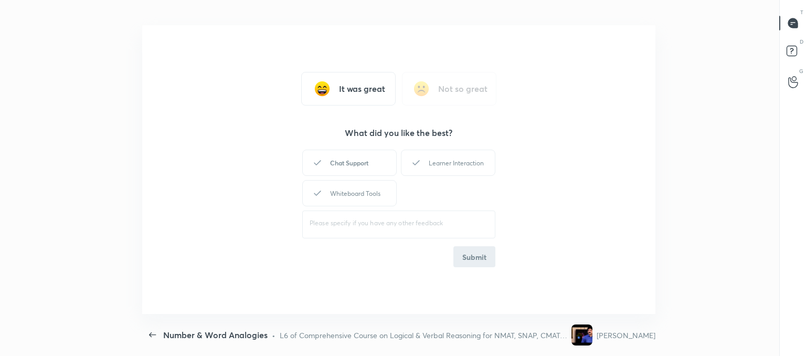
click at [351, 159] on div "Chat Support" at bounding box center [349, 163] width 94 height 26
drag, startPoint x: 443, startPoint y: 159, endPoint x: 393, endPoint y: 173, distance: 52.3
click at [442, 160] on div "Learner Interaction" at bounding box center [448, 163] width 94 height 26
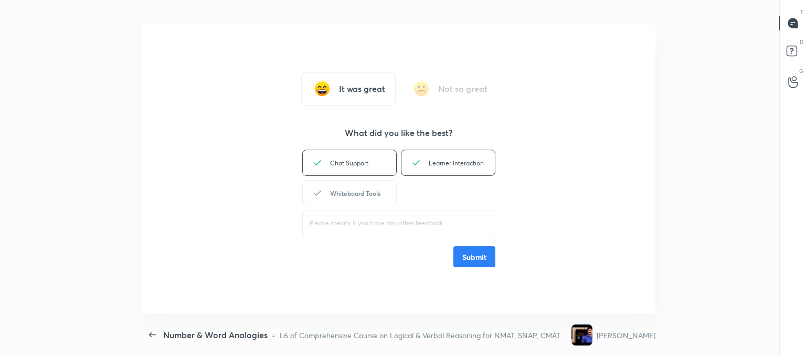
click at [355, 186] on div "Whiteboard Tools" at bounding box center [349, 193] width 94 height 26
click at [472, 256] on button "Submit" at bounding box center [474, 256] width 42 height 21
